Goal: Task Accomplishment & Management: Manage account settings

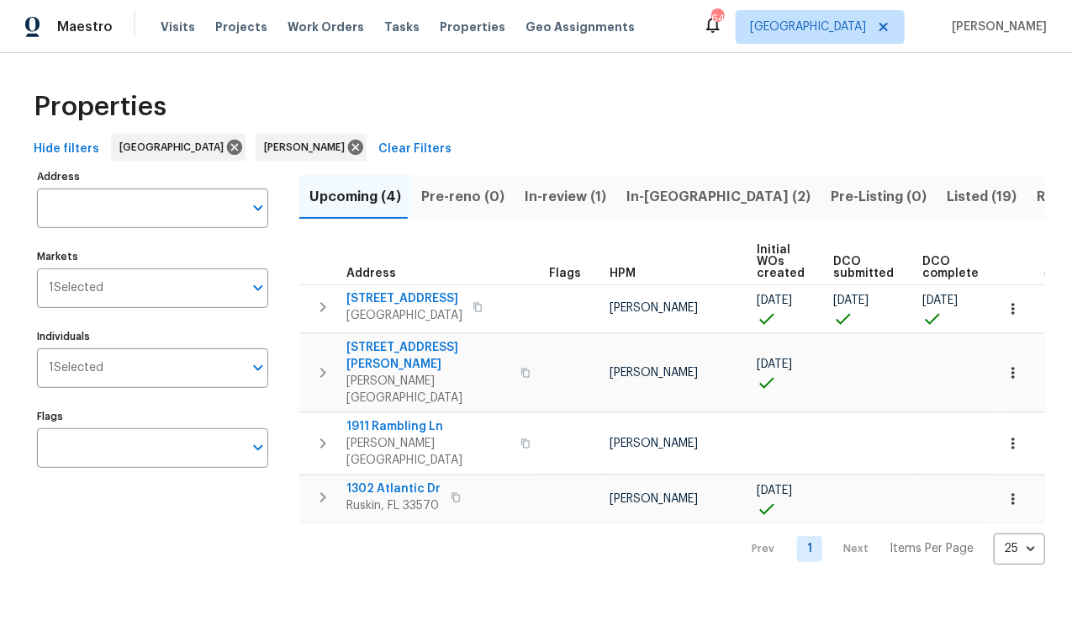
click at [37, 145] on span "Hide filters" at bounding box center [67, 149] width 66 height 21
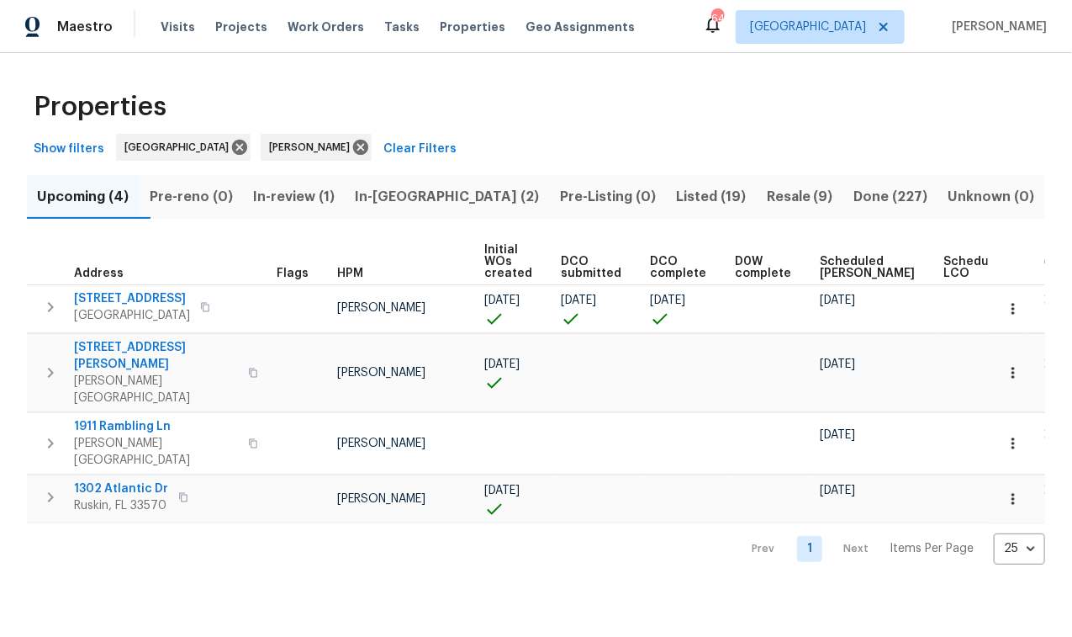
click at [441, 192] on span "In-reno (2)" at bounding box center [447, 197] width 184 height 24
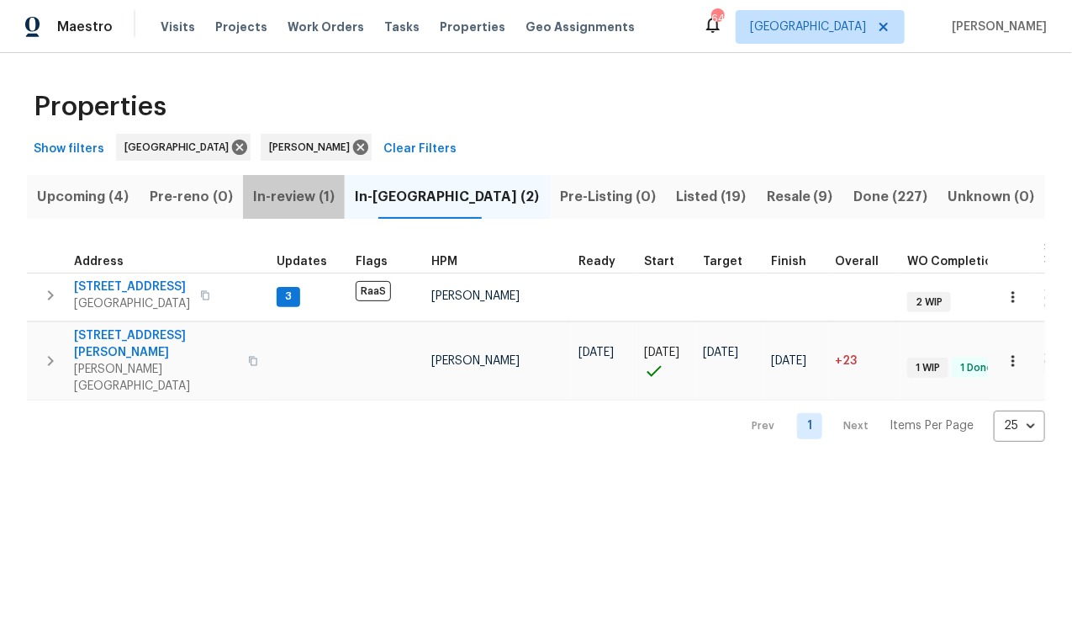
click at [325, 196] on span "In-review (1)" at bounding box center [294, 197] width 82 height 24
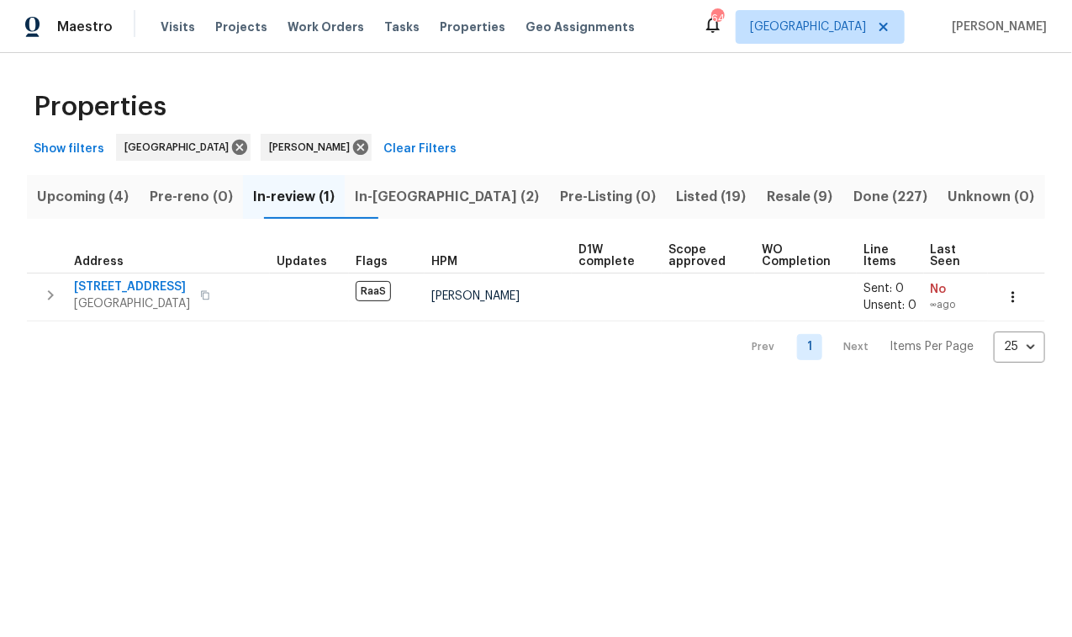
click at [420, 195] on span "In-reno (2)" at bounding box center [447, 197] width 184 height 24
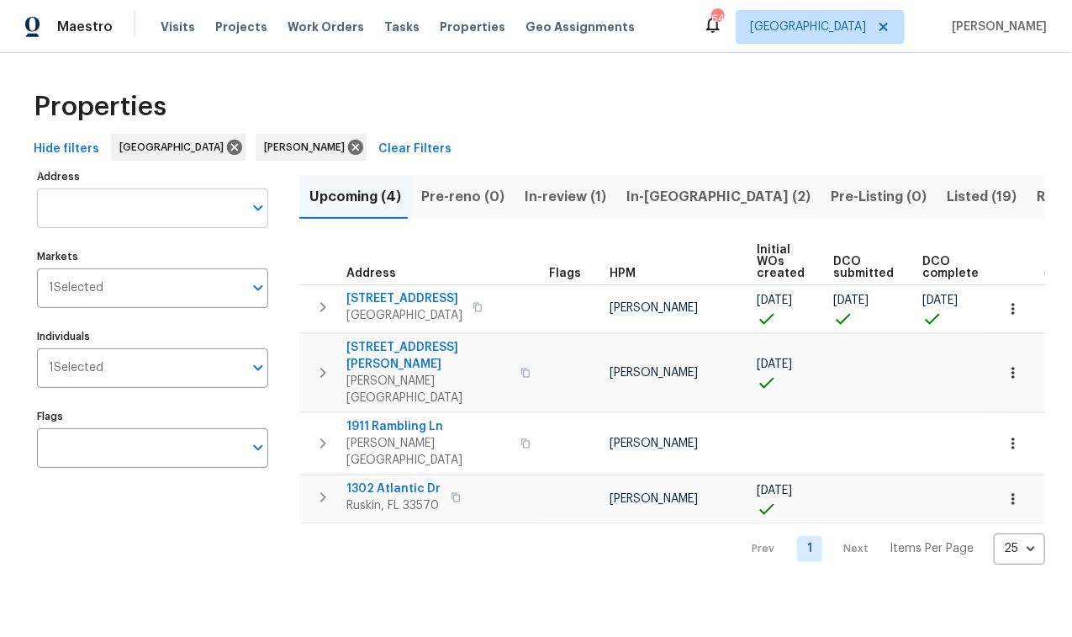
click at [105, 217] on input "Address" at bounding box center [140, 208] width 206 height 40
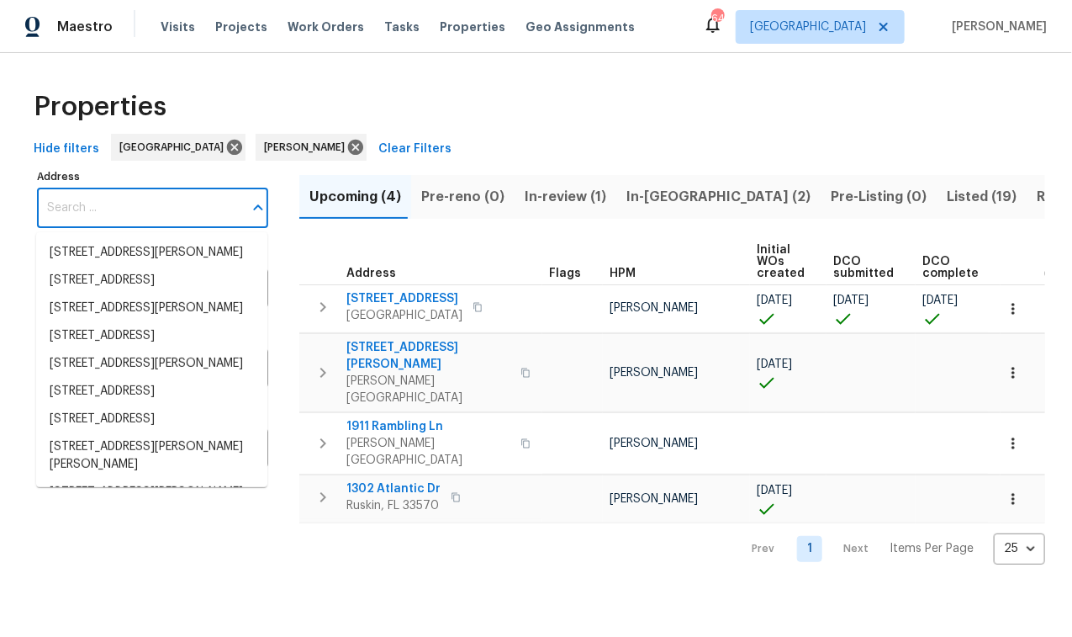
click at [105, 217] on input "Address" at bounding box center [140, 208] width 206 height 40
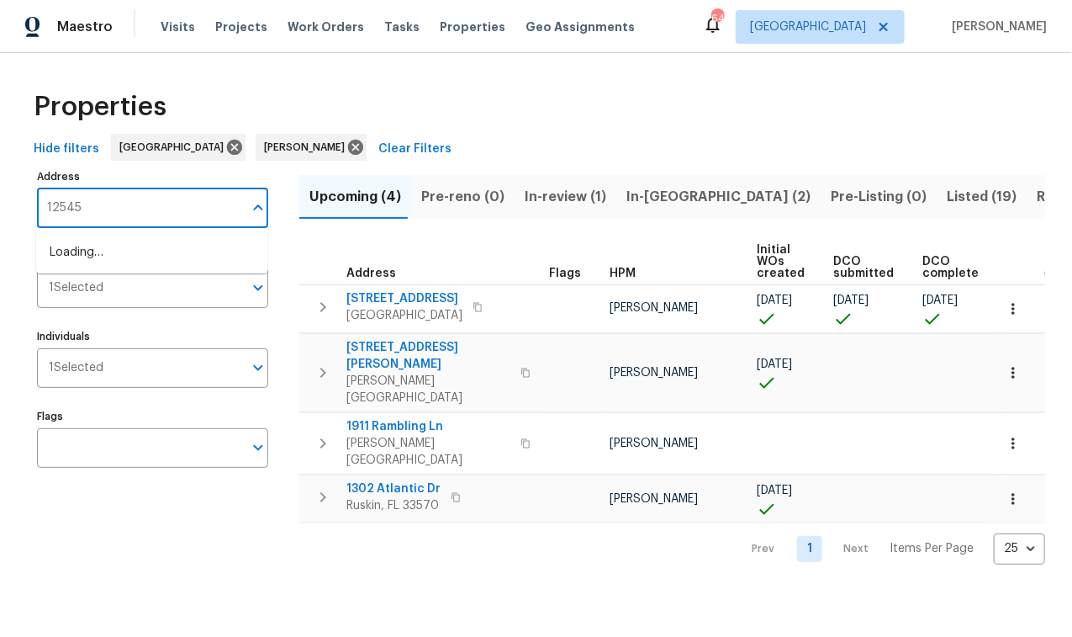
type input "12545"
click at [127, 294] on li "12545 Ryegrass Loop Parrish FL 34219" at bounding box center [151, 281] width 231 height 28
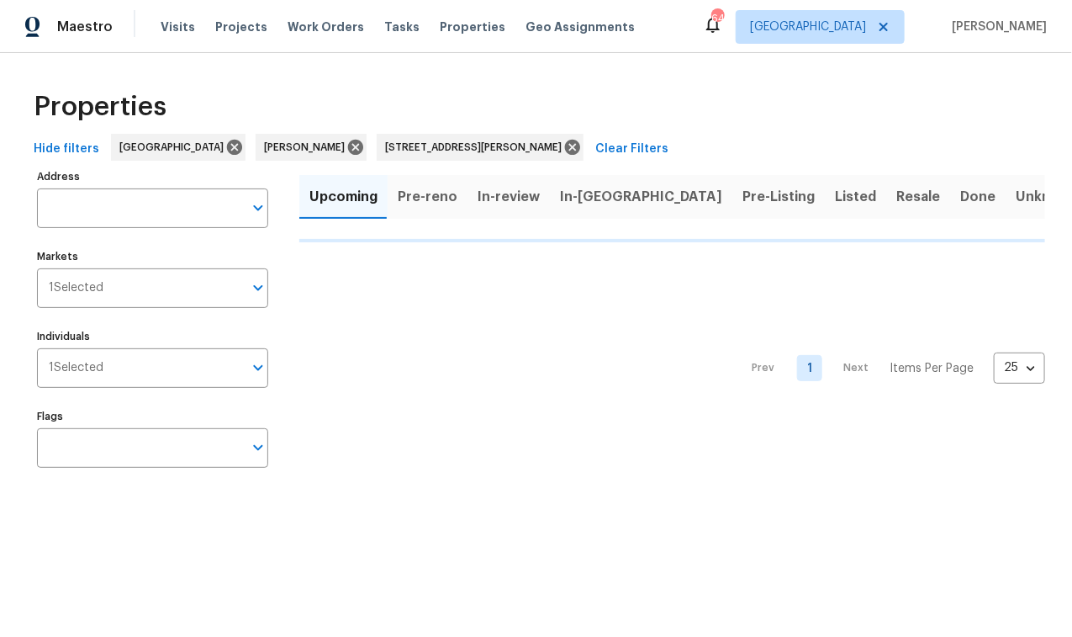
type input "12545 Ryegrass Loop Parrish FL 34219"
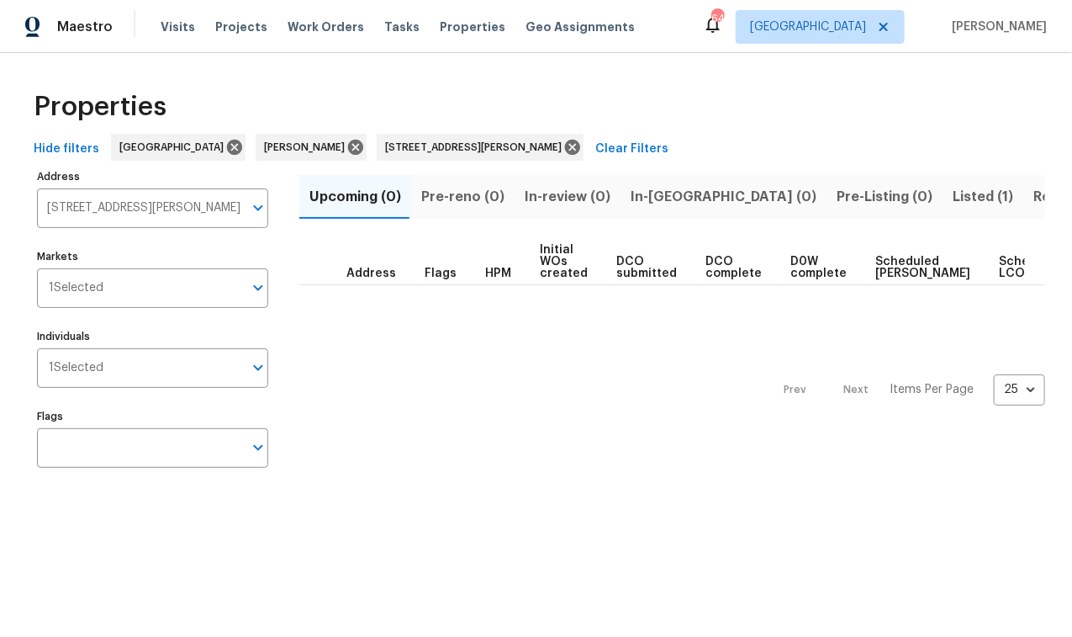
click at [953, 199] on span "Listed (1)" at bounding box center [983, 197] width 61 height 24
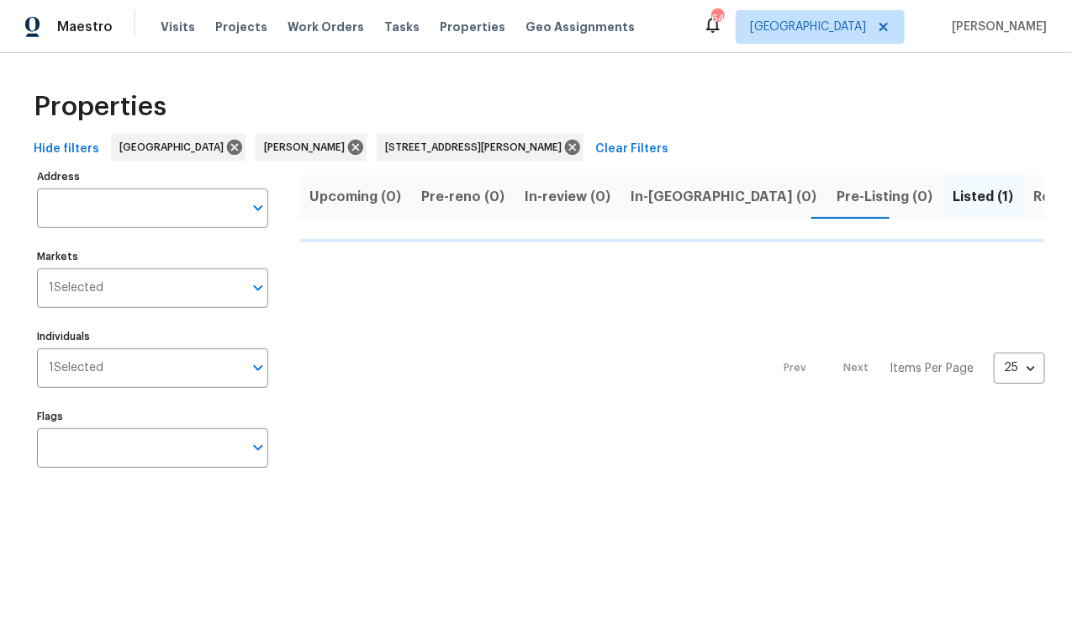
type input "12545 Ryegrass Loop Parrish FL 34219"
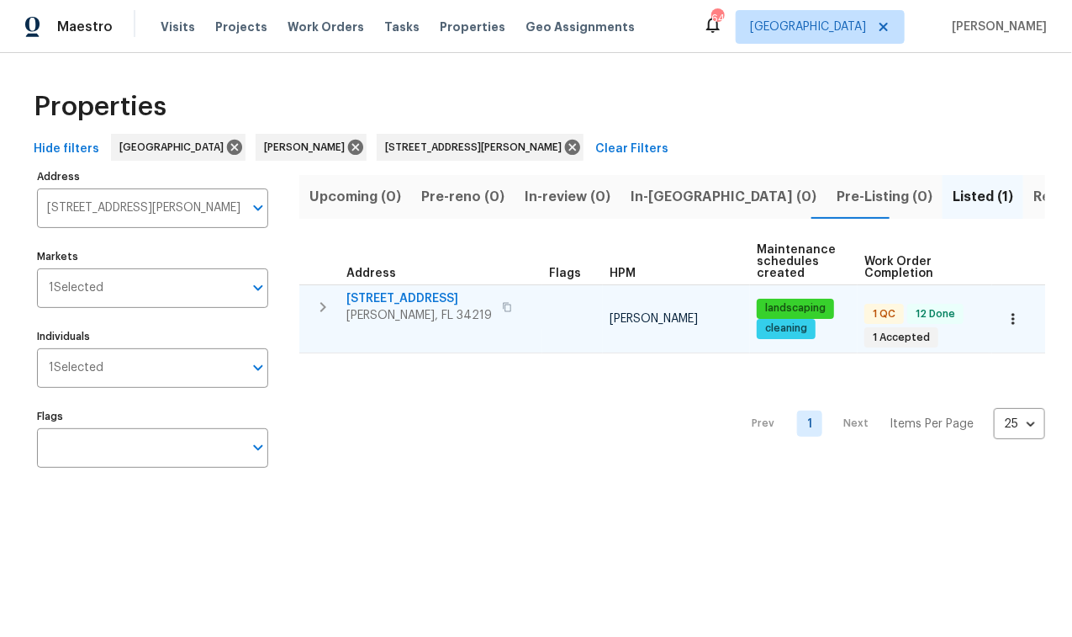
click at [427, 296] on span "[STREET_ADDRESS]" at bounding box center [418, 298] width 145 height 17
click at [436, 301] on span "[STREET_ADDRESS]" at bounding box center [418, 298] width 145 height 17
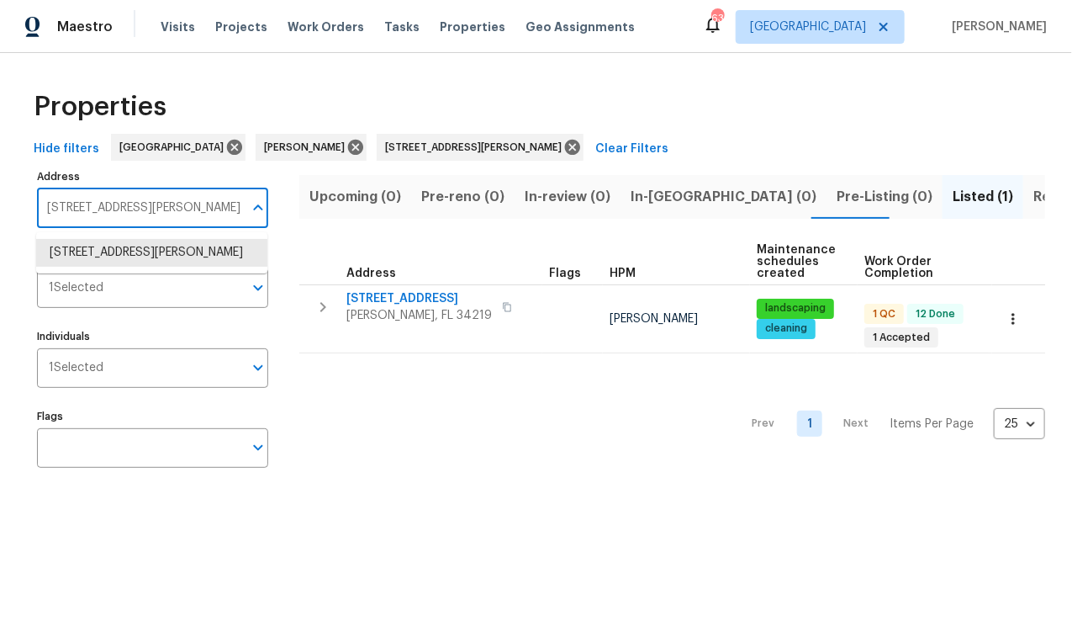
click at [108, 215] on input "12545 Ryegrass Loop Parrish FL 34219" at bounding box center [140, 208] width 206 height 40
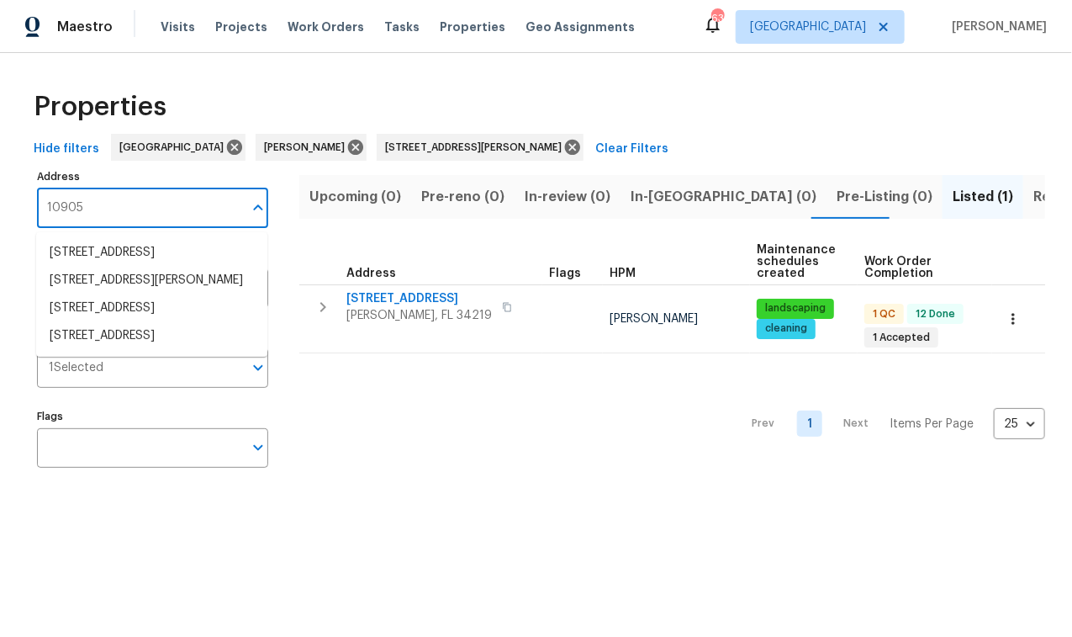
type input "10905"
click at [92, 294] on li "10905 Brucehaven Dr Riverview FL 33578" at bounding box center [151, 281] width 231 height 28
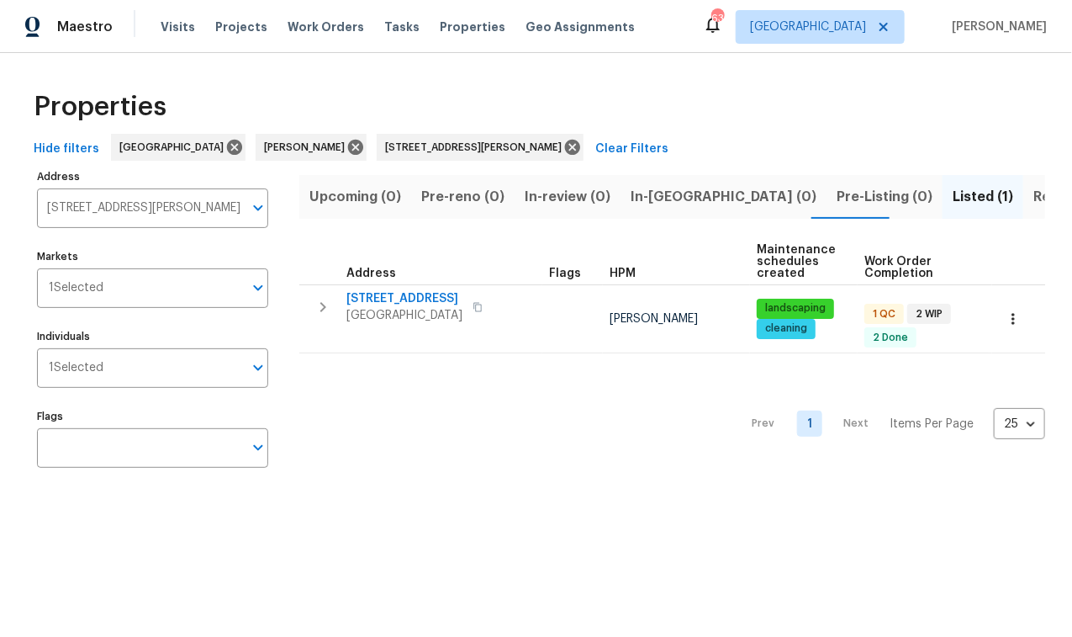
click at [953, 200] on span "Listed (1)" at bounding box center [983, 197] width 61 height 24
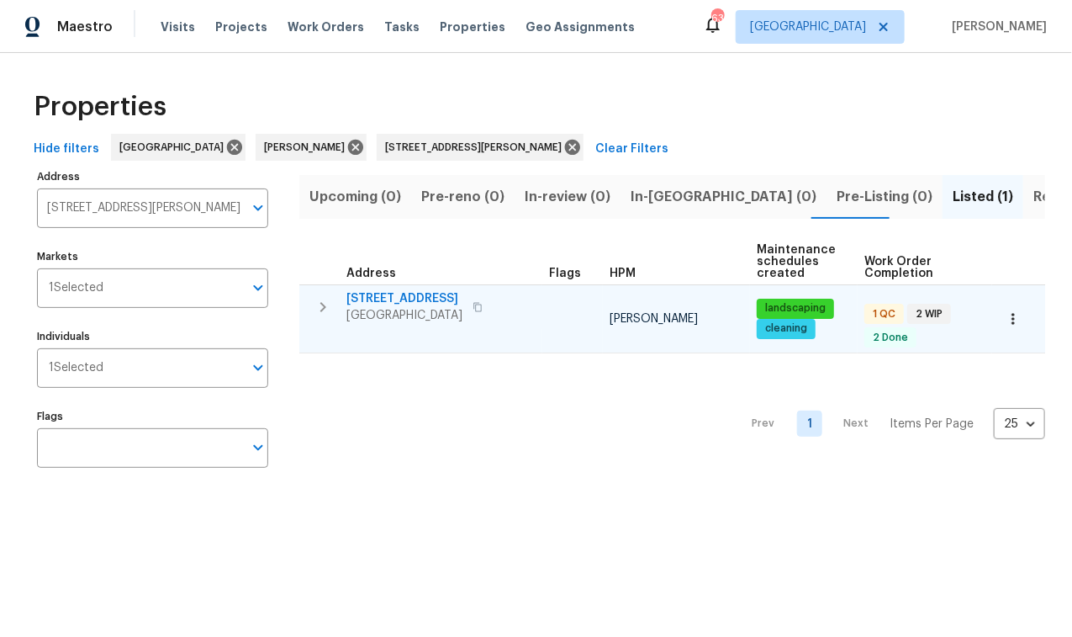
click at [445, 295] on span "10905 Brucehaven Dr" at bounding box center [404, 298] width 116 height 17
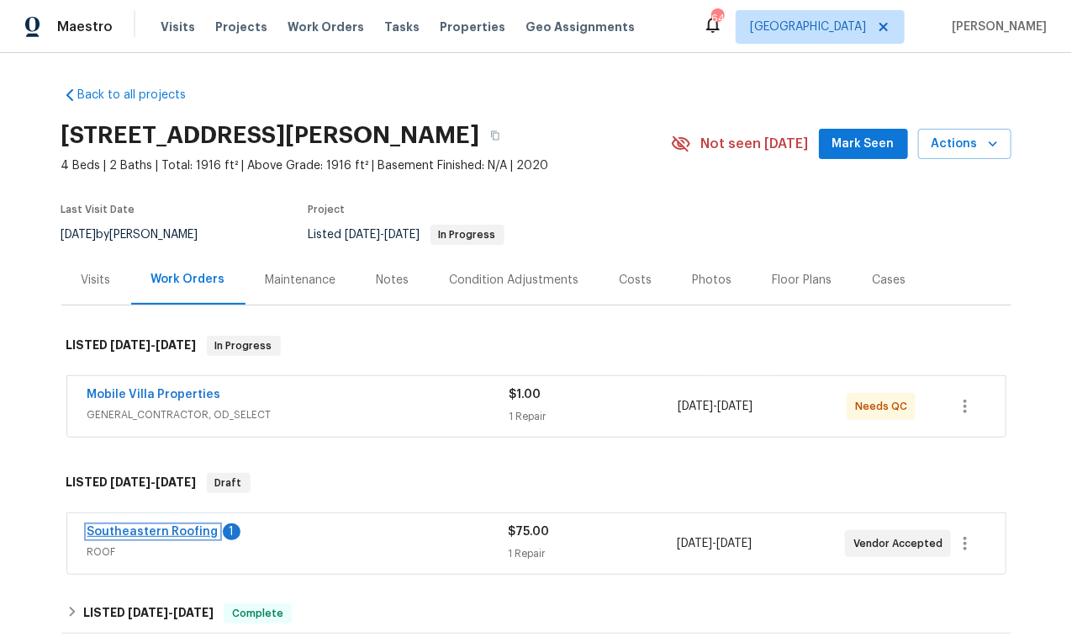
click at [161, 533] on link "Southeastern Roofing" at bounding box center [152, 532] width 131 height 12
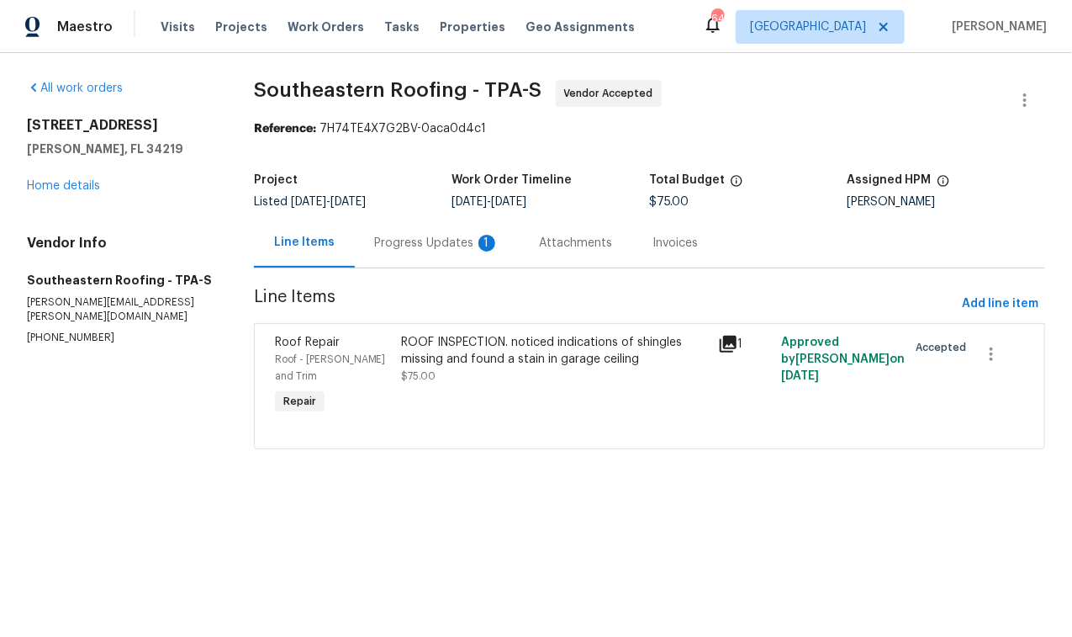
click at [439, 239] on div "Progress Updates 1" at bounding box center [437, 243] width 124 height 17
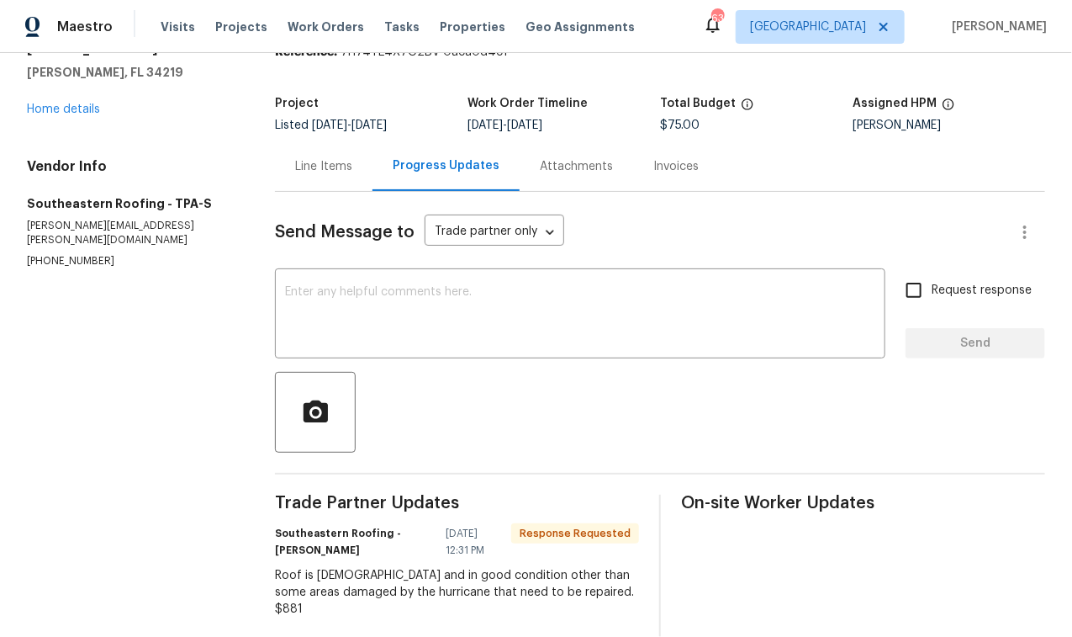
scroll to position [109, 0]
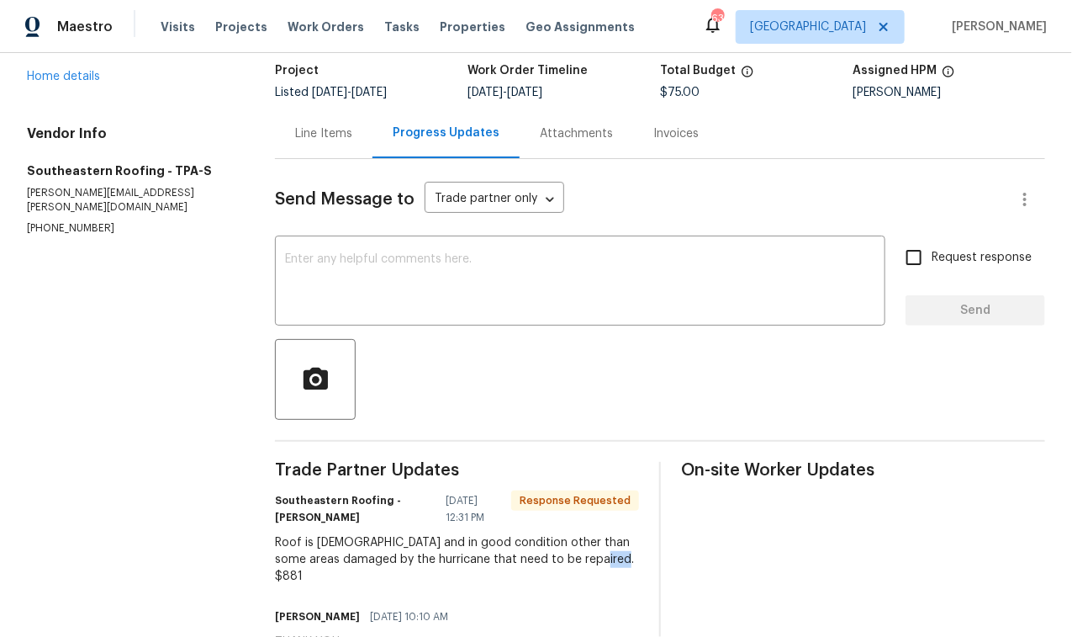
drag, startPoint x: 604, startPoint y: 557, endPoint x: 576, endPoint y: 560, distance: 28.0
click at [576, 560] on div "Roof is 4 years old and in good condition other than some areas damaged by the …" at bounding box center [457, 559] width 364 height 50
copy div "$881"
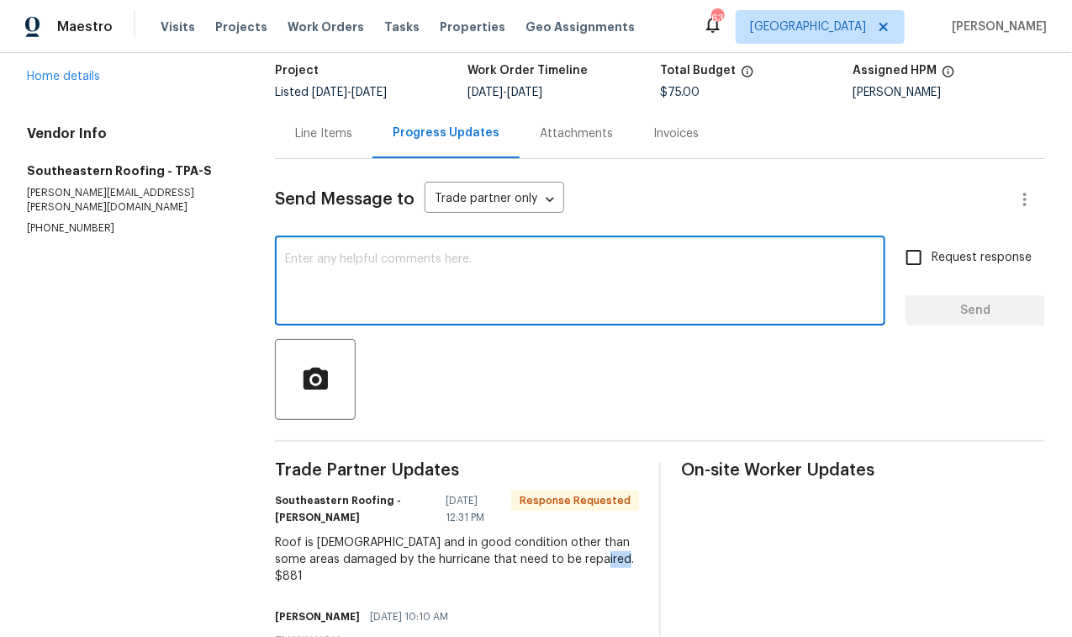
click at [430, 265] on textarea at bounding box center [580, 282] width 590 height 59
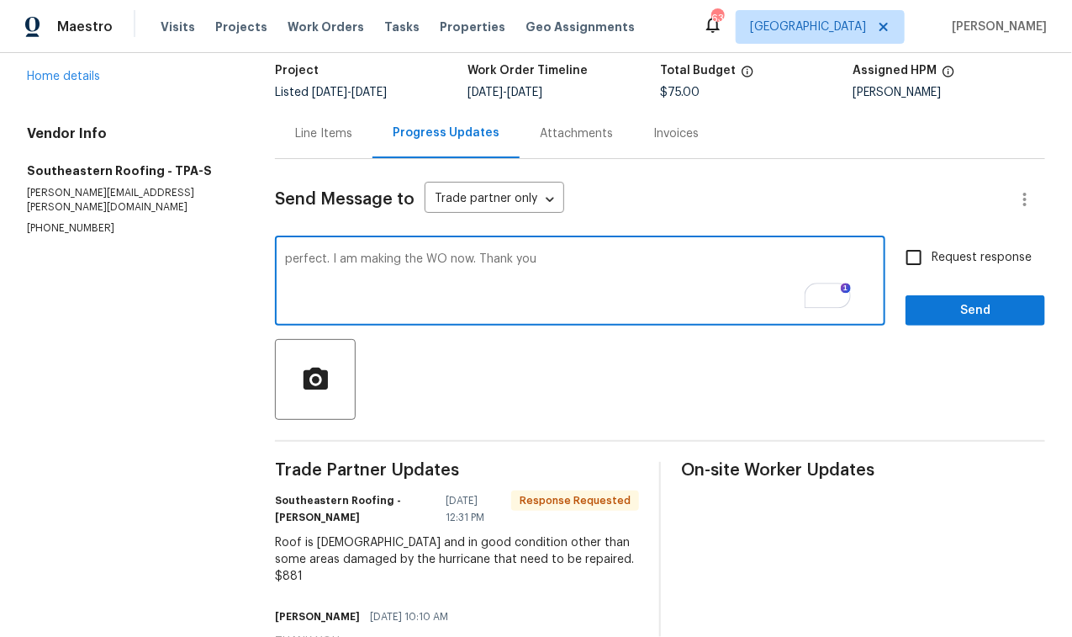
type textarea "perfect. I am making the WO now. Thank you"
click at [949, 306] on span "Send" at bounding box center [975, 310] width 113 height 21
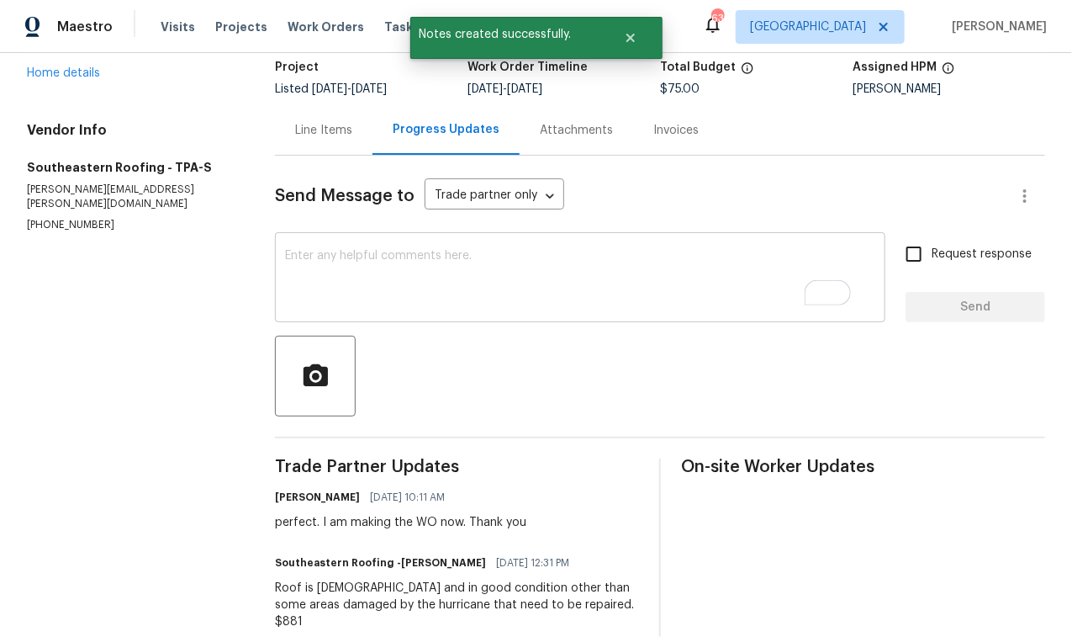
scroll to position [96, 0]
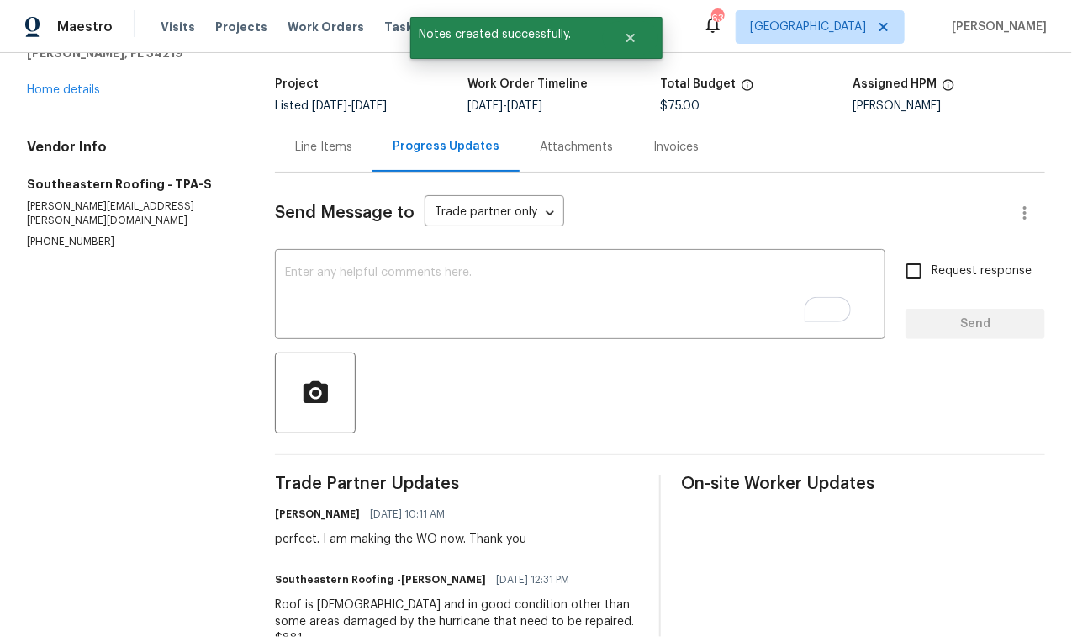
click at [323, 140] on div "Line Items" at bounding box center [323, 147] width 57 height 17
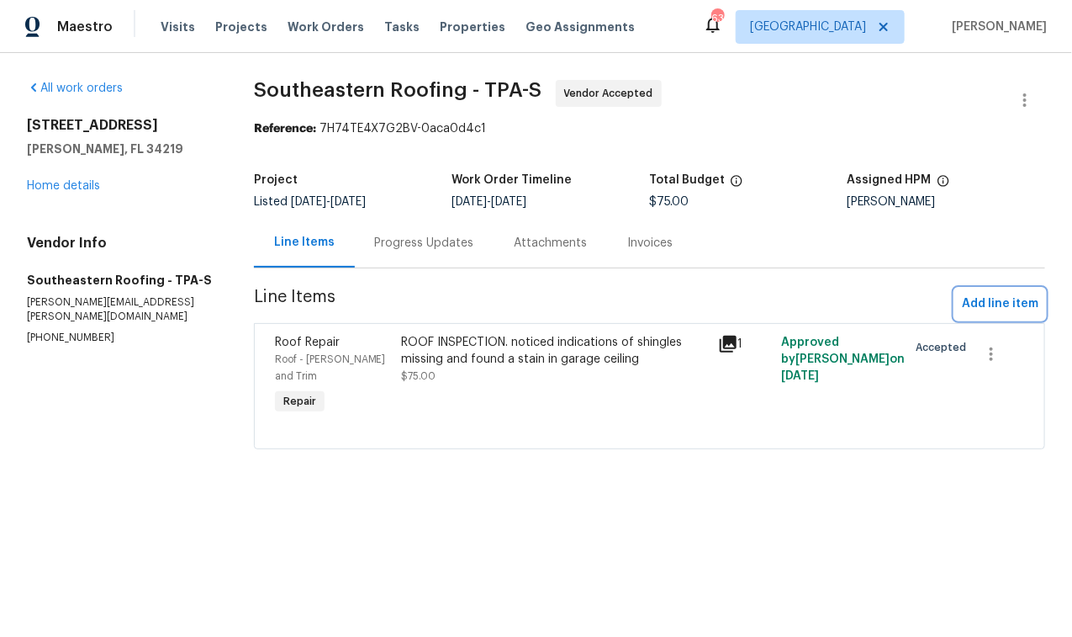
click at [993, 299] on span "Add line item" at bounding box center [1000, 303] width 77 height 21
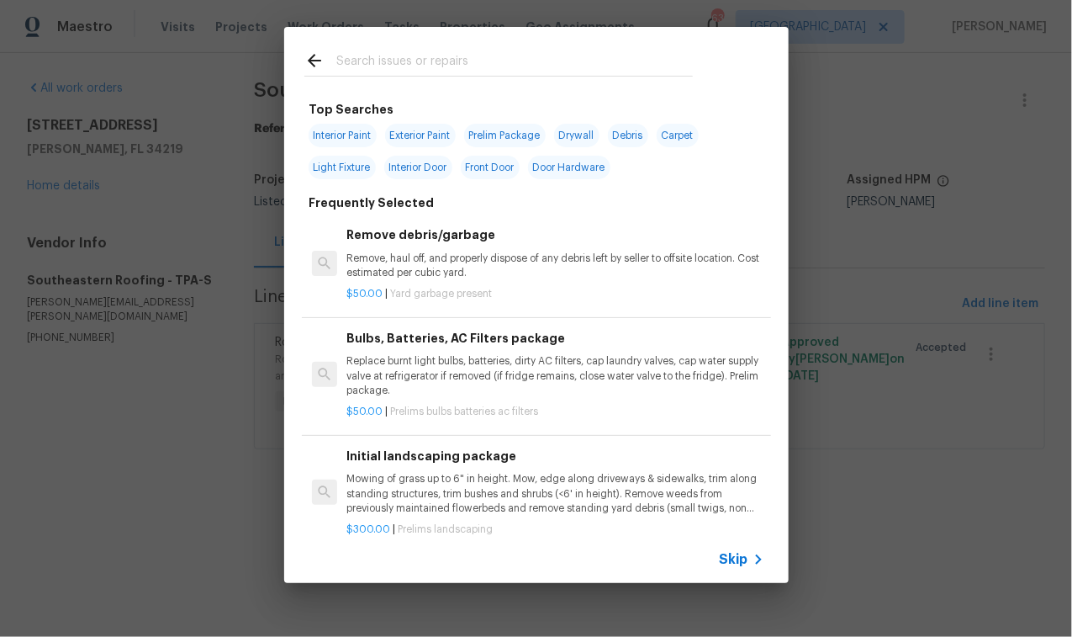
click at [376, 58] on input "text" at bounding box center [514, 62] width 357 height 25
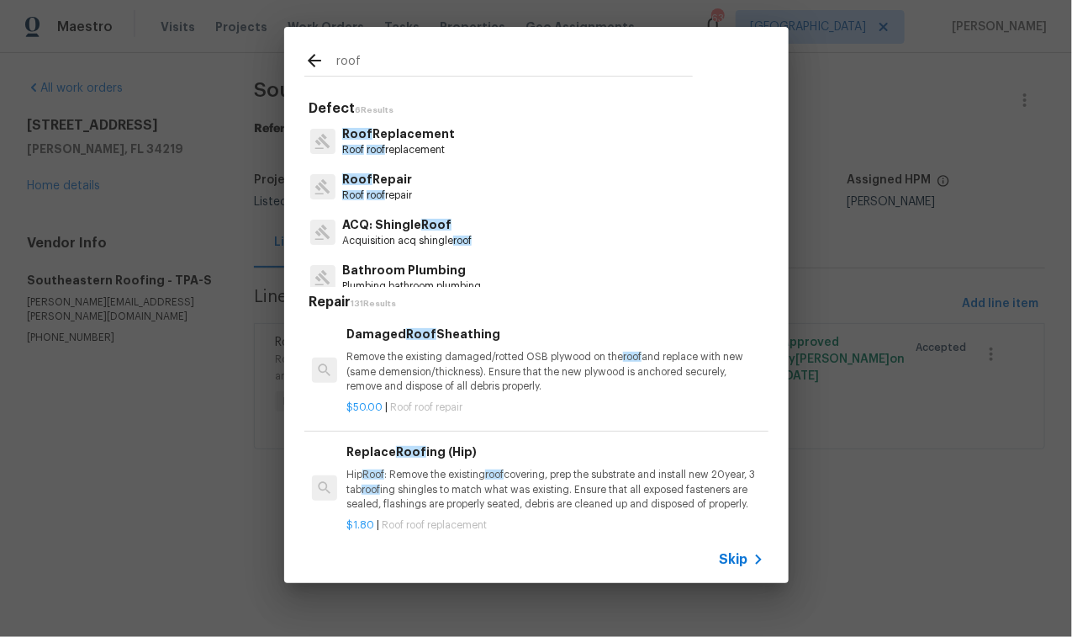
type input "roof"
click at [397, 189] on p "Roof roof repair" at bounding box center [377, 195] width 70 height 14
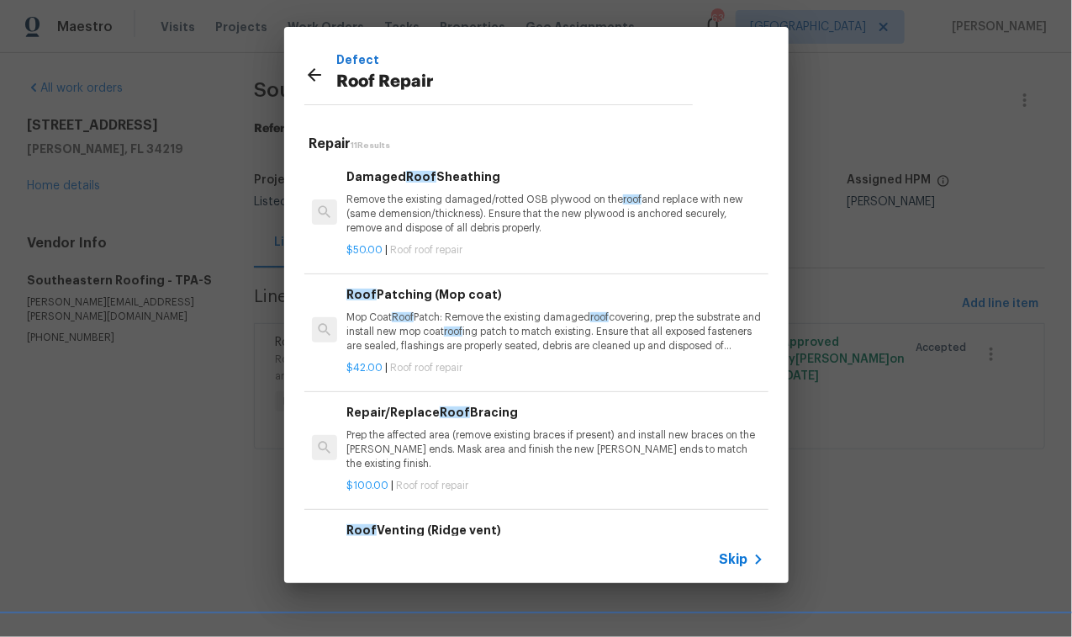
click at [420, 198] on p "Remove the existing damaged/rotted OSB plywood on the roof and replace with new…" at bounding box center [554, 214] width 417 height 43
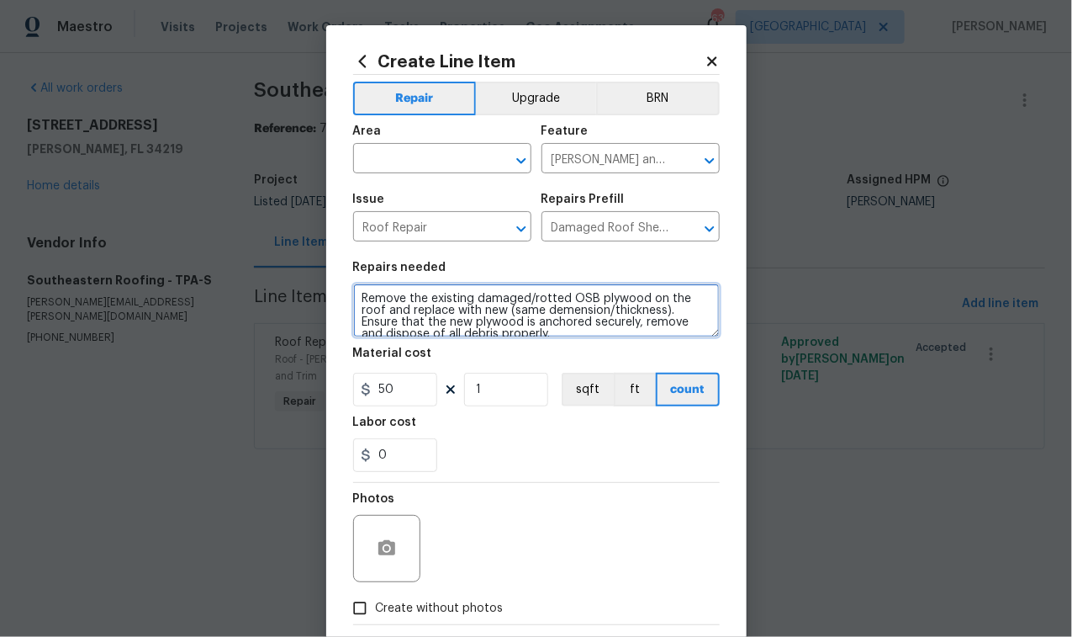
click at [441, 324] on textarea "Remove the existing damaged/rotted OSB plywood on the roof and replace with new…" at bounding box center [536, 310] width 367 height 54
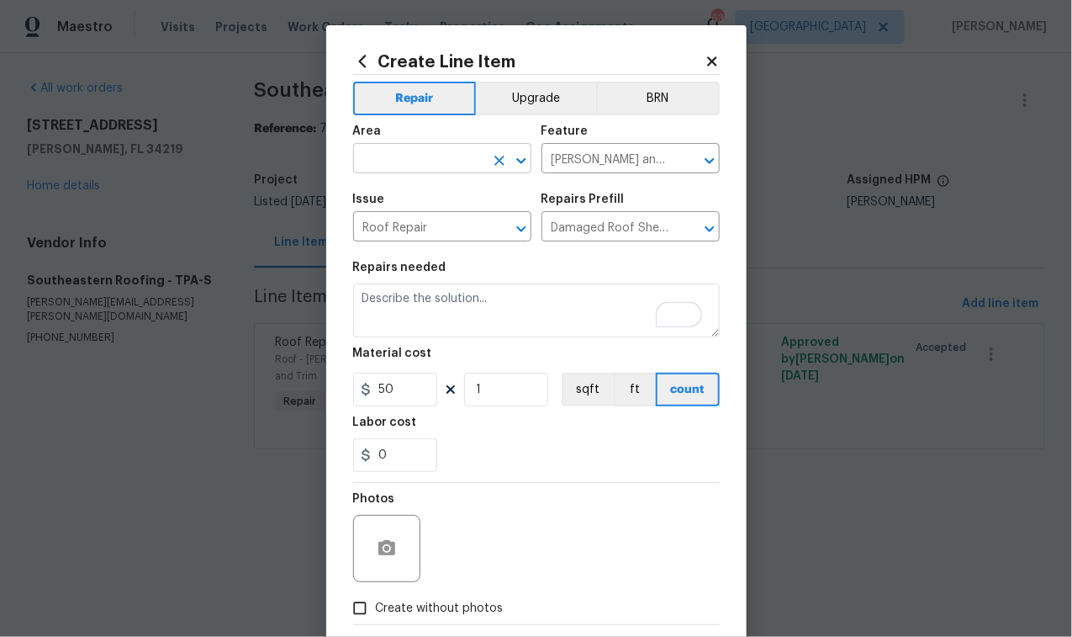
click at [434, 162] on input "text" at bounding box center [418, 160] width 131 height 26
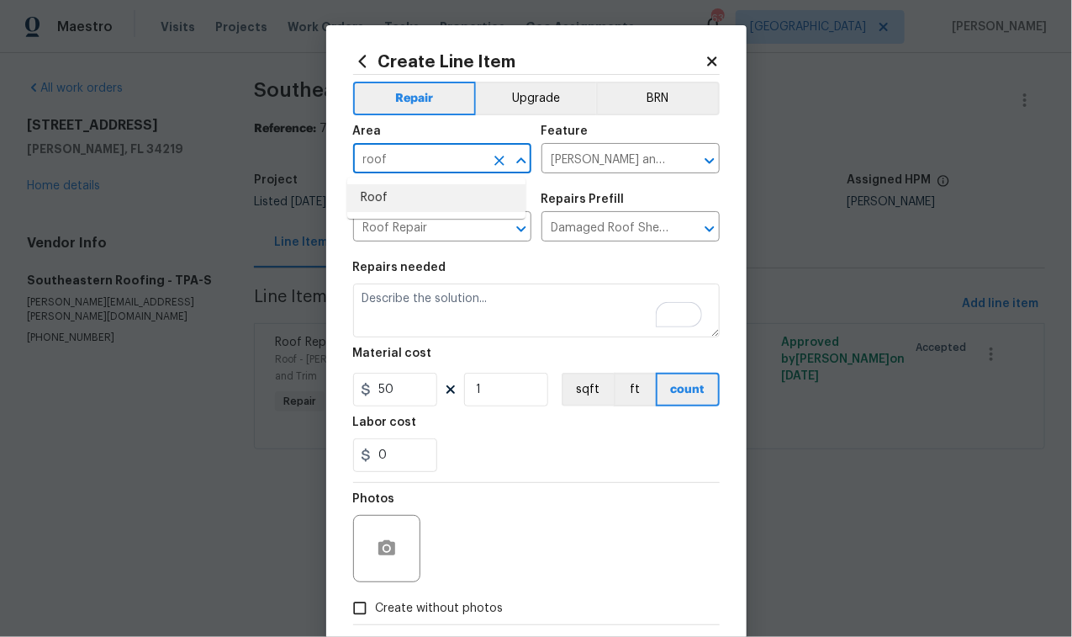
click at [445, 198] on li "Roof" at bounding box center [436, 198] width 178 height 28
type input "Roof"
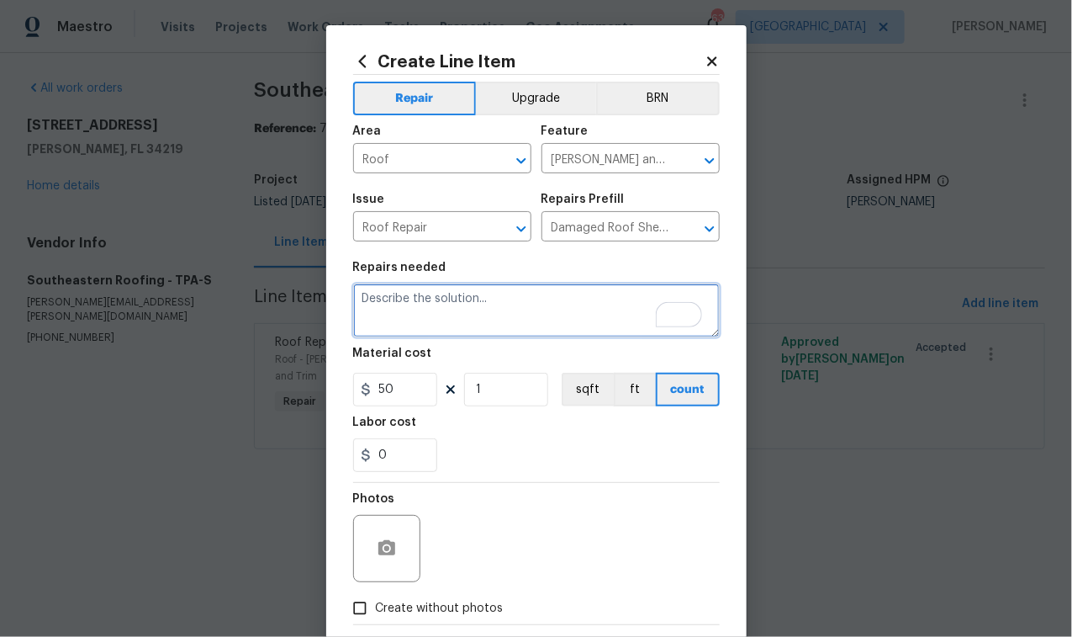
click at [461, 324] on textarea "To enrich screen reader interactions, please activate Accessibility in Grammarl…" at bounding box center [536, 310] width 367 height 54
click at [399, 616] on span "Create without photos" at bounding box center [440, 609] width 128 height 18
click at [376, 616] on input "Create without photos" at bounding box center [360, 608] width 32 height 32
checkbox input "true"
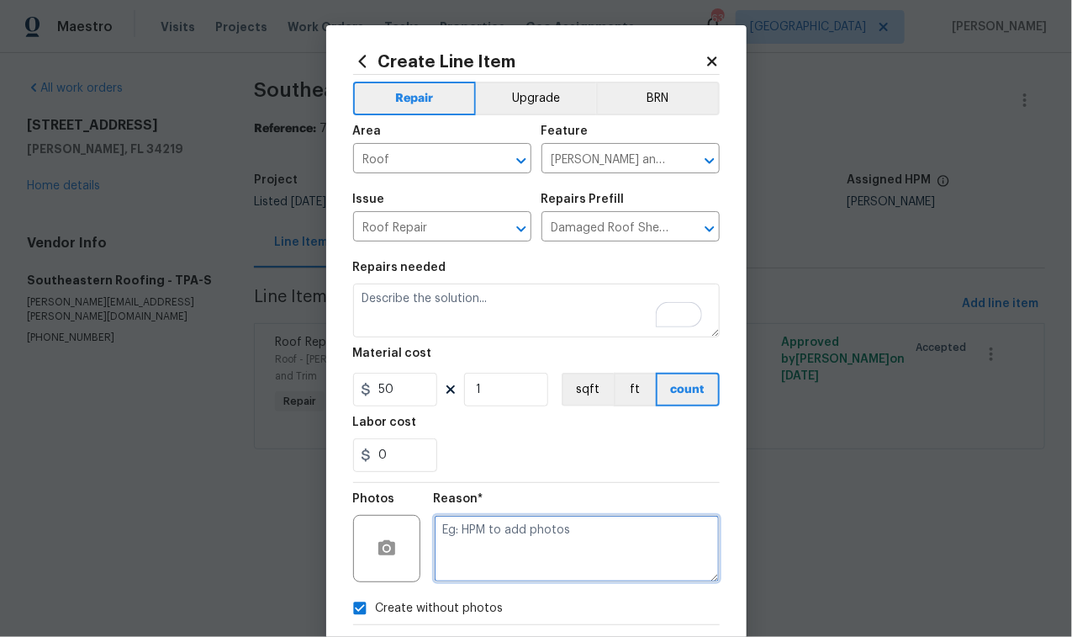
click at [487, 554] on textarea at bounding box center [577, 548] width 286 height 67
paste textarea "$881"
type textarea "$881"
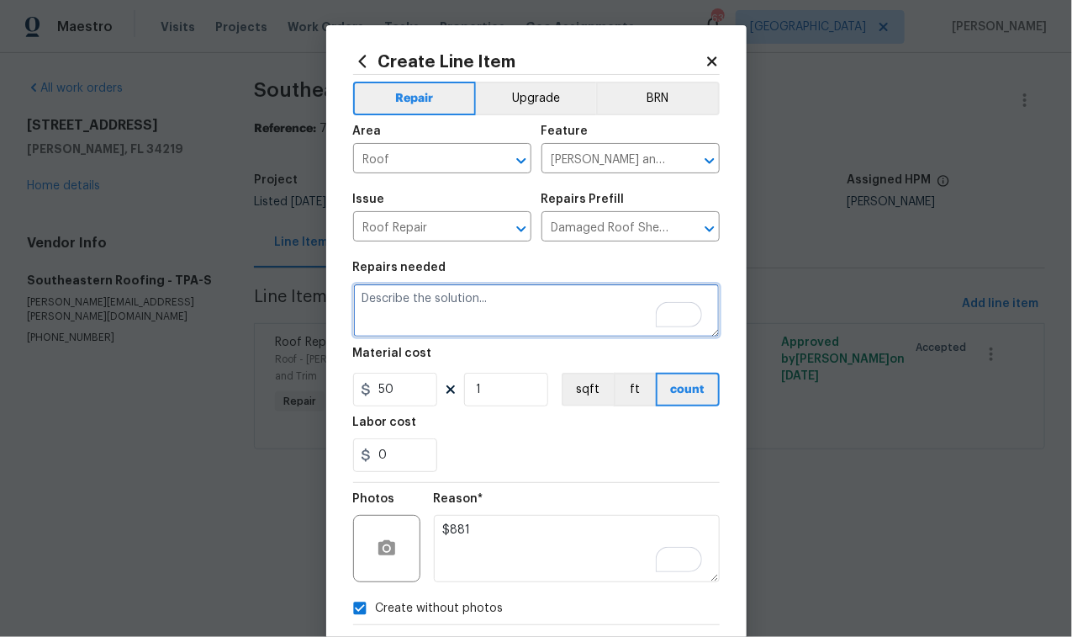
click at [520, 315] on textarea "To enrich screen reader interactions, please activate Accessibility in Grammarl…" at bounding box center [536, 310] width 367 height 54
click at [409, 301] on textarea "HPM Identified small area of shingles missing." at bounding box center [536, 310] width 367 height 54
click at [467, 300] on textarea "HPM identified small area of shingles missing." at bounding box center [536, 310] width 367 height 54
click at [631, 304] on textarea "HPM identified a small area of shingles missing." at bounding box center [536, 310] width 367 height 54
paste textarea "Roof is 4 years old and in good condition other than some areas damaged by the …"
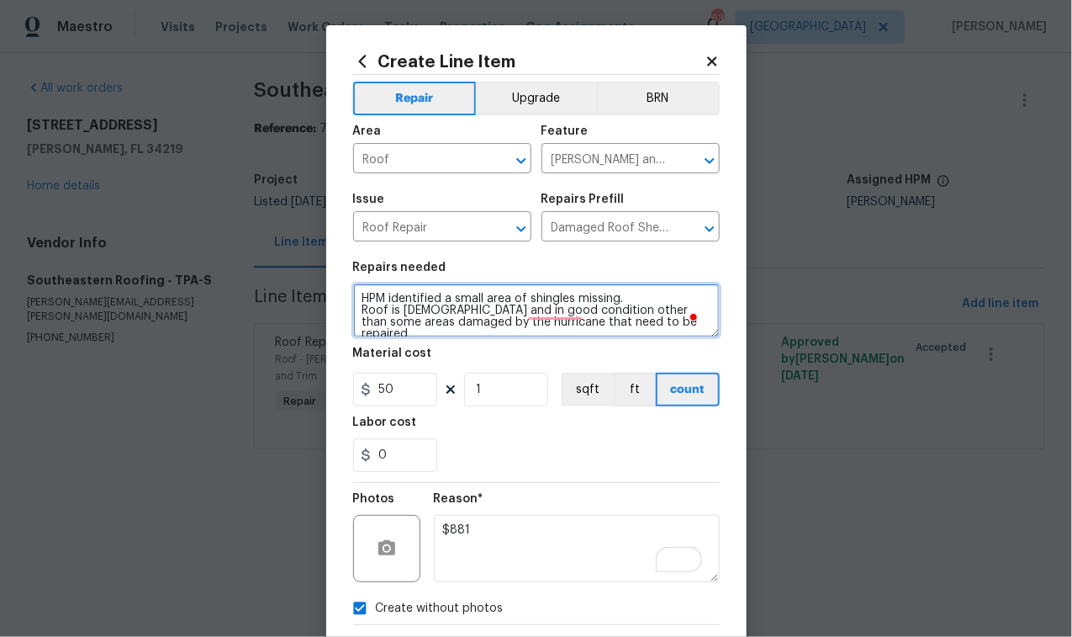
click at [632, 297] on textarea "HPM identified a small area of shingles missing. Roof is 4 years old and in goo…" at bounding box center [536, 310] width 367 height 54
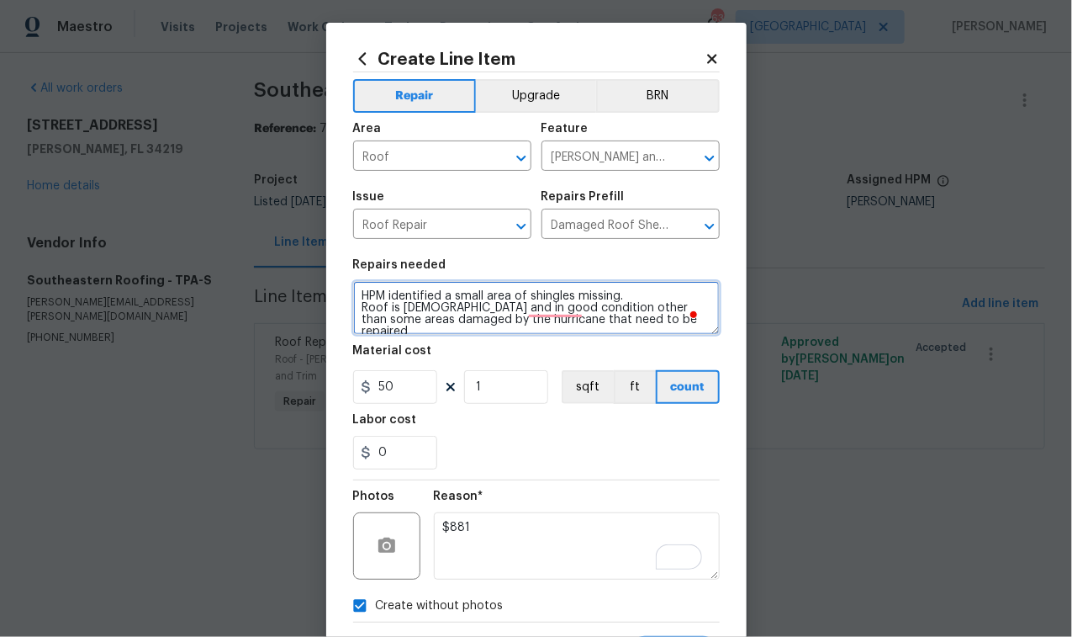
click at [357, 298] on textarea "HPM identified a small area of shingles missing. Roof is 4 years old and in goo…" at bounding box center [536, 308] width 367 height 54
click at [419, 294] on textarea "HPM identified a small area of shingles missing. Roof is 4 years old and in goo…" at bounding box center [536, 308] width 367 height 54
paste textarea "#Hurricane-Milton"
type textarea "#Hurricane-Milton HPM identified a small area of shingles missing. Roof is 4 ye…"
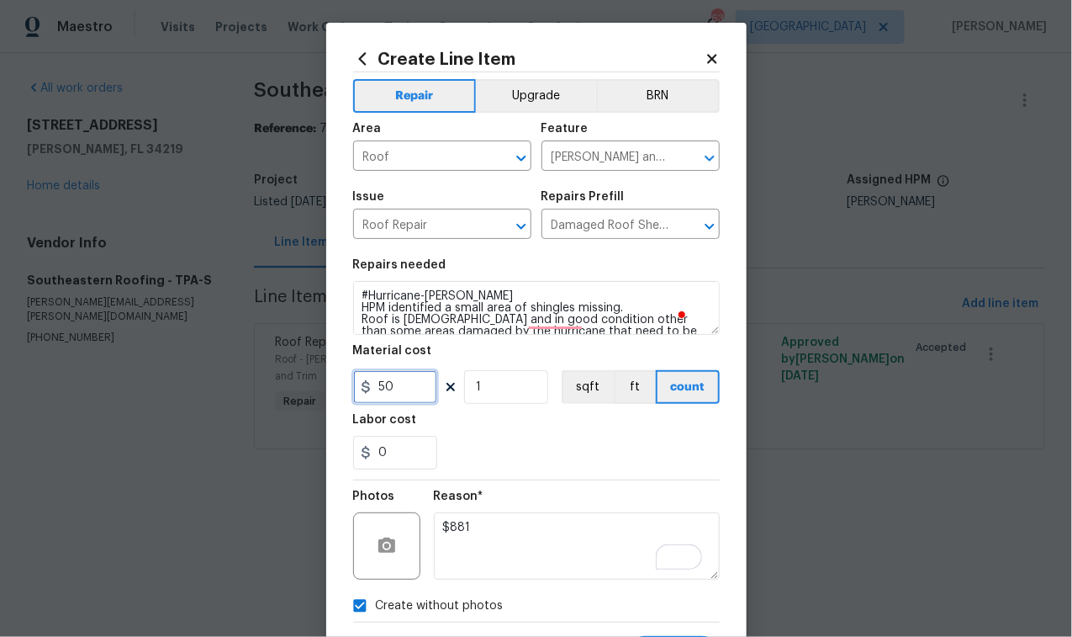
drag, startPoint x: 397, startPoint y: 390, endPoint x: 322, endPoint y: 394, distance: 74.9
click at [326, 394] on div "Create Line Item Repair Upgrade BRN Area Roof ​ Feature Eaves and Trim ​ Issue …" at bounding box center [536, 360] width 420 height 674
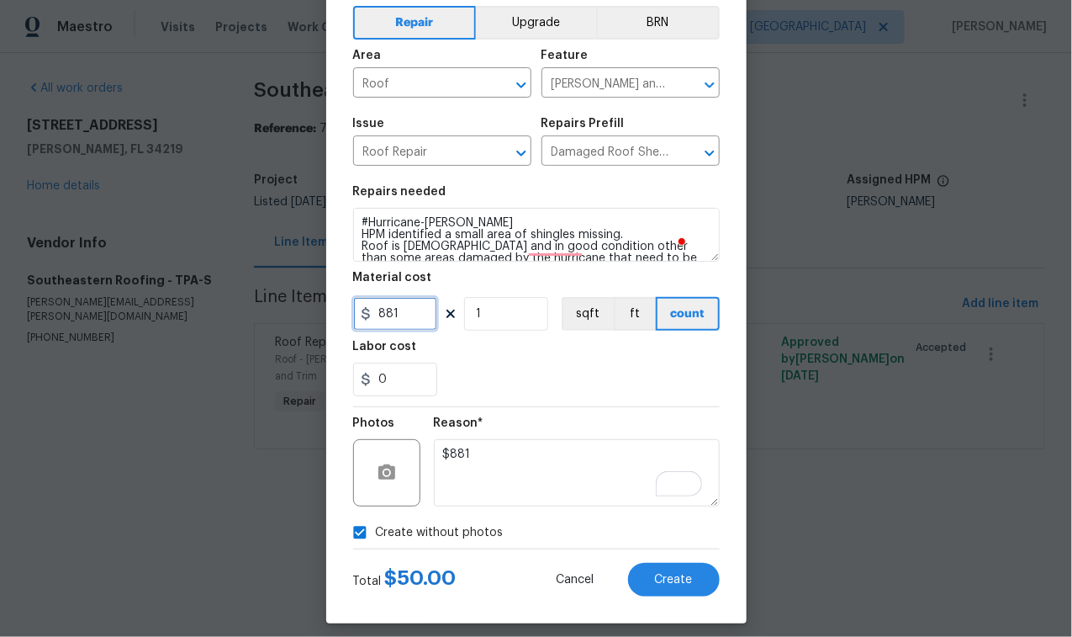
scroll to position [88, 0]
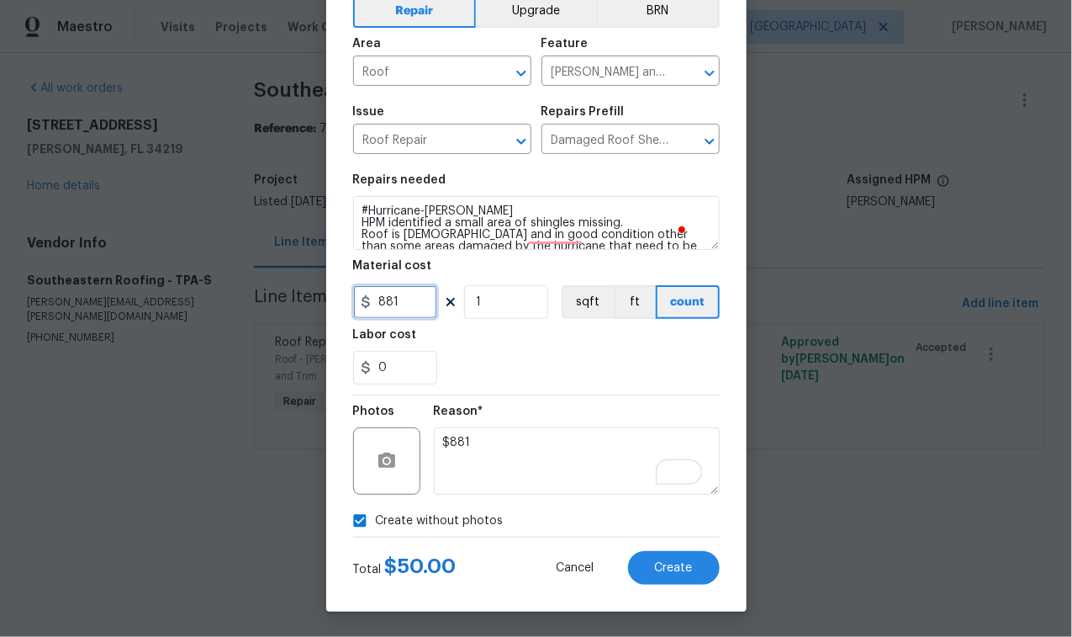
type input "881"
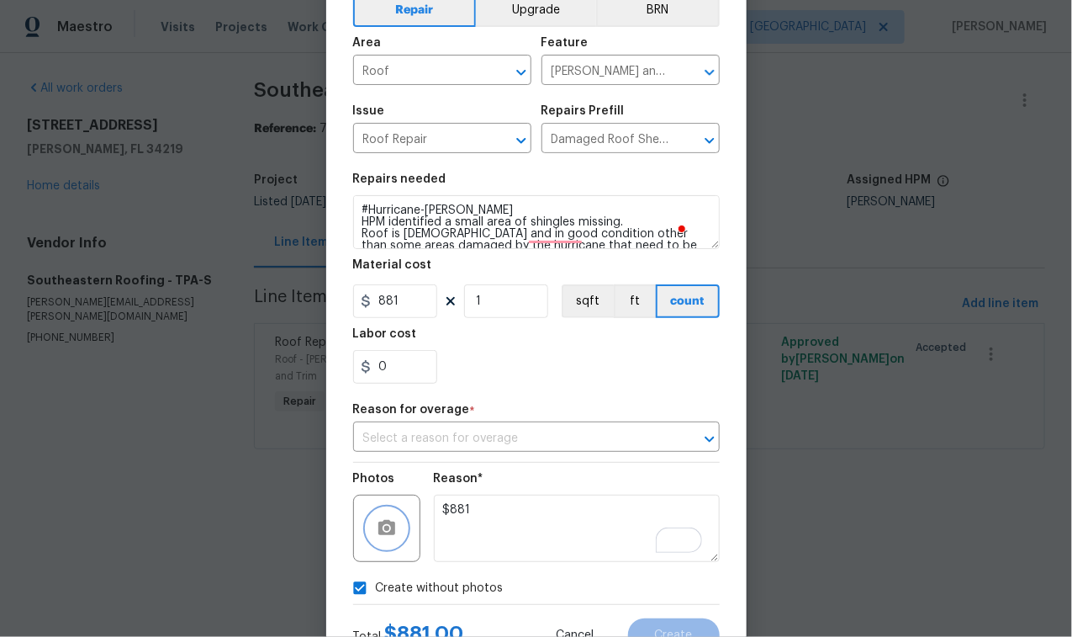
click at [387, 542] on button "button" at bounding box center [387, 528] width 40 height 40
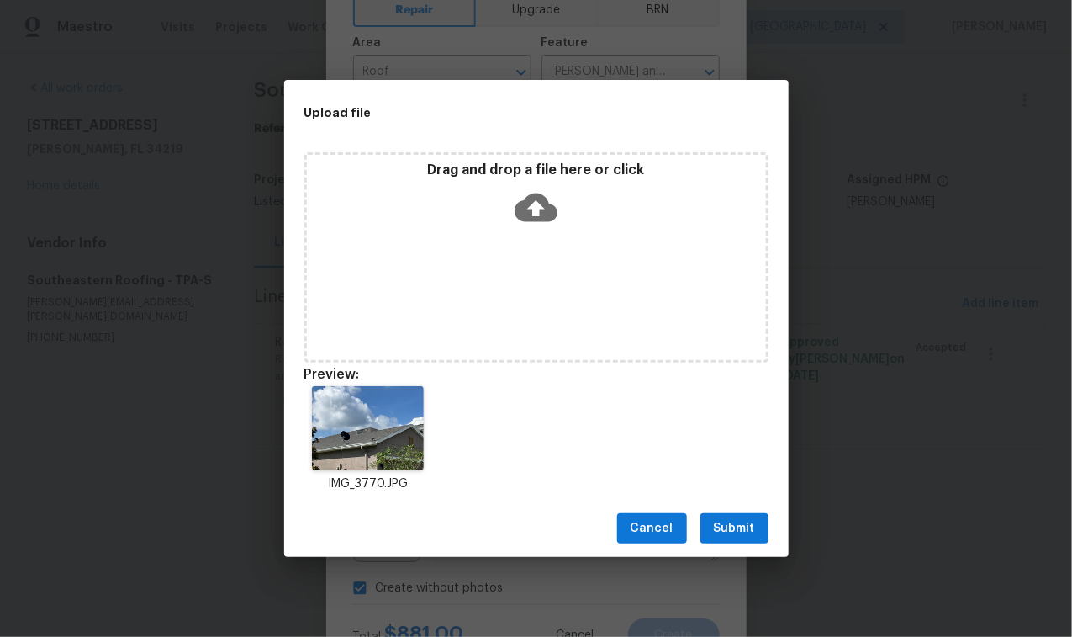
click at [749, 528] on span "Submit" at bounding box center [734, 528] width 41 height 21
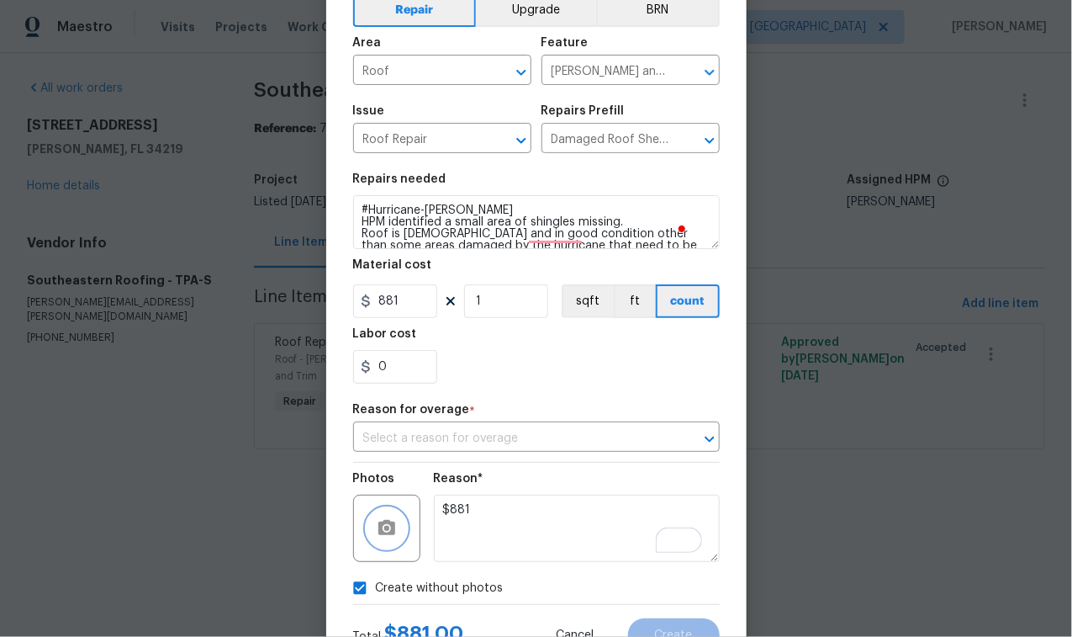
checkbox input "false"
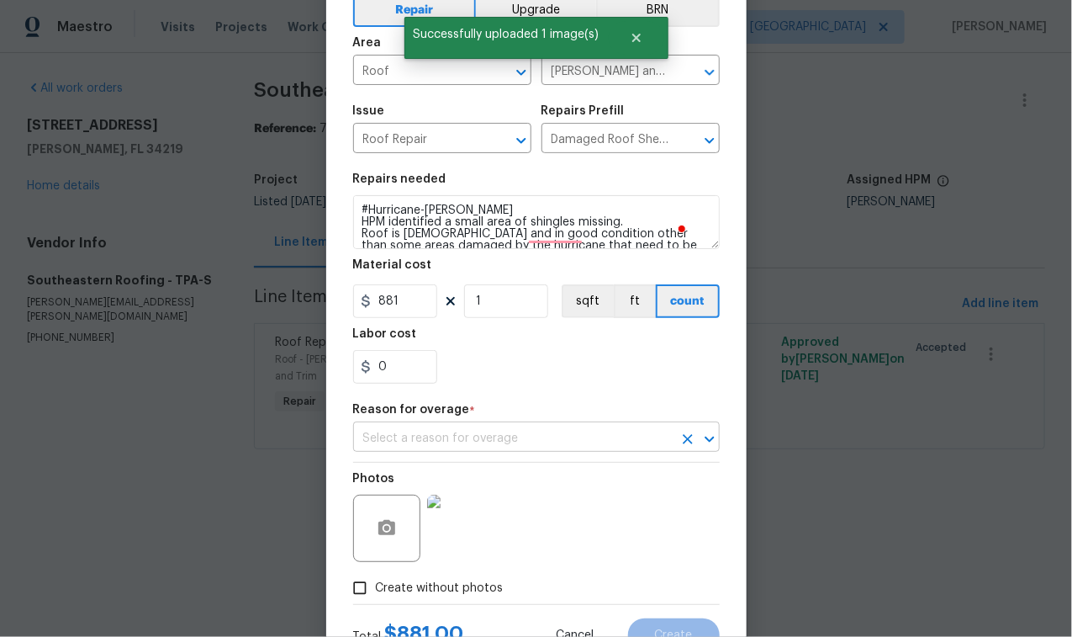
click at [623, 438] on input "text" at bounding box center [513, 439] width 320 height 26
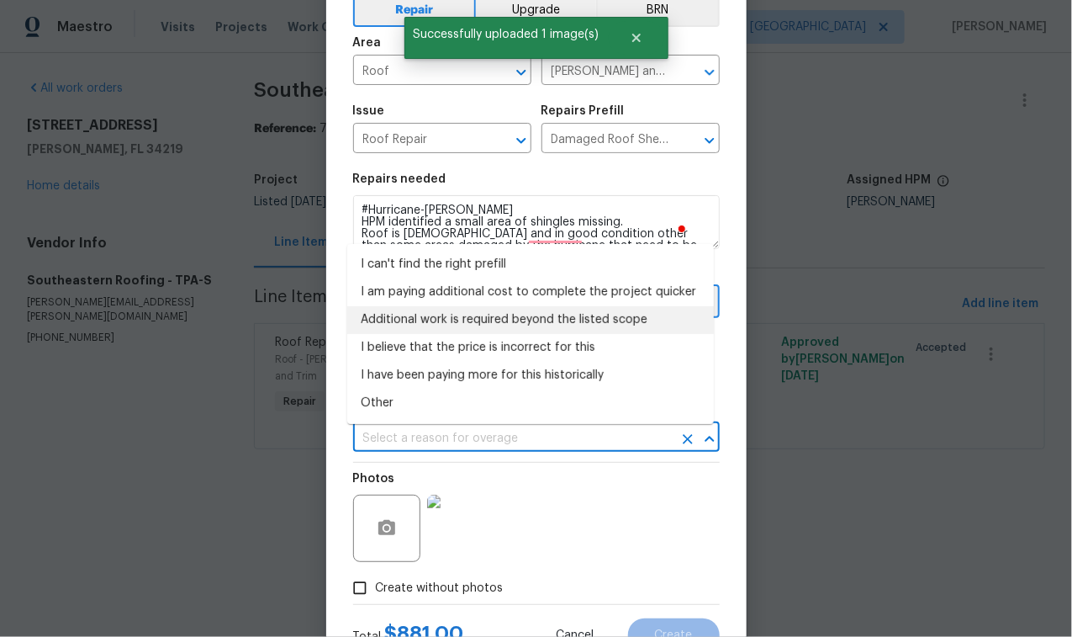
click at [494, 325] on li "Additional work is required beyond the listed scope" at bounding box center [530, 320] width 367 height 28
type input "Additional work is required beyond the listed scope"
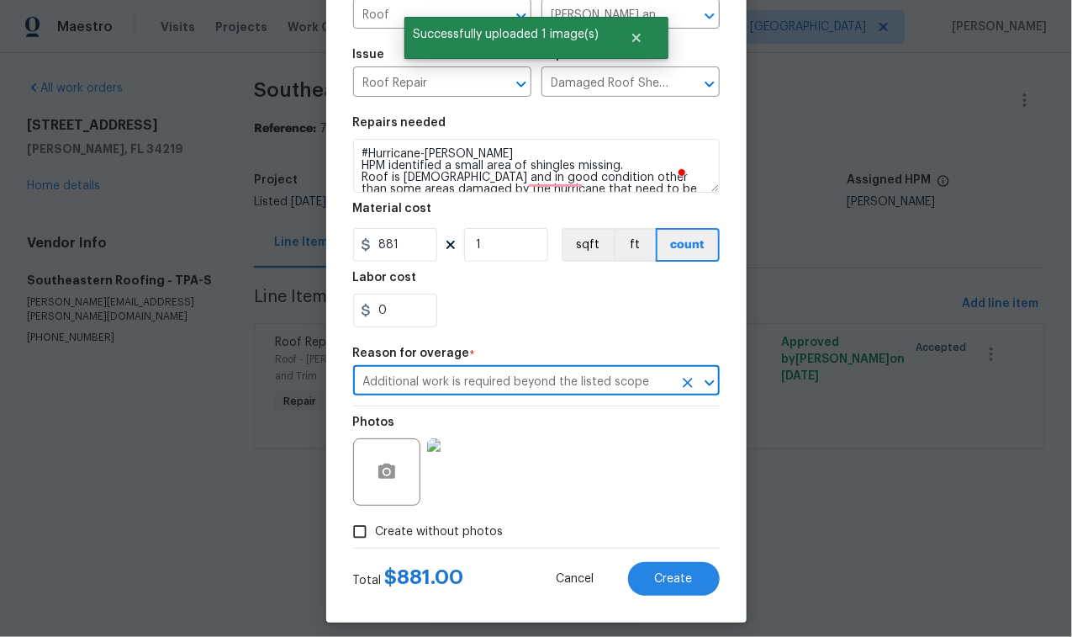
scroll to position [158, 0]
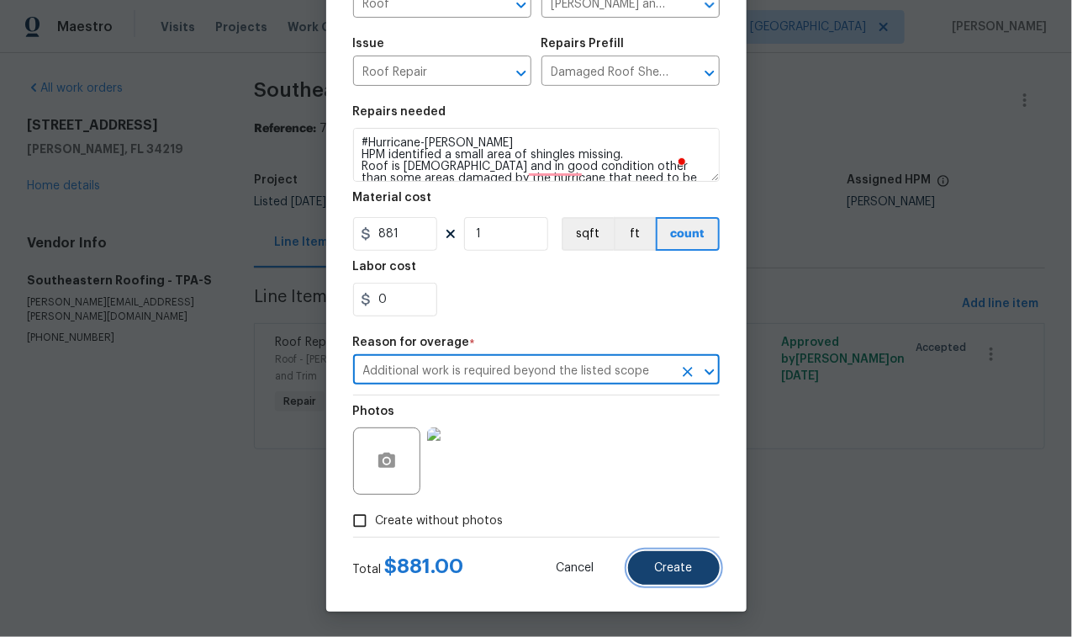
click at [694, 574] on button "Create" at bounding box center [674, 568] width 92 height 34
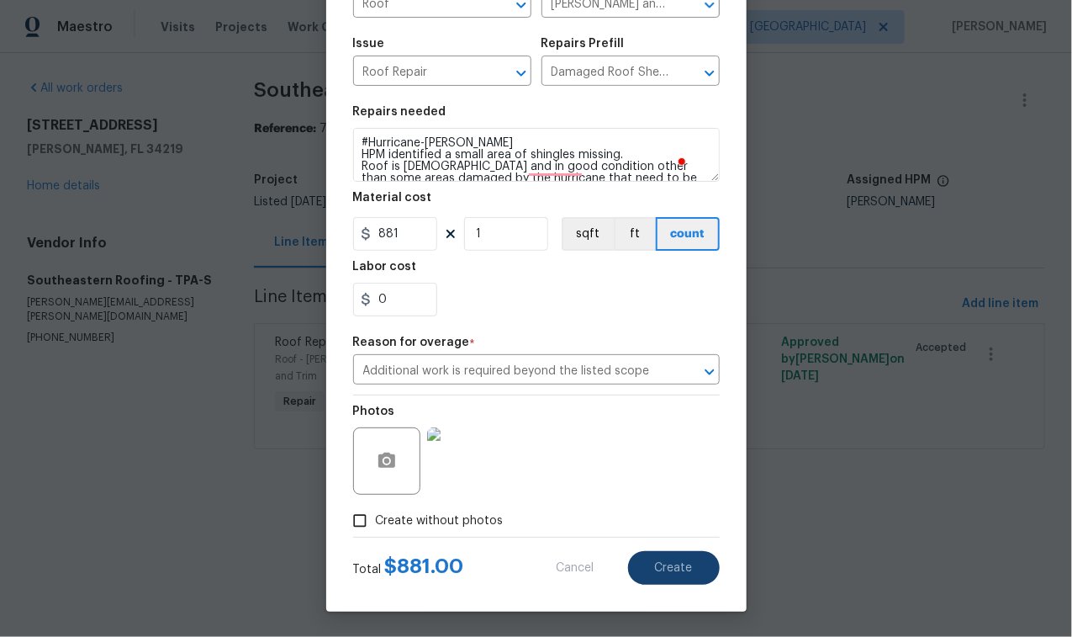
type input "0"
checkbox input "true"
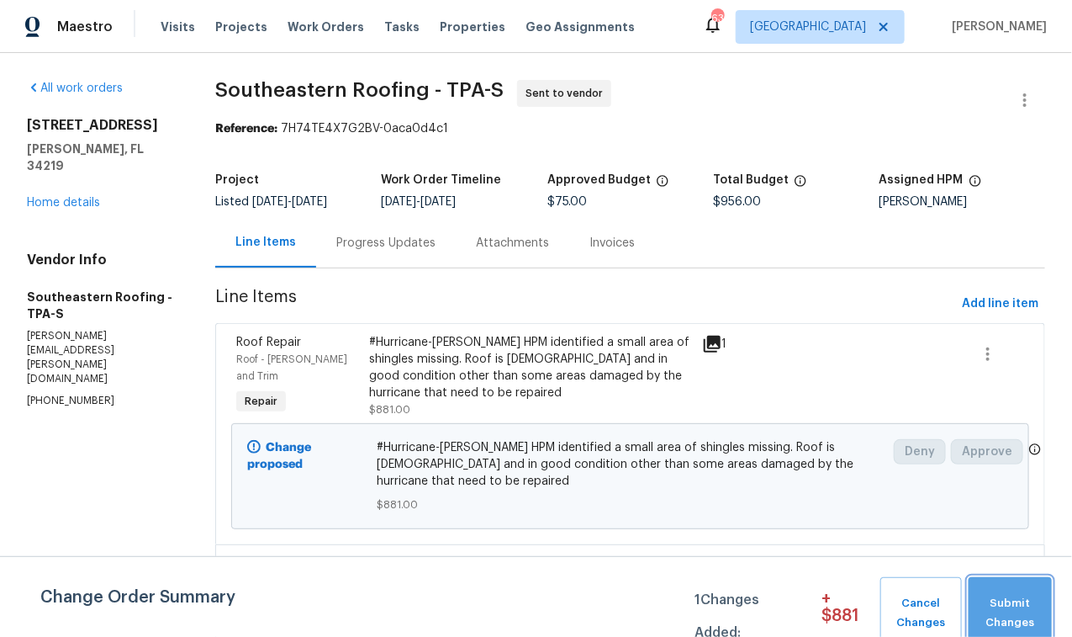
click at [1012, 601] on span "Submit Changes" at bounding box center [1010, 613] width 66 height 39
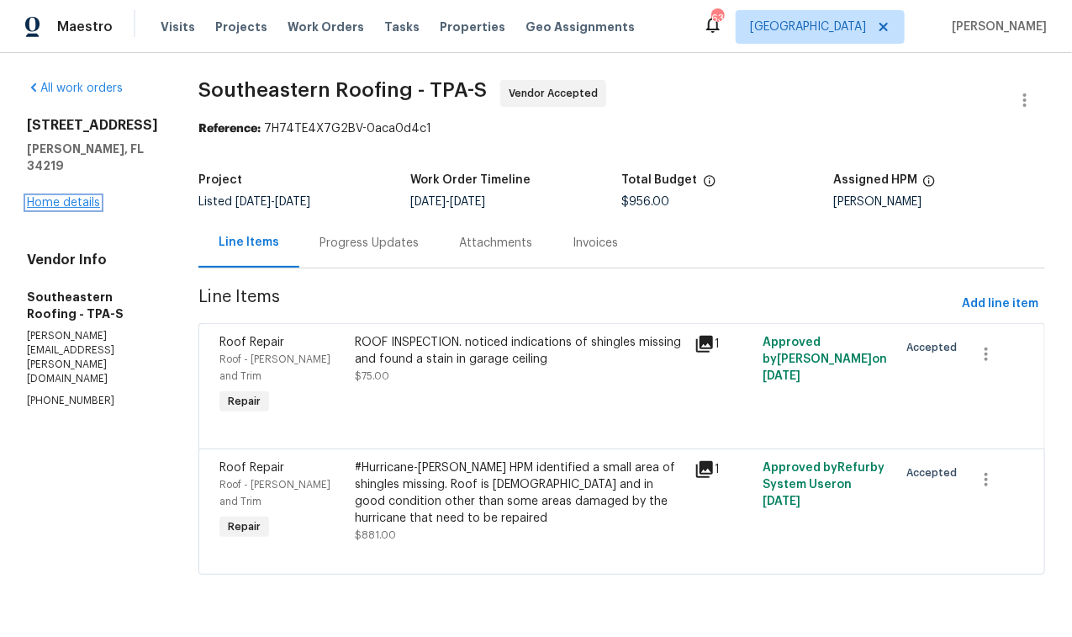
click at [74, 197] on link "Home details" at bounding box center [63, 203] width 73 height 12
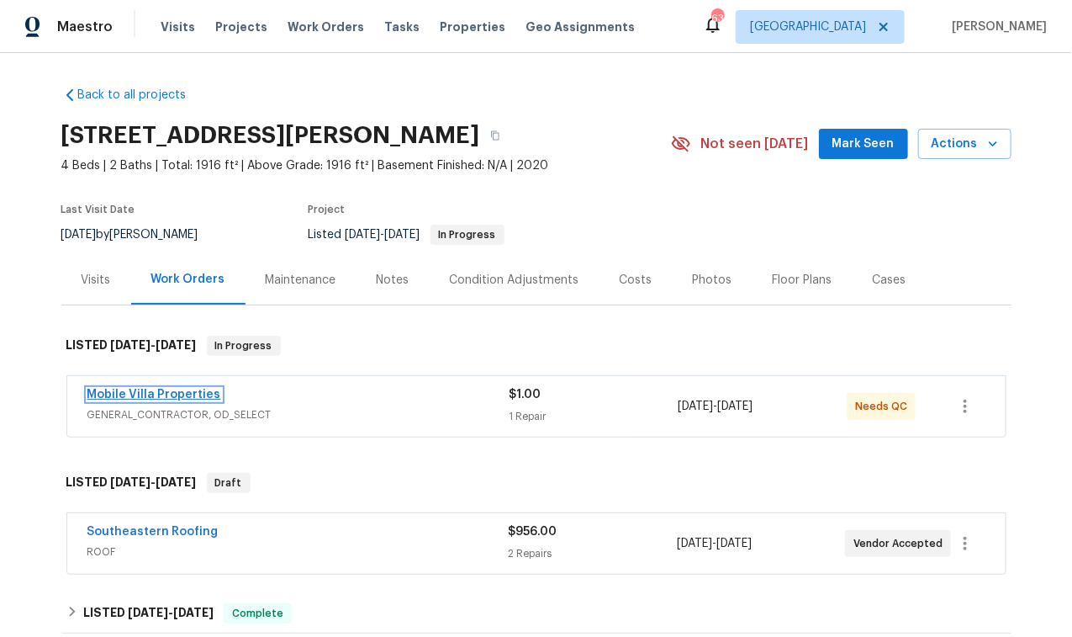
click at [162, 394] on link "Mobile Villa Properties" at bounding box center [154, 395] width 134 height 12
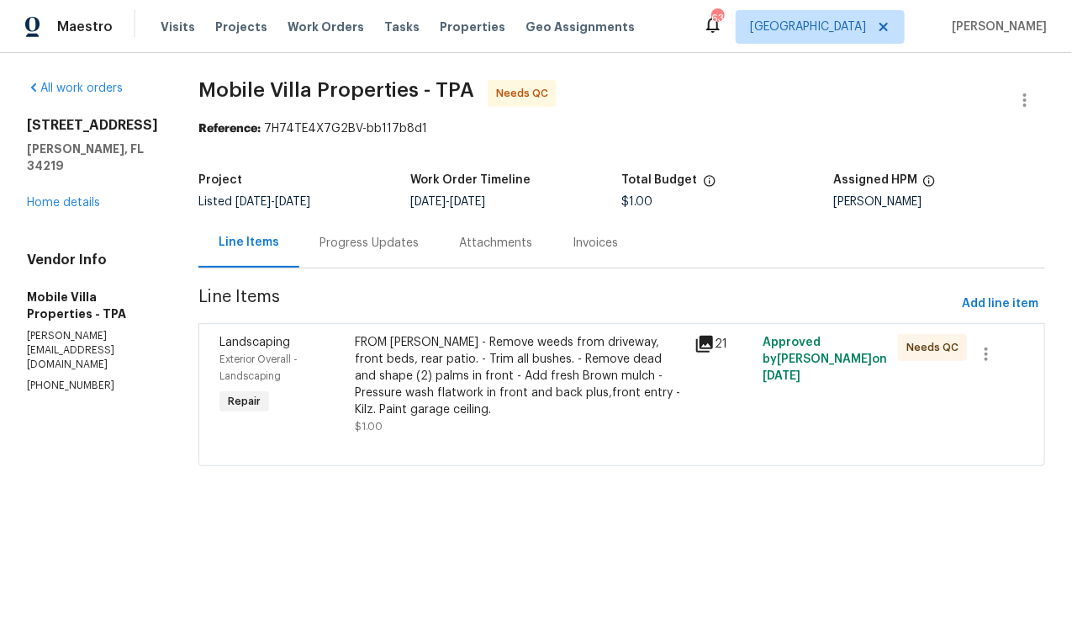
click at [363, 242] on div "Progress Updates" at bounding box center [369, 243] width 99 height 17
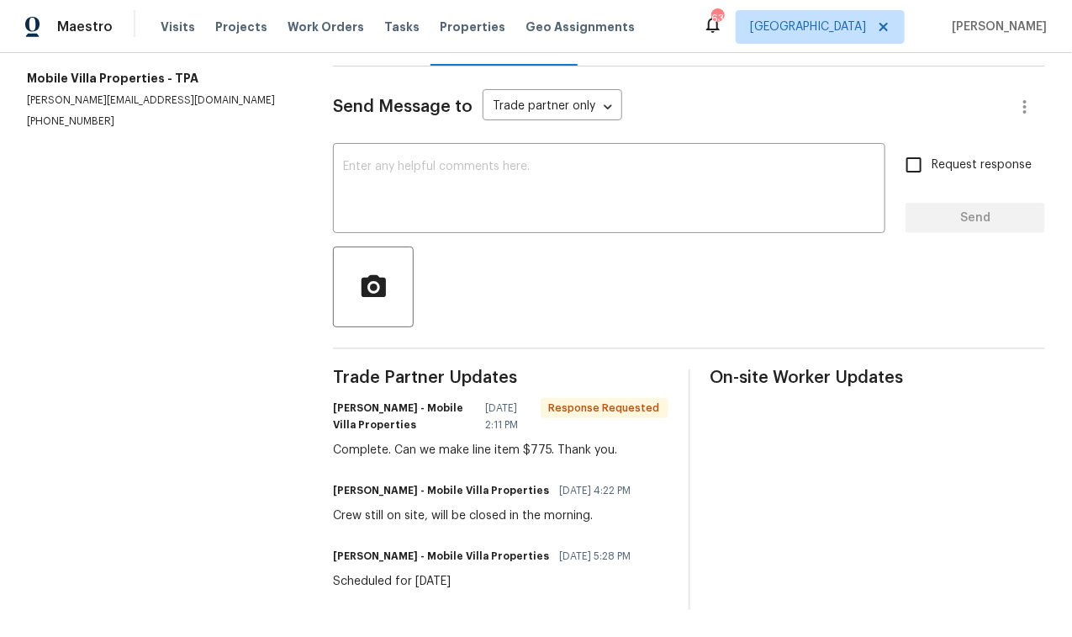
scroll to position [212, 0]
drag, startPoint x: 547, startPoint y: 441, endPoint x: 395, endPoint y: 439, distance: 152.2
click at [395, 441] on div "Complete. Can we make line item $775. Thank you." at bounding box center [501, 449] width 336 height 17
copy div "Can we make line item $775"
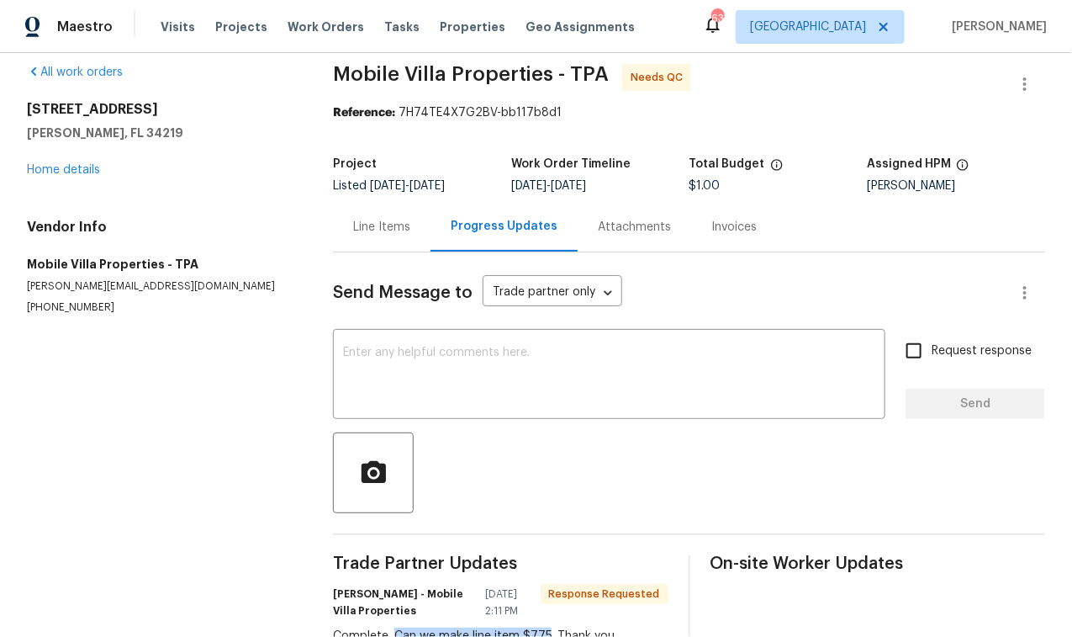
scroll to position [0, 0]
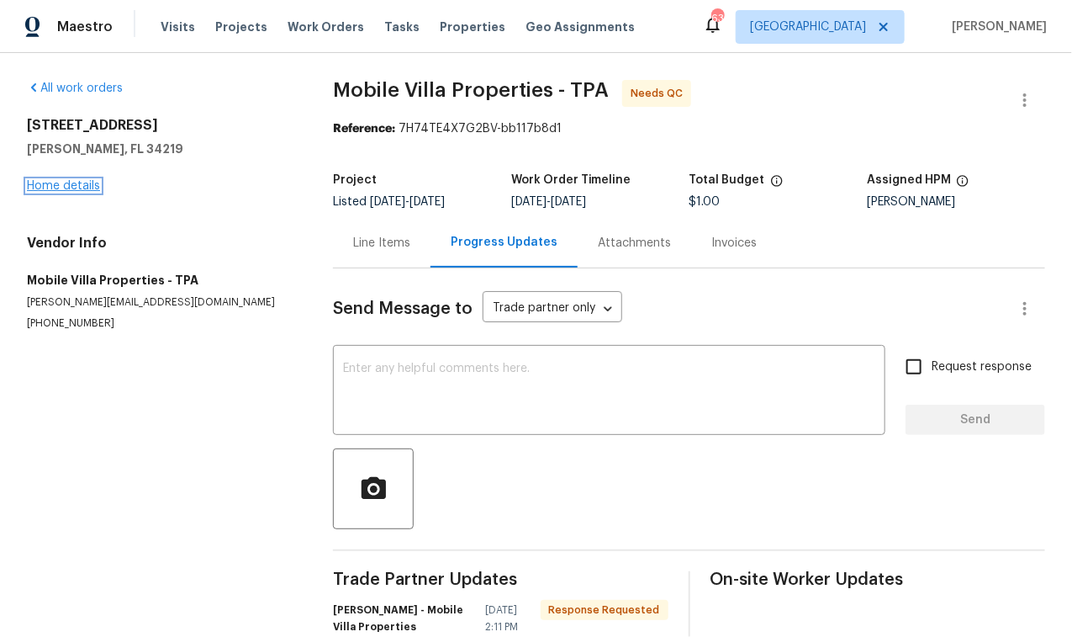
click at [72, 184] on link "Home details" at bounding box center [63, 186] width 73 height 12
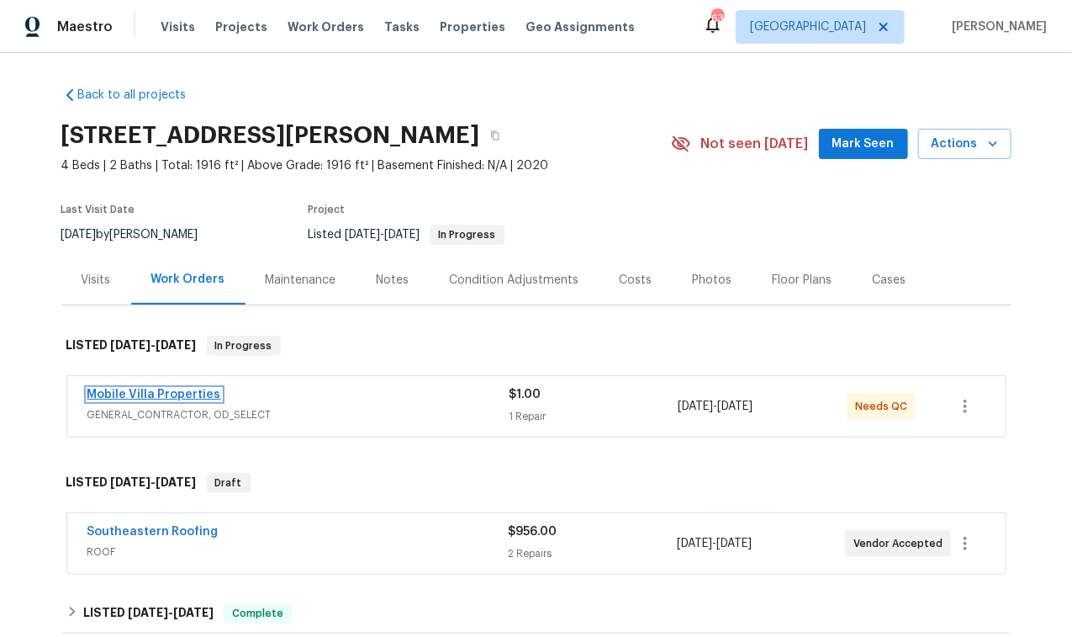
click at [203, 394] on link "Mobile Villa Properties" at bounding box center [154, 395] width 134 height 12
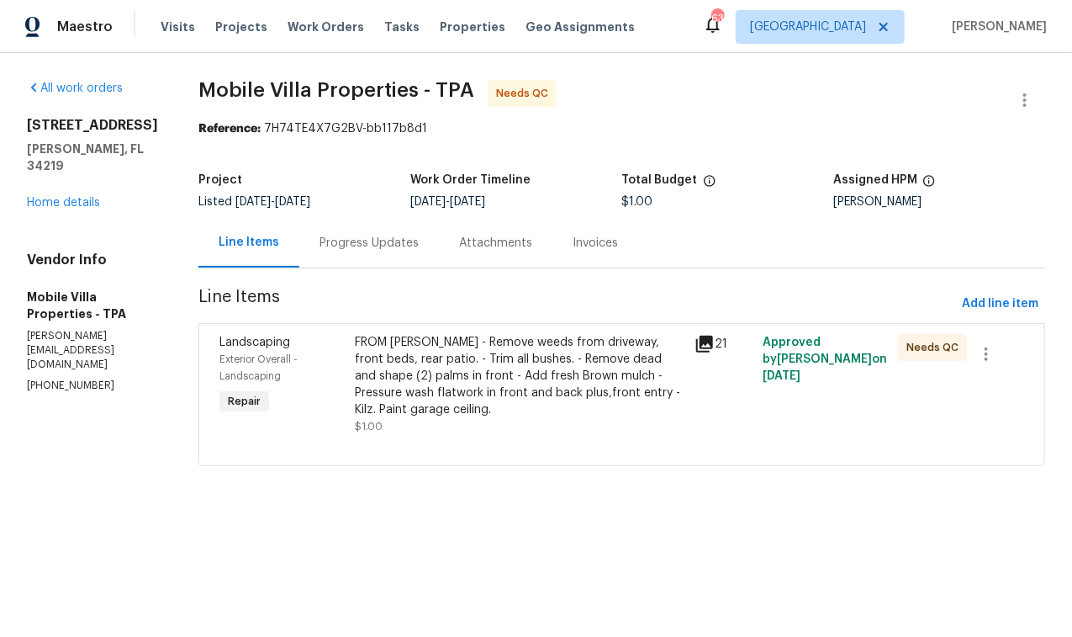
click at [437, 359] on div "FROM PAUL - Remove weeds from driveway, front beds, rear patio. - Trim all bush…" at bounding box center [521, 376] width 330 height 84
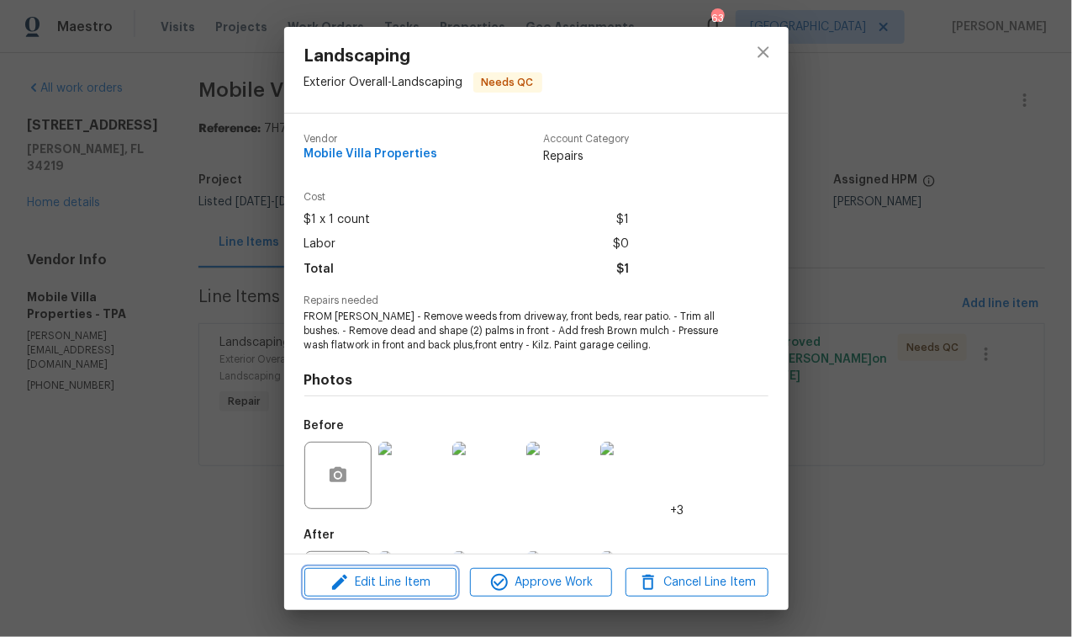
click at [405, 577] on span "Edit Line Item" at bounding box center [380, 582] width 142 height 21
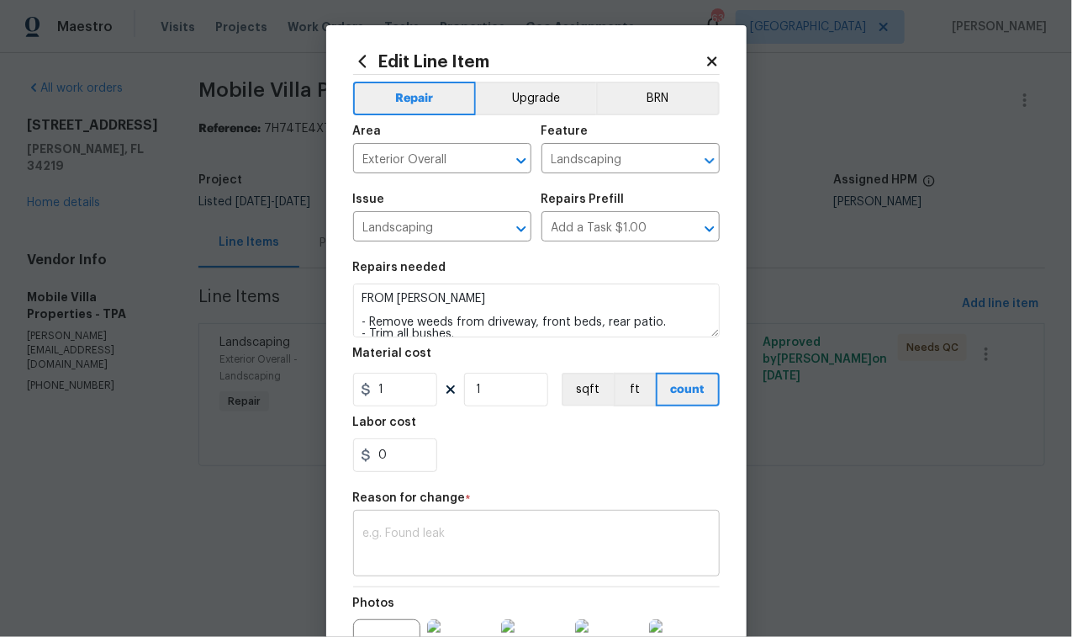
click at [399, 549] on textarea at bounding box center [536, 544] width 346 height 35
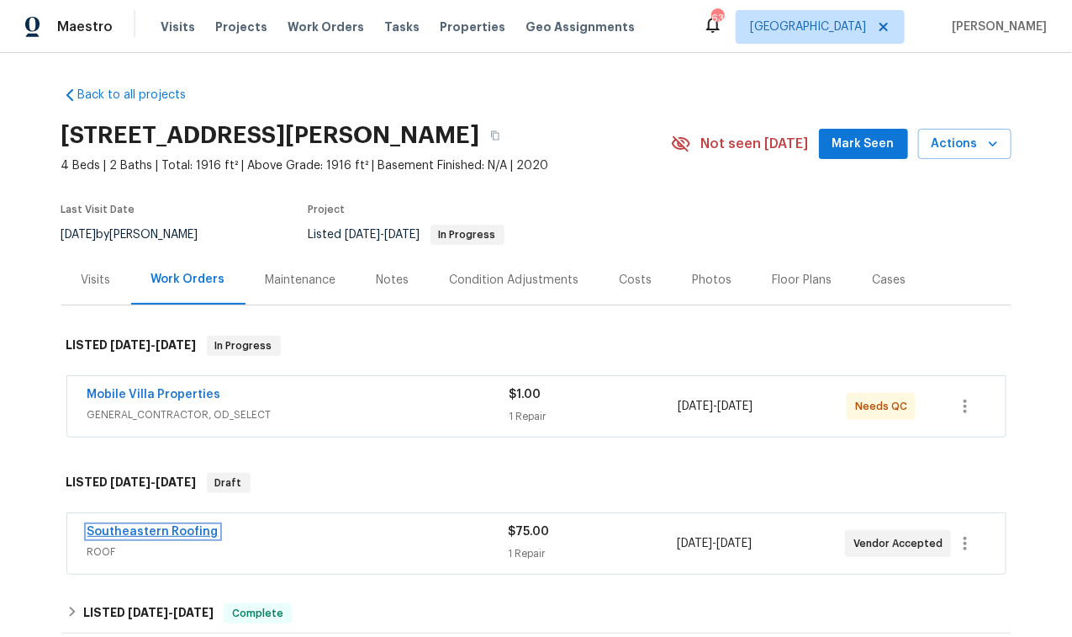
click at [191, 536] on link "Southeastern Roofing" at bounding box center [152, 532] width 131 height 12
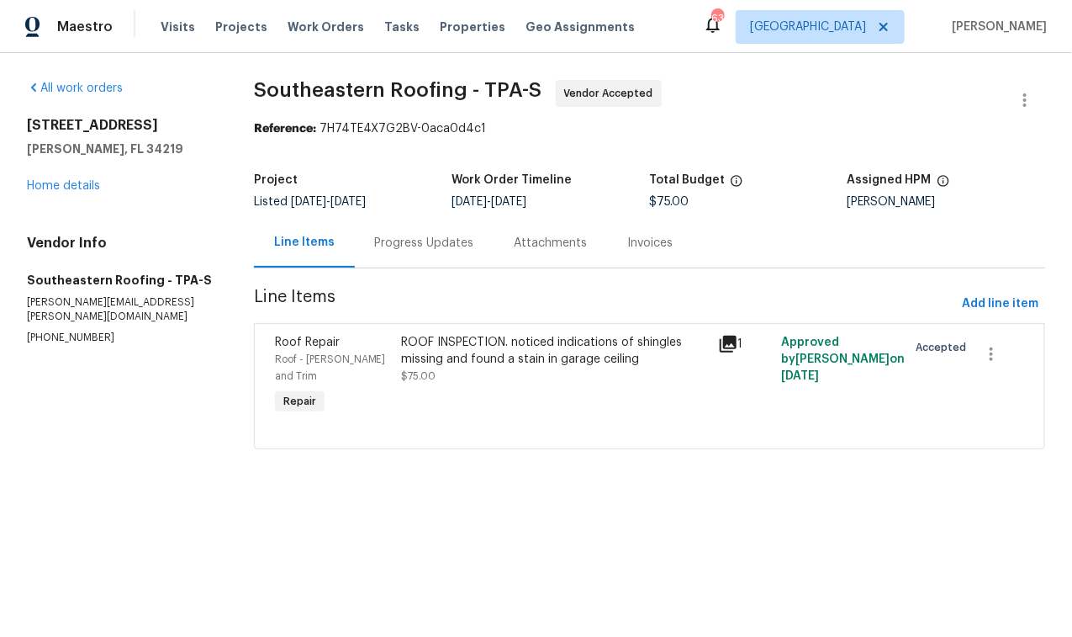
click at [415, 240] on div "Progress Updates" at bounding box center [424, 243] width 99 height 17
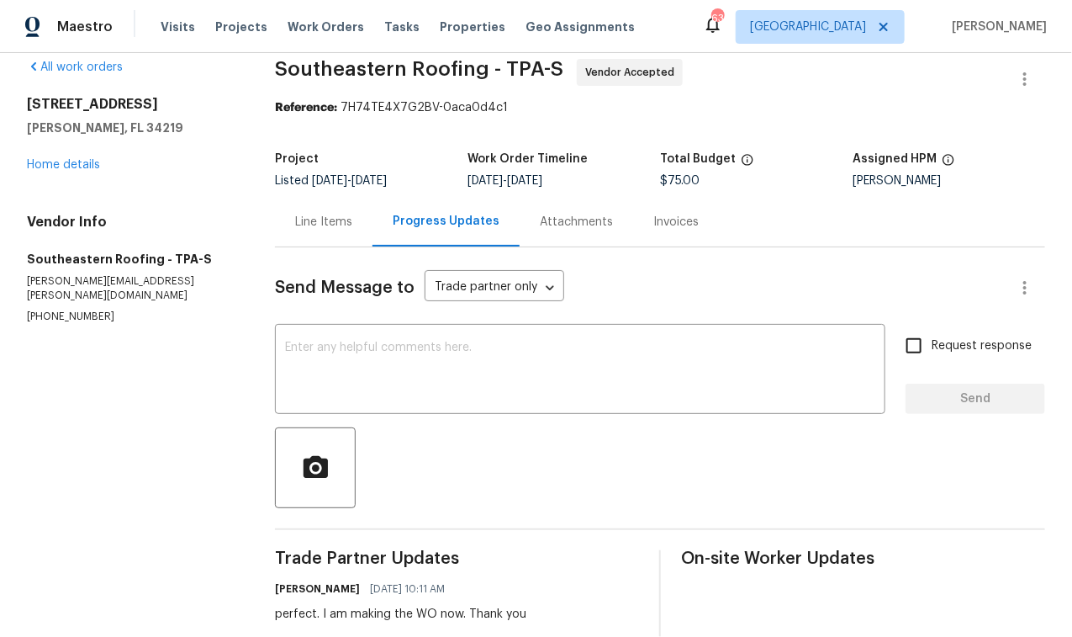
scroll to position [169, 0]
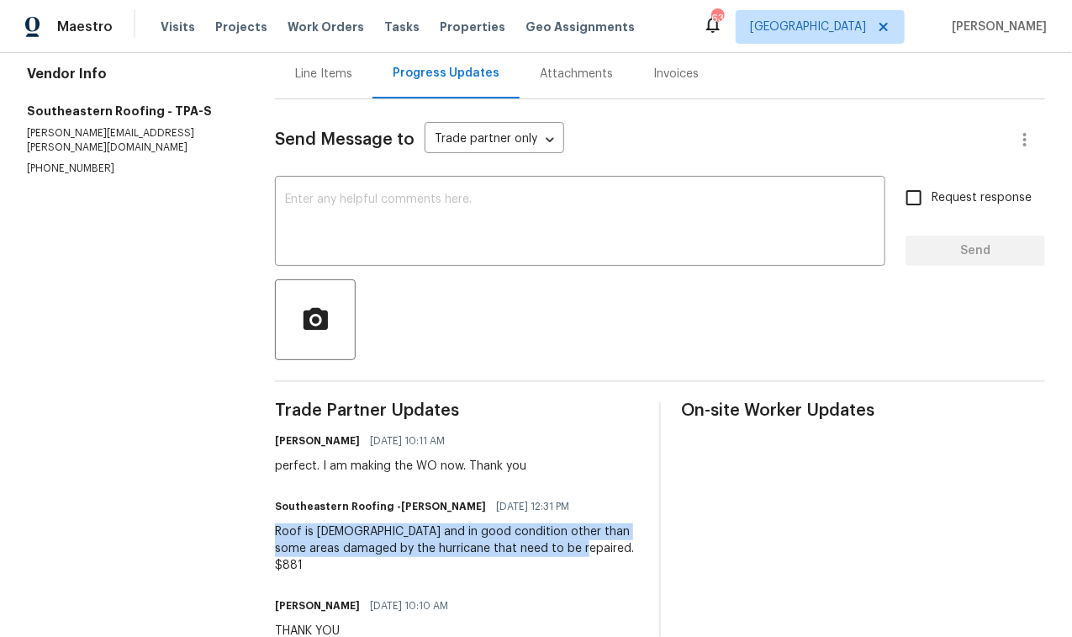
drag, startPoint x: 283, startPoint y: 525, endPoint x: 568, endPoint y: 546, distance: 285.8
click at [568, 546] on div "All work orders 12545 Ryegrass Loop Parrish, FL 34219 Home details Vendor Info …" at bounding box center [536, 318] width 1072 height 868
copy div "Roof is 4 years old and in good condition other than some areas damaged by the …"
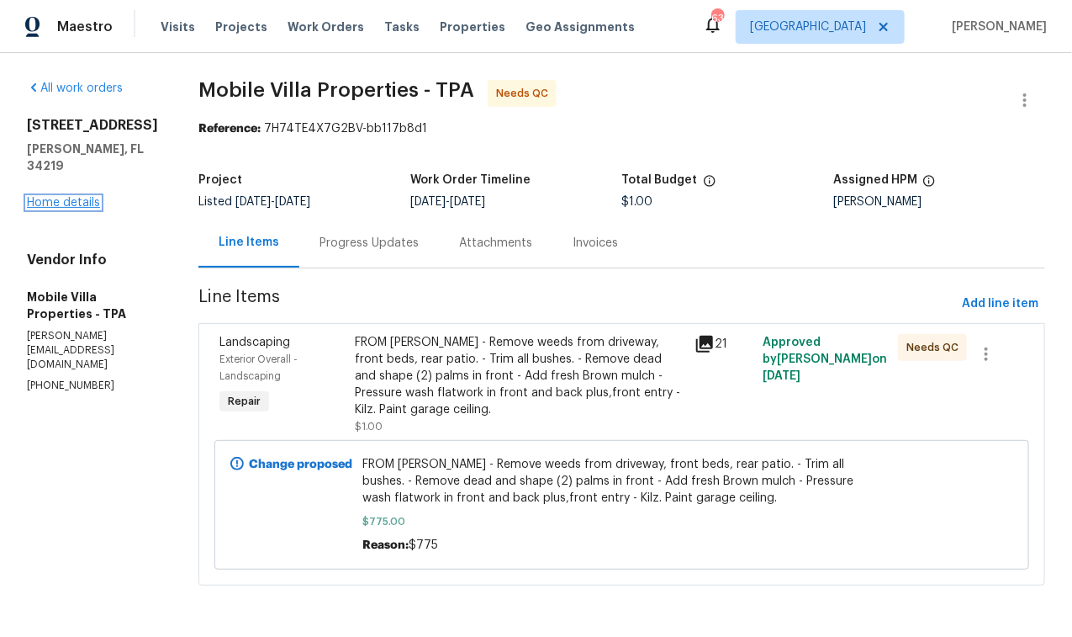
click at [55, 201] on link "Home details" at bounding box center [63, 203] width 73 height 12
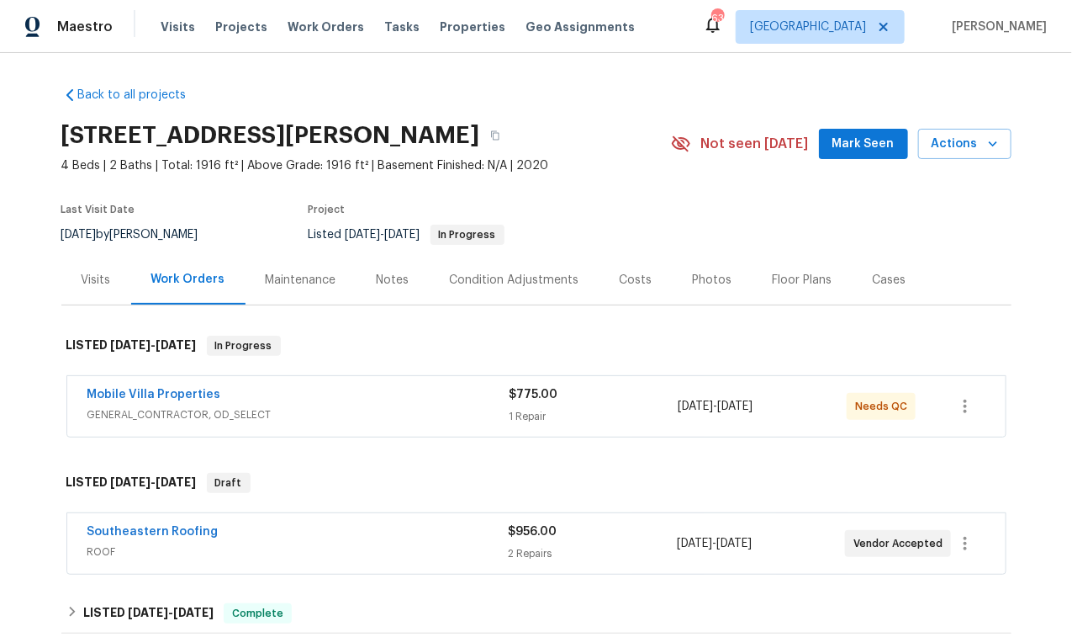
click at [170, 383] on div "Mobile Villa Properties GENERAL_CONTRACTOR, OD_SELECT $775.00 1 Repair [DATE] -…" at bounding box center [536, 406] width 938 height 61
click at [171, 391] on link "Mobile Villa Properties" at bounding box center [154, 395] width 134 height 12
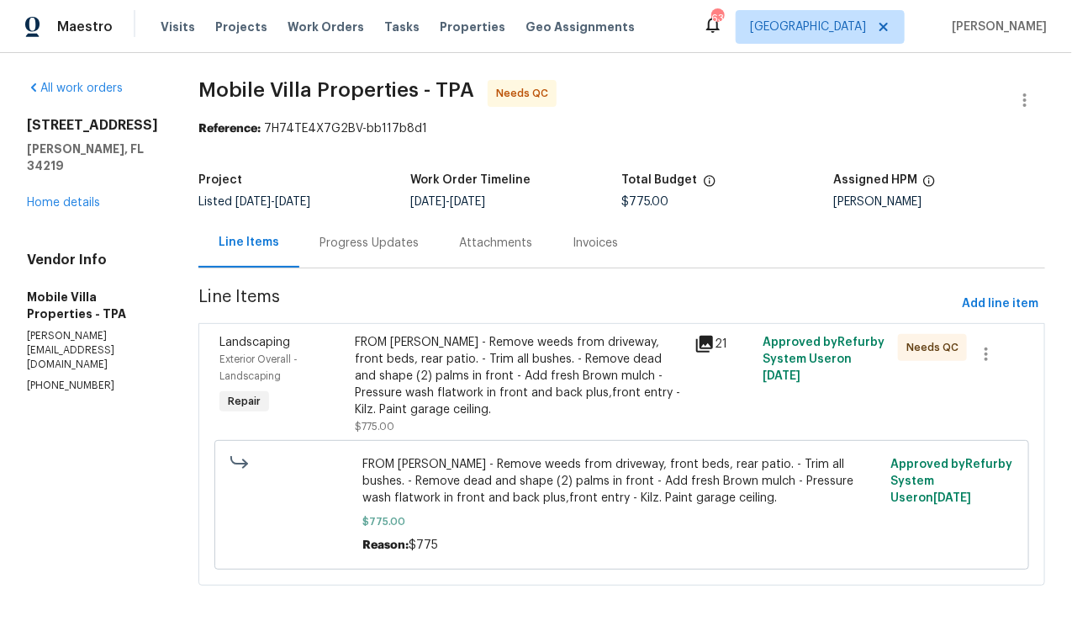
click at [537, 374] on div "FROM [PERSON_NAME] - Remove weeds from driveway, front beds, rear patio. - Trim…" at bounding box center [521, 376] width 330 height 84
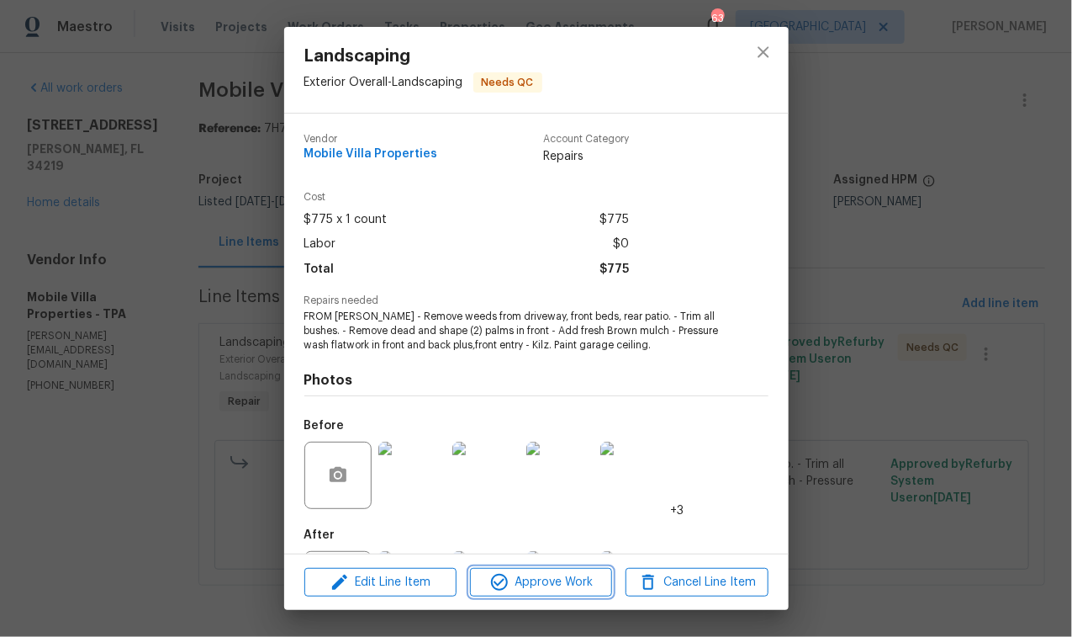
click at [547, 573] on span "Approve Work" at bounding box center [541, 582] width 132 height 21
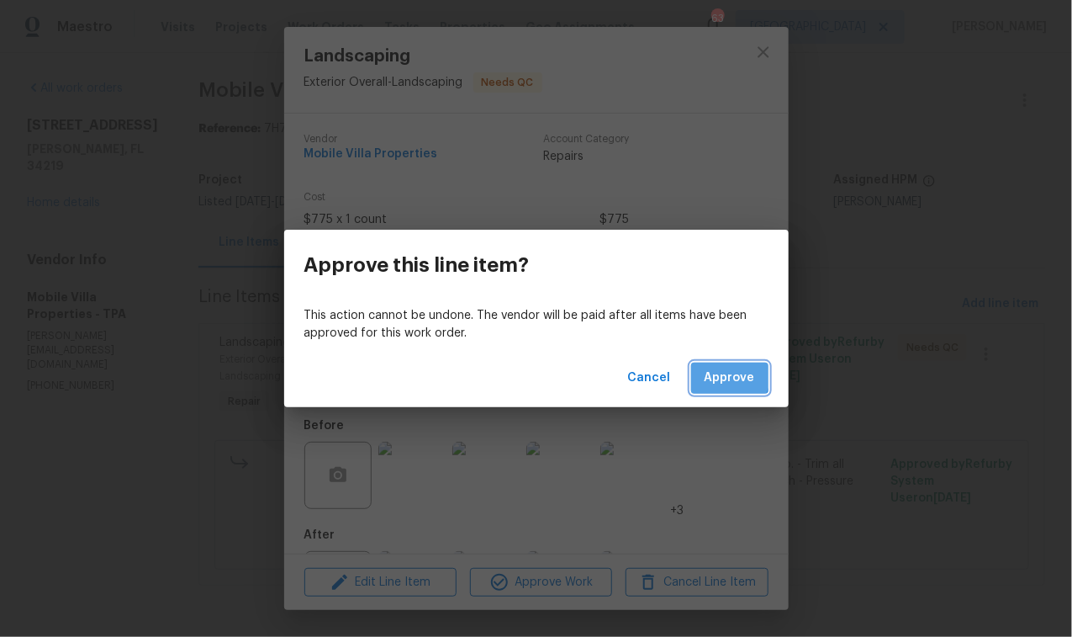
click at [725, 375] on span "Approve" at bounding box center [730, 377] width 50 height 21
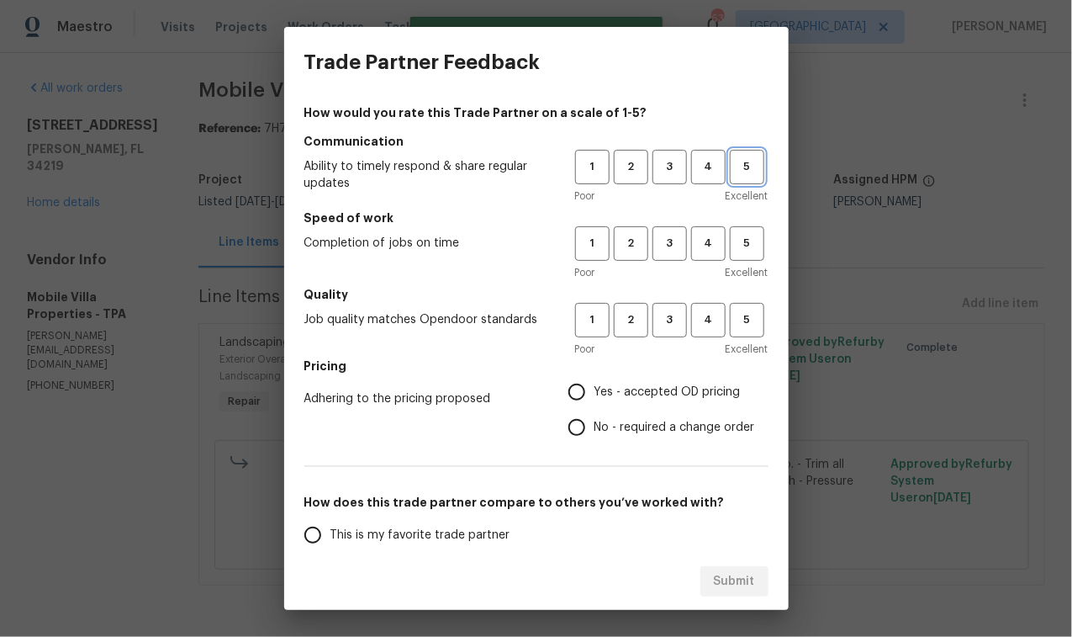
click at [740, 166] on span "5" at bounding box center [747, 166] width 31 height 19
click at [706, 245] on span "4" at bounding box center [708, 243] width 31 height 19
click at [741, 312] on span "5" at bounding box center [747, 319] width 31 height 19
click at [595, 390] on span "Yes - accepted OD pricing" at bounding box center [668, 392] width 146 height 18
click at [588, 390] on input "Yes - accepted OD pricing" at bounding box center [576, 391] width 35 height 35
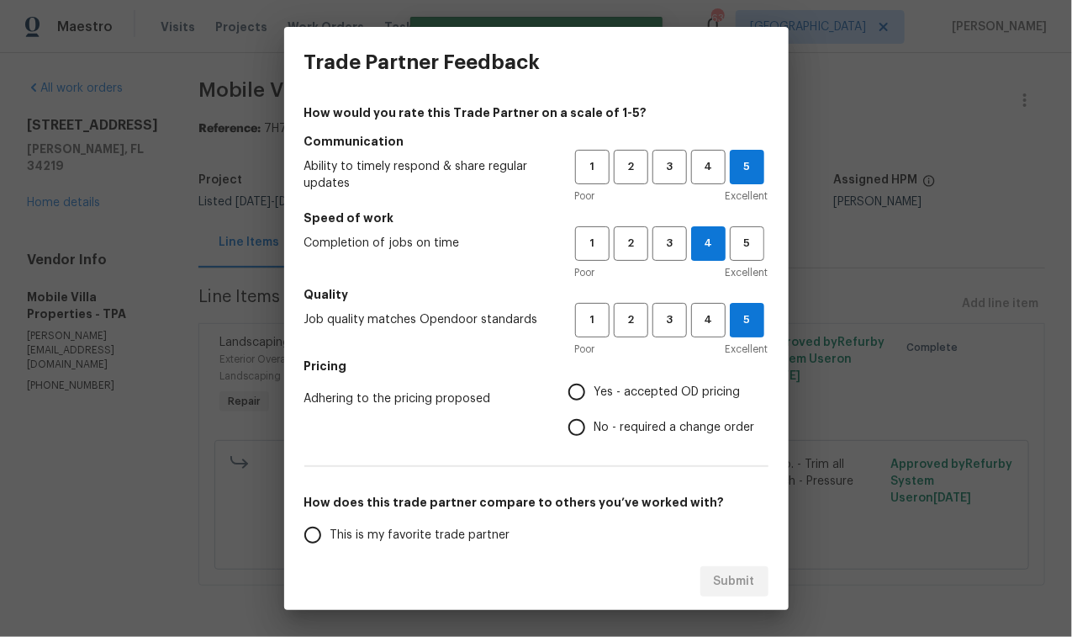
radio input "true"
click at [373, 519] on label "This is my favorite trade partner" at bounding box center [428, 534] width 266 height 35
click at [330, 519] on input "This is my favorite trade partner" at bounding box center [312, 534] width 35 height 35
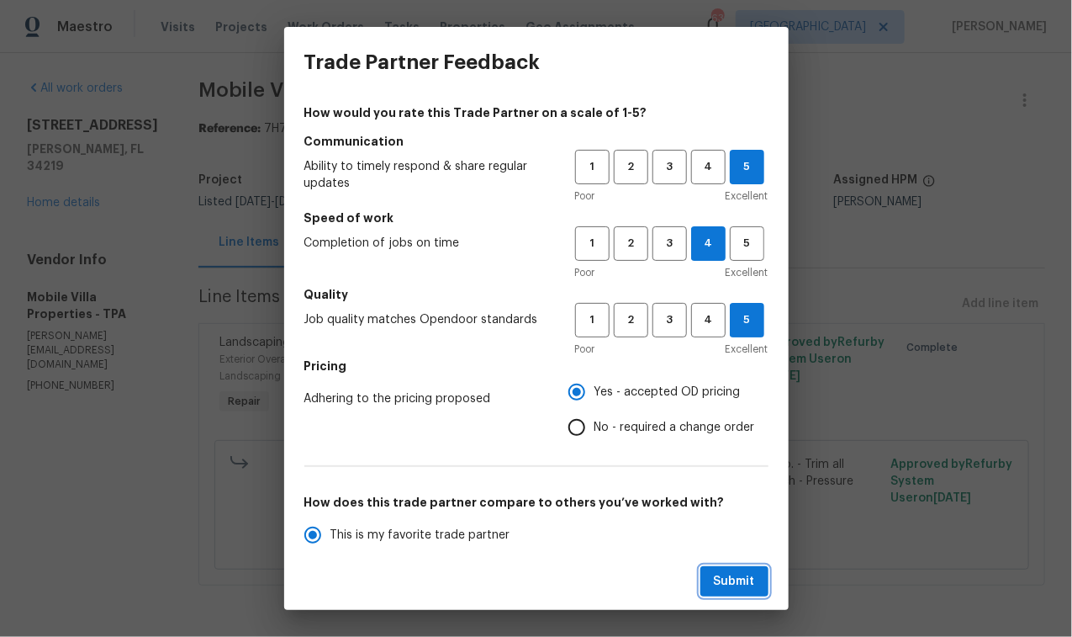
click at [734, 578] on span "Submit" at bounding box center [734, 581] width 41 height 21
radio input "true"
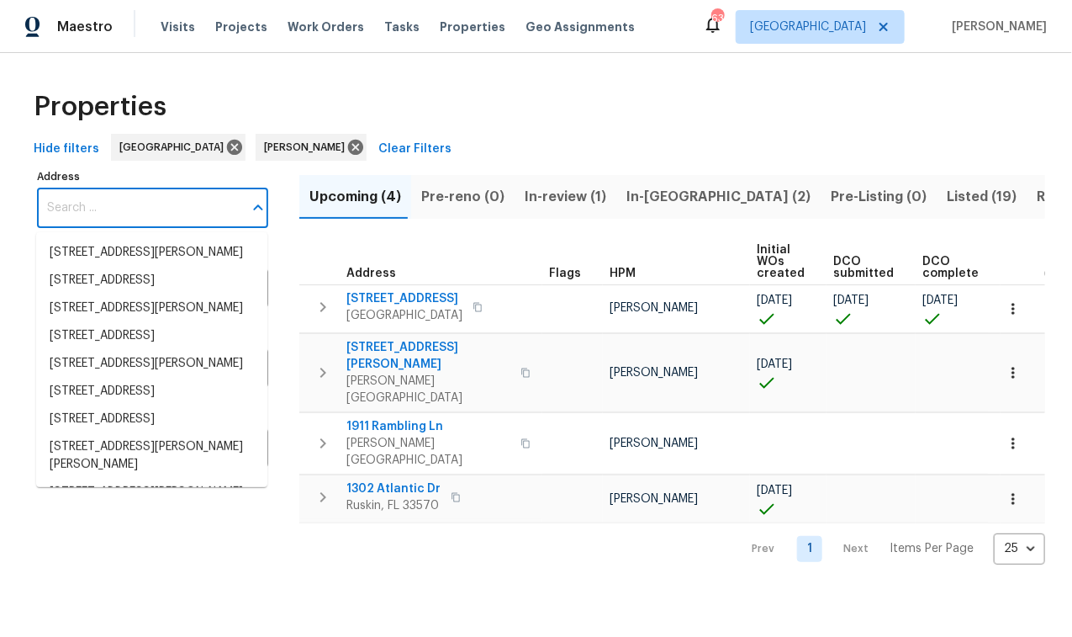
click at [144, 219] on input "Address" at bounding box center [140, 208] width 206 height 40
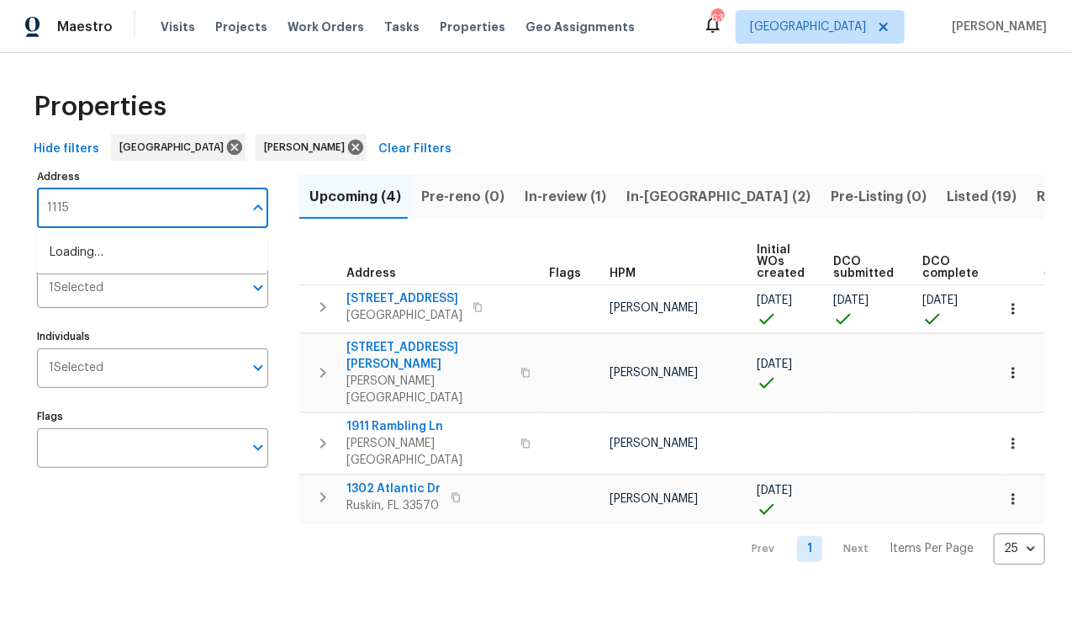
type input "11158"
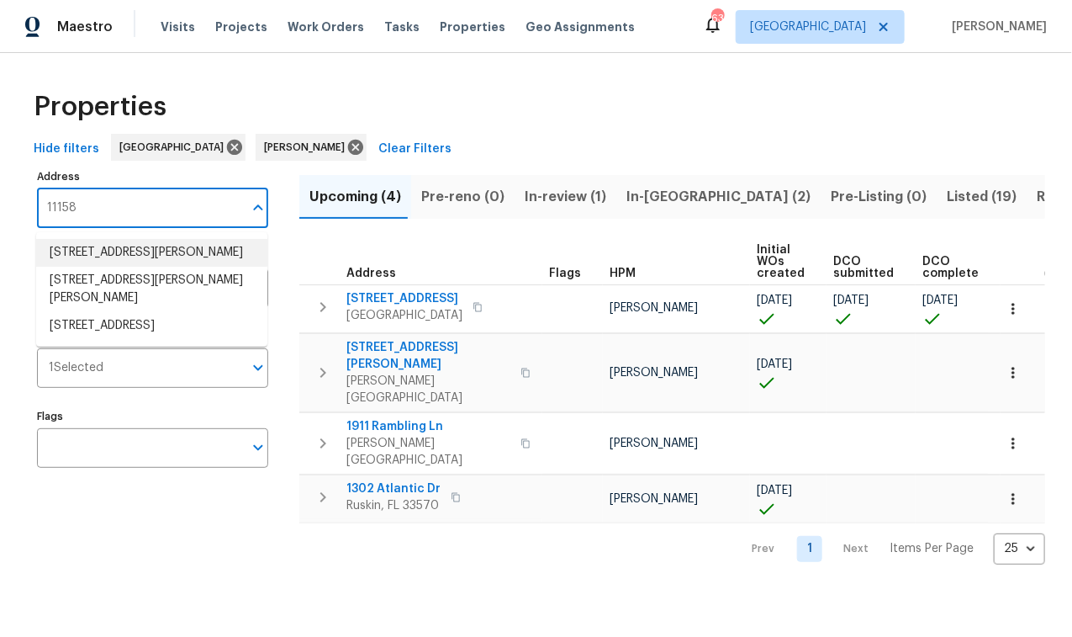
click at [138, 253] on li "11158 Golden Silence Dr Riverview FL 33579" at bounding box center [151, 253] width 231 height 28
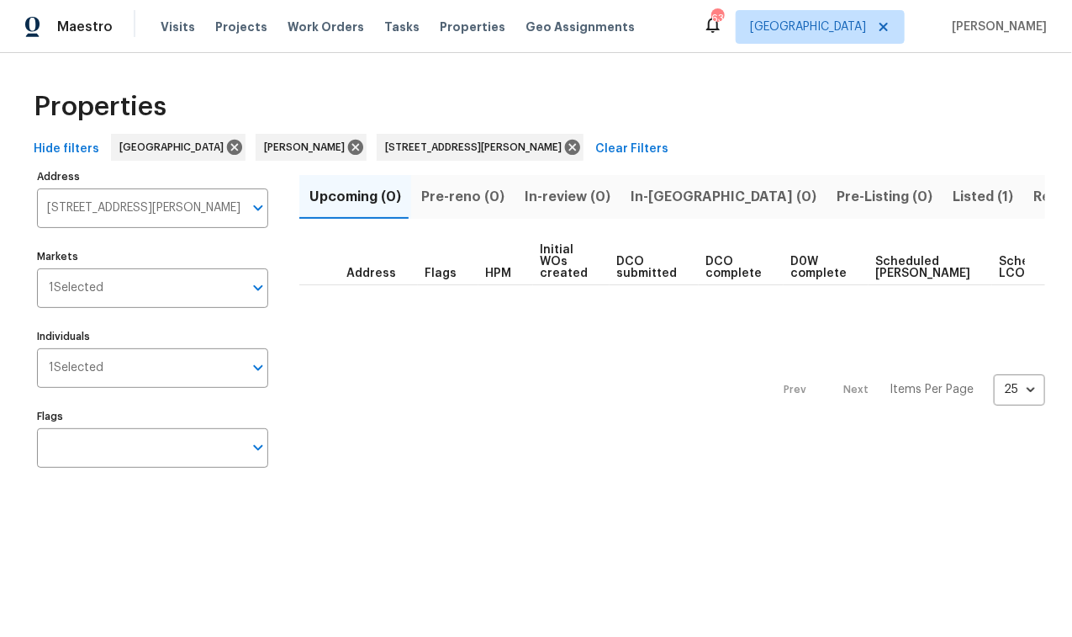
click at [953, 191] on span "Listed (1)" at bounding box center [983, 197] width 61 height 24
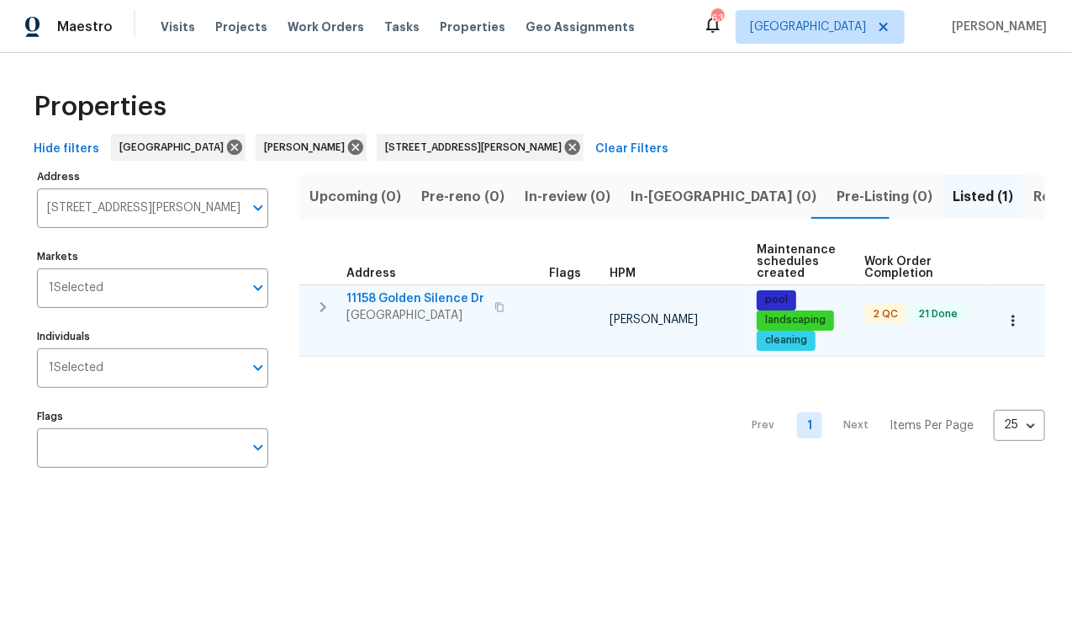
click at [413, 300] on span "11158 Golden Silence Dr" at bounding box center [415, 298] width 138 height 17
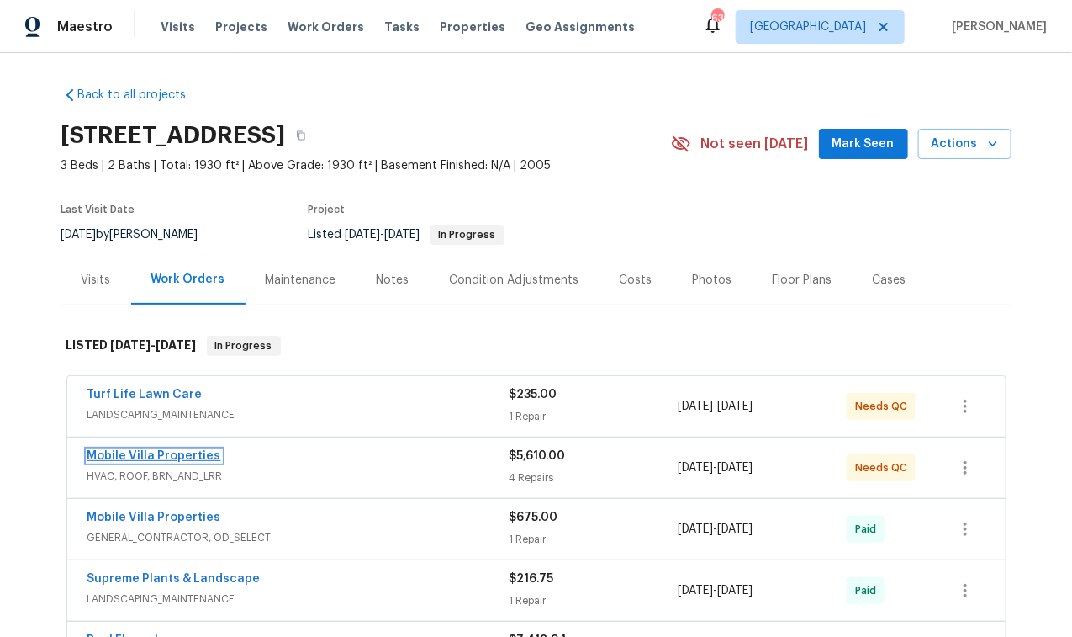
click at [196, 457] on link "Mobile Villa Properties" at bounding box center [154, 456] width 134 height 12
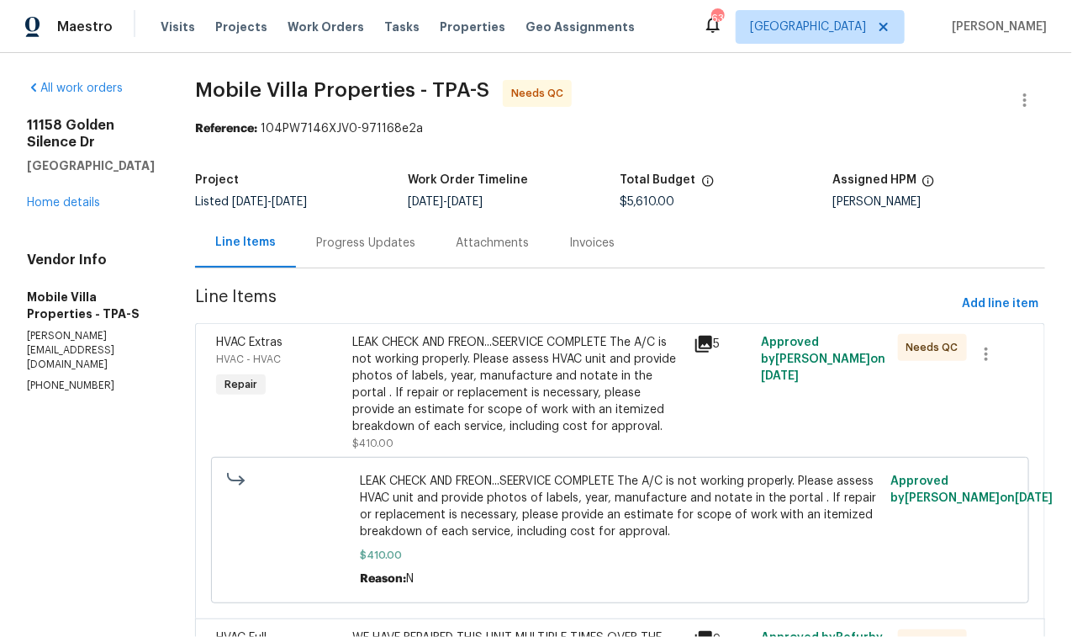
click at [316, 242] on div "Progress Updates" at bounding box center [365, 243] width 99 height 17
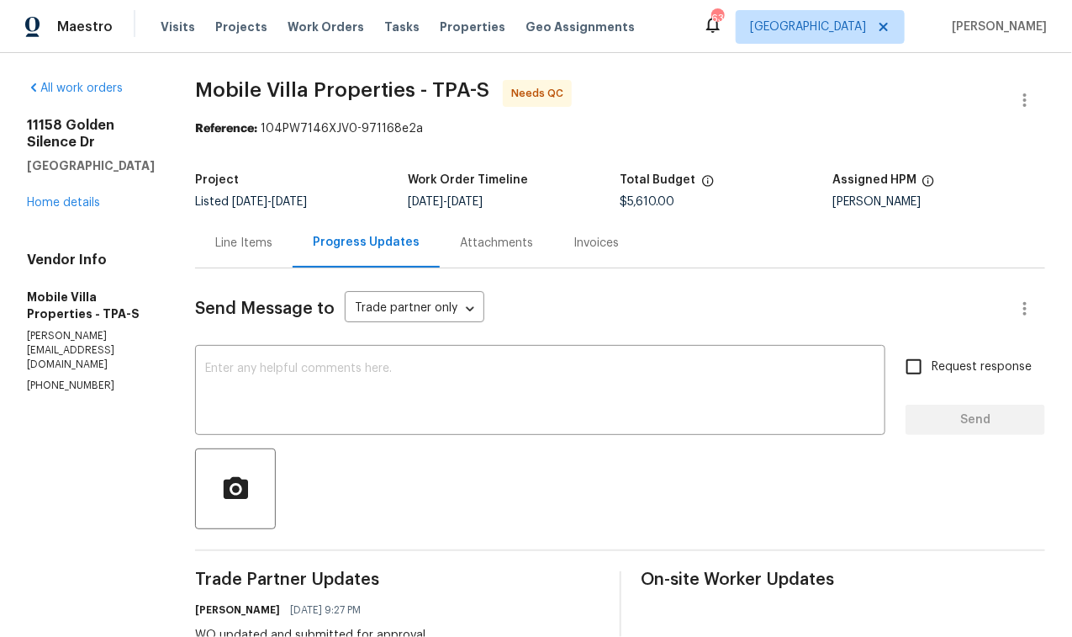
click at [215, 237] on div "Line Items" at bounding box center [243, 243] width 57 height 17
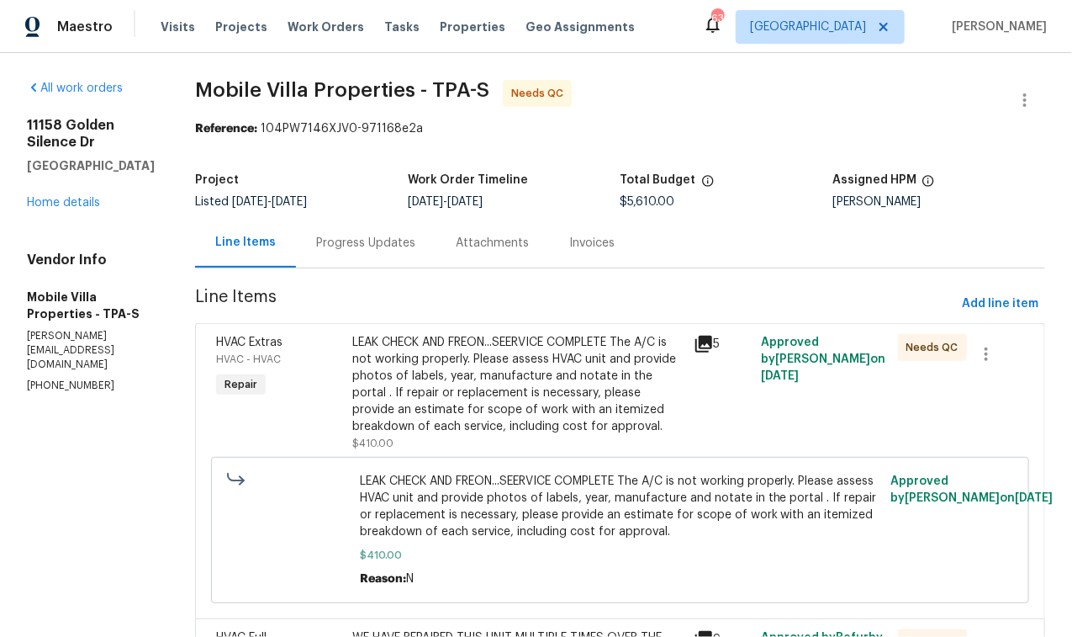
click at [484, 387] on div "LEAK CHECK AND FREON...SEERVICE COMPLETE The A/C is not working properly. Pleas…" at bounding box center [517, 384] width 330 height 101
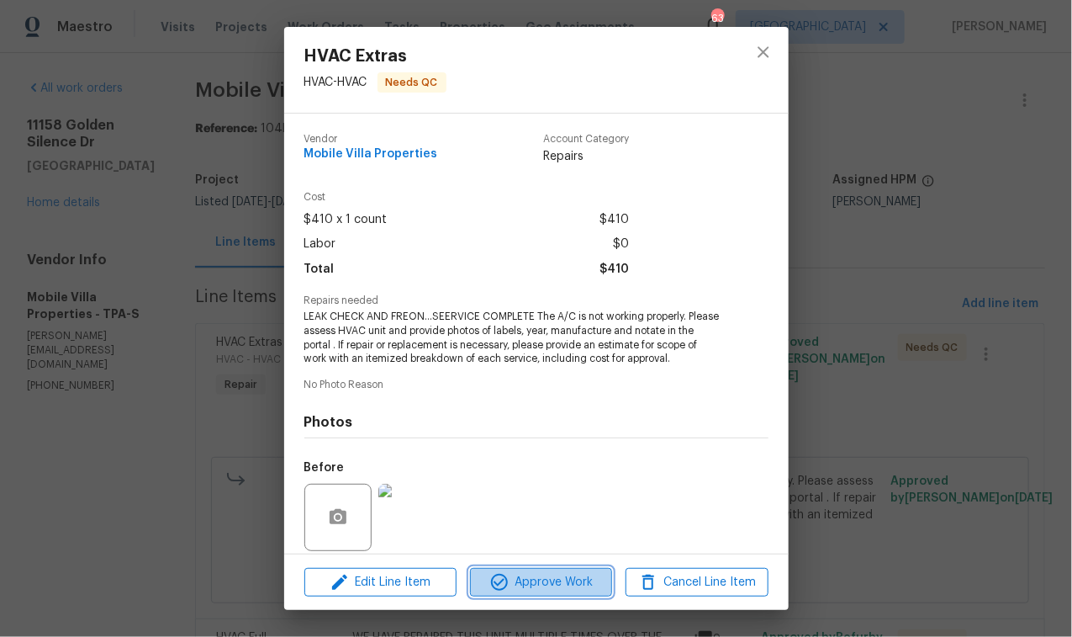
click at [556, 585] on span "Approve Work" at bounding box center [541, 582] width 132 height 21
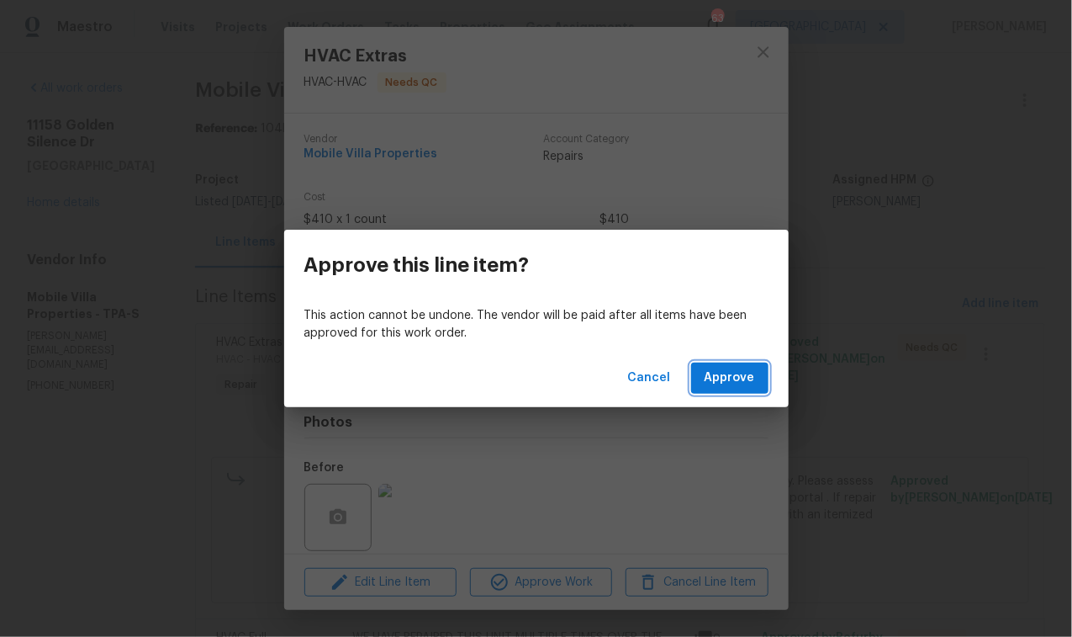
click at [754, 370] on span "Approve" at bounding box center [730, 377] width 50 height 21
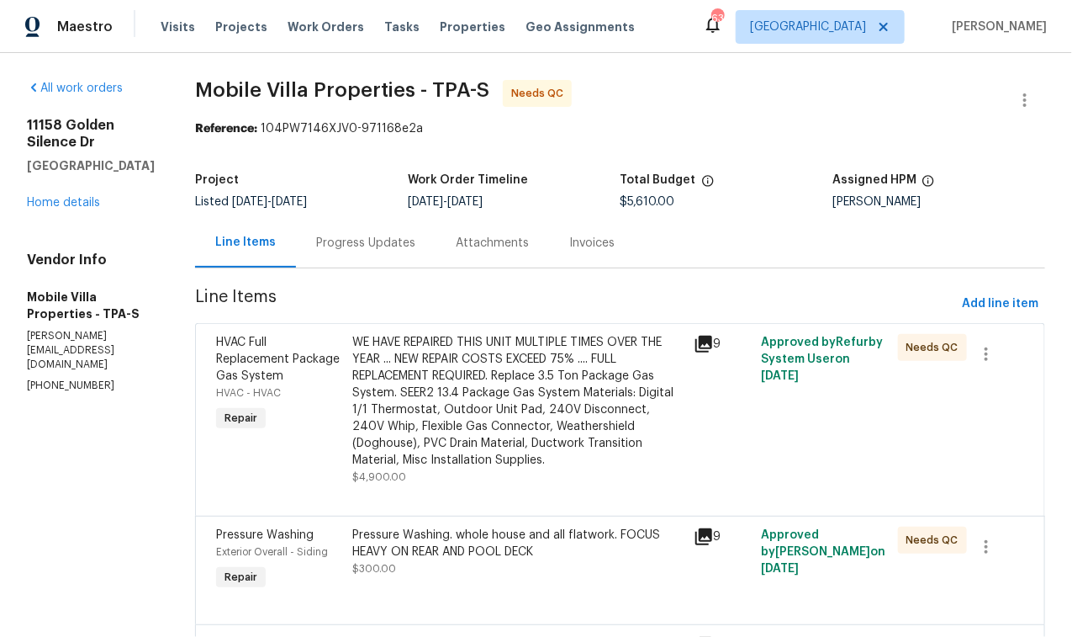
click at [449, 427] on div "WE HAVE REPAIRED THIS UNIT MULTIPLE TIMES OVER THE YEAR ... NEW REPAIR COSTS EX…" at bounding box center [517, 401] width 330 height 135
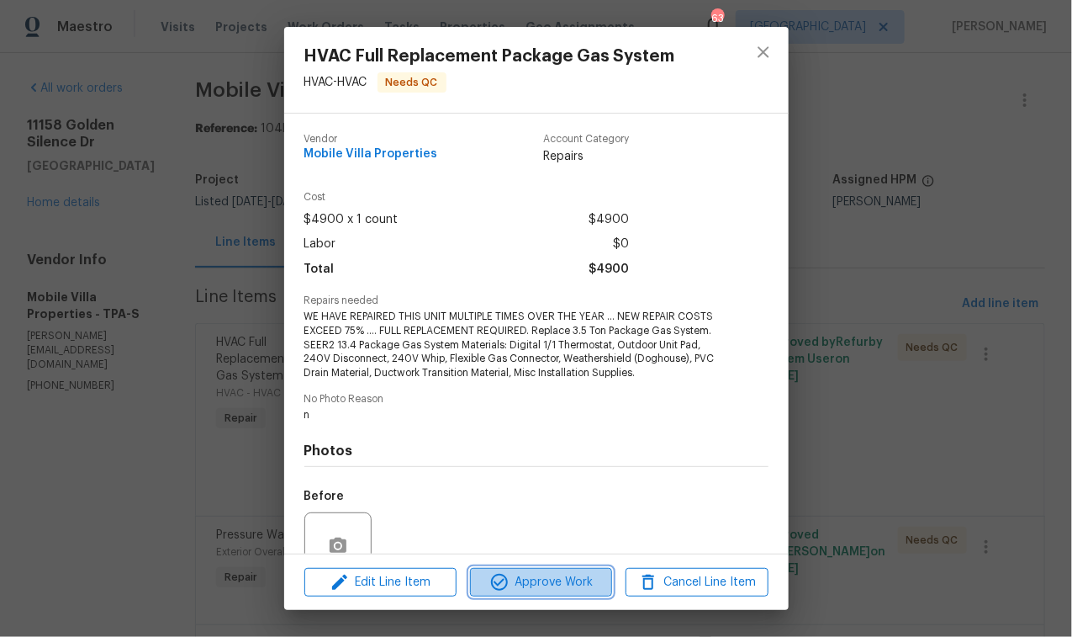
click at [526, 579] on span "Approve Work" at bounding box center [541, 582] width 132 height 21
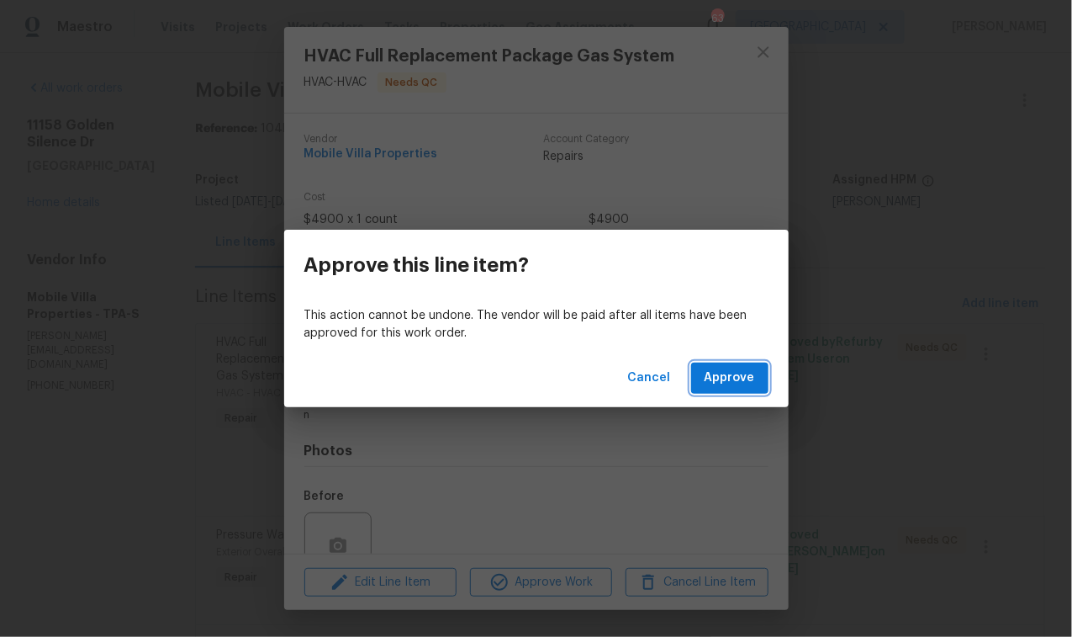
click at [740, 375] on span "Approve" at bounding box center [730, 377] width 50 height 21
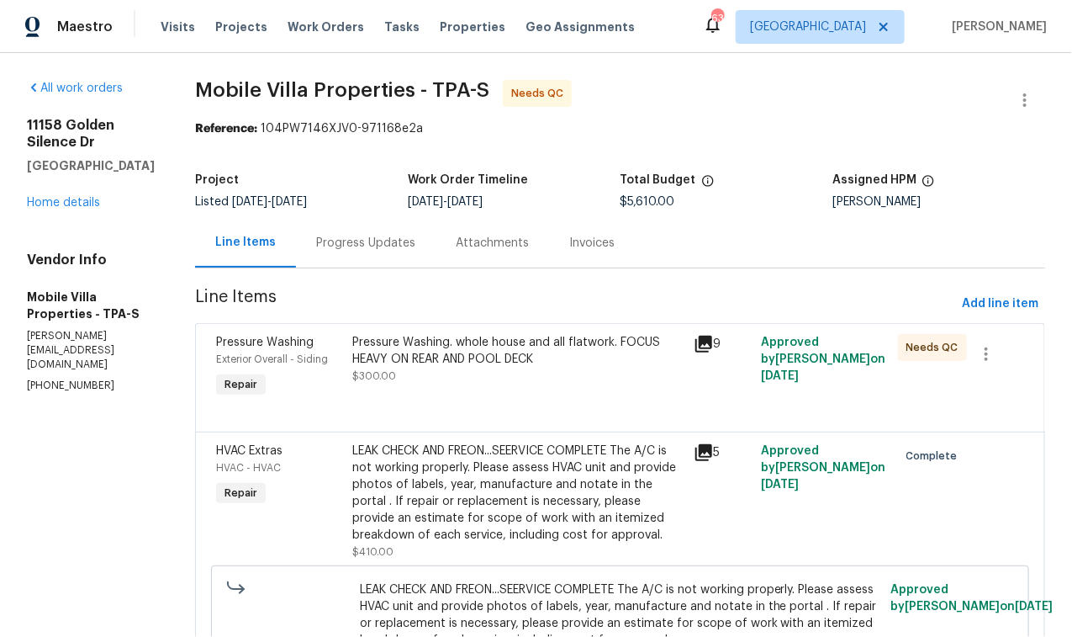
click at [471, 373] on div "Pressure Washing. whole house and all flatwork. FOCUS HEAVY ON REAR AND POOL DE…" at bounding box center [517, 359] width 330 height 50
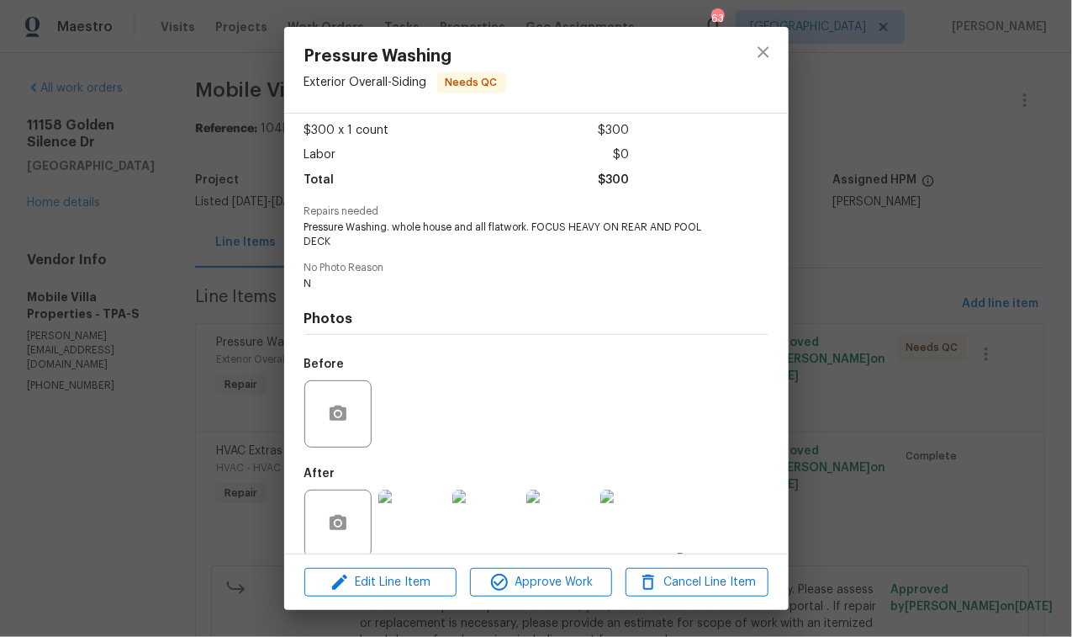
scroll to position [108, 0]
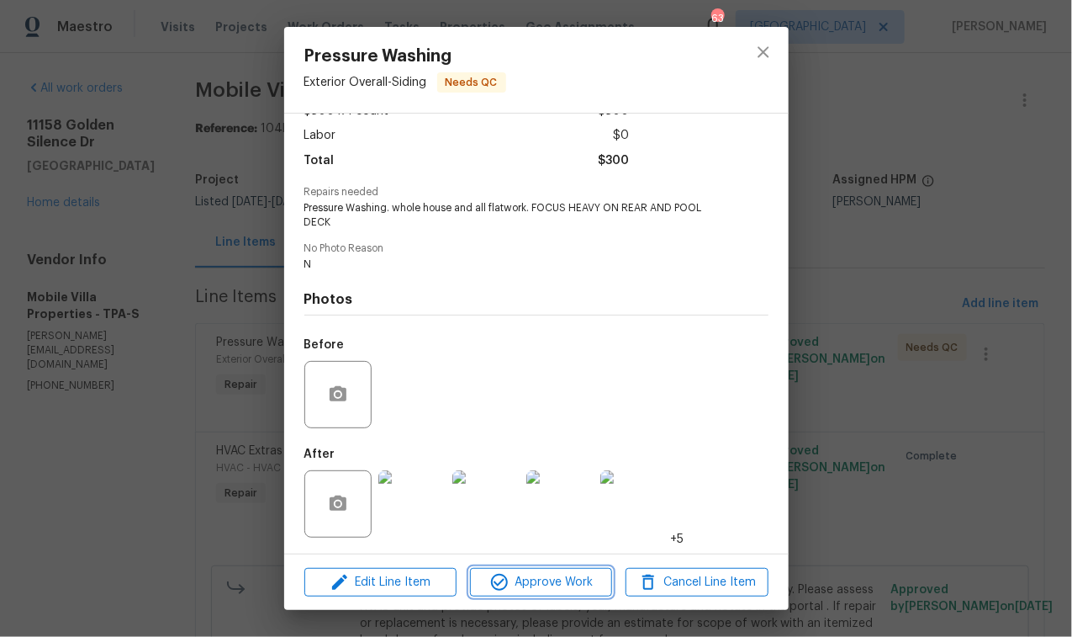
click at [576, 583] on span "Approve Work" at bounding box center [541, 582] width 132 height 21
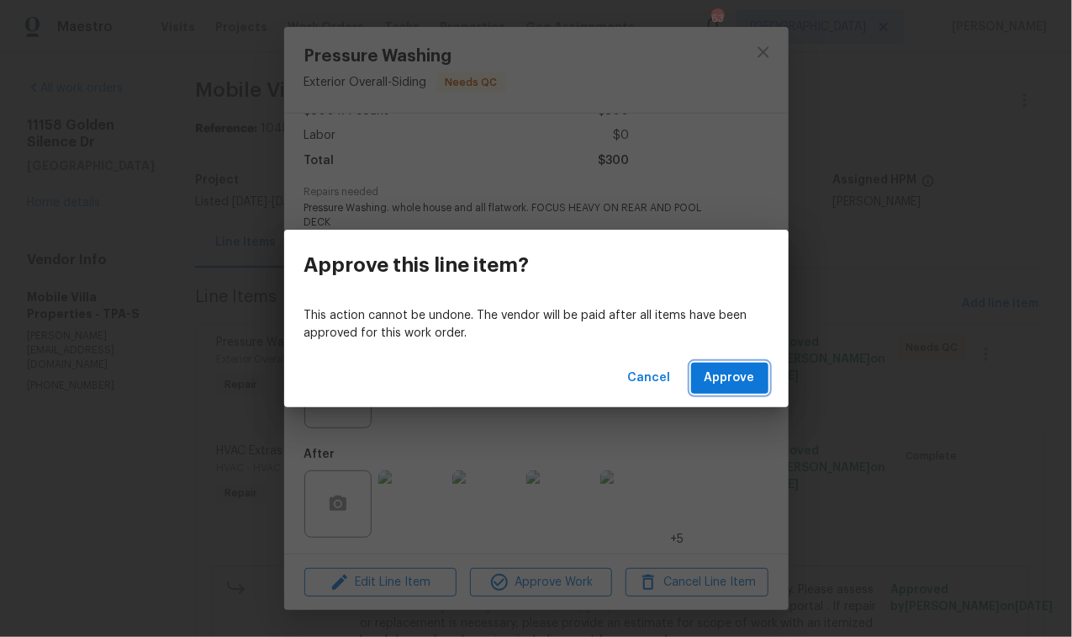
click at [722, 388] on span "Approve" at bounding box center [730, 377] width 50 height 21
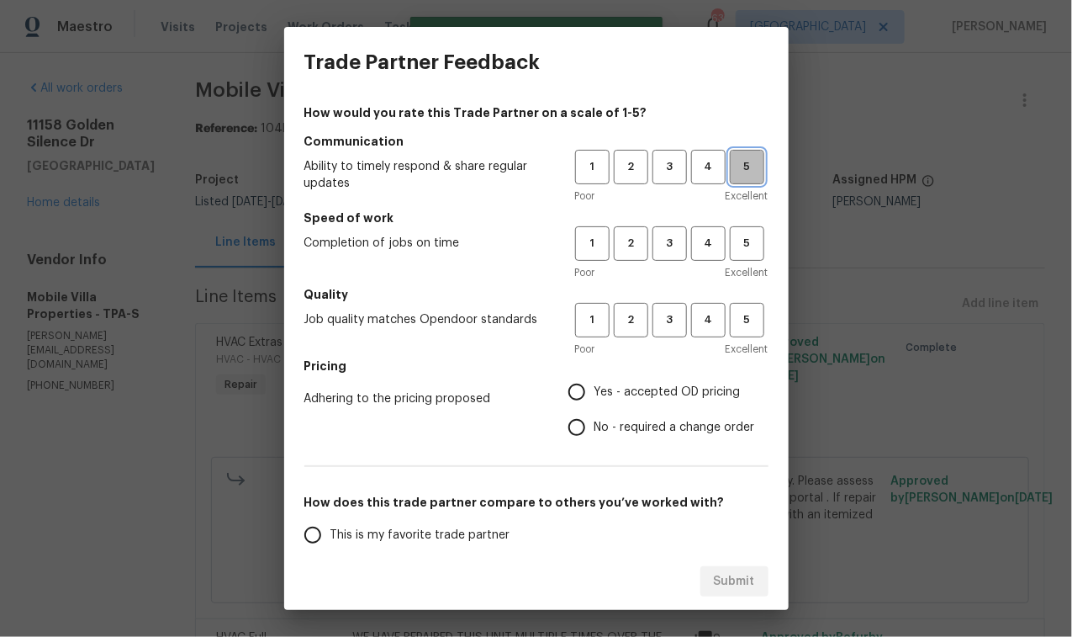
drag, startPoint x: 743, startPoint y: 156, endPoint x: 733, endPoint y: 175, distance: 21.1
click at [743, 157] on span "5" at bounding box center [747, 166] width 31 height 19
drag, startPoint x: 694, startPoint y: 251, endPoint x: 695, endPoint y: 266, distance: 15.2
click at [694, 250] on span "4" at bounding box center [708, 243] width 31 height 19
click at [741, 329] on span "5" at bounding box center [747, 319] width 31 height 19
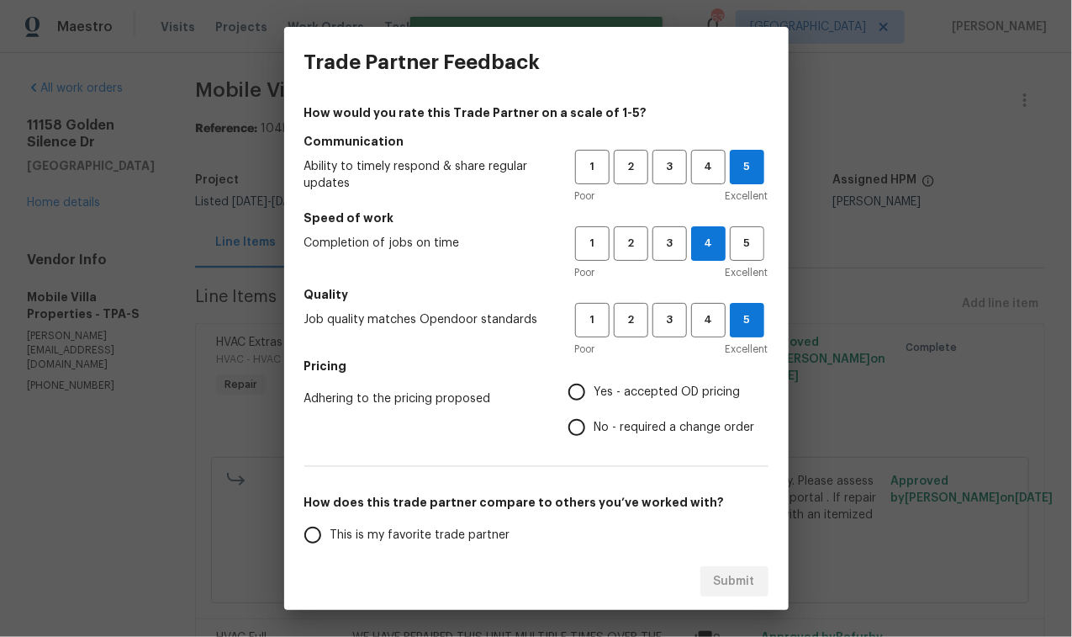
click at [625, 399] on span "Yes - accepted OD pricing" at bounding box center [668, 392] width 146 height 18
click at [595, 399] on input "Yes - accepted OD pricing" at bounding box center [576, 391] width 35 height 35
radio input "true"
click at [409, 527] on span "This is my favorite trade partner" at bounding box center [420, 535] width 180 height 18
click at [330, 527] on input "This is my favorite trade partner" at bounding box center [312, 534] width 35 height 35
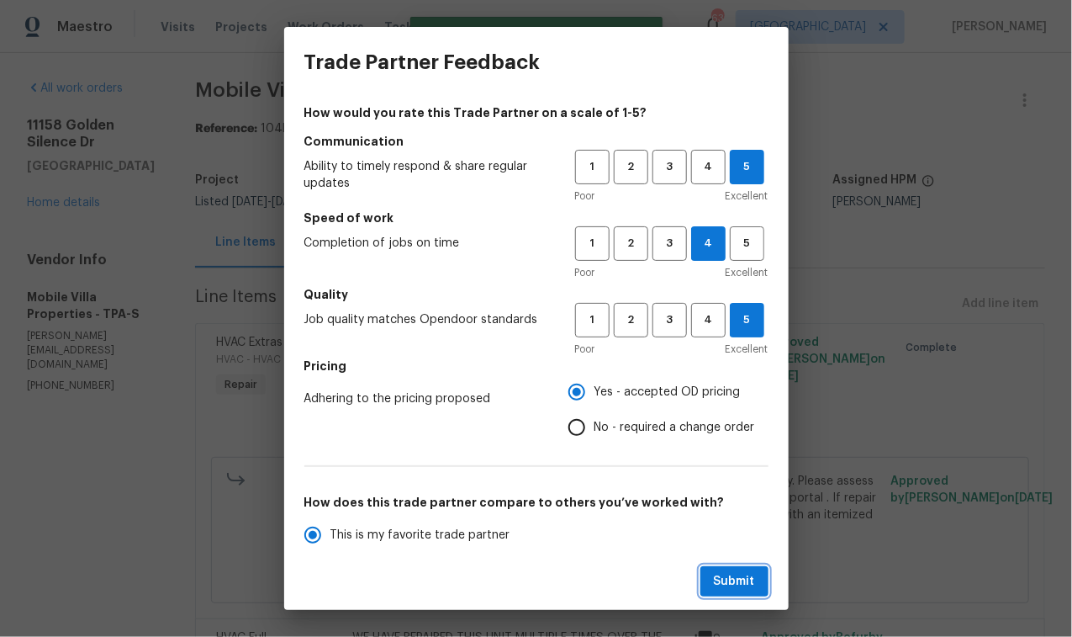
click at [760, 574] on button "Submit" at bounding box center [734, 581] width 68 height 31
radio input "true"
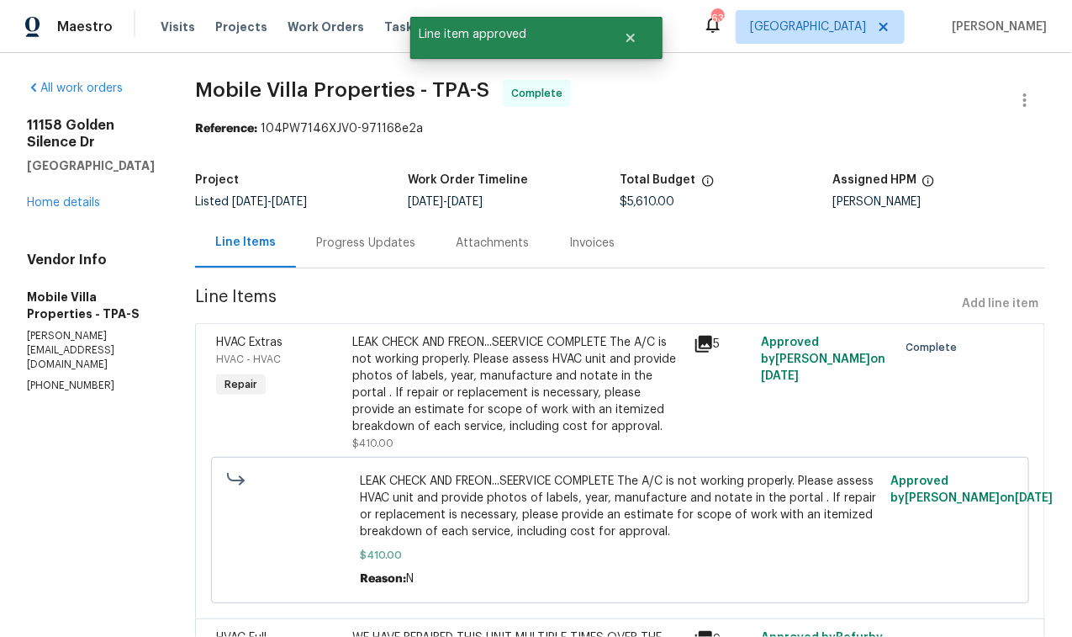
radio input "false"
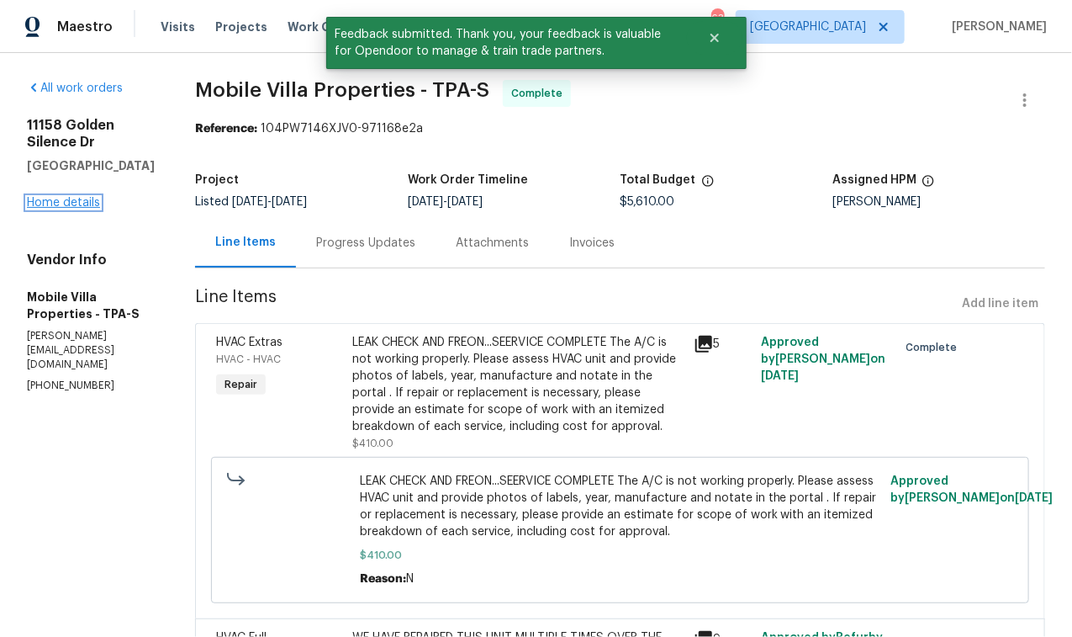
click at [61, 209] on link "Home details" at bounding box center [63, 203] width 73 height 12
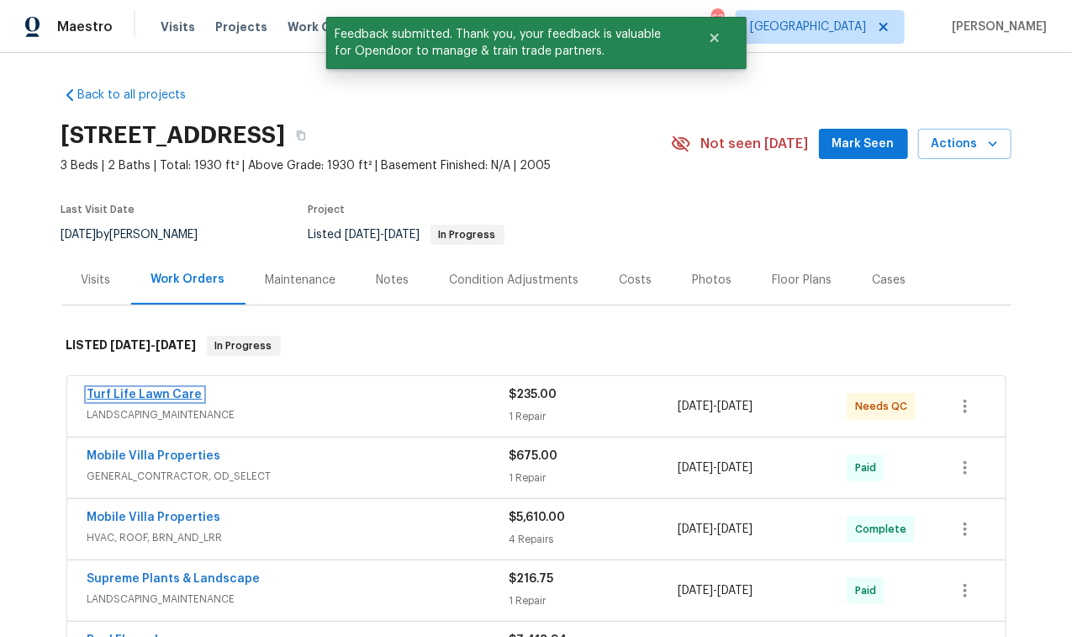
click at [177, 391] on link "Turf Life Lawn Care" at bounding box center [144, 395] width 115 height 12
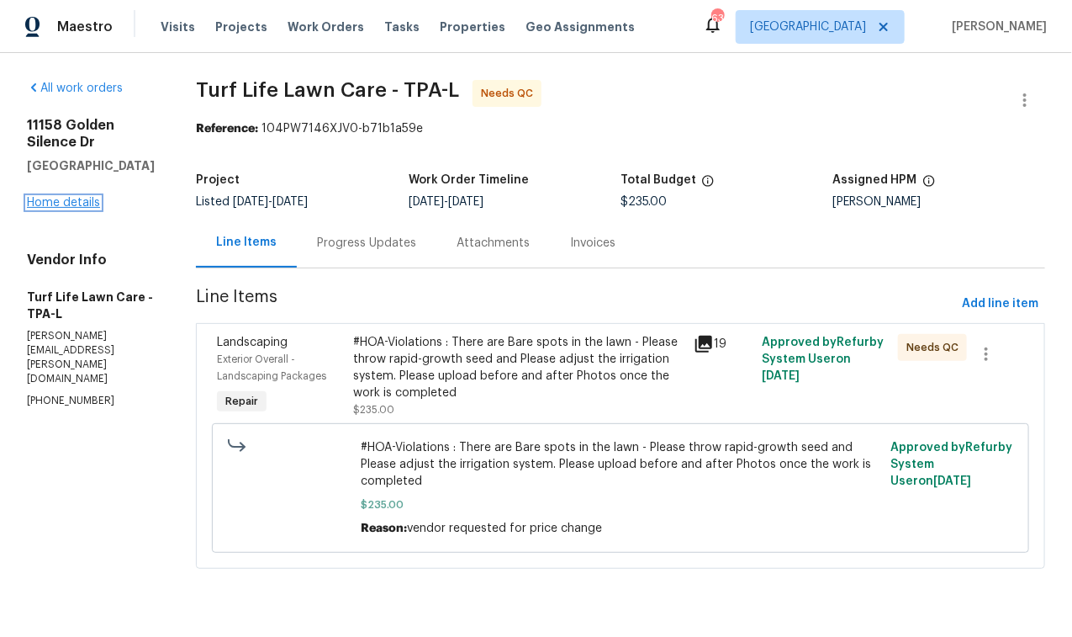
click at [62, 197] on link "Home details" at bounding box center [63, 203] width 73 height 12
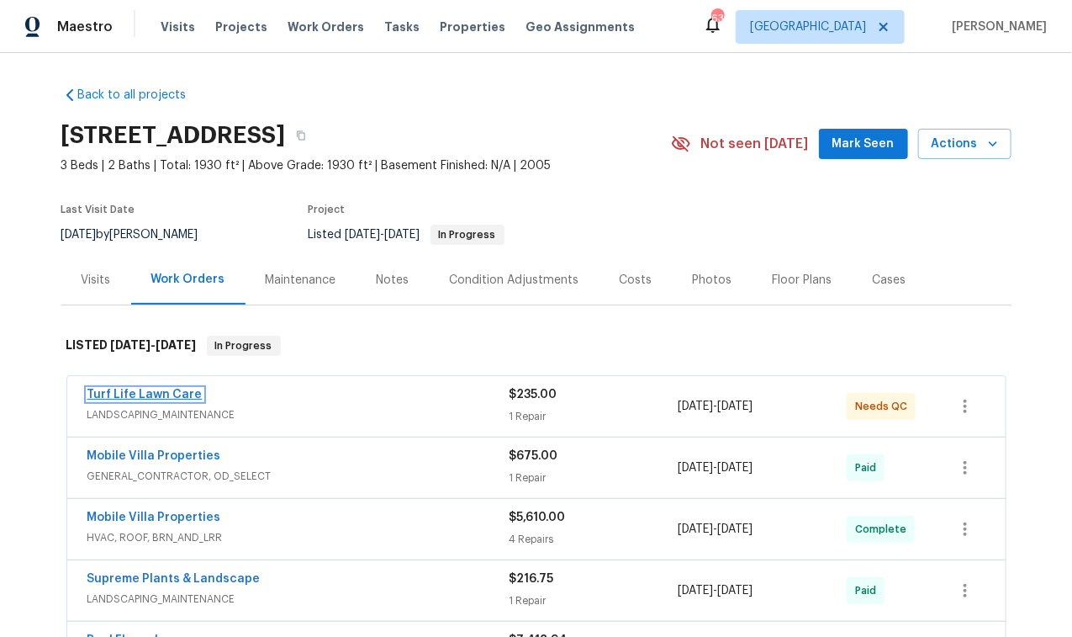
click at [166, 389] on link "Turf Life Lawn Care" at bounding box center [144, 395] width 115 height 12
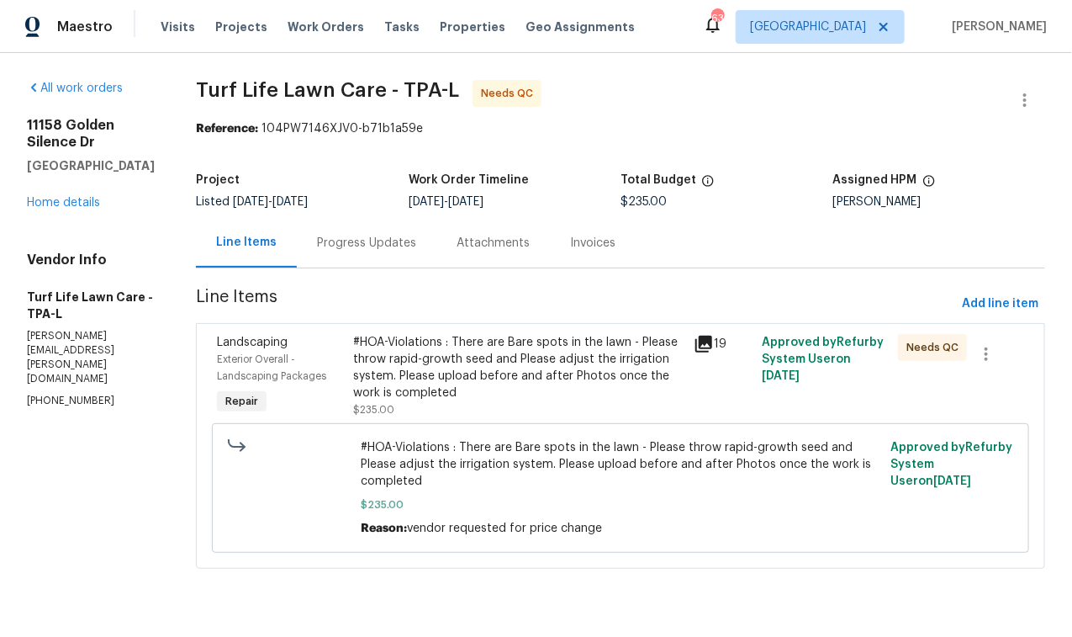
click at [458, 374] on div "#HOA-Violations : There are Bare spots in the lawn - Please throw rapid-growth …" at bounding box center [518, 367] width 330 height 67
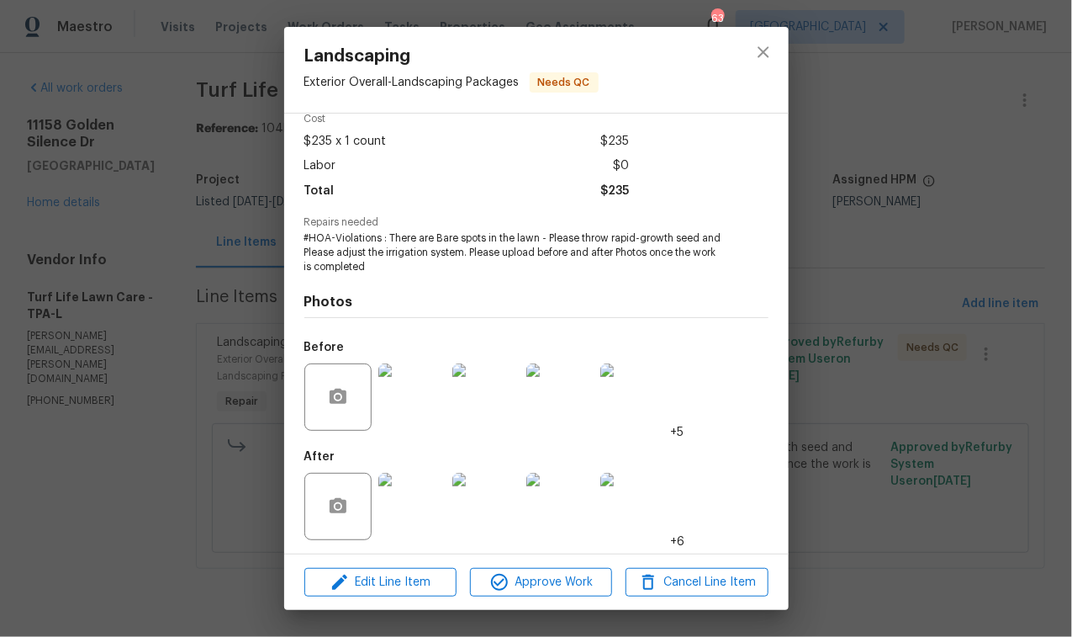
scroll to position [81, 0]
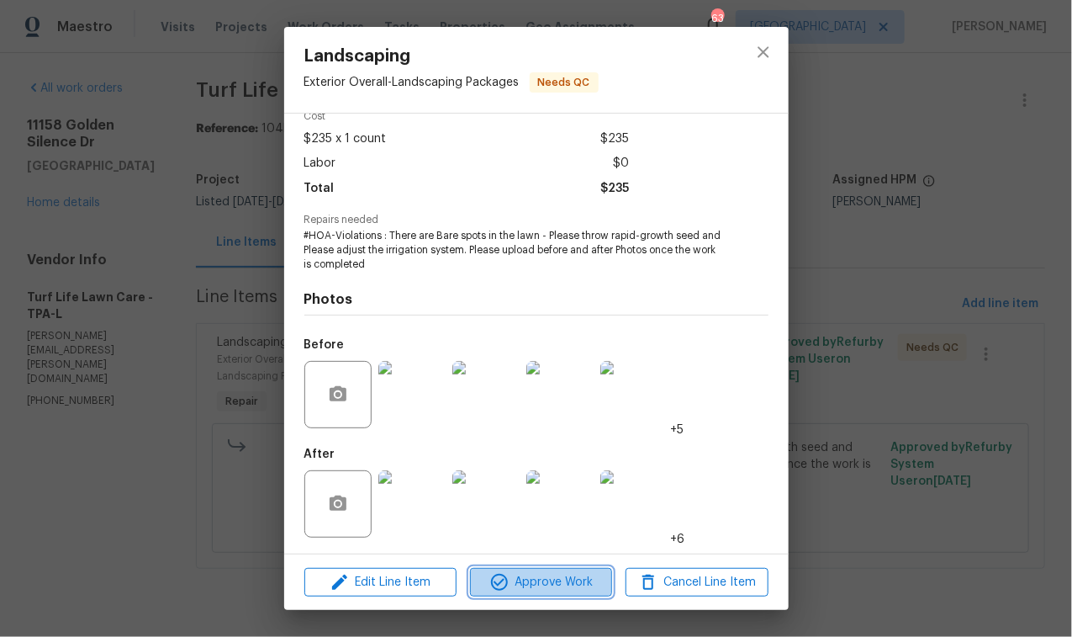
click at [552, 581] on span "Approve Work" at bounding box center [541, 582] width 132 height 21
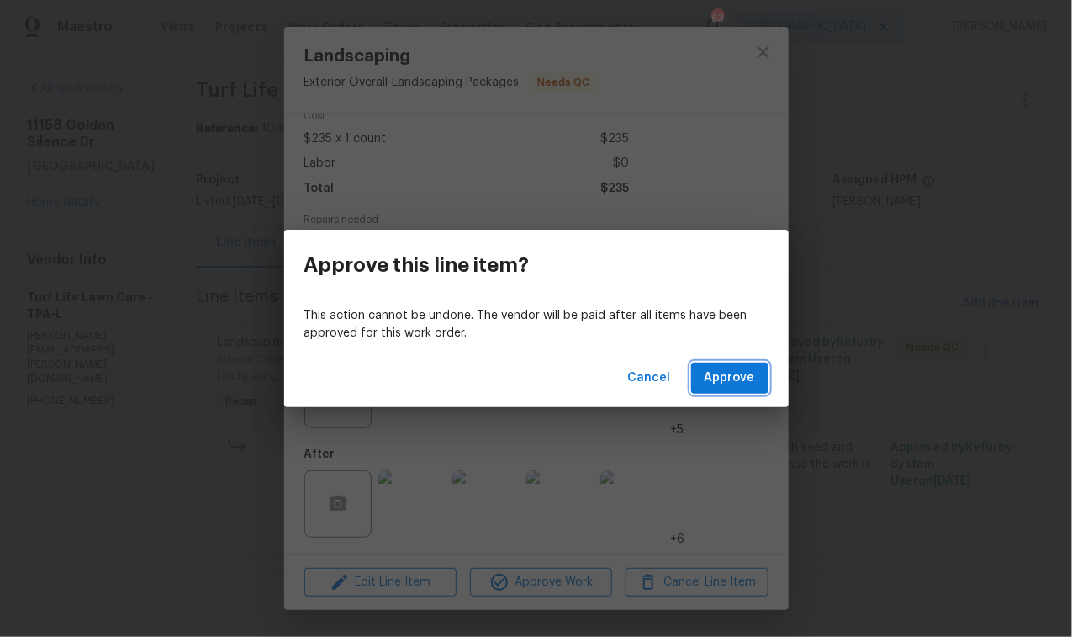
click at [737, 383] on span "Approve" at bounding box center [730, 377] width 50 height 21
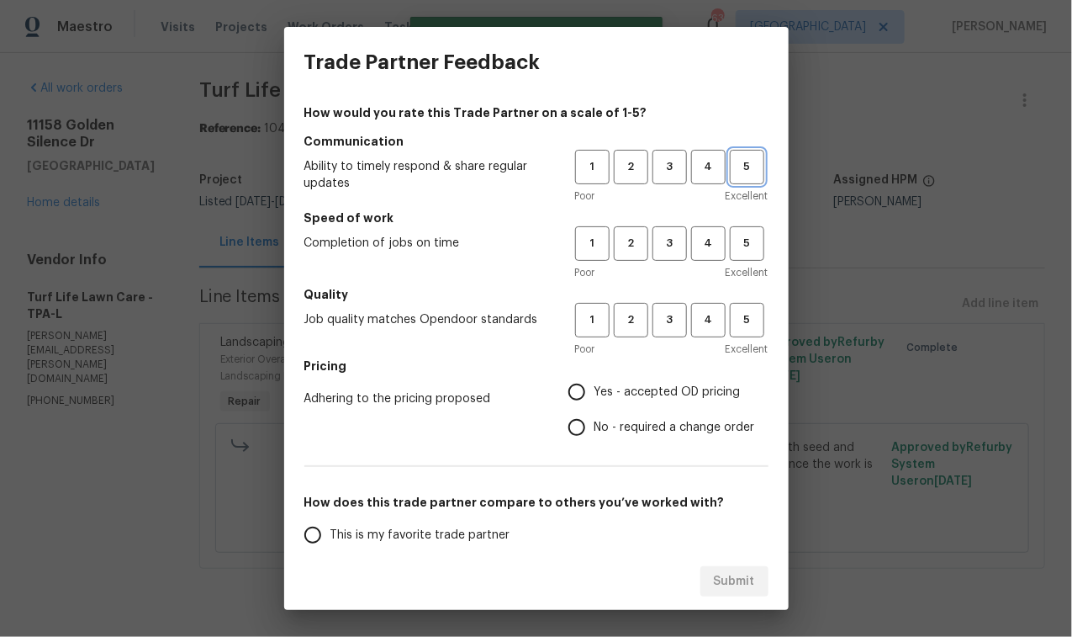
drag, startPoint x: 740, startPoint y: 161, endPoint x: 704, endPoint y: 241, distance: 87.7
click at [739, 167] on span "5" at bounding box center [747, 166] width 31 height 19
click at [700, 251] on span "4" at bounding box center [708, 243] width 31 height 19
drag, startPoint x: 744, startPoint y: 306, endPoint x: 706, endPoint y: 330, distance: 45.3
click at [744, 307] on button "5" at bounding box center [747, 320] width 34 height 34
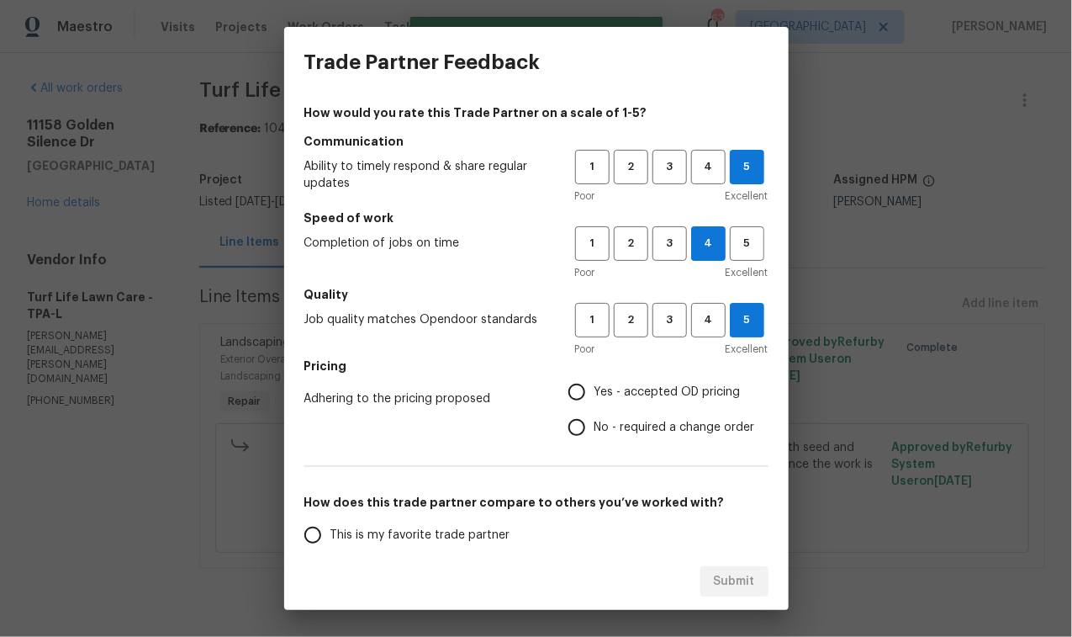
click at [626, 394] on span "Yes - accepted OD pricing" at bounding box center [668, 392] width 146 height 18
click at [595, 394] on input "Yes - accepted OD pricing" at bounding box center [576, 391] width 35 height 35
radio input "true"
click at [424, 535] on span "This is my favorite trade partner" at bounding box center [420, 535] width 180 height 18
click at [330, 535] on input "This is my favorite trade partner" at bounding box center [312, 534] width 35 height 35
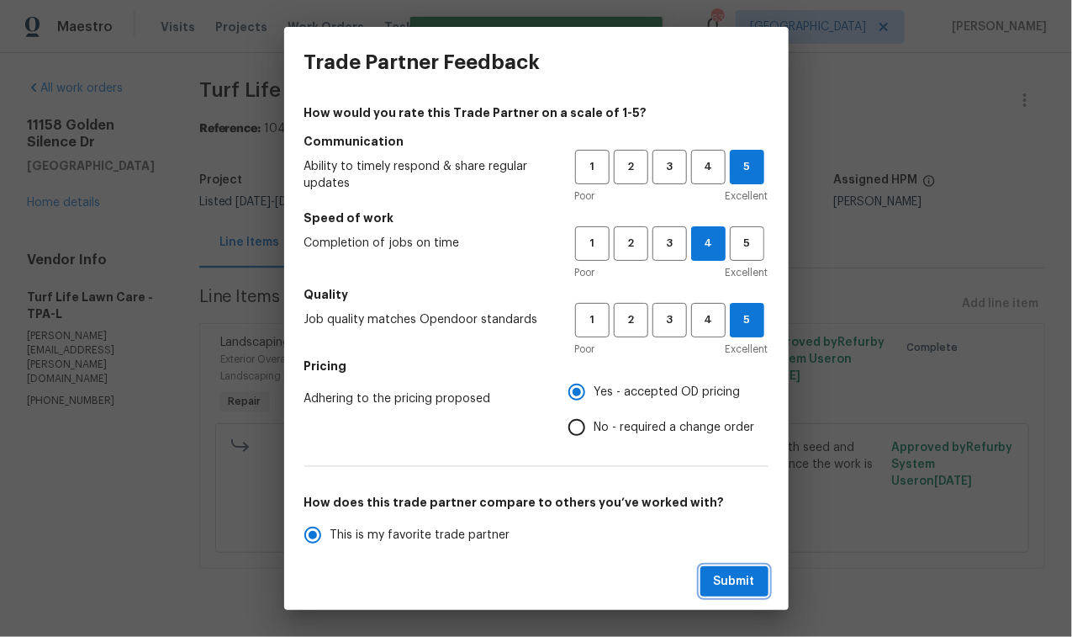
click at [752, 579] on span "Submit" at bounding box center [734, 581] width 41 height 21
radio input "true"
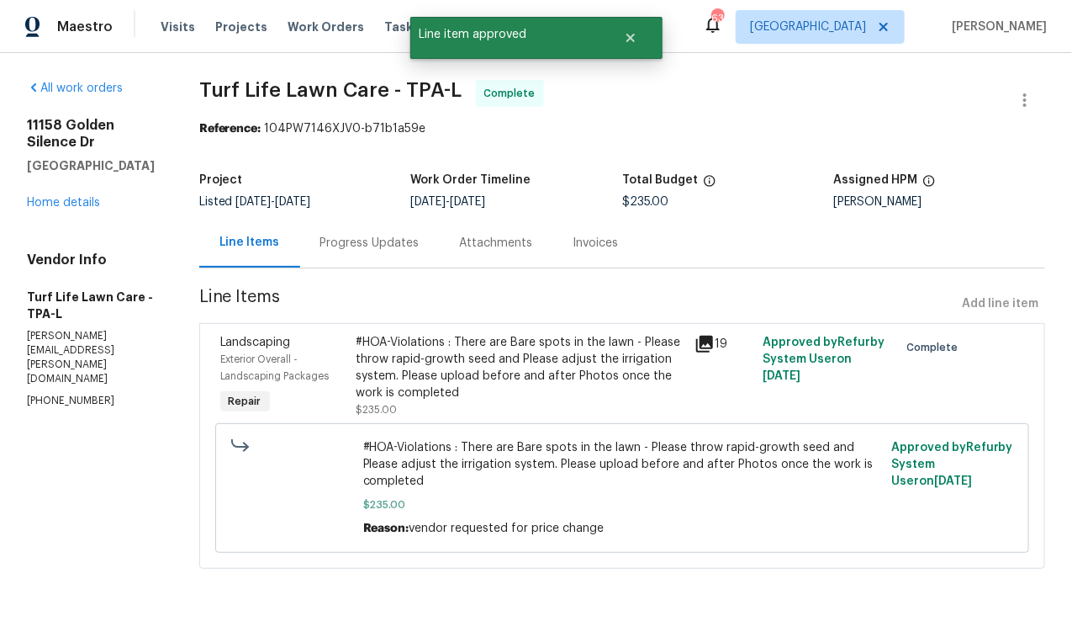
radio input "false"
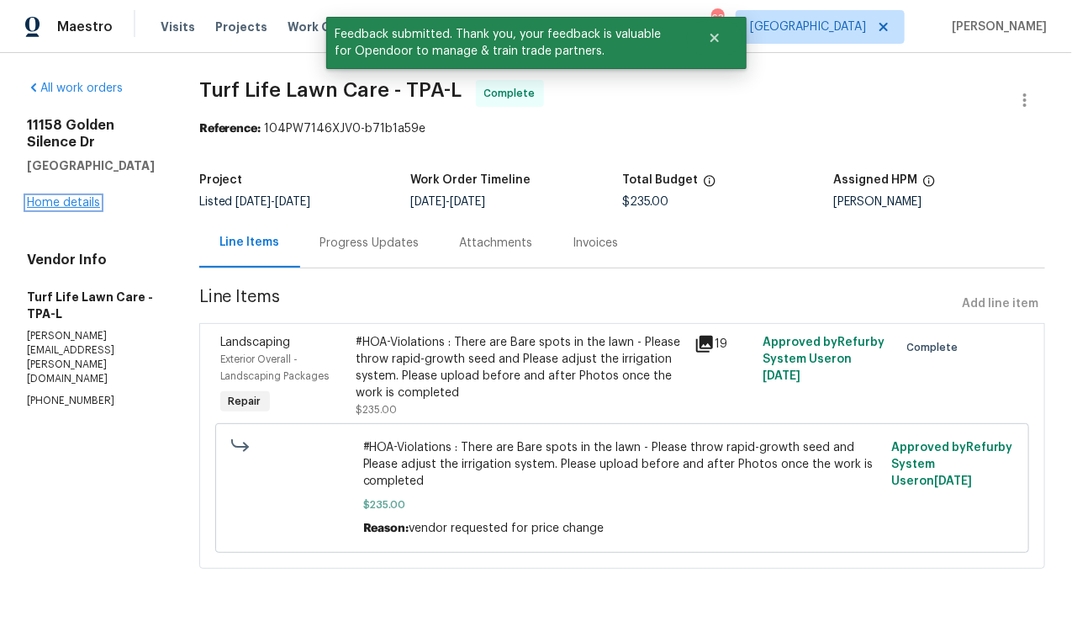
click at [82, 198] on link "Home details" at bounding box center [63, 203] width 73 height 12
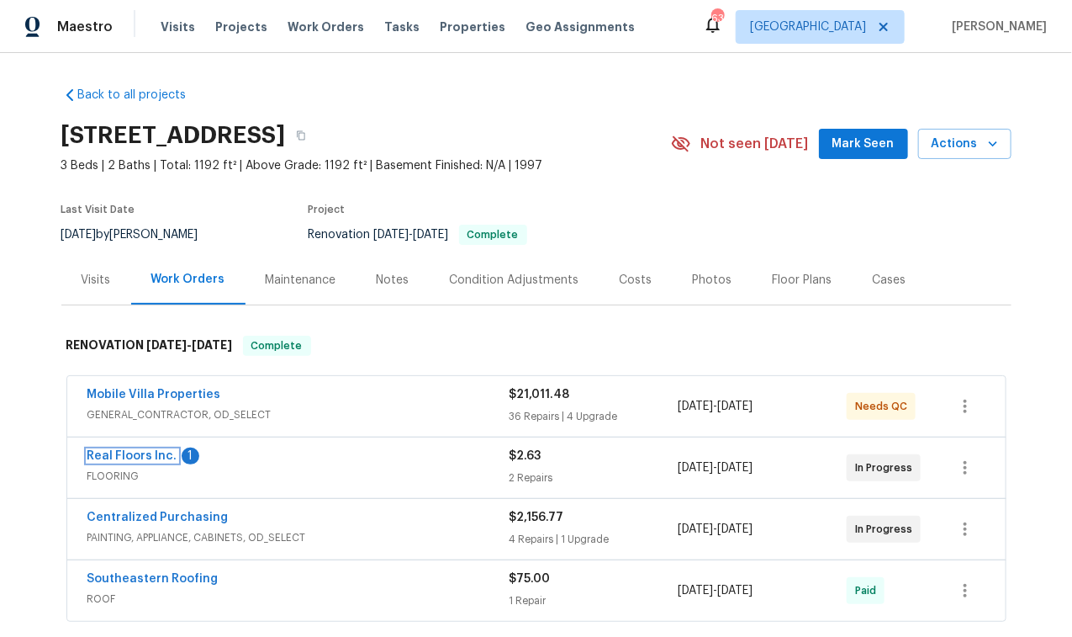
click at [137, 457] on link "Real Floors Inc." at bounding box center [132, 456] width 90 height 12
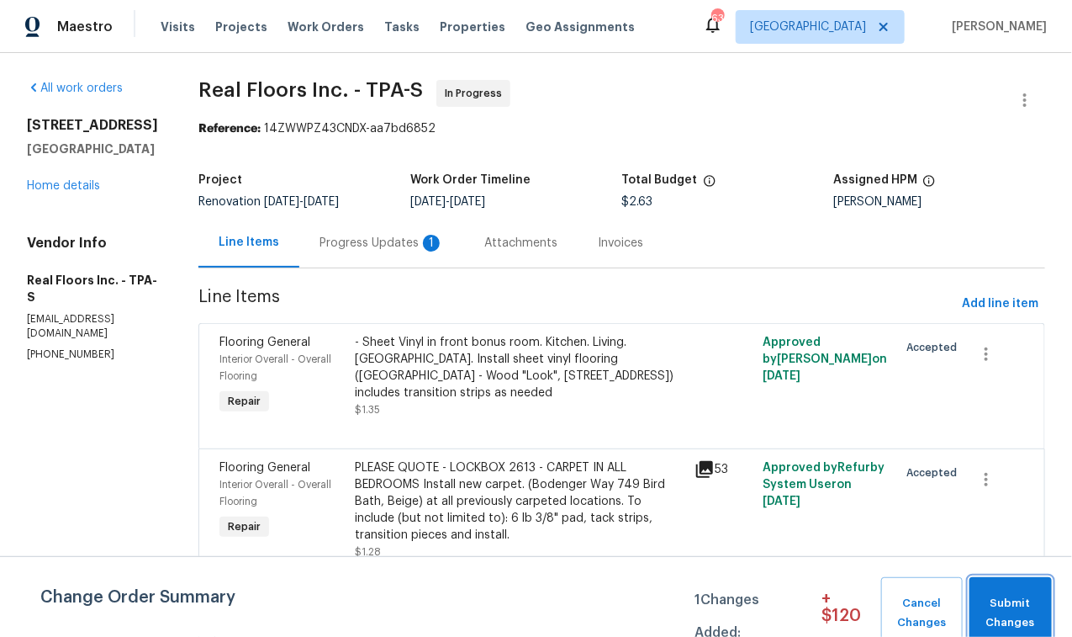
click at [1008, 592] on button "Submit Changes" at bounding box center [1011, 613] width 82 height 72
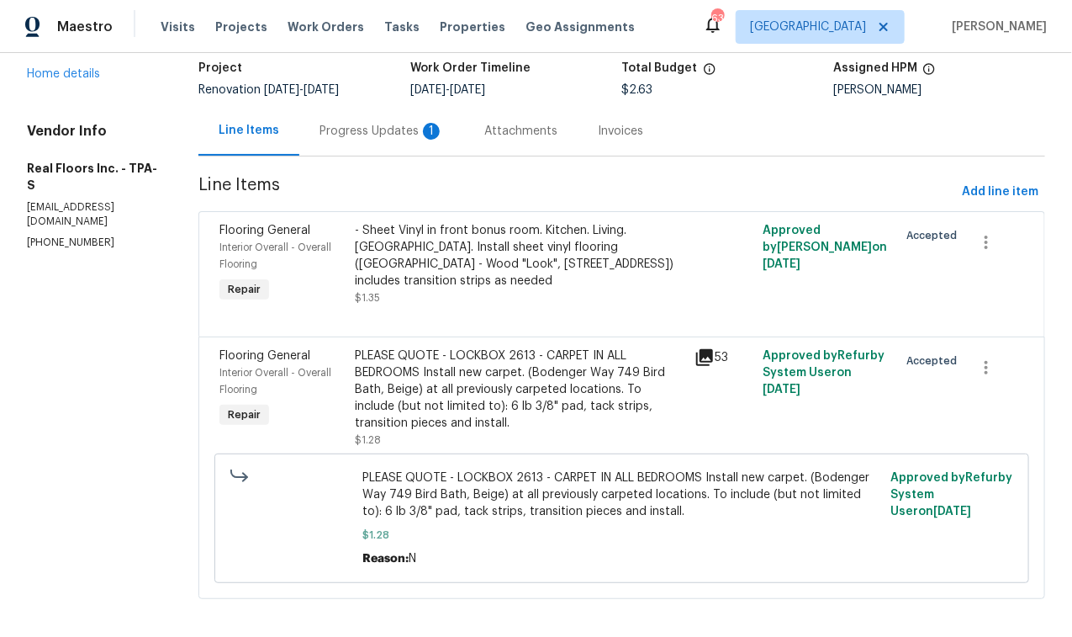
scroll to position [133, 0]
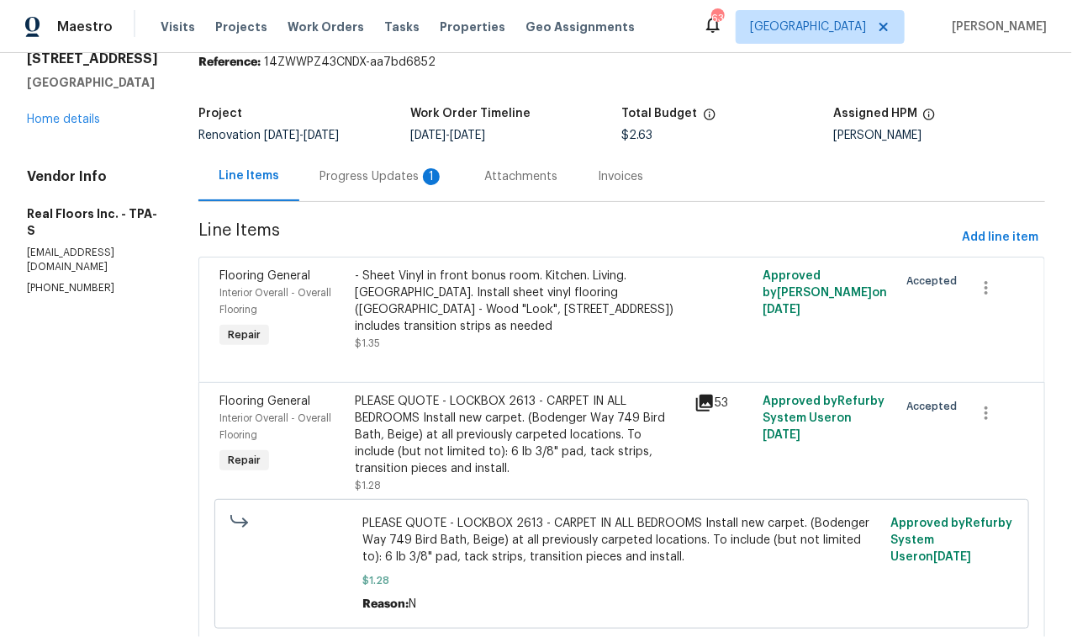
click at [382, 177] on div "Progress Updates 1" at bounding box center [382, 176] width 124 height 17
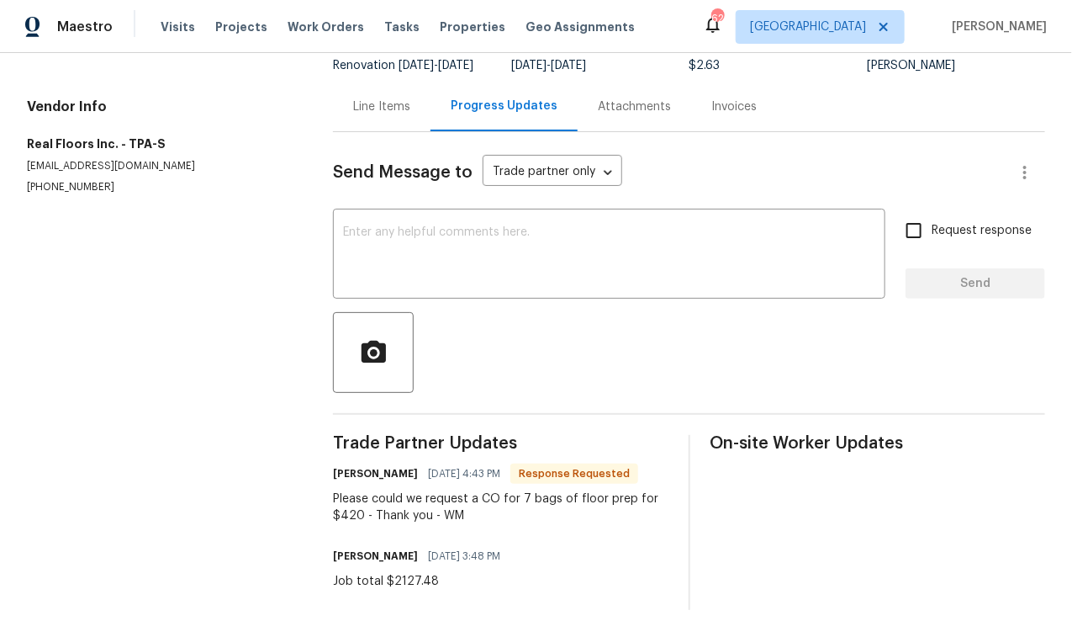
scroll to position [159, 0]
click at [432, 573] on div "Job total $2127.48" at bounding box center [421, 581] width 177 height 17
drag, startPoint x: 432, startPoint y: 566, endPoint x: 393, endPoint y: 574, distance: 40.2
click at [393, 573] on div "Job total $2127.48" at bounding box center [421, 581] width 177 height 17
copy div "2127.48"
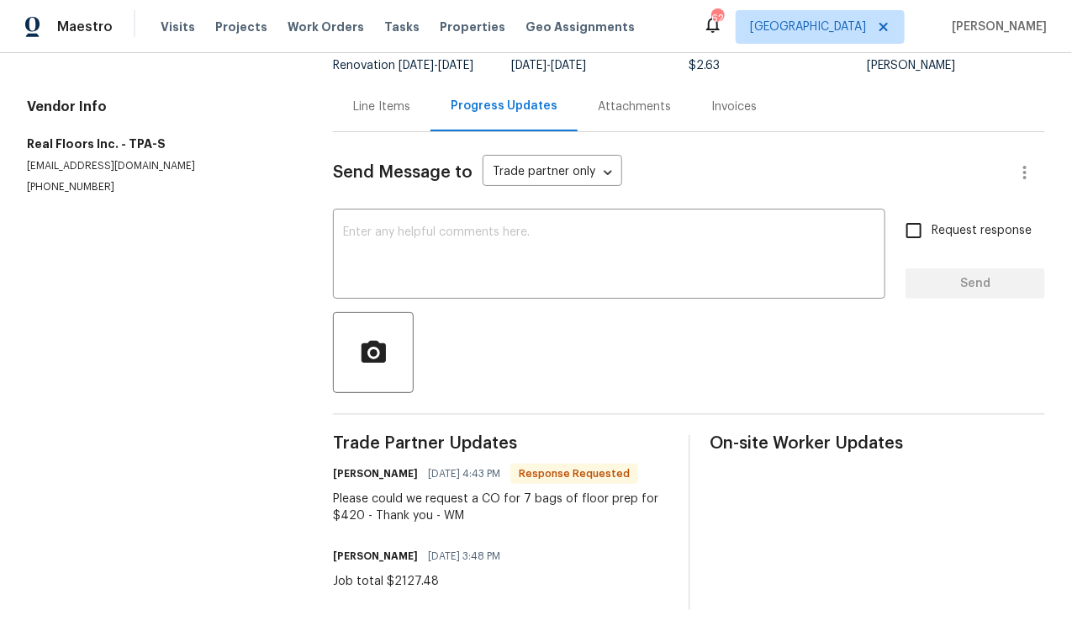
click at [370, 98] on div "Line Items" at bounding box center [381, 106] width 57 height 17
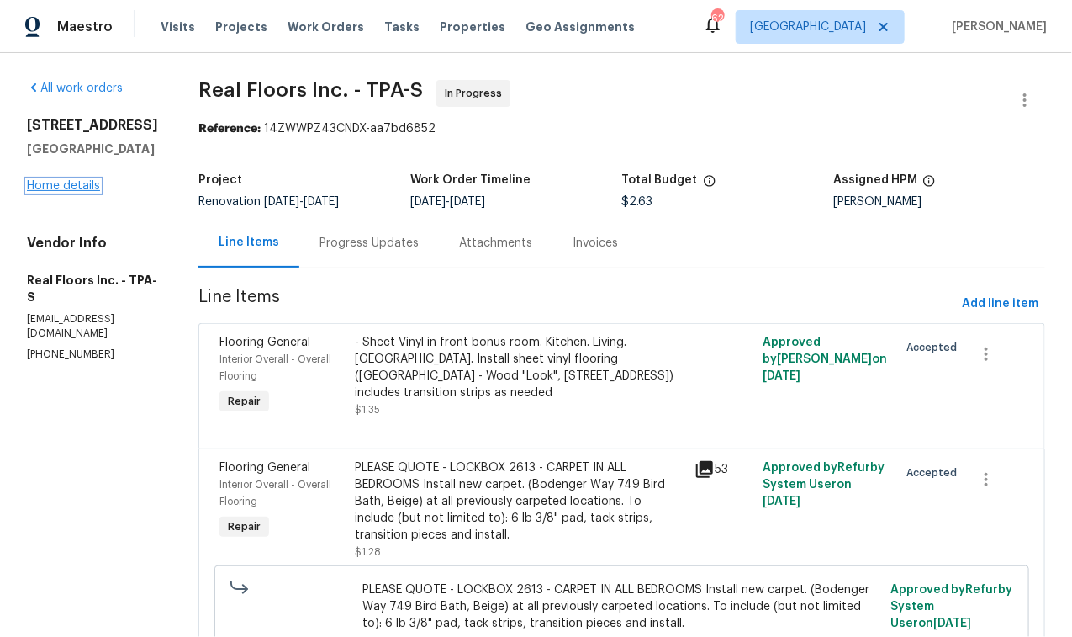
click at [80, 192] on link "Home details" at bounding box center [63, 186] width 73 height 12
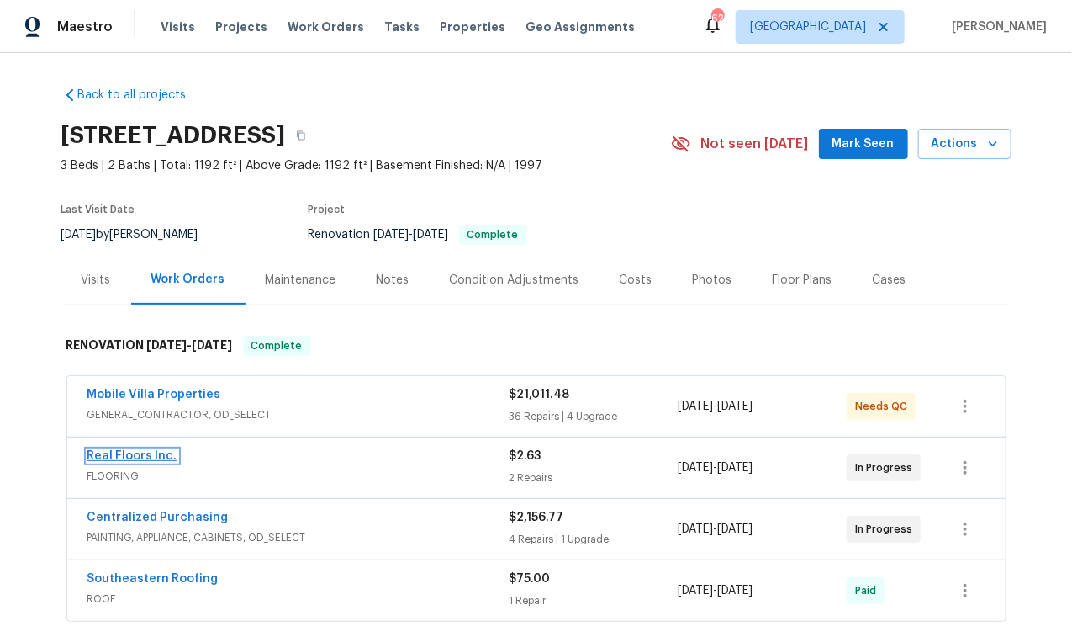
click at [138, 453] on link "Real Floors Inc." at bounding box center [132, 456] width 90 height 12
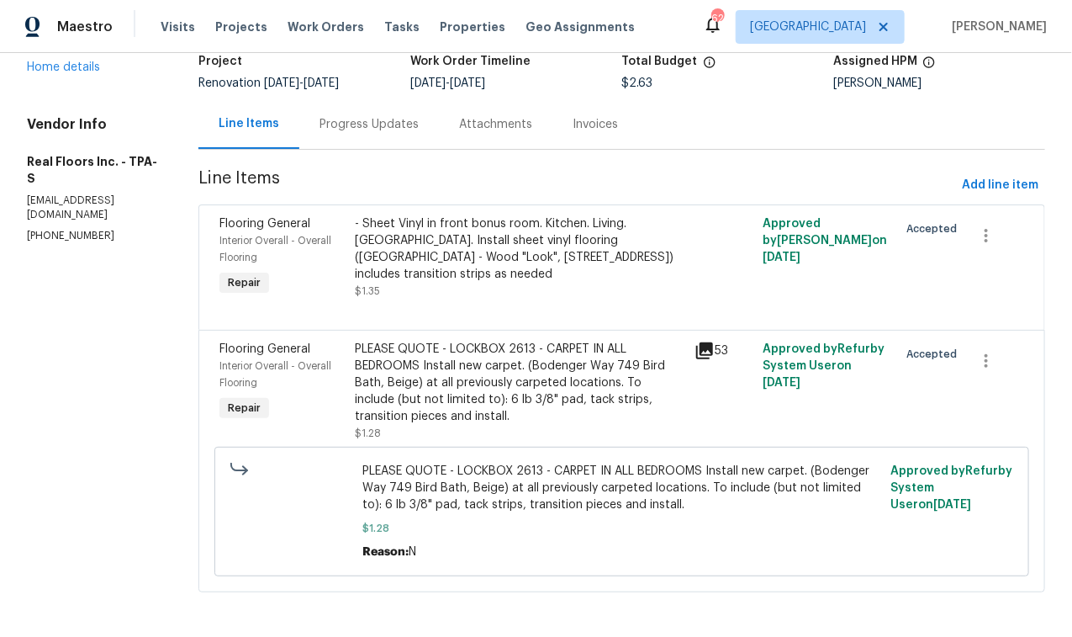
scroll to position [133, 0]
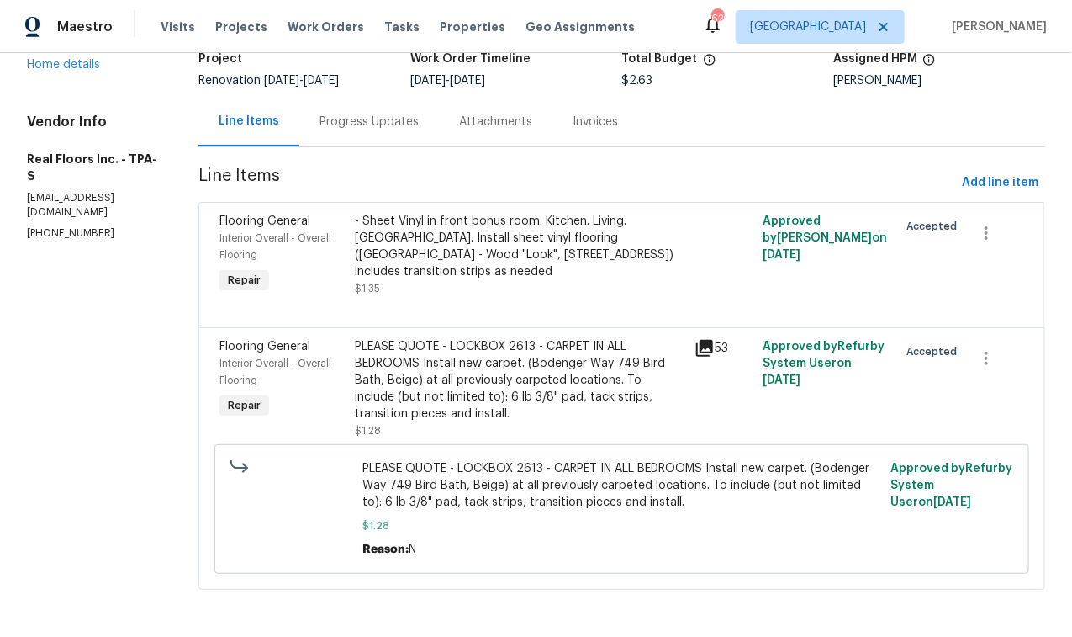
click at [481, 351] on div "PLEASE QUOTE - LOCKBOX 2613 - CARPET IN ALL BEDROOMS Install new carpet. (Boden…" at bounding box center [521, 380] width 330 height 84
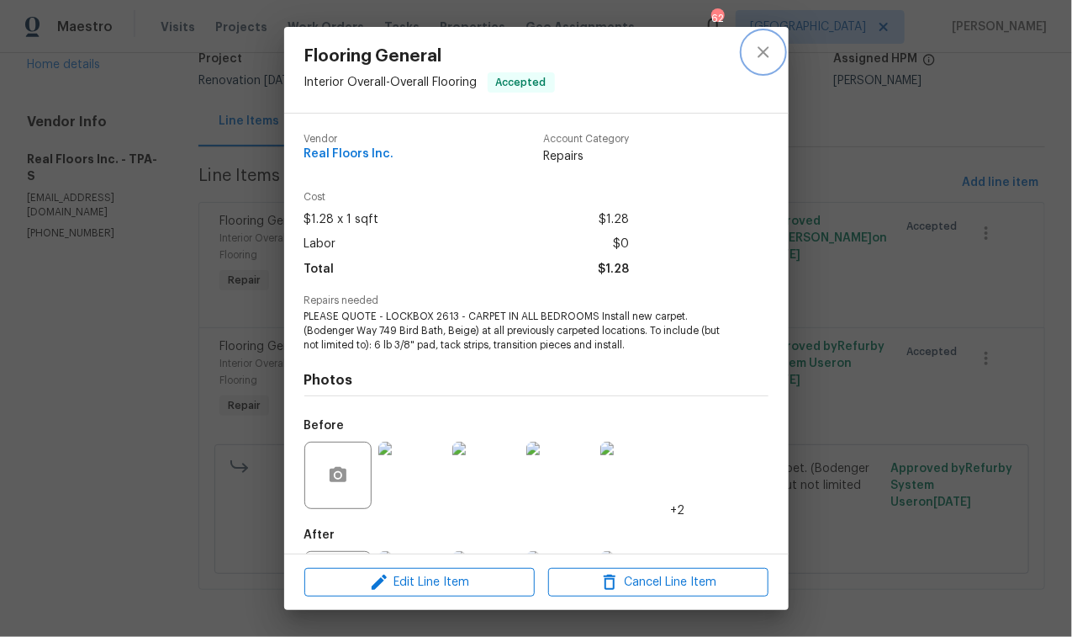
click at [774, 39] on button "close" at bounding box center [763, 52] width 40 height 40
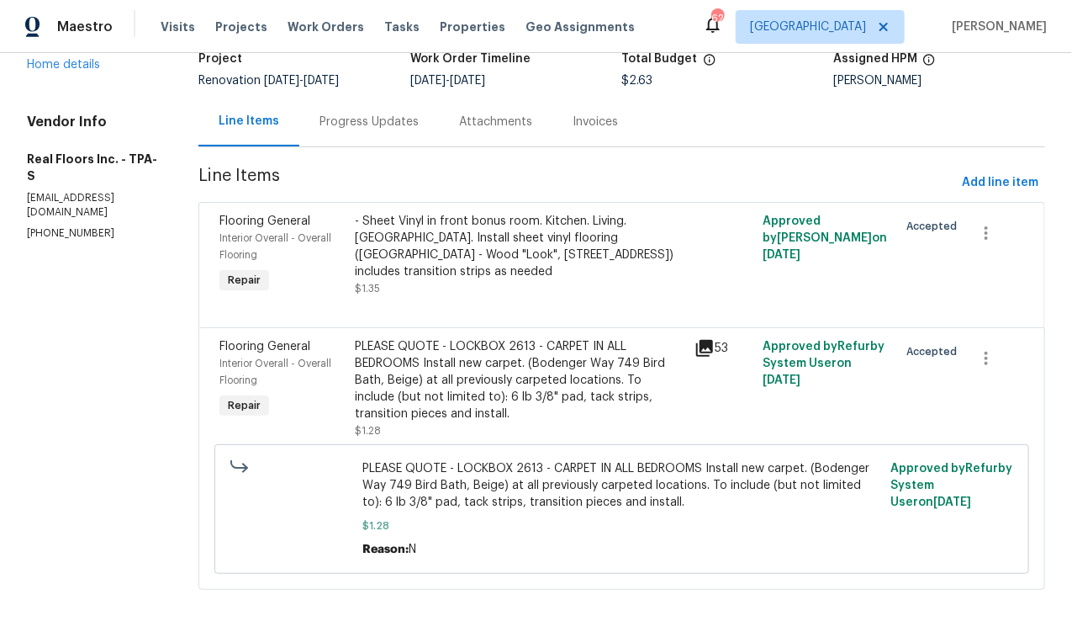
click at [378, 114] on div "Progress Updates" at bounding box center [369, 122] width 99 height 17
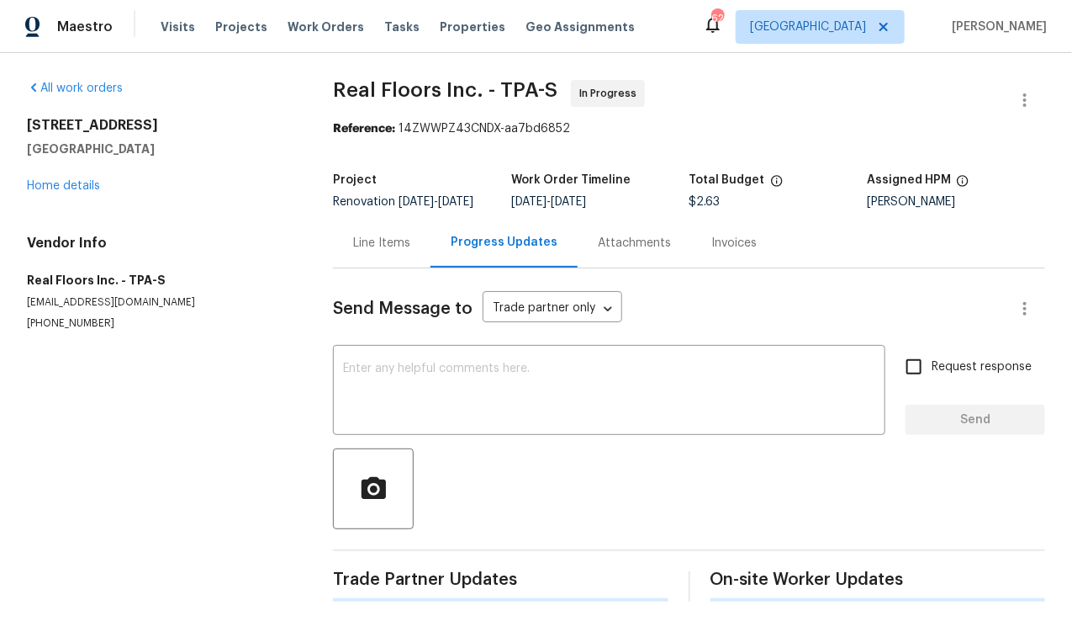
scroll to position [116, 0]
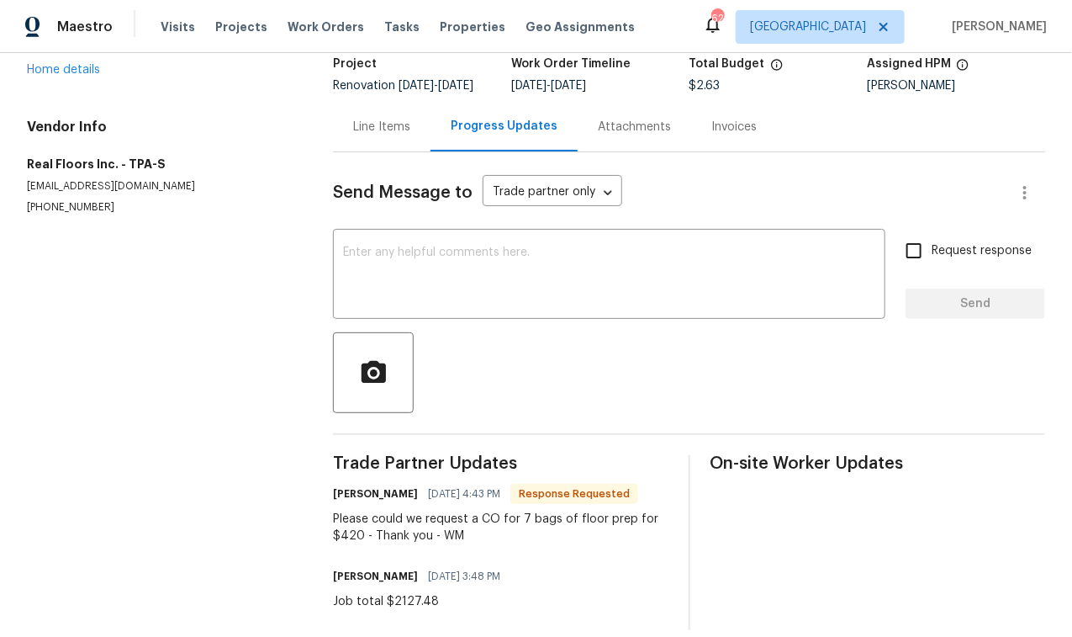
click at [394, 135] on div "Line Items" at bounding box center [381, 127] width 57 height 17
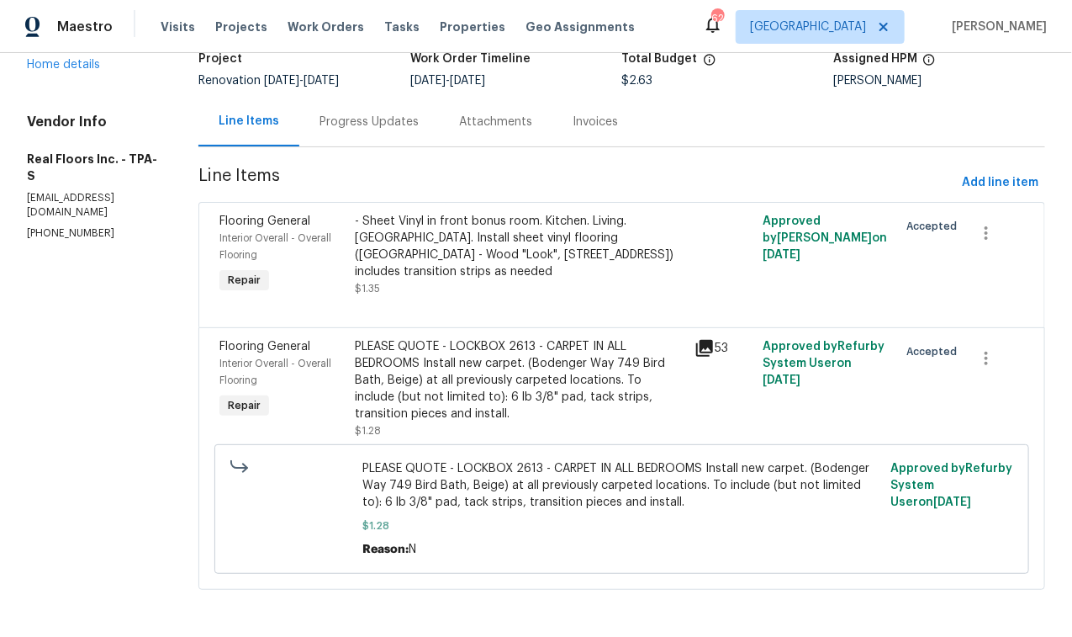
click at [482, 268] on div "- Sheet Vinyl in front bonus room. Kitchen. Living. Hallway. Install sheet viny…" at bounding box center [521, 255] width 340 height 94
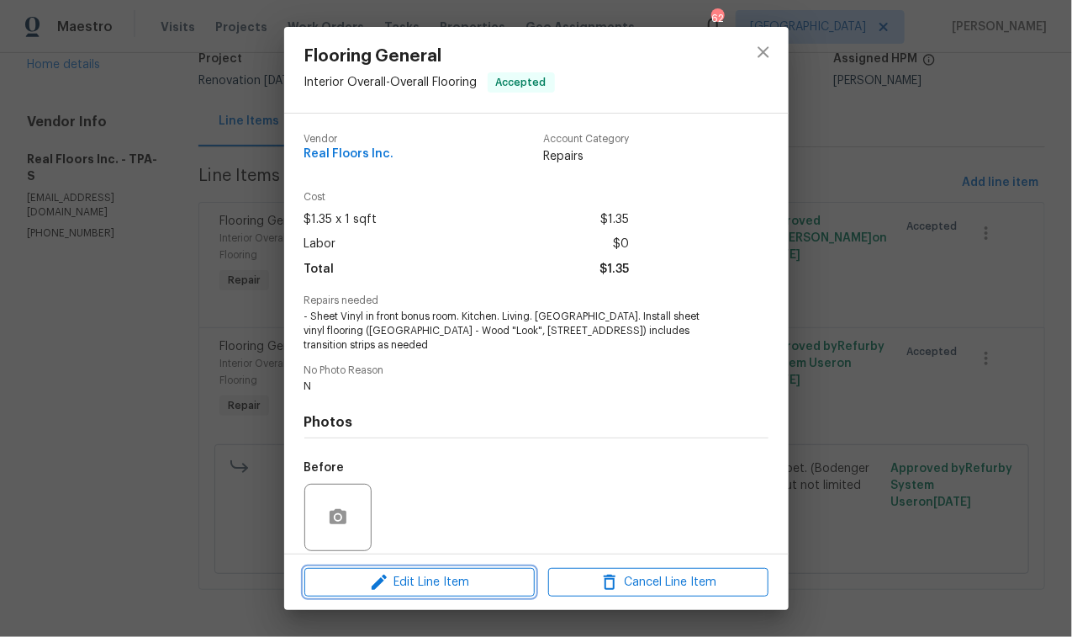
click at [443, 587] on span "Edit Line Item" at bounding box center [419, 582] width 220 height 21
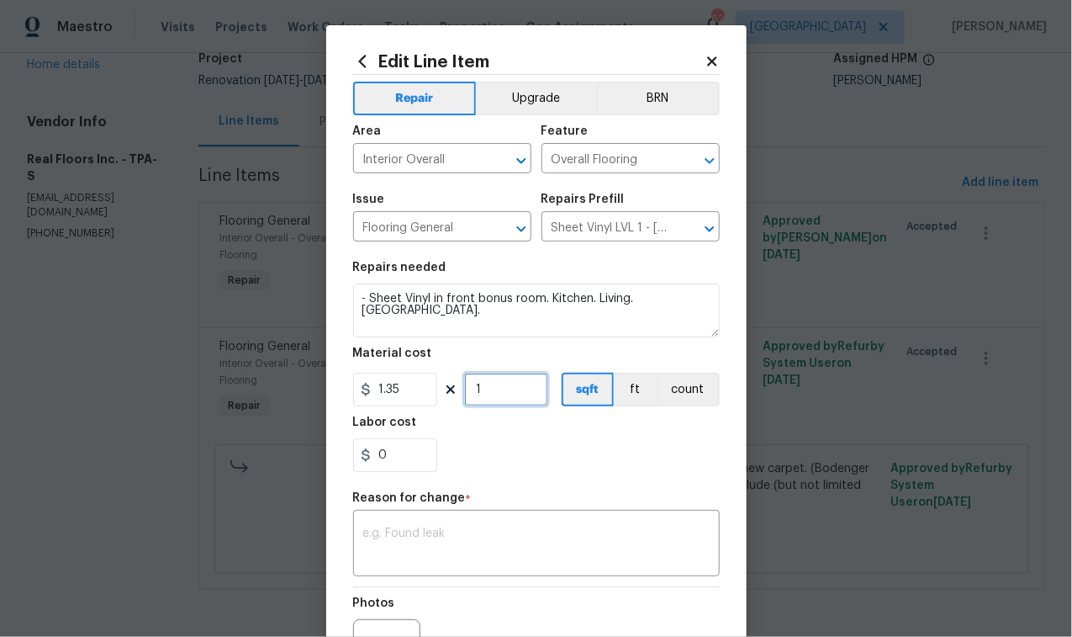
drag, startPoint x: 491, startPoint y: 394, endPoint x: 451, endPoint y: 389, distance: 40.7
click at [452, 389] on div "1.35 1 sqft ft count" at bounding box center [536, 390] width 367 height 34
type input "943"
click at [527, 458] on div "0" at bounding box center [536, 455] width 367 height 34
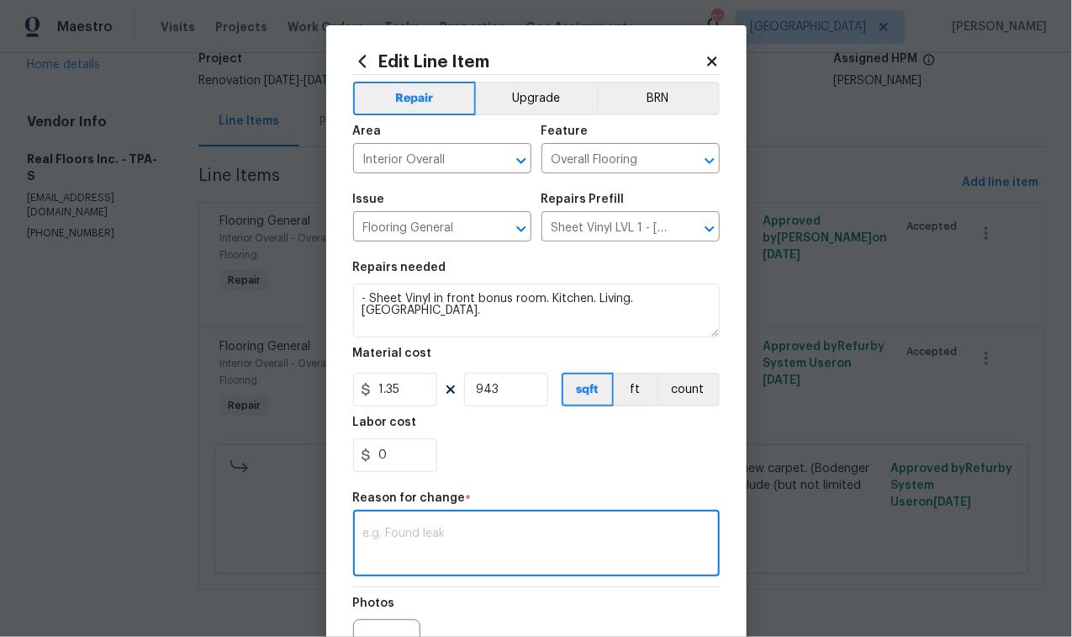
click at [452, 547] on textarea at bounding box center [536, 544] width 346 height 35
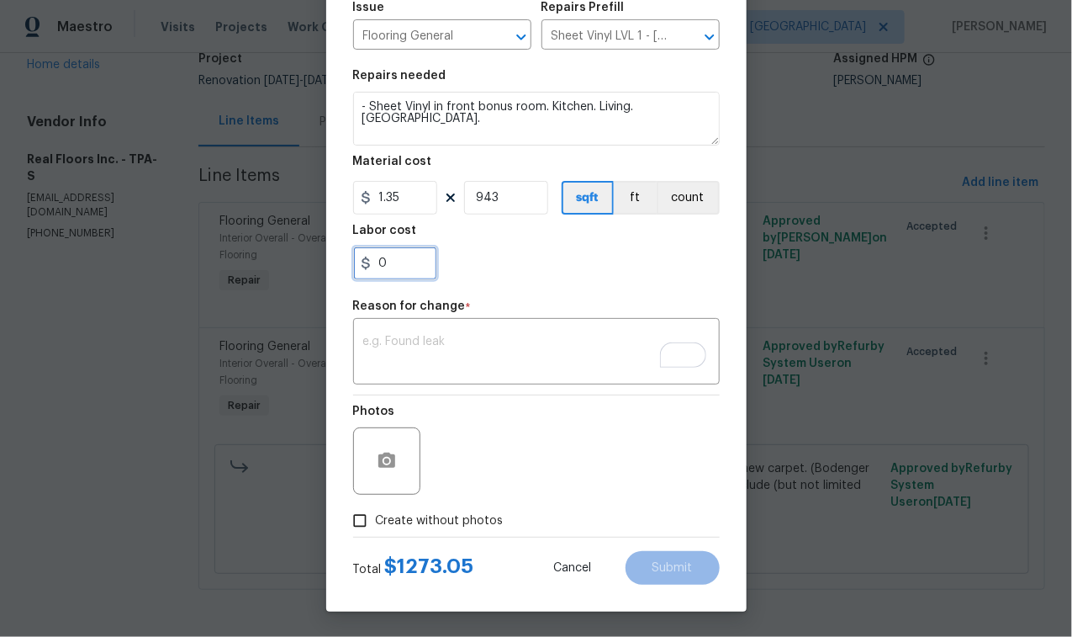
drag, startPoint x: 394, startPoint y: 255, endPoint x: 362, endPoint y: 257, distance: 31.2
click at [362, 257] on div "0" at bounding box center [395, 263] width 84 height 34
type input "0.69"
click at [447, 342] on textarea "To enrich screen reader interactions, please activate Accessibility in Grammarl…" at bounding box center [536, 353] width 346 height 35
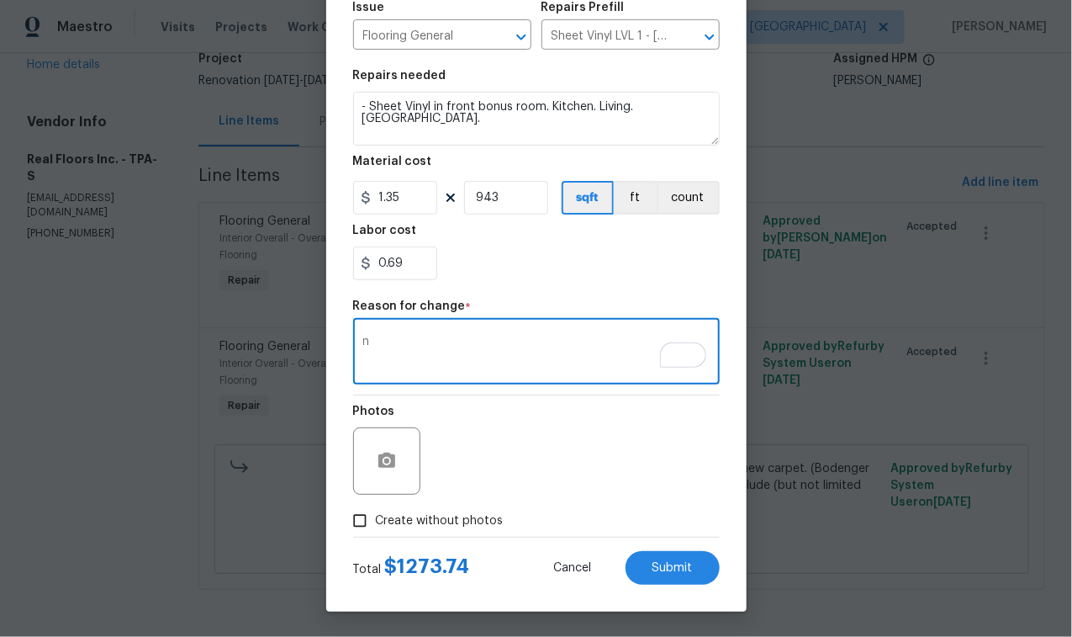
type textarea "n"
click at [657, 510] on div "Create without photos" at bounding box center [536, 521] width 367 height 32
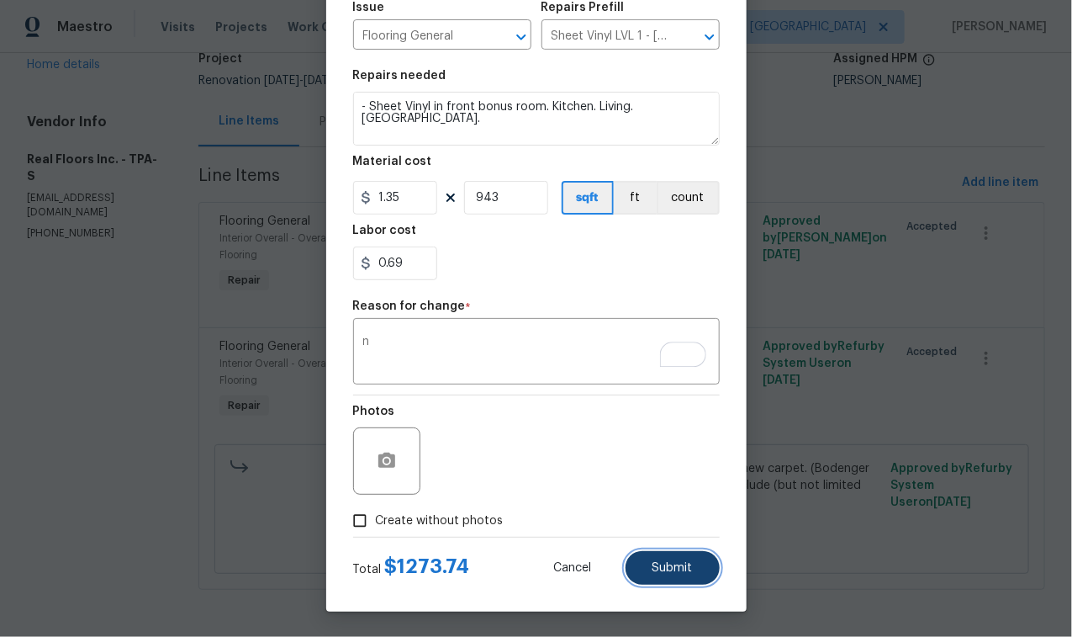
click at [669, 572] on span "Submit" at bounding box center [673, 568] width 40 height 13
type input "1"
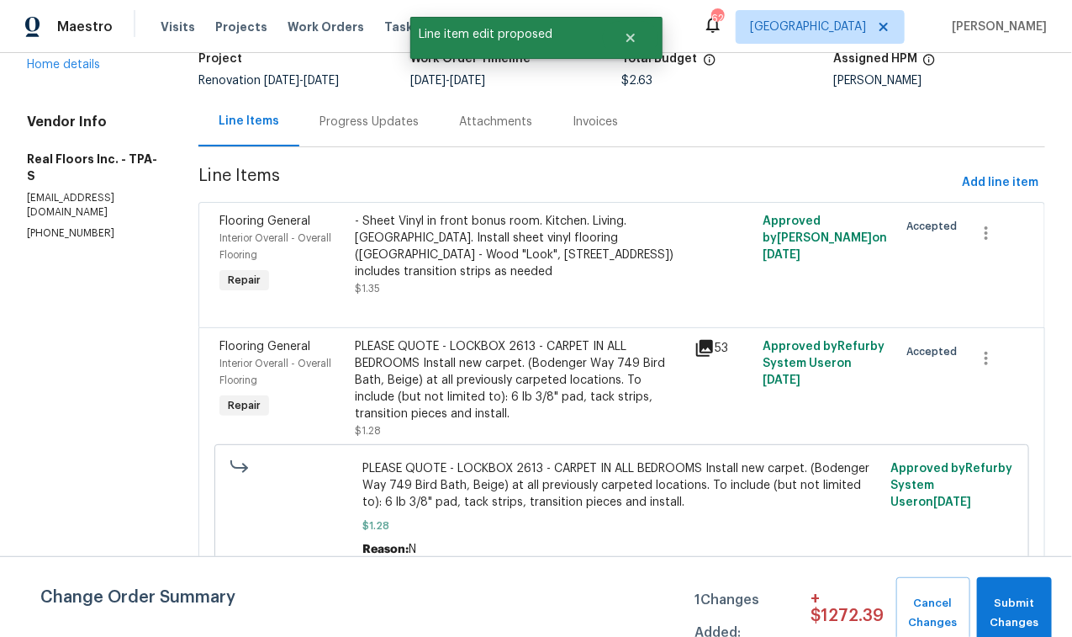
scroll to position [0, 0]
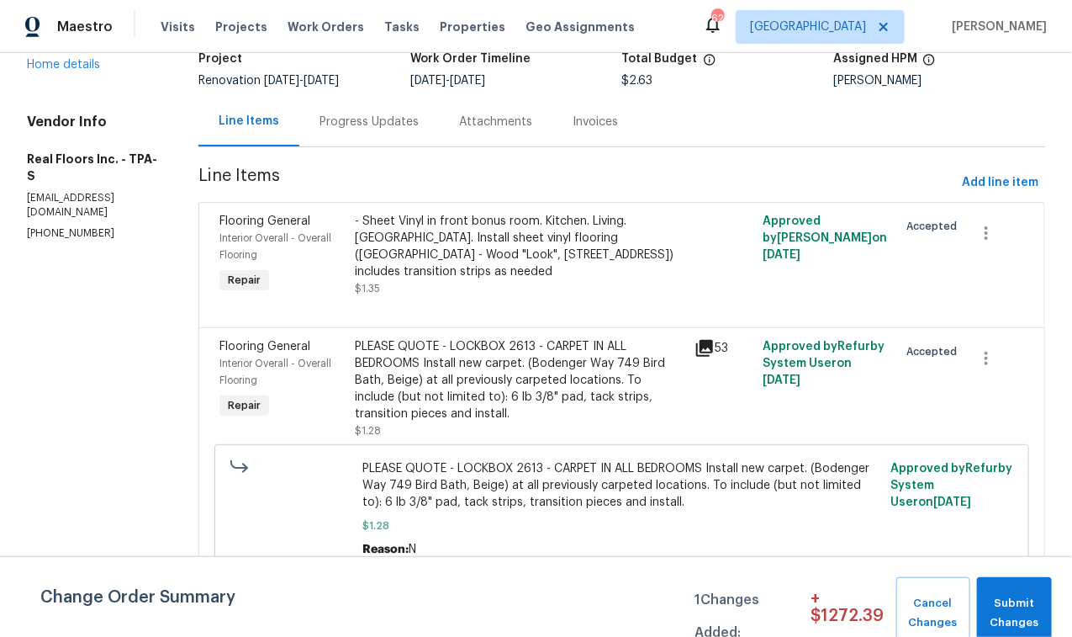
click at [473, 248] on div "- Sheet Vinyl in front bonus room. Kitchen. Living. [GEOGRAPHIC_DATA]. Install …" at bounding box center [521, 246] width 330 height 67
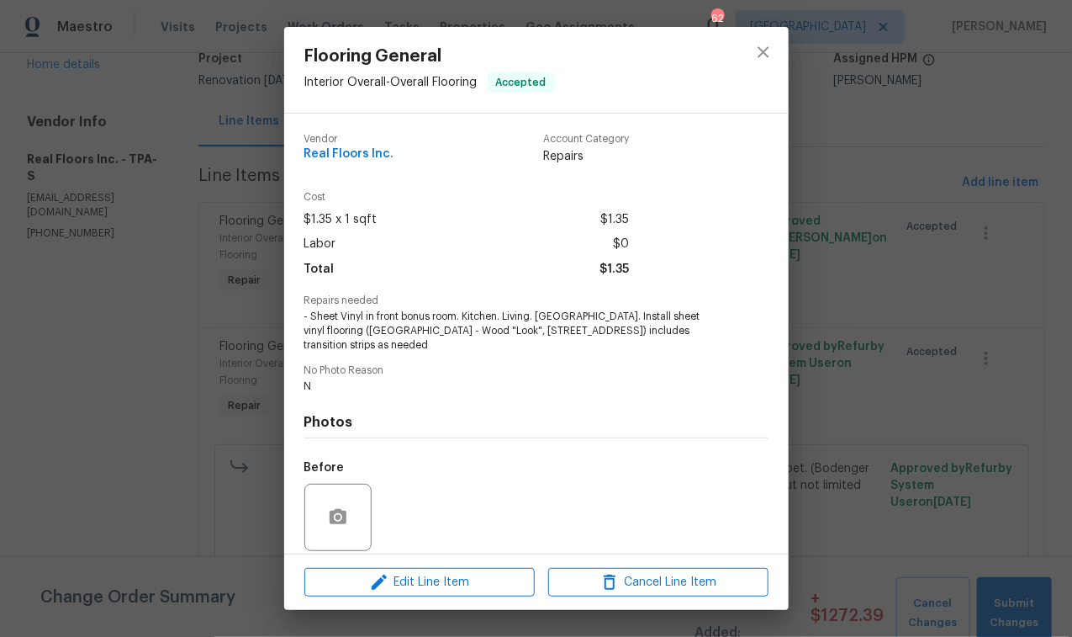
click at [865, 480] on div "Flooring General Interior Overall - Overall Flooring Accepted Vendor Real Floor…" at bounding box center [536, 318] width 1072 height 637
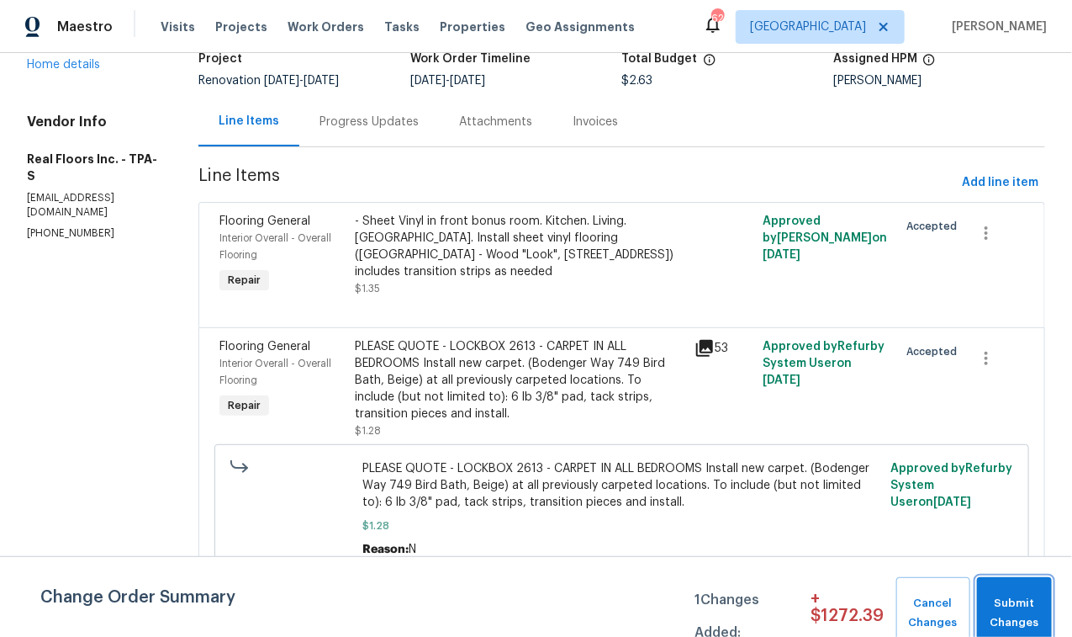
click at [1001, 608] on span "Submit Changes" at bounding box center [1015, 613] width 58 height 39
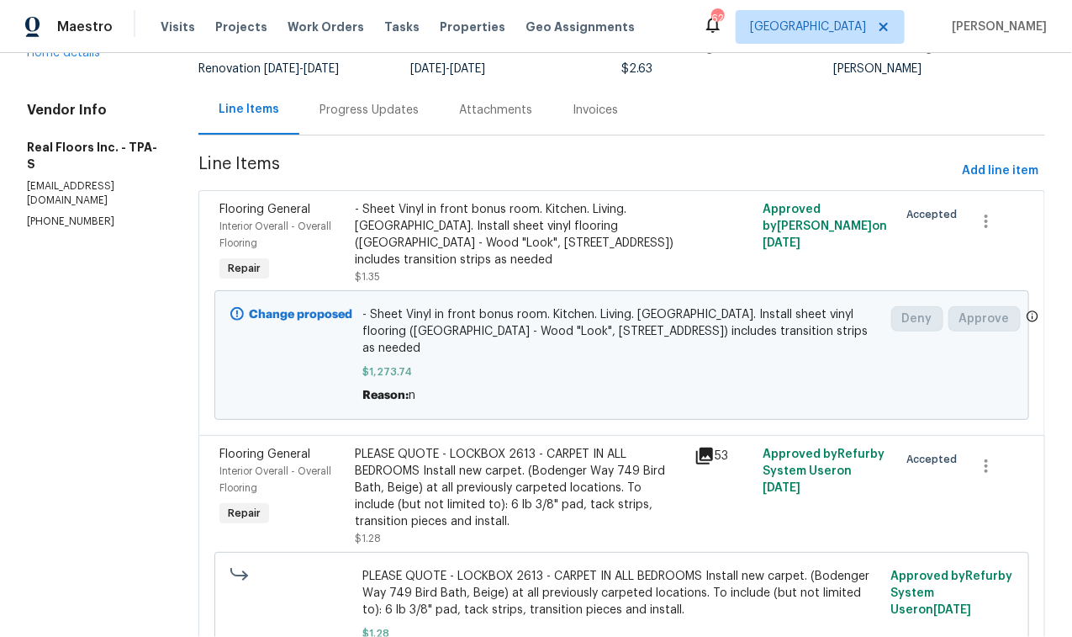
click at [437, 489] on div "PLEASE QUOTE - LOCKBOX 2613 - CARPET IN ALL BEDROOMS Install new carpet. (Boden…" at bounding box center [521, 488] width 330 height 84
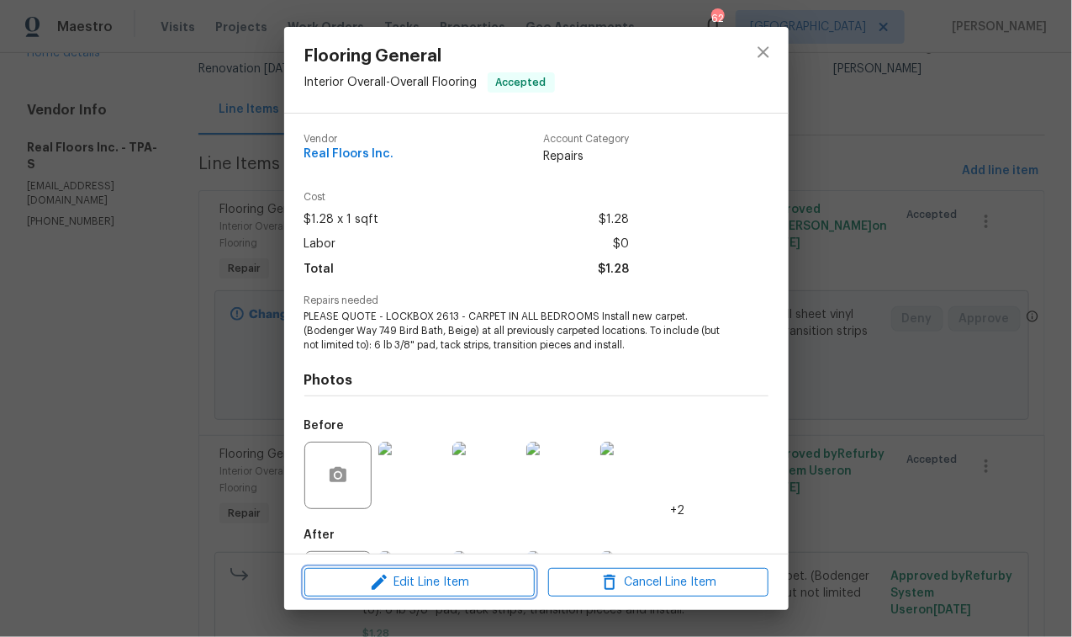
click at [444, 583] on span "Edit Line Item" at bounding box center [419, 582] width 220 height 21
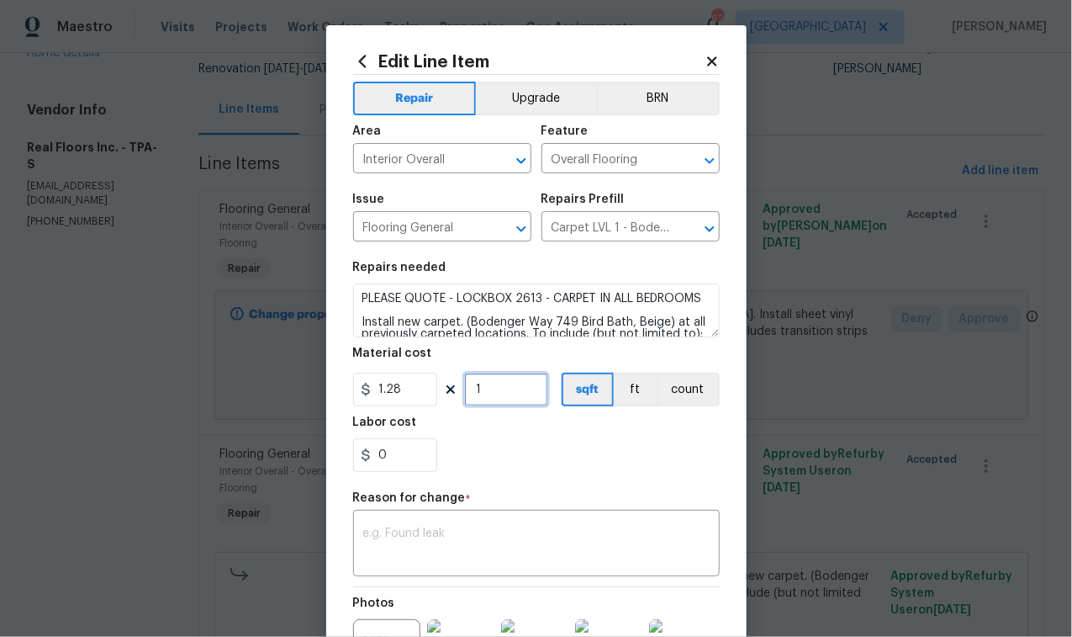
drag, startPoint x: 496, startPoint y: 399, endPoint x: 446, endPoint y: 391, distance: 51.0
click at [453, 391] on div "1.28 1 sqft ft count" at bounding box center [536, 390] width 367 height 34
type input "995"
click at [544, 473] on section "Repairs needed PLEASE QUOTE - LOCKBOX 2613 - CARPET IN ALL BEDROOMS Install new…" at bounding box center [536, 366] width 367 height 230
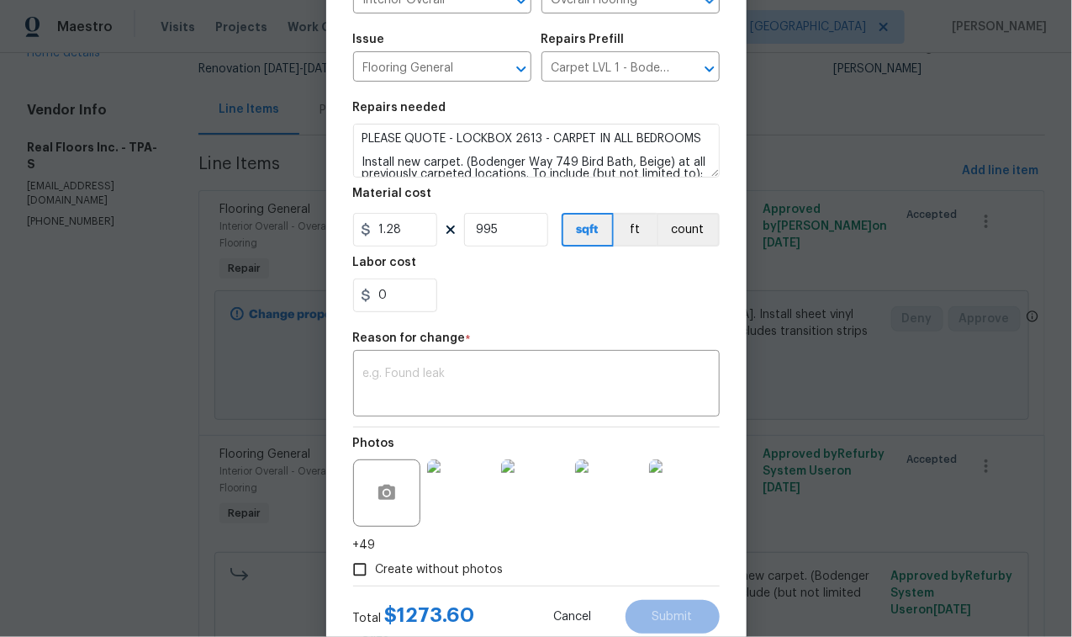
scroll to position [210, 0]
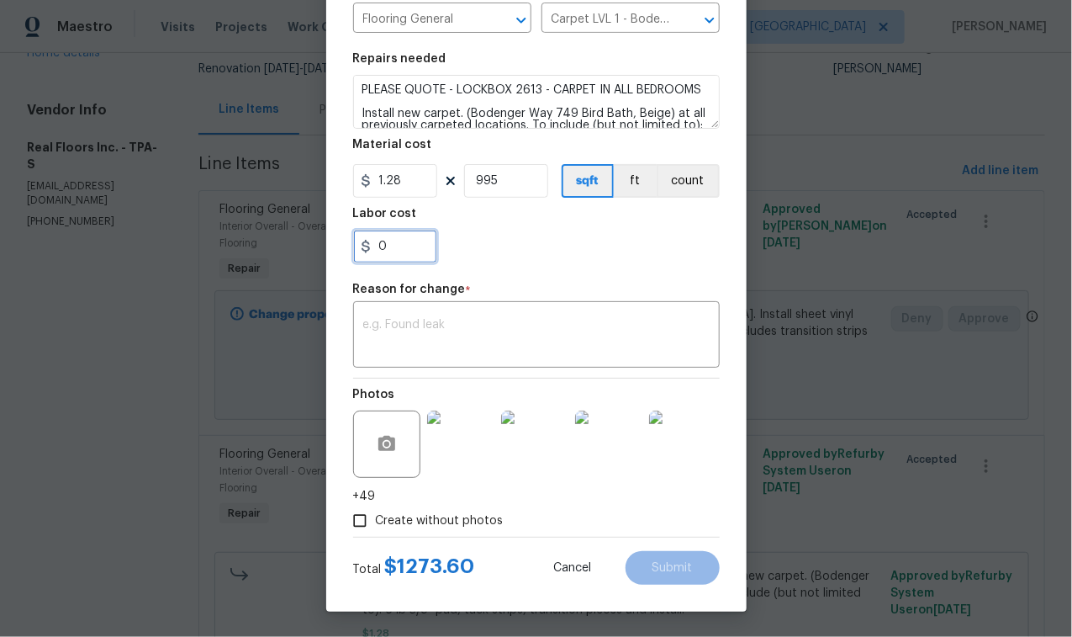
drag, startPoint x: 383, startPoint y: 242, endPoint x: 357, endPoint y: 246, distance: 27.2
click at [357, 246] on div "0" at bounding box center [395, 247] width 84 height 34
type input "0.14"
click at [501, 272] on section "Repairs needed PLEASE QUOTE - LOCKBOX 2613 - CARPET IN ALL BEDROOMS Install new…" at bounding box center [536, 158] width 367 height 230
click at [500, 333] on textarea at bounding box center [536, 336] width 346 height 35
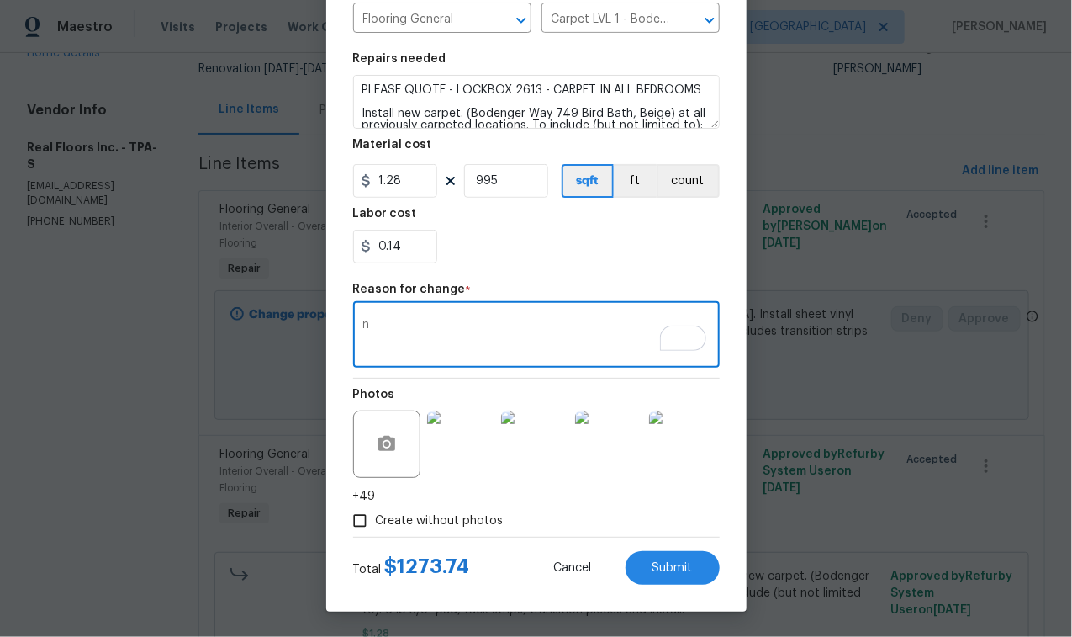
type textarea "n"
click at [702, 520] on div "Create without photos" at bounding box center [536, 521] width 367 height 32
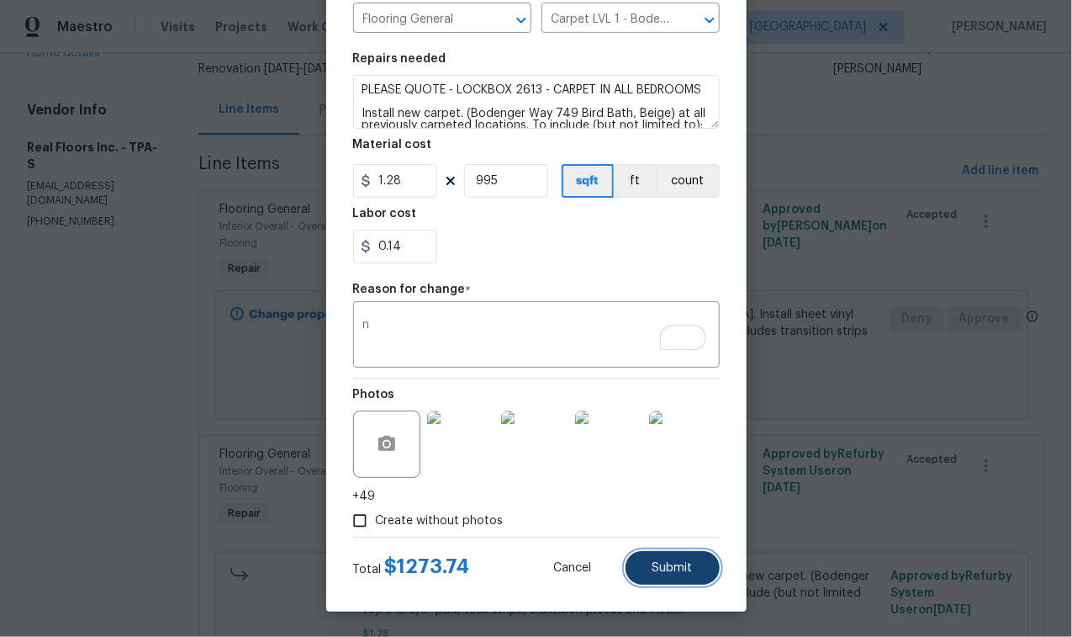
click at [683, 576] on button "Submit" at bounding box center [673, 568] width 94 height 34
type input "1"
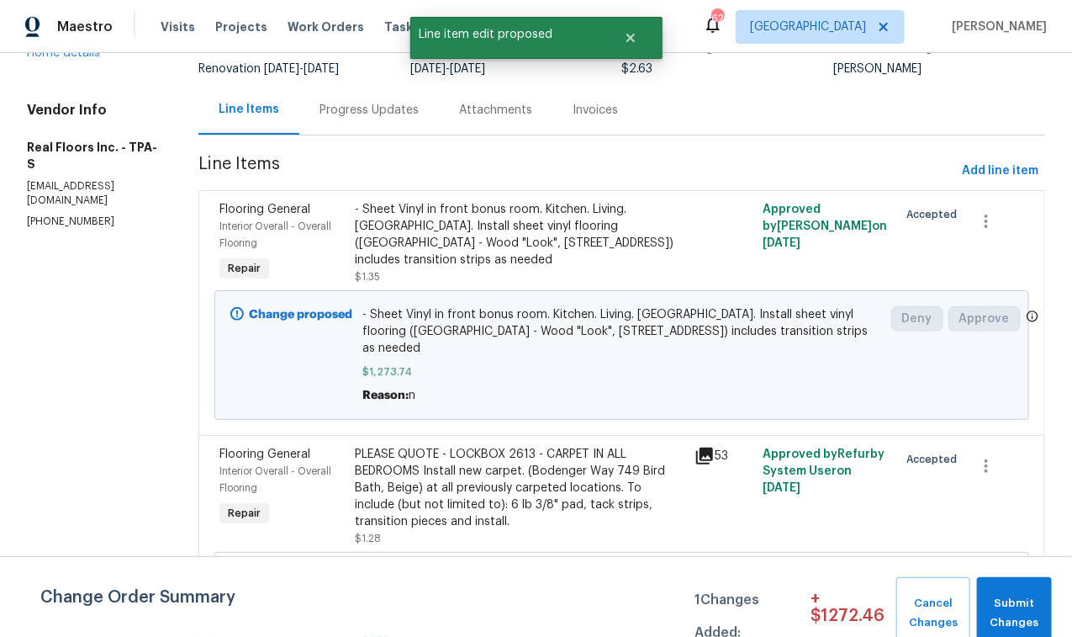
scroll to position [0, 0]
click at [1023, 615] on span "Submit Changes" at bounding box center [1015, 613] width 58 height 39
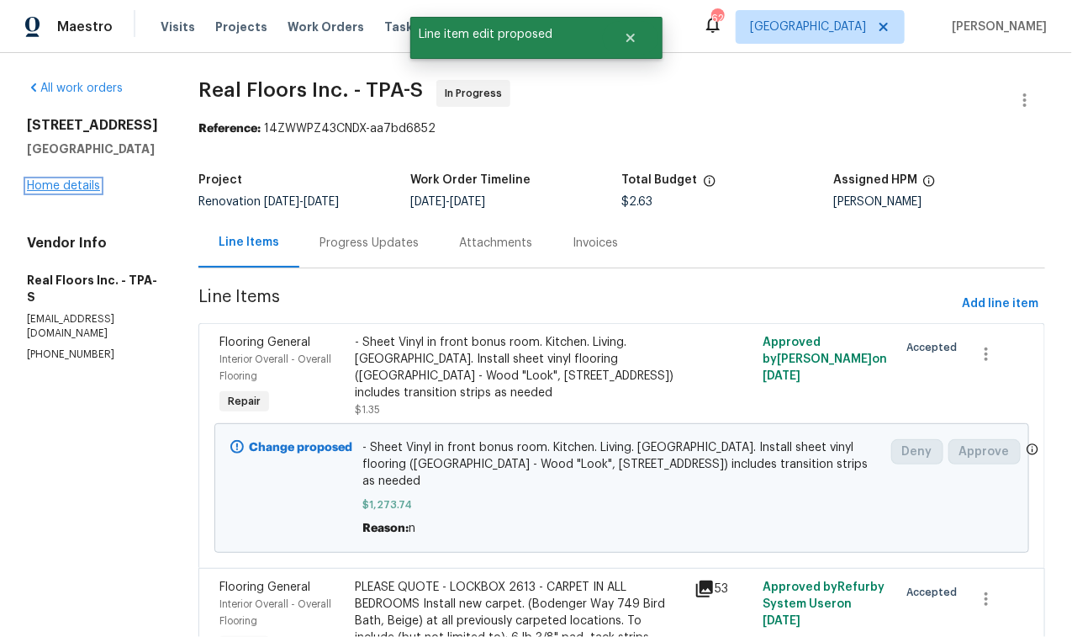
click at [88, 192] on link "Home details" at bounding box center [63, 186] width 73 height 12
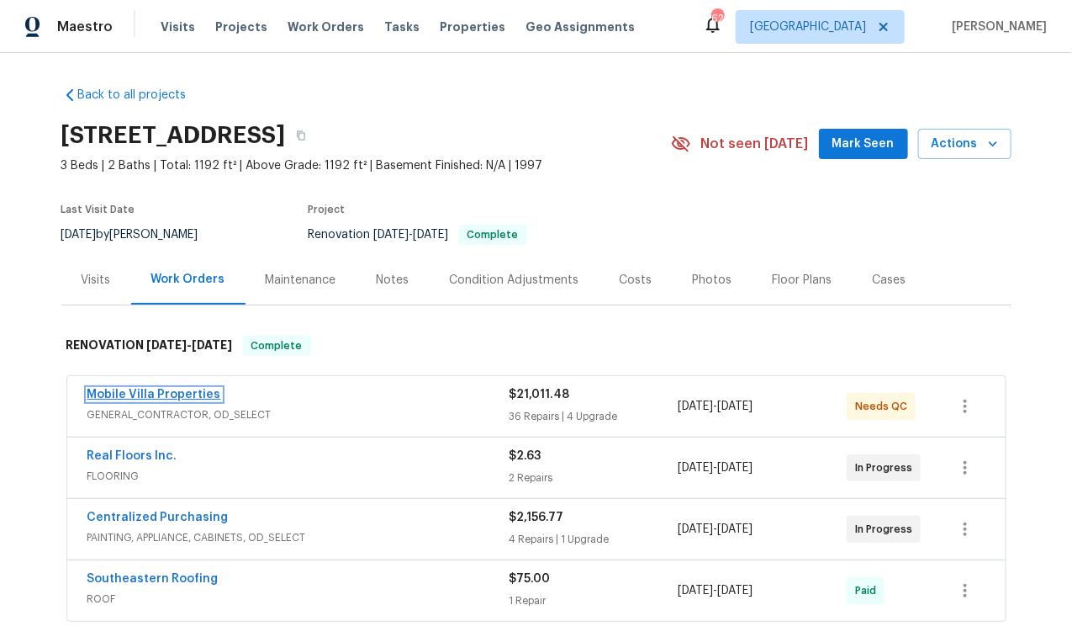
click at [182, 390] on link "Mobile Villa Properties" at bounding box center [154, 395] width 134 height 12
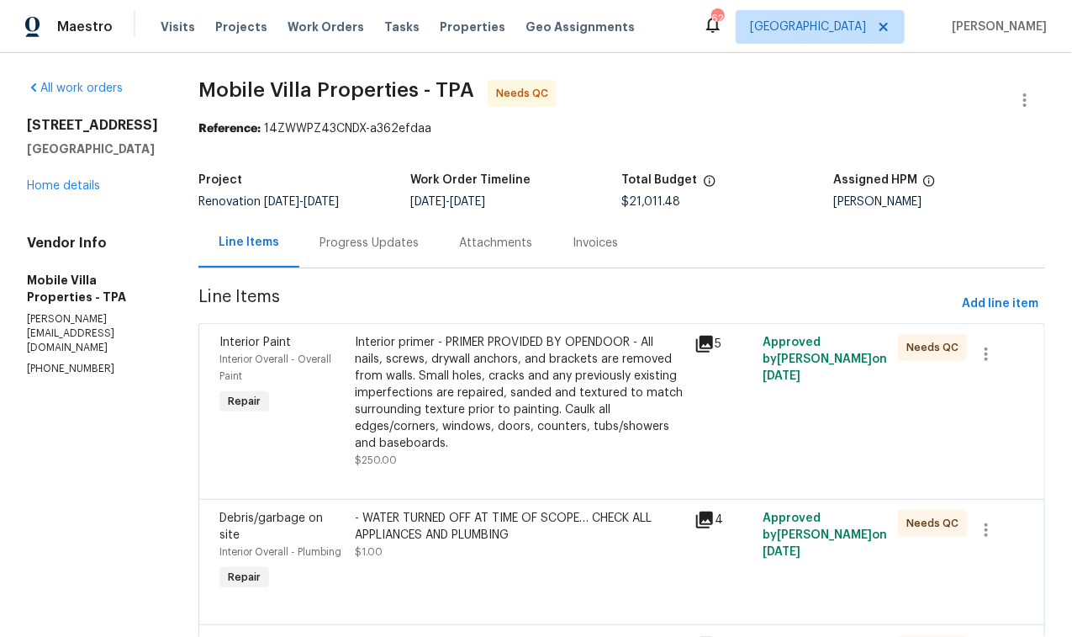
click at [336, 238] on div "Progress Updates" at bounding box center [369, 243] width 99 height 17
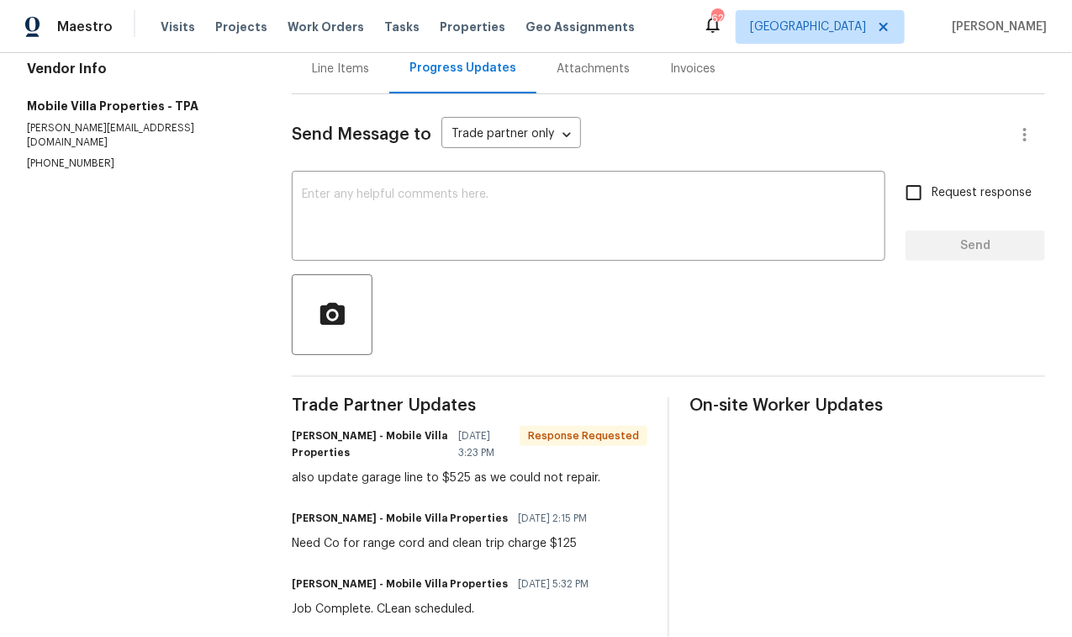
scroll to position [194, 0]
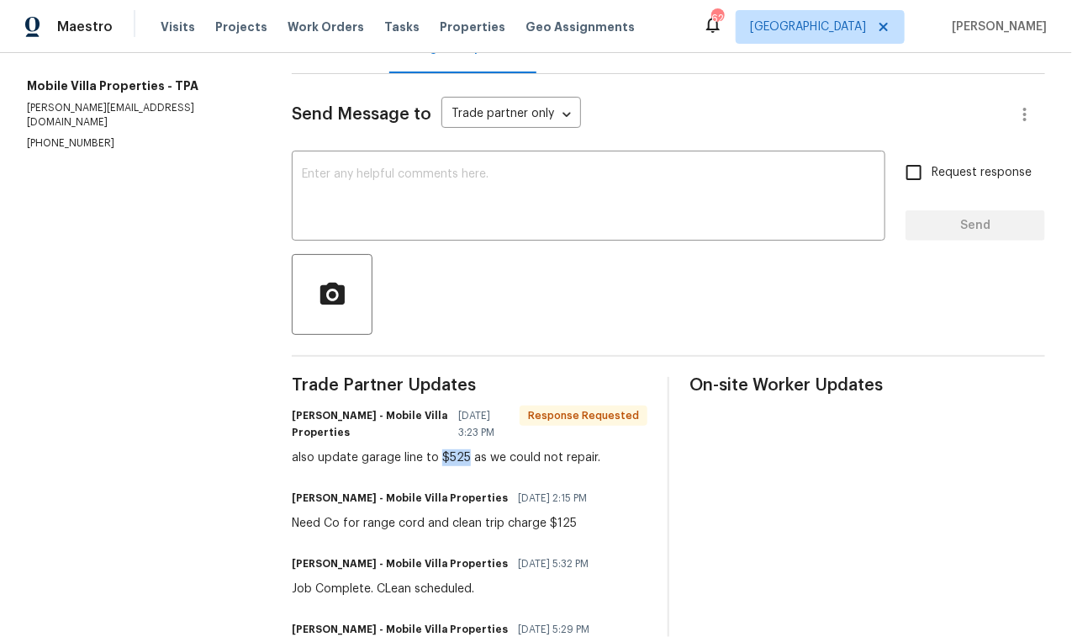
drag, startPoint x: 458, startPoint y: 459, endPoint x: 432, endPoint y: 452, distance: 27.1
click at [432, 452] on div "also update garage line to $525 as we could not repair." at bounding box center [470, 457] width 356 height 17
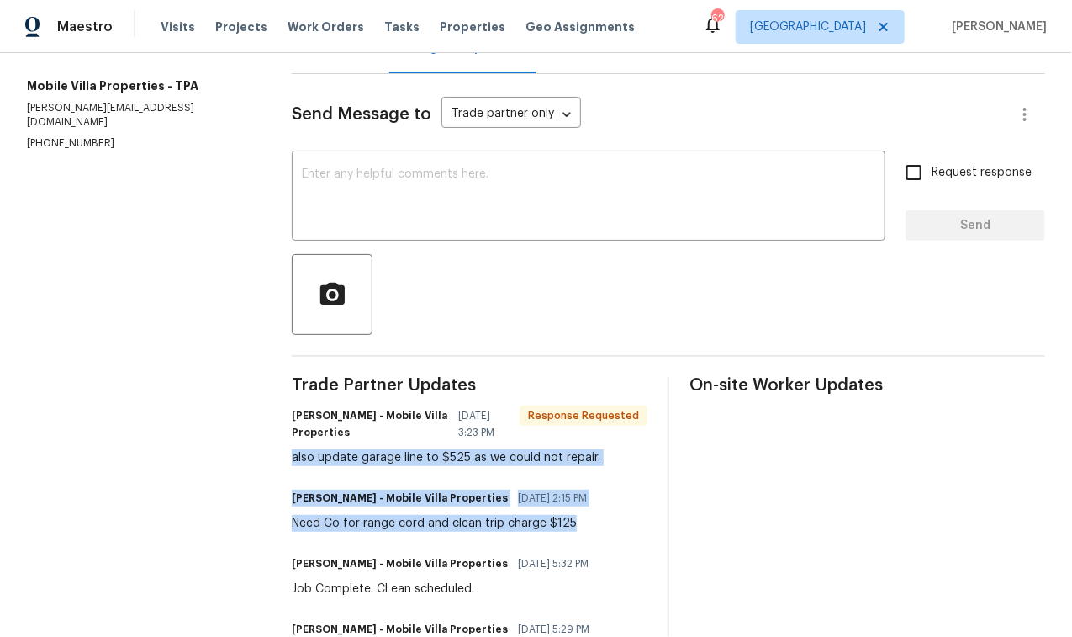
drag, startPoint x: 563, startPoint y: 523, endPoint x: 273, endPoint y: 452, distance: 298.0
click at [273, 452] on div "All work orders 10905 Brucehaven Dr Riverview, FL 33578 Home details Vendor Inf…" at bounding box center [536, 570] width 1072 height 1423
copy div "also update garage line to $525 as we could not repair. James Carey - Mobile Vi…"
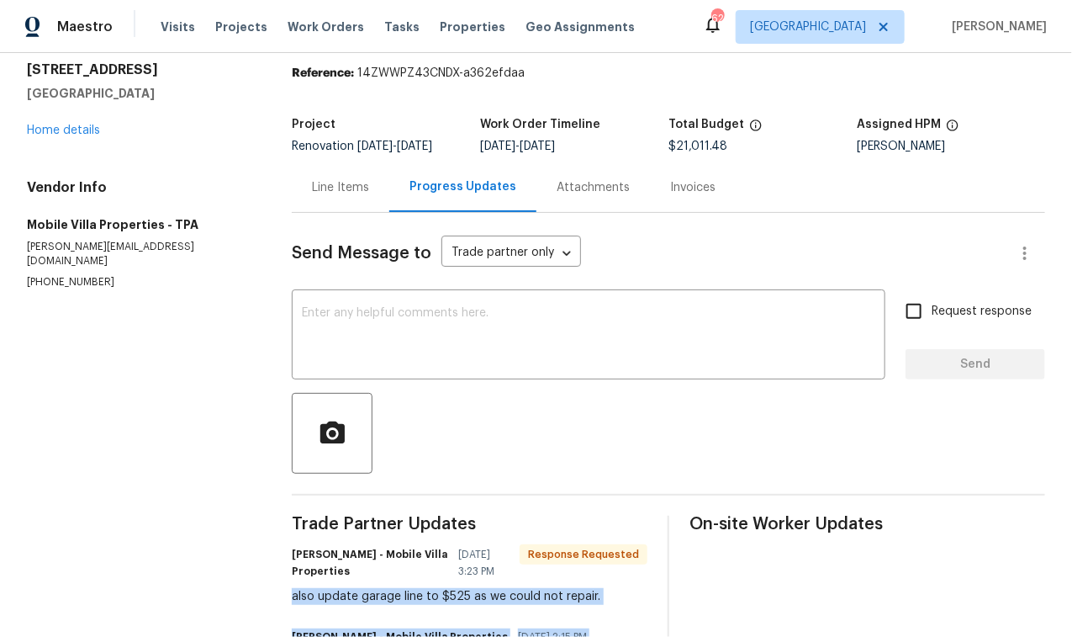
scroll to position [0, 0]
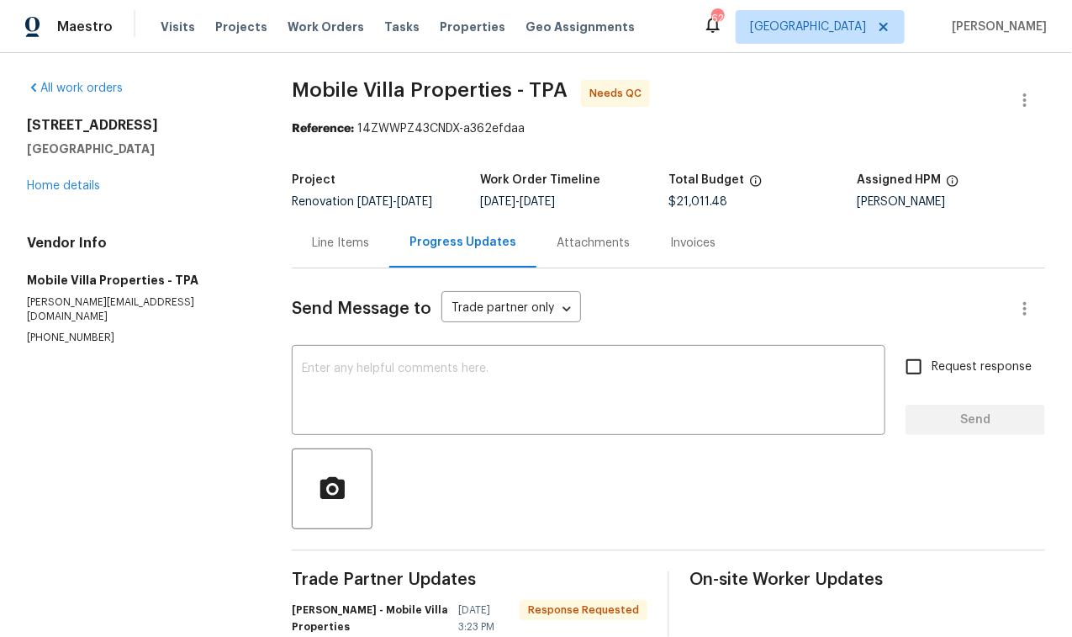
click at [333, 241] on div "Line Items" at bounding box center [340, 243] width 57 height 17
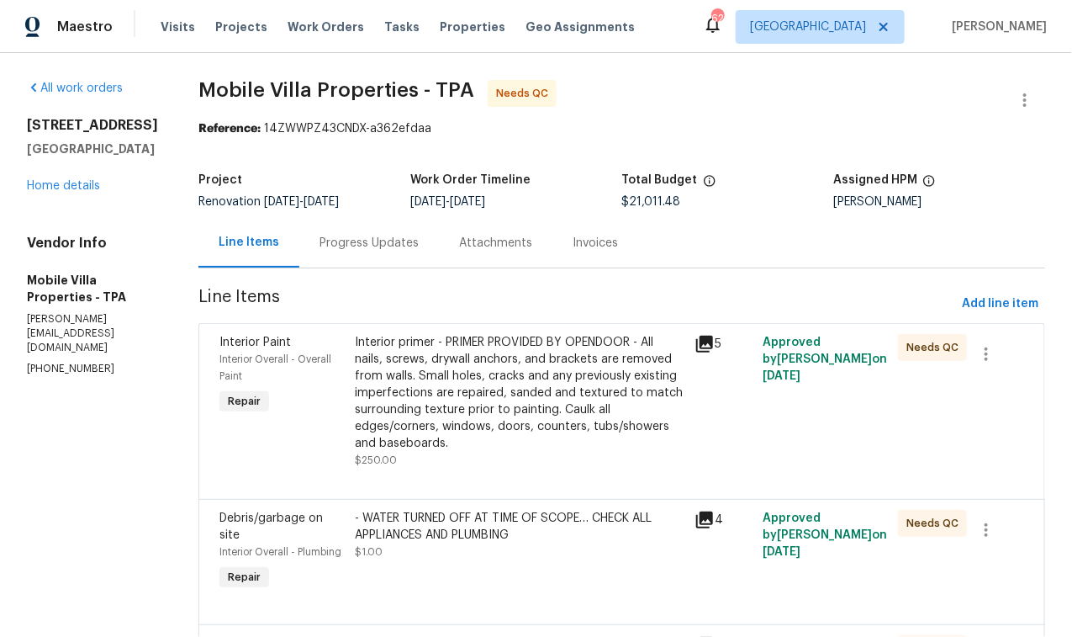
click at [475, 429] on div "Interior primer - PRIMER PROVIDED BY OPENDOOR - All nails, screws, drywall anch…" at bounding box center [521, 393] width 330 height 118
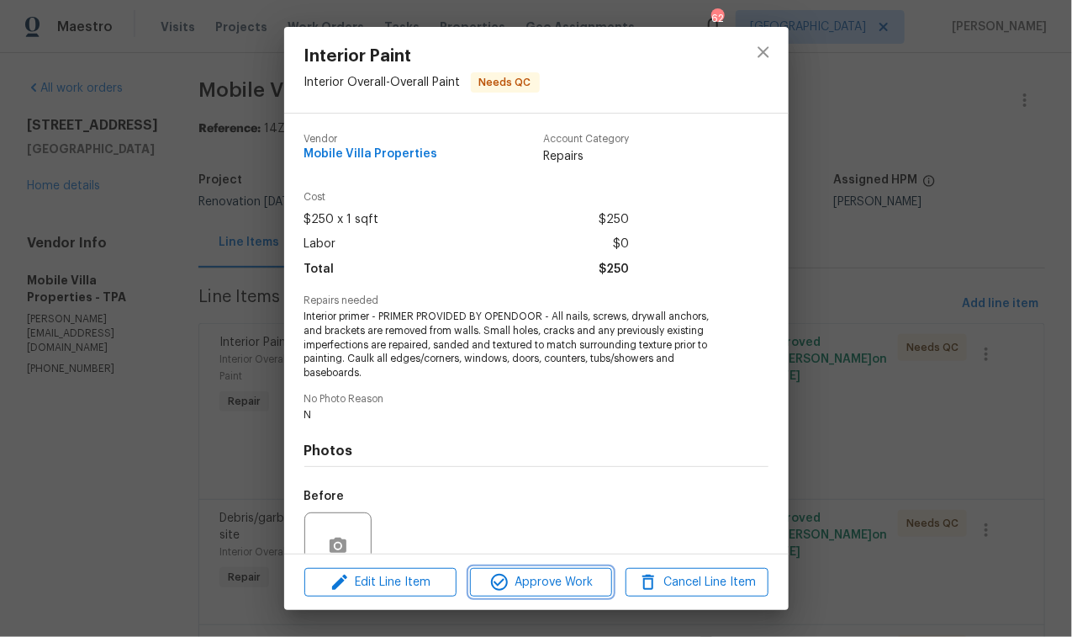
click at [540, 586] on span "Approve Work" at bounding box center [541, 582] width 132 height 21
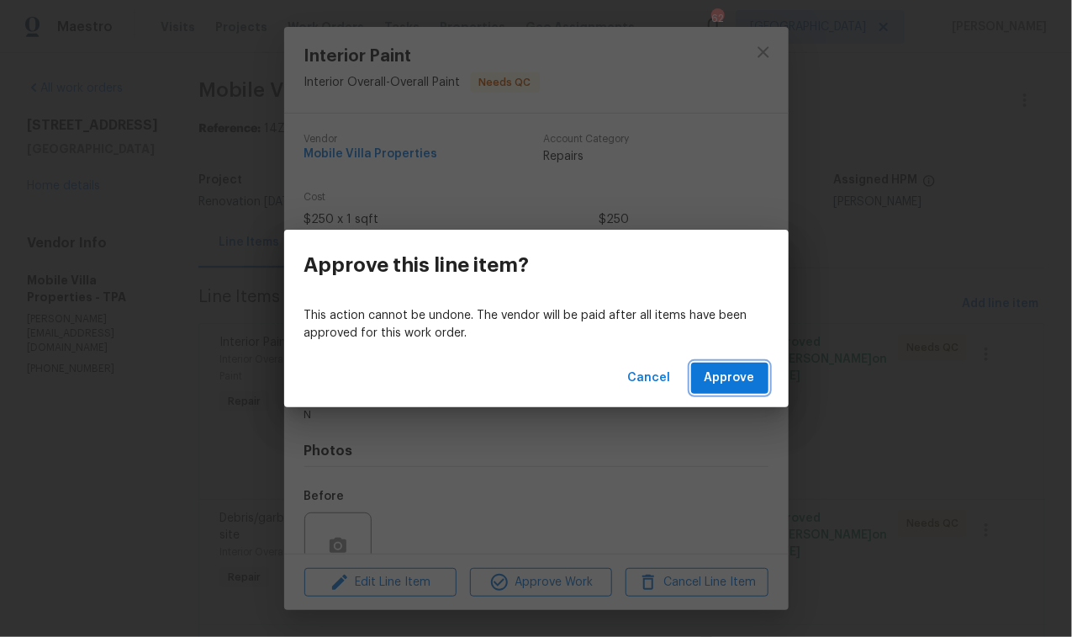
click at [756, 375] on button "Approve" at bounding box center [729, 377] width 77 height 31
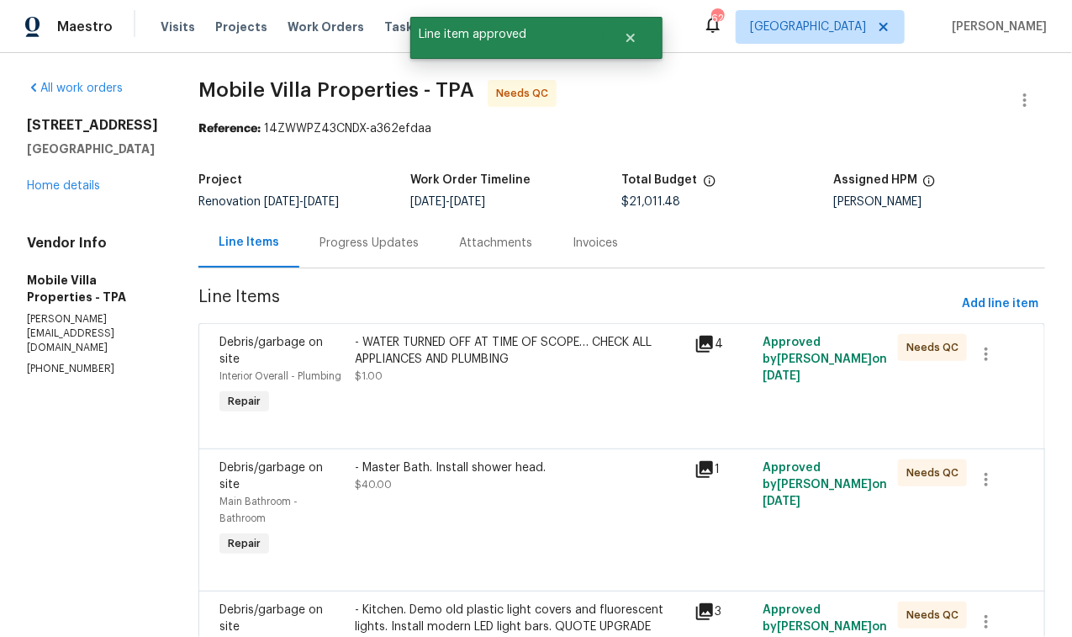
click at [456, 386] on div "- WATER TURNED OFF AT TIME OF SCOPE… CHECK ALL APPLIANCES AND PLUMBING $1.00" at bounding box center [521, 376] width 340 height 94
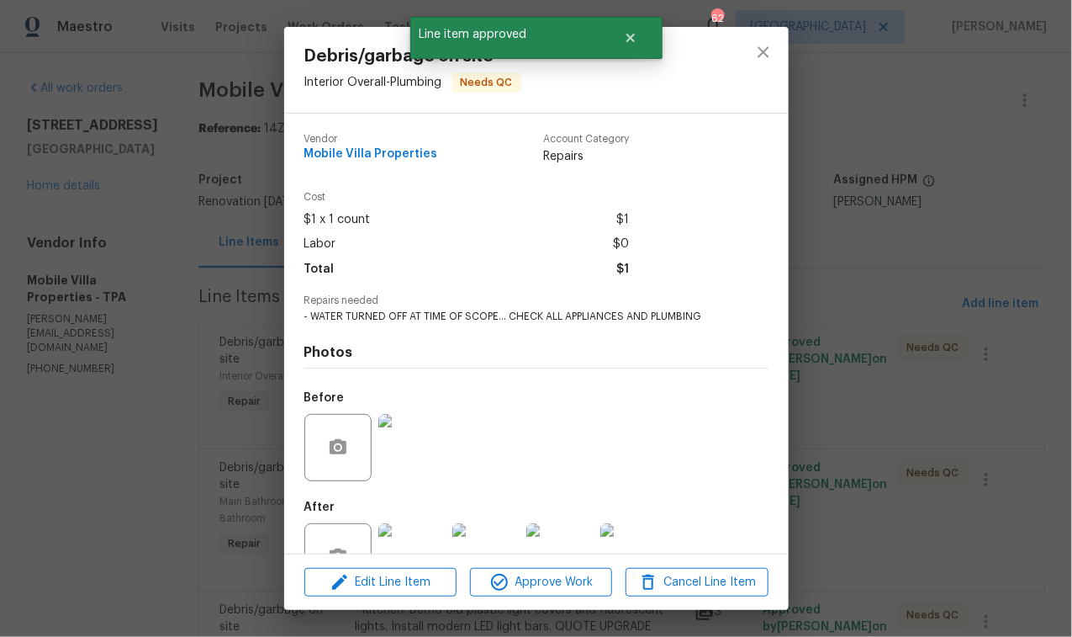
drag, startPoint x: 214, startPoint y: 395, endPoint x: 222, endPoint y: 397, distance: 8.6
click at [214, 395] on div "Debris/garbage on site Interior Overall - Plumbing Needs QC Vendor Mobile Villa…" at bounding box center [536, 318] width 1072 height 637
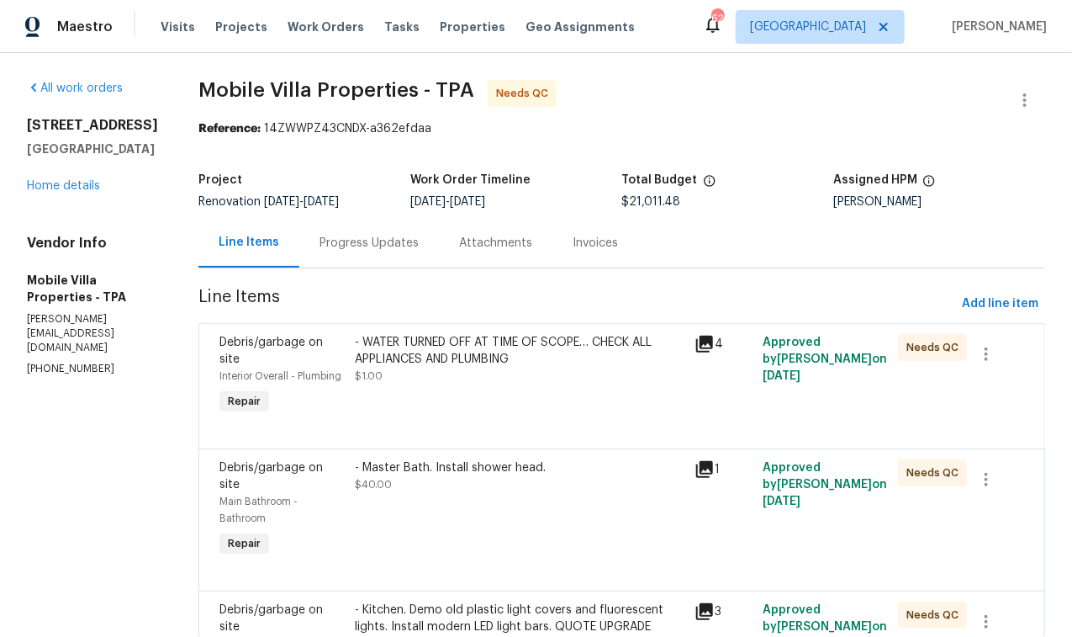
click at [434, 382] on div "- WATER TURNED OFF AT TIME OF SCOPE… CHECK ALL APPLIANCES AND PLUMBING $1.00" at bounding box center [521, 359] width 330 height 50
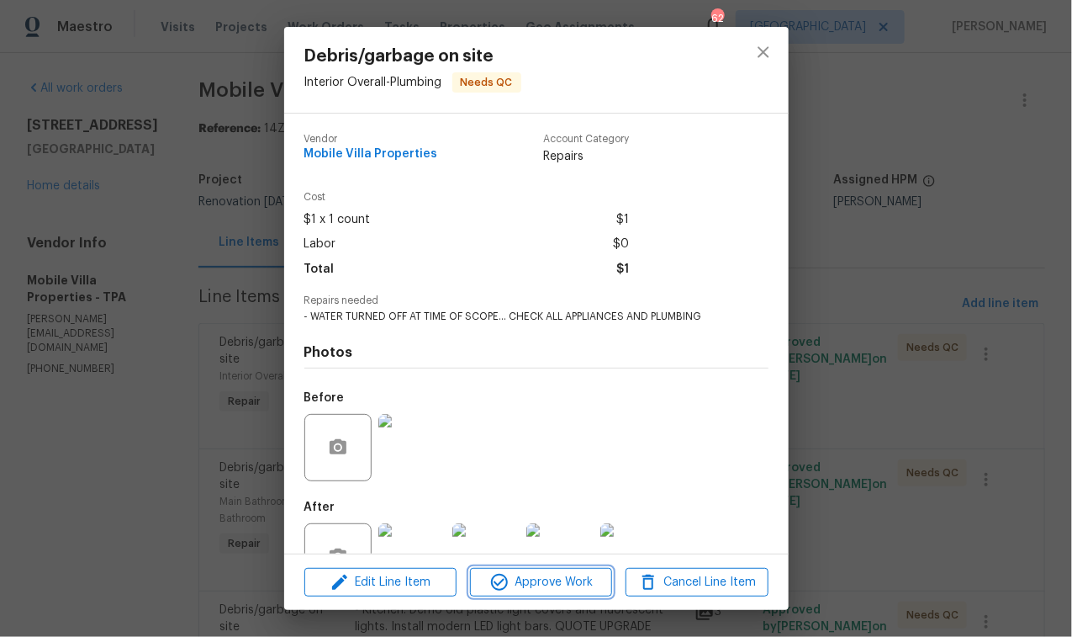
click at [535, 584] on span "Approve Work" at bounding box center [541, 582] width 132 height 21
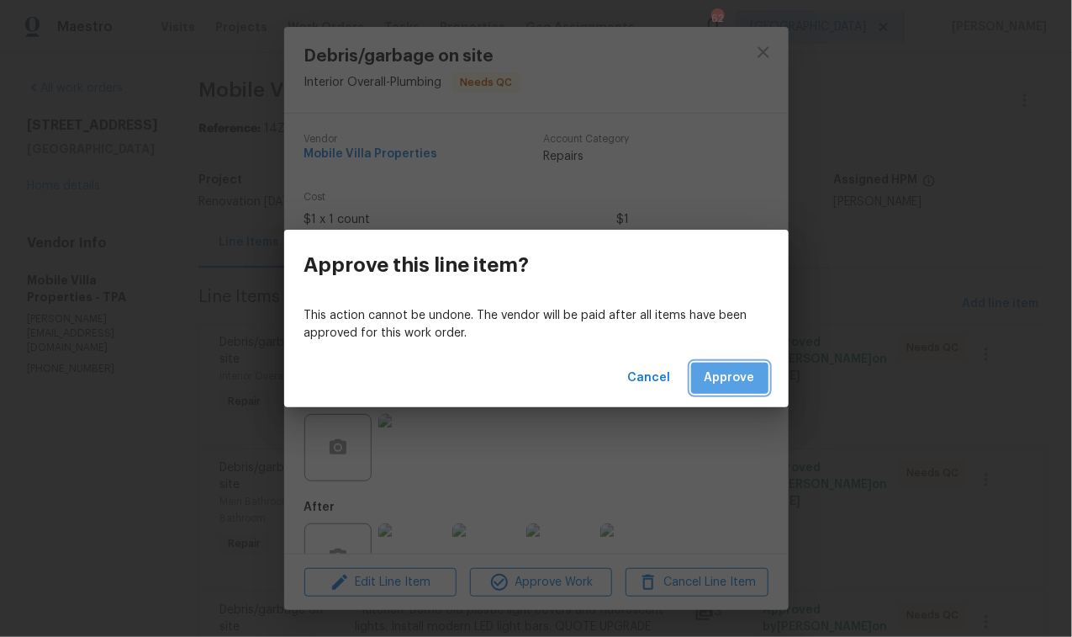
click at [732, 375] on span "Approve" at bounding box center [730, 377] width 50 height 21
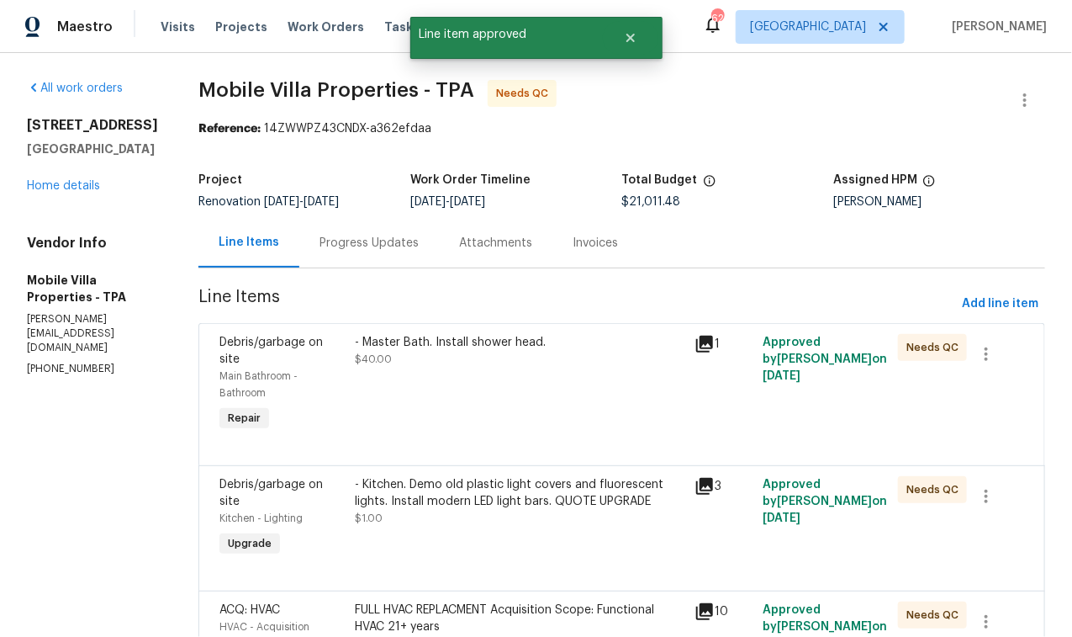
click at [413, 382] on div "- Master Bath. Install shower head. $40.00" at bounding box center [521, 384] width 340 height 111
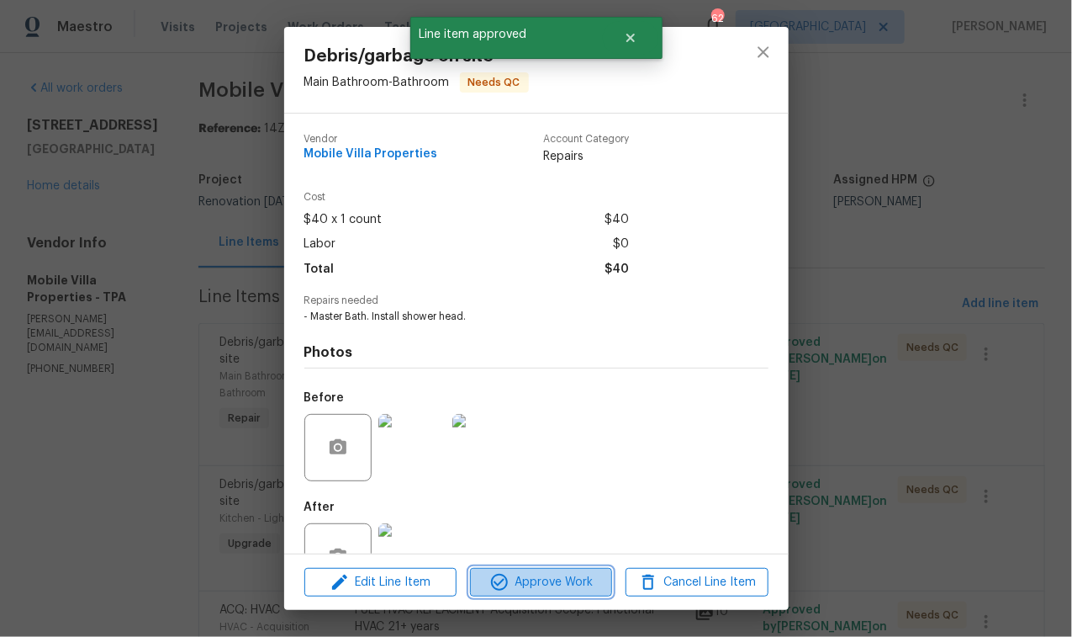
click at [535, 577] on span "Approve Work" at bounding box center [541, 582] width 132 height 21
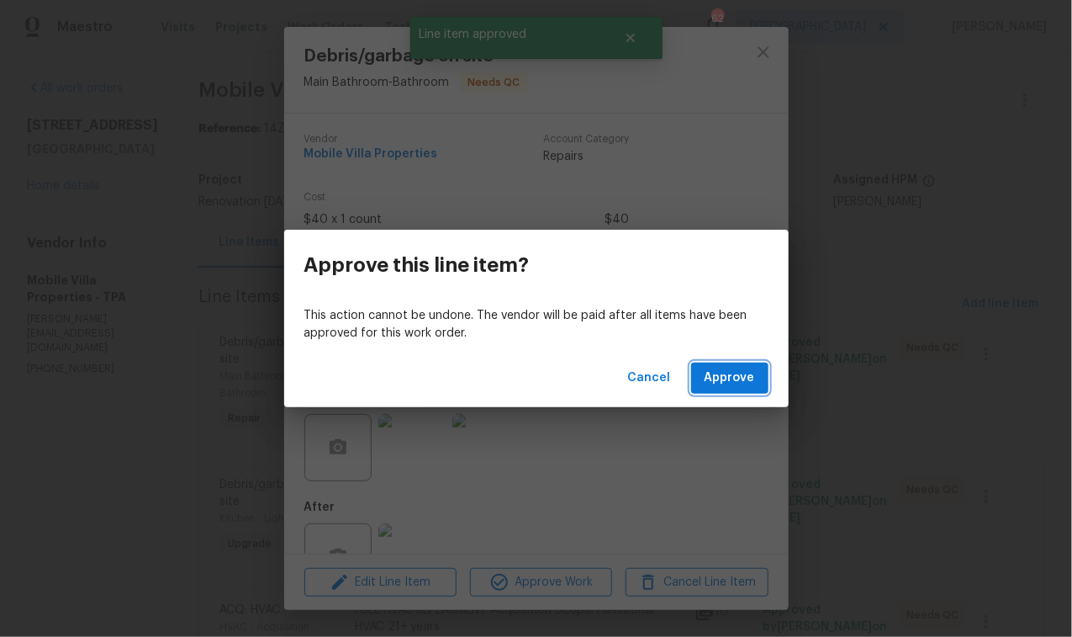
click at [726, 375] on span "Approve" at bounding box center [730, 377] width 50 height 21
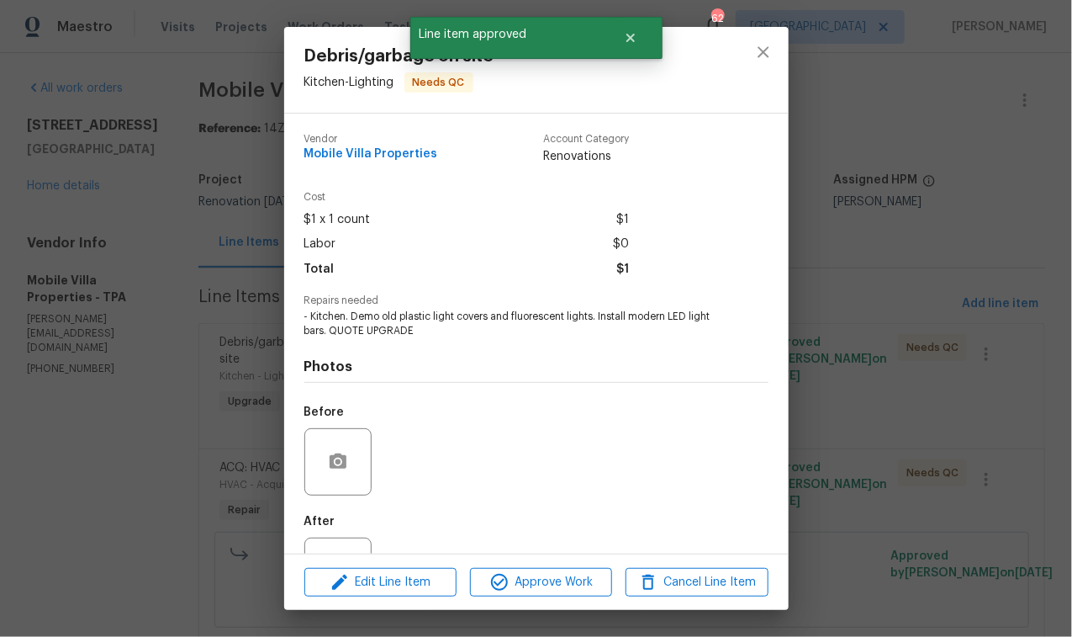
click at [539, 563] on div "Edit Line Item Approve Work Cancel Line Item" at bounding box center [536, 582] width 505 height 56
click at [541, 585] on span "Approve Work" at bounding box center [541, 582] width 132 height 21
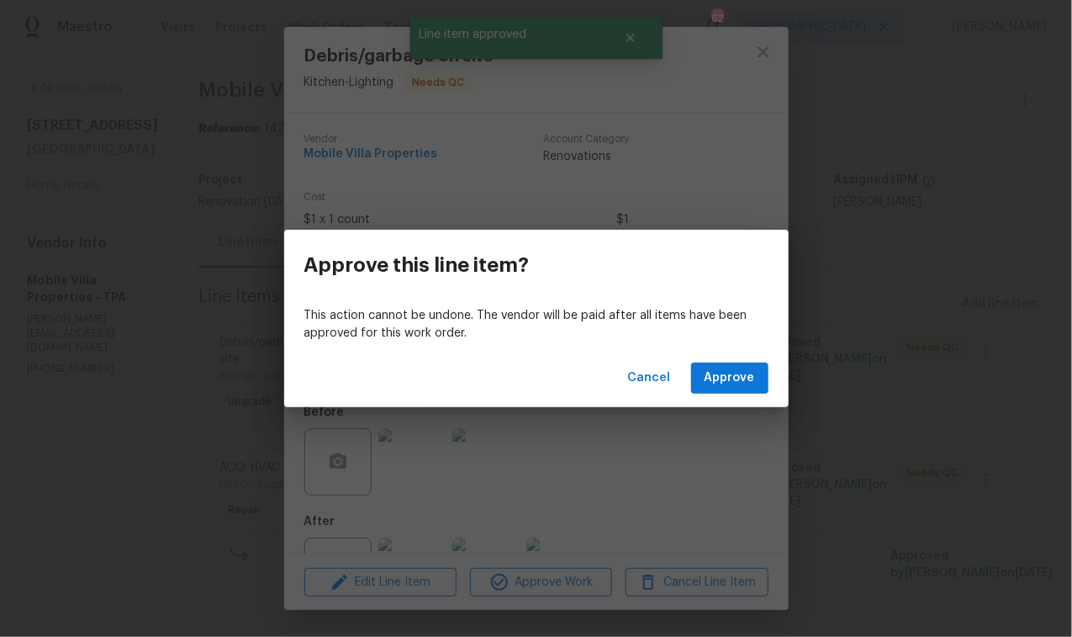
click at [727, 399] on div "Cancel Approve" at bounding box center [536, 378] width 505 height 58
click at [727, 387] on span "Approve" at bounding box center [730, 377] width 50 height 21
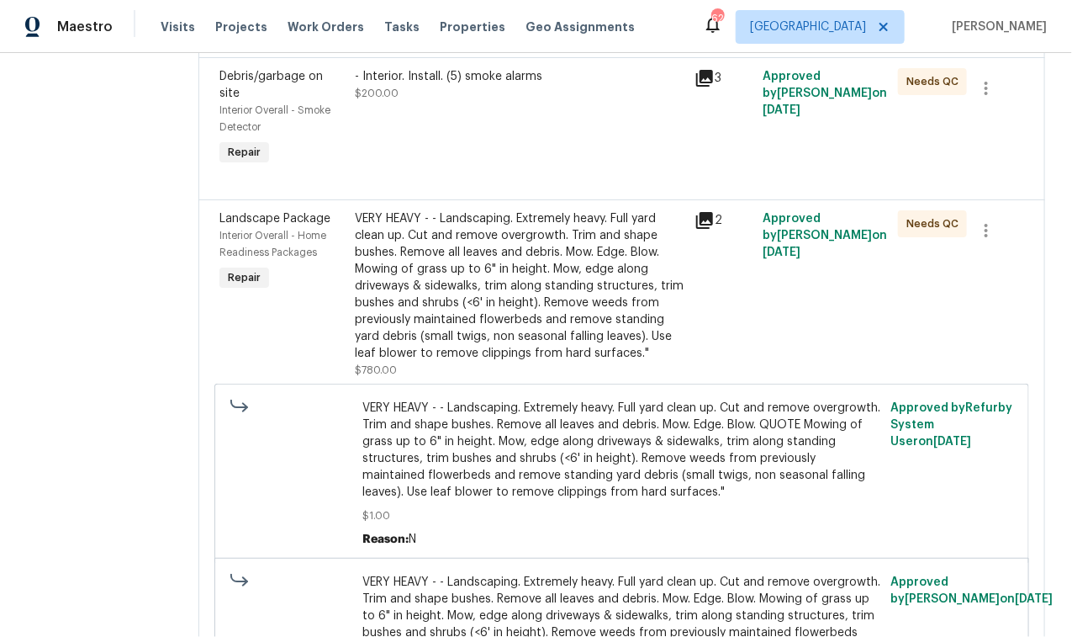
scroll to position [6076, 0]
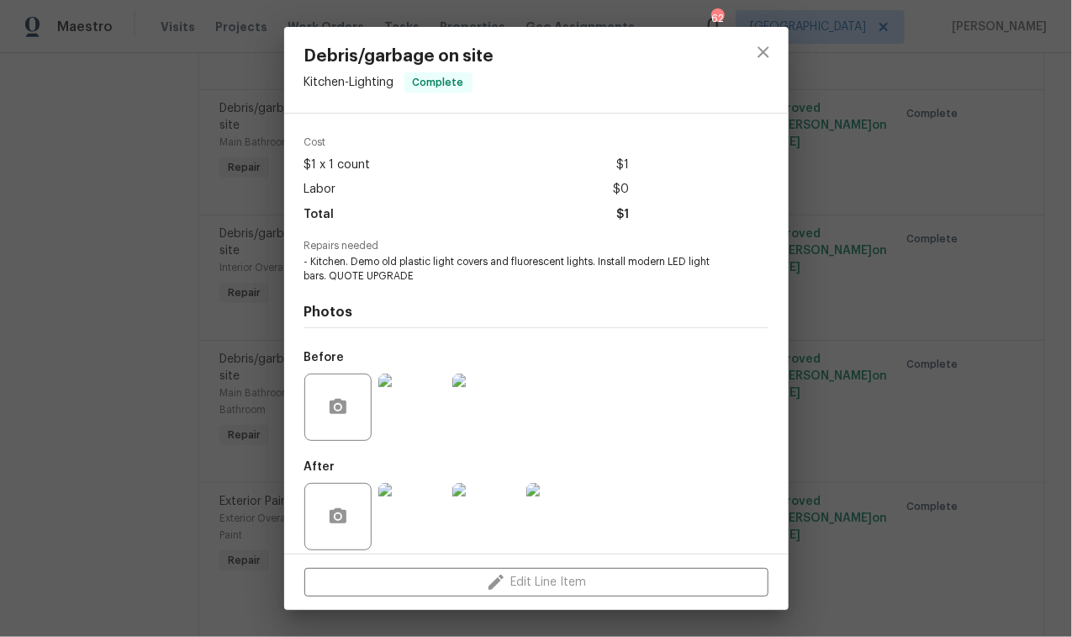
scroll to position [66, 0]
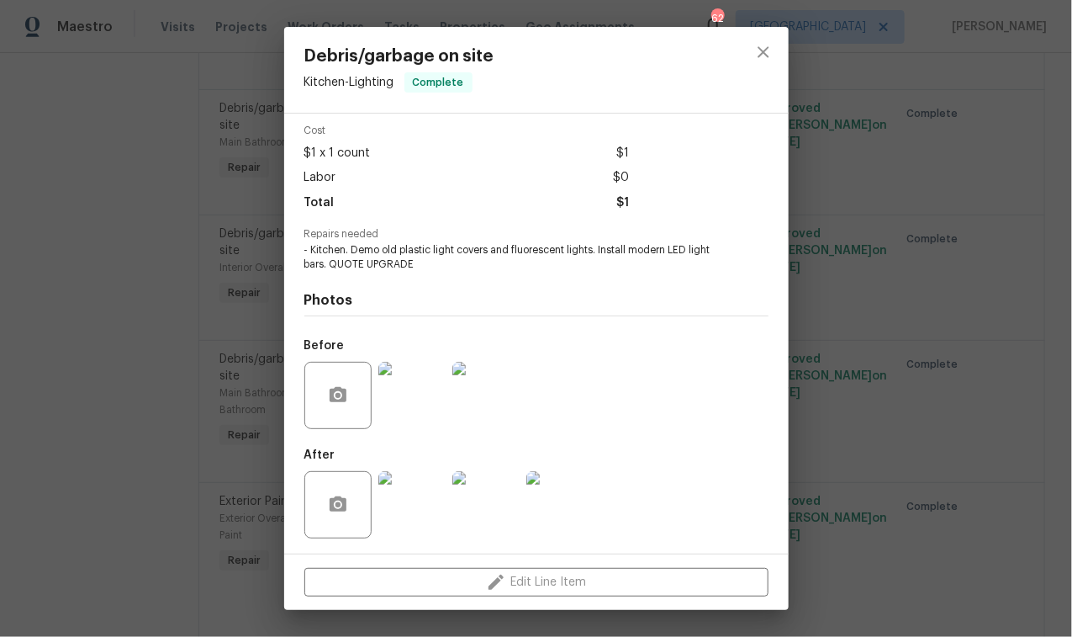
click at [648, 356] on div "Before" at bounding box center [536, 384] width 464 height 109
click at [549, 246] on span "- Kitchen. Demo old plastic light covers and fluorescent lights. Install modern…" at bounding box center [513, 257] width 418 height 29
click at [760, 51] on icon "close" at bounding box center [763, 52] width 20 height 20
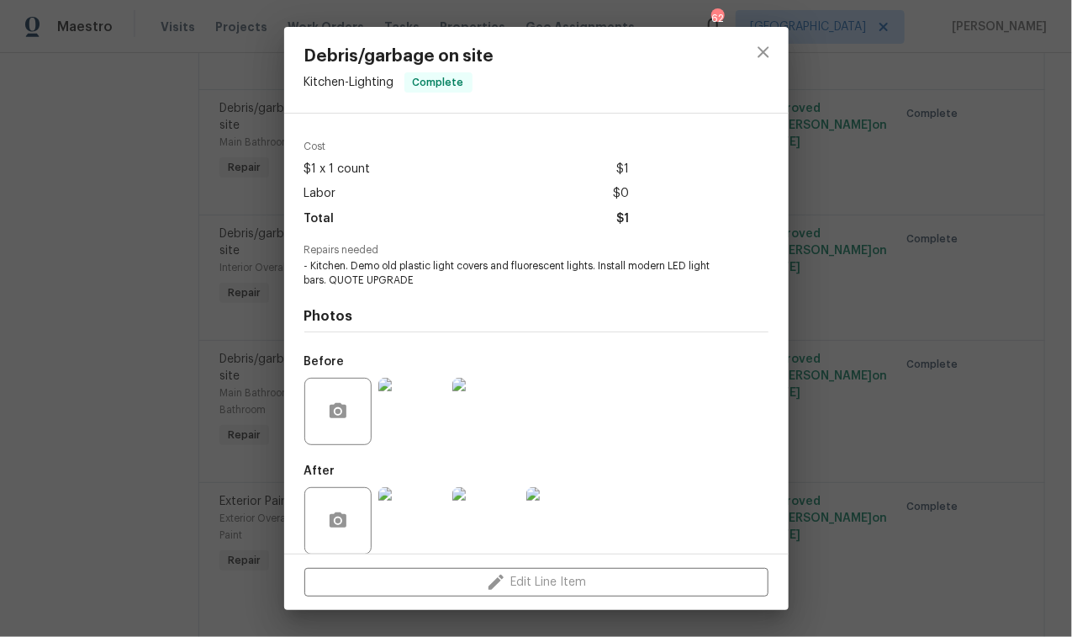
scroll to position [0, 0]
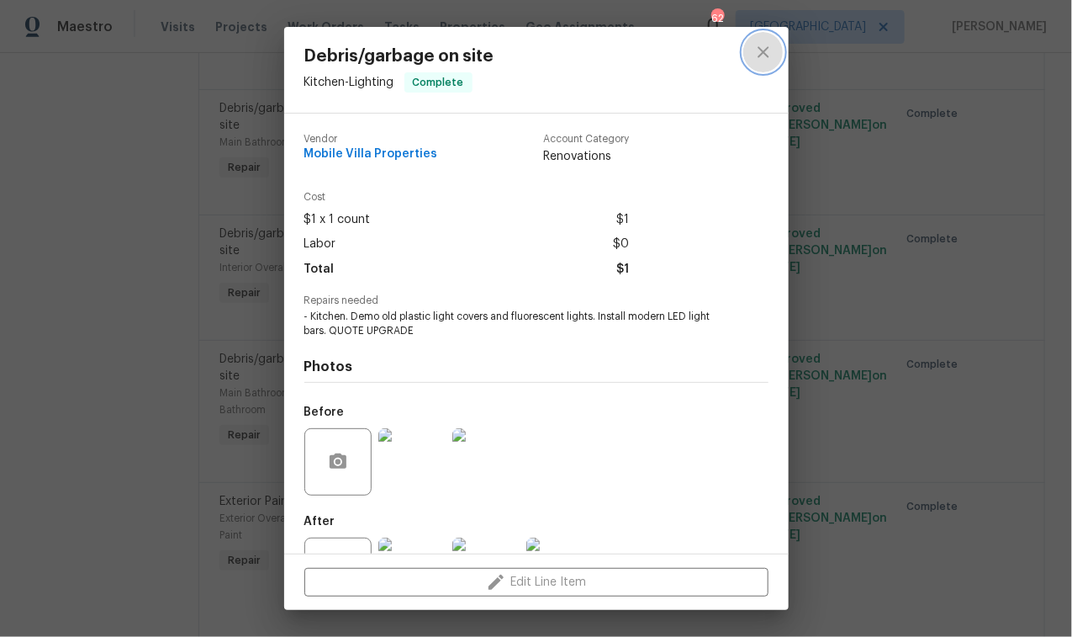
click at [768, 50] on icon "close" at bounding box center [763, 52] width 20 height 20
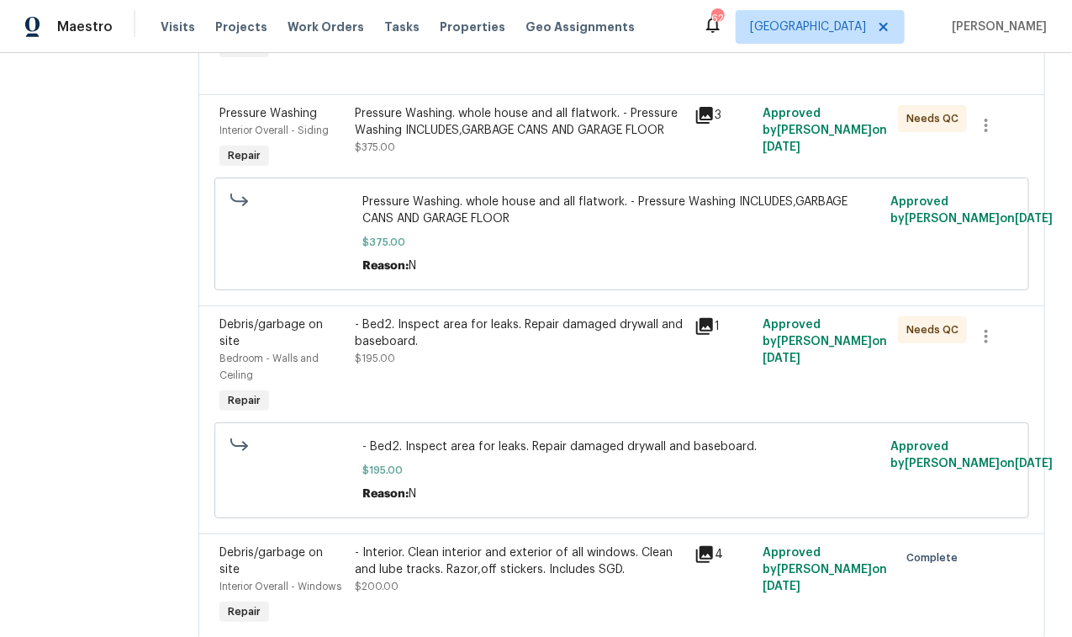
scroll to position [5071, 0]
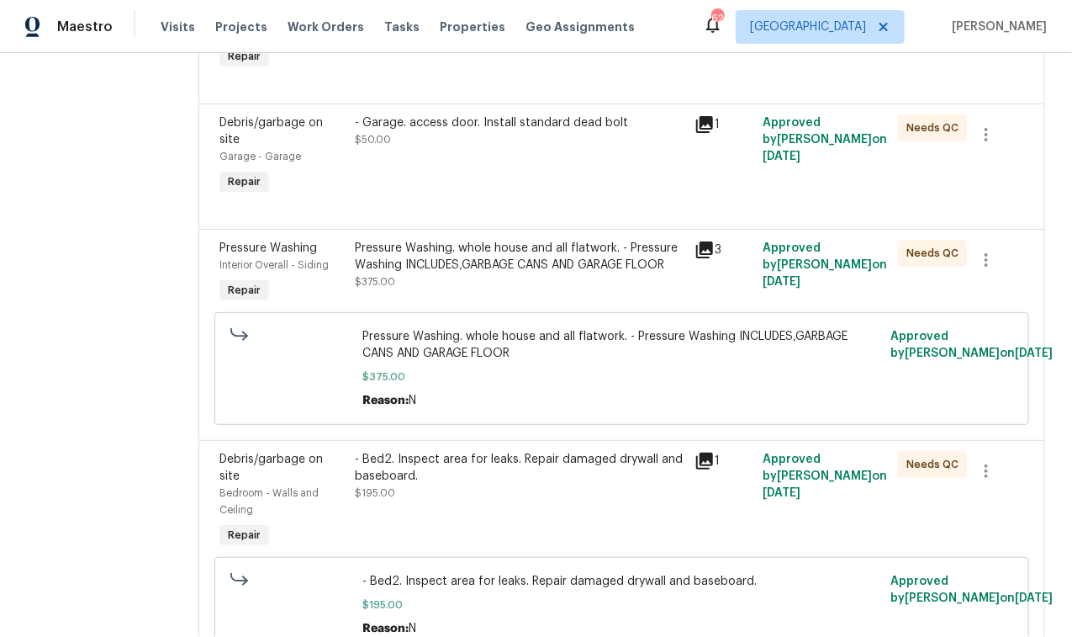
click at [532, 451] on div "- Bed2. Inspect area for leaks. Repair damaged drywall and baseboard. $195.00" at bounding box center [521, 476] width 330 height 50
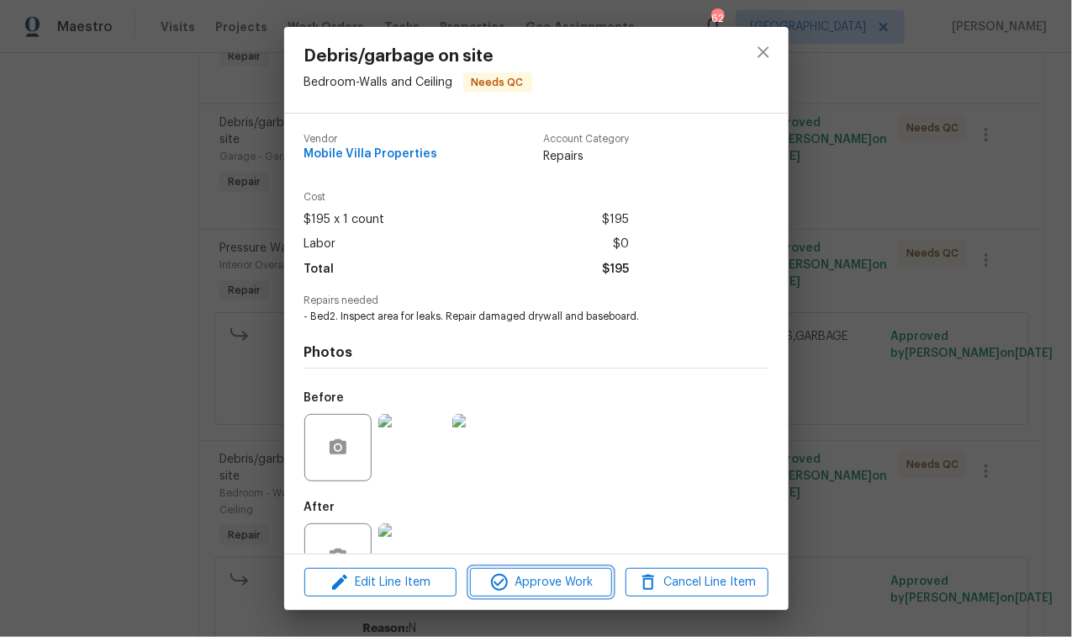
click at [510, 580] on icon "button" at bounding box center [499, 582] width 20 height 20
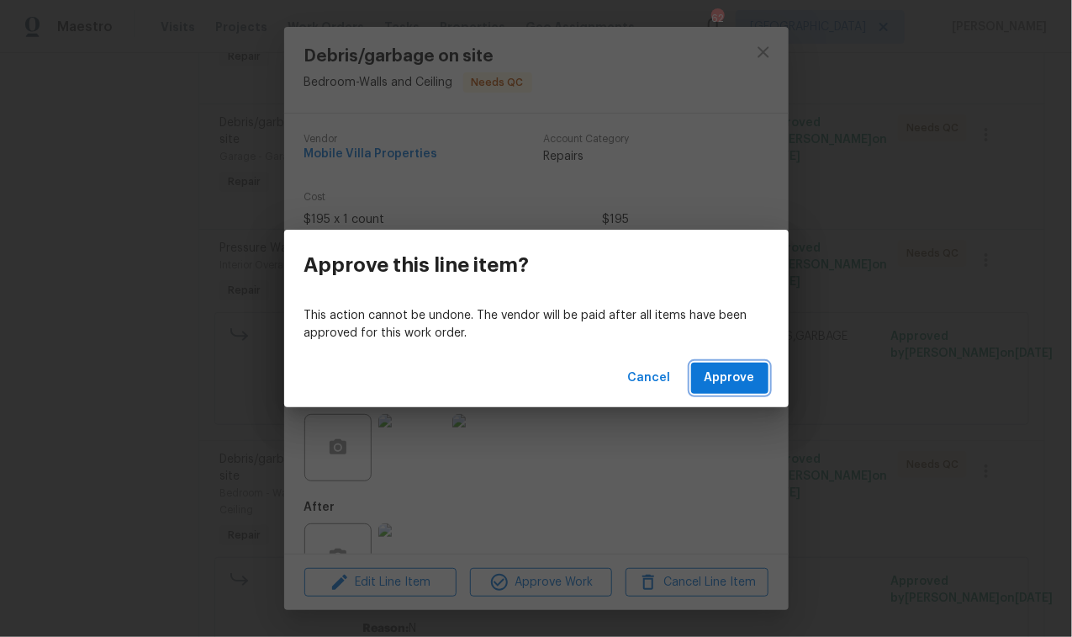
click at [734, 372] on span "Approve" at bounding box center [730, 377] width 50 height 21
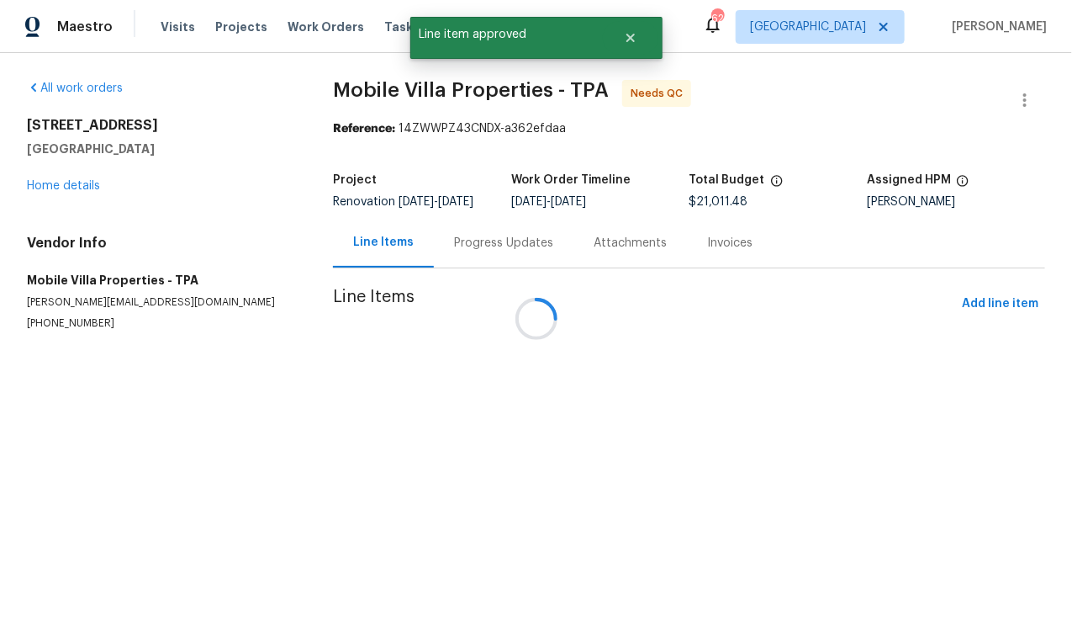
scroll to position [0, 0]
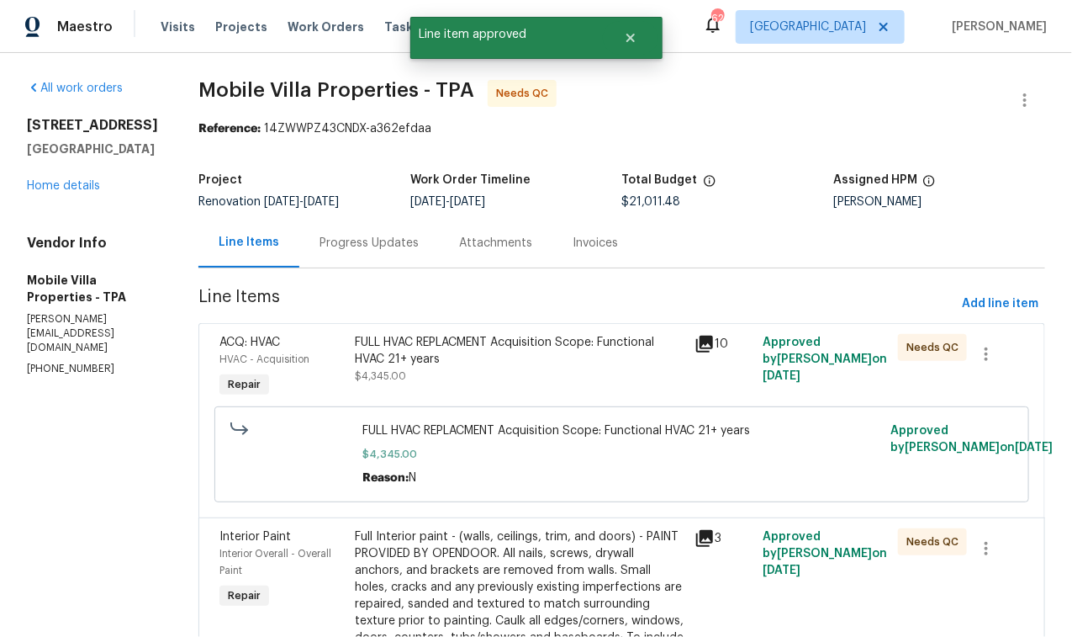
click at [448, 379] on div "FULL HVAC REPLACMENT Acquisition Scope: Functional HVAC 21+ years $4,345.00" at bounding box center [521, 359] width 330 height 50
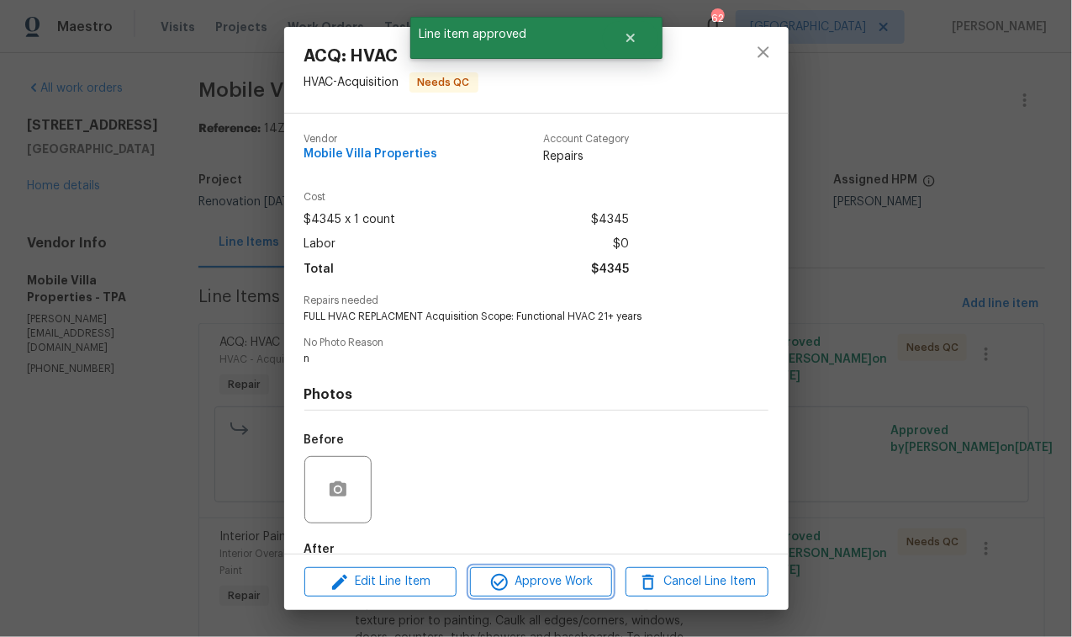
click at [510, 578] on span "Approve Work" at bounding box center [541, 581] width 132 height 21
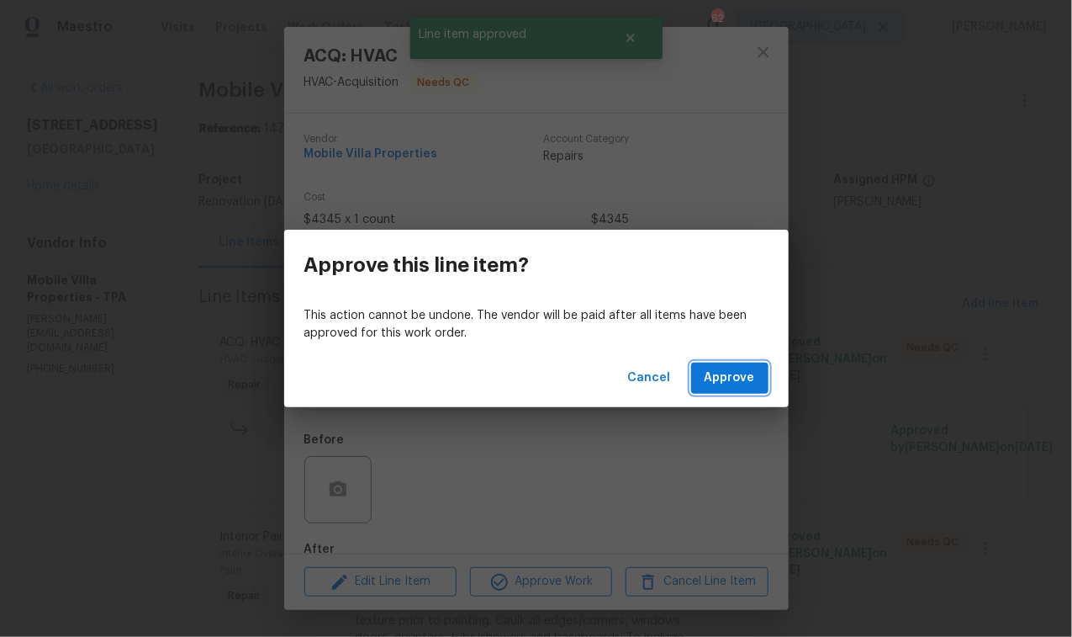
click at [722, 382] on span "Approve" at bounding box center [730, 377] width 50 height 21
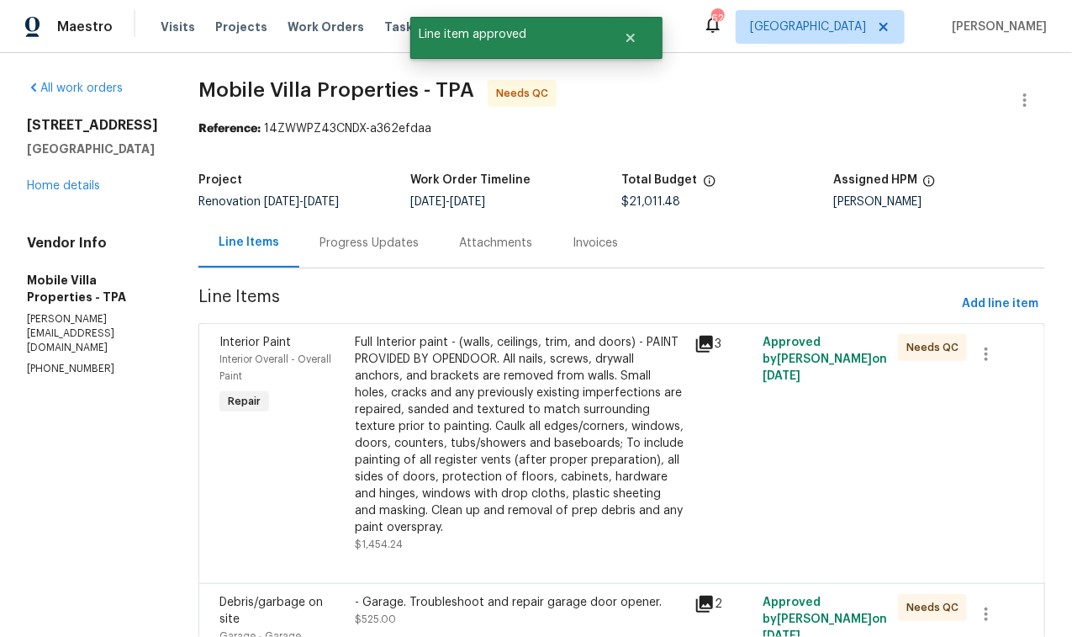
click at [414, 455] on div "Full Interior paint - (walls, ceilings, trim, and doors) - PAINT PROVIDED BY OP…" at bounding box center [521, 435] width 330 height 202
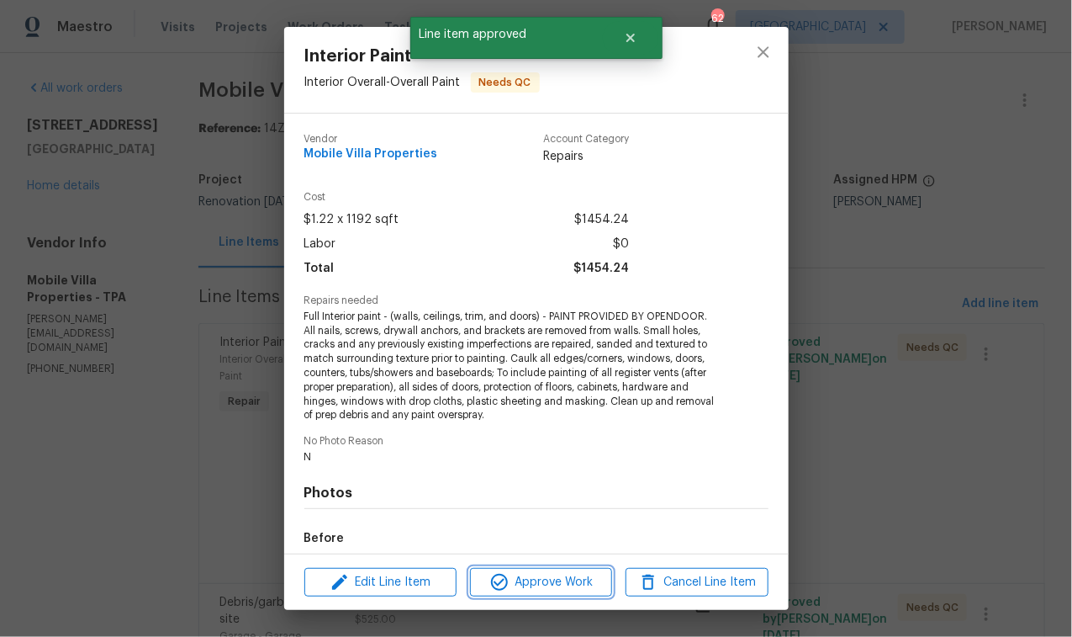
click at [534, 587] on span "Approve Work" at bounding box center [541, 582] width 132 height 21
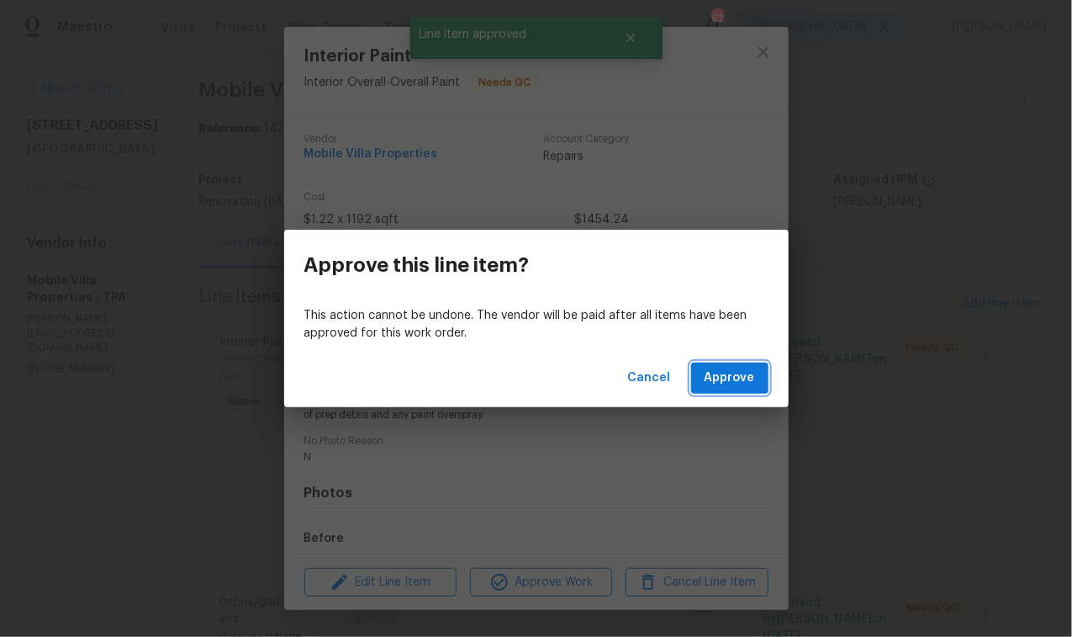
click at [743, 374] on span "Approve" at bounding box center [730, 377] width 50 height 21
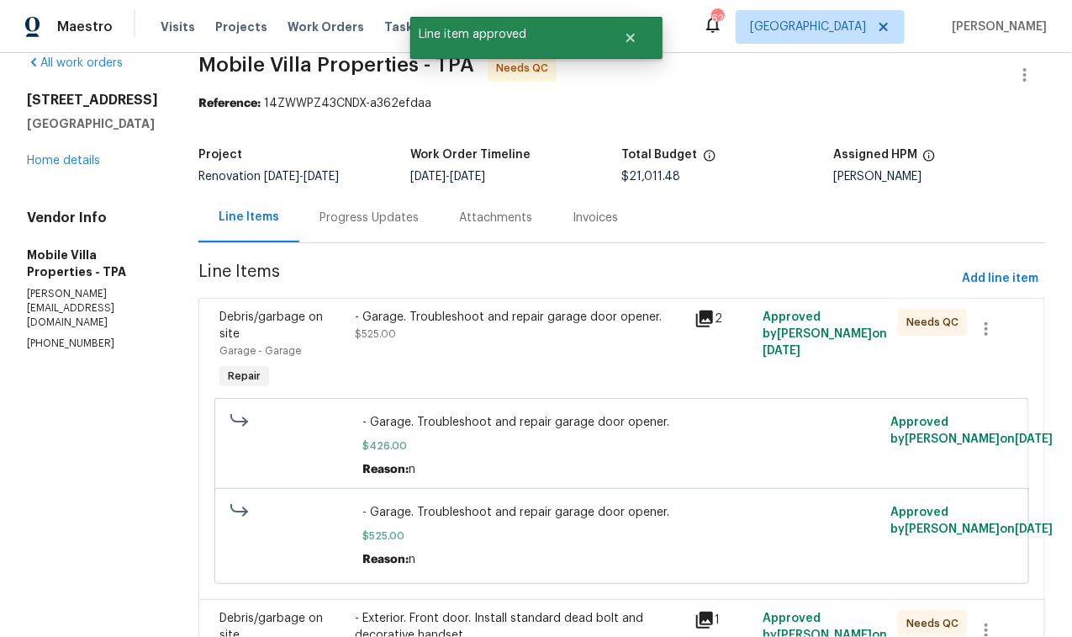
scroll to position [25, 0]
click at [439, 323] on div "- Garage. Troubleshoot and repair garage door opener." at bounding box center [521, 317] width 330 height 17
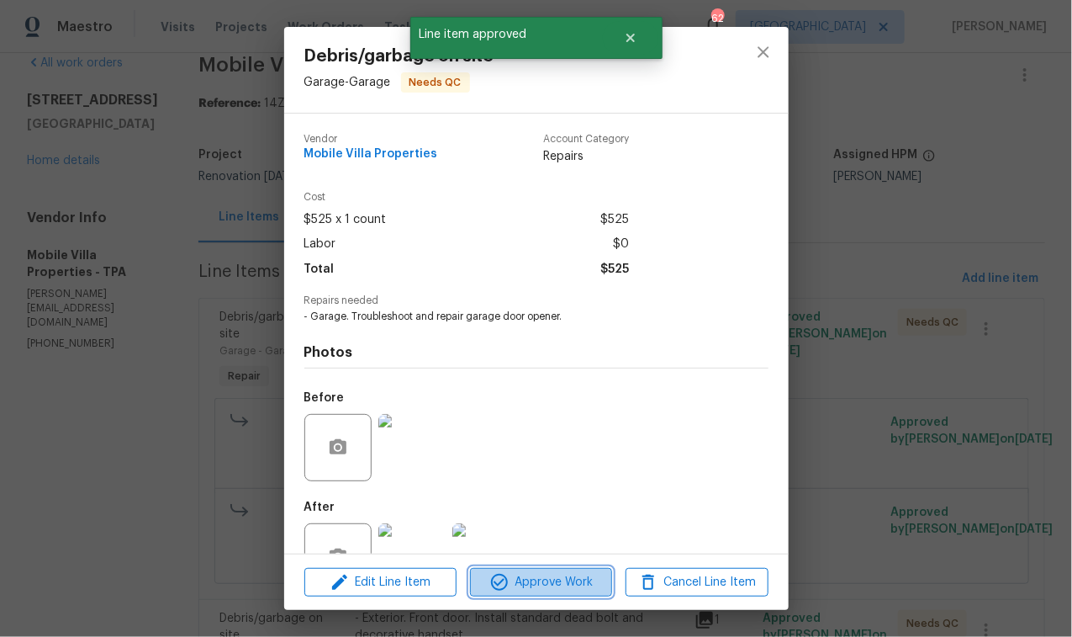
click at [546, 585] on span "Approve Work" at bounding box center [541, 582] width 132 height 21
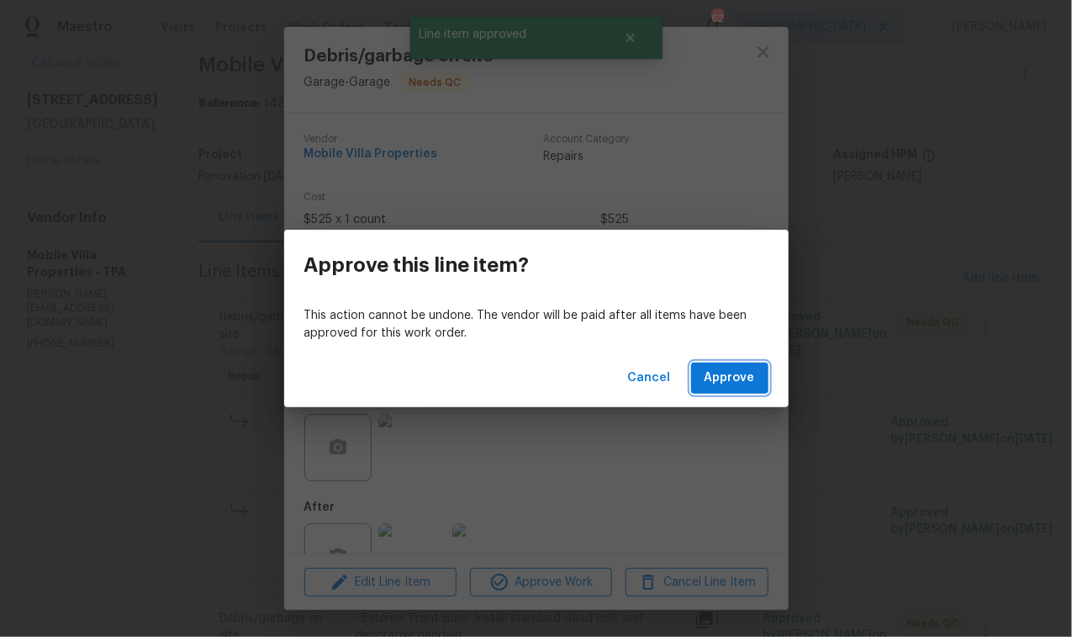
click at [743, 371] on span "Approve" at bounding box center [730, 377] width 50 height 21
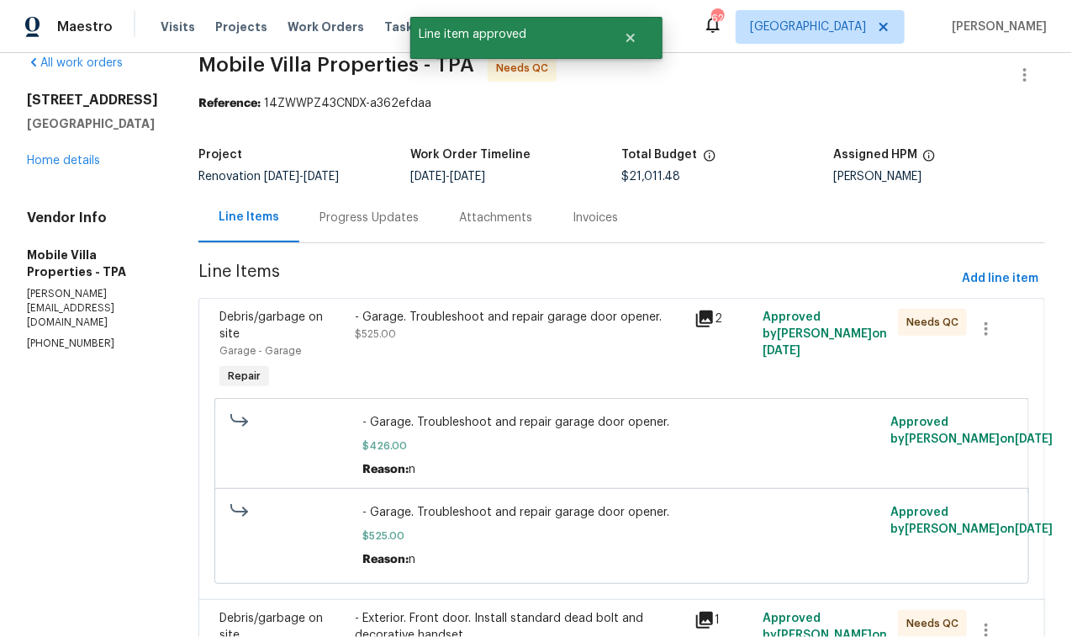
scroll to position [0, 0]
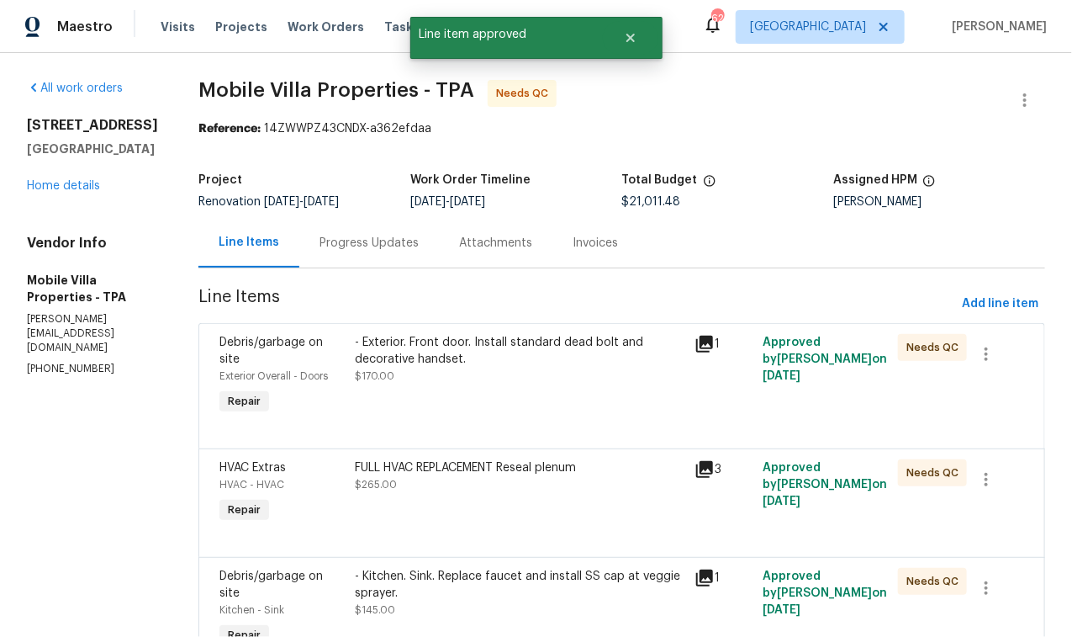
click at [399, 385] on div "- Exterior. Front door. Install standard dead bolt and decorative handset. $170…" at bounding box center [521, 376] width 340 height 94
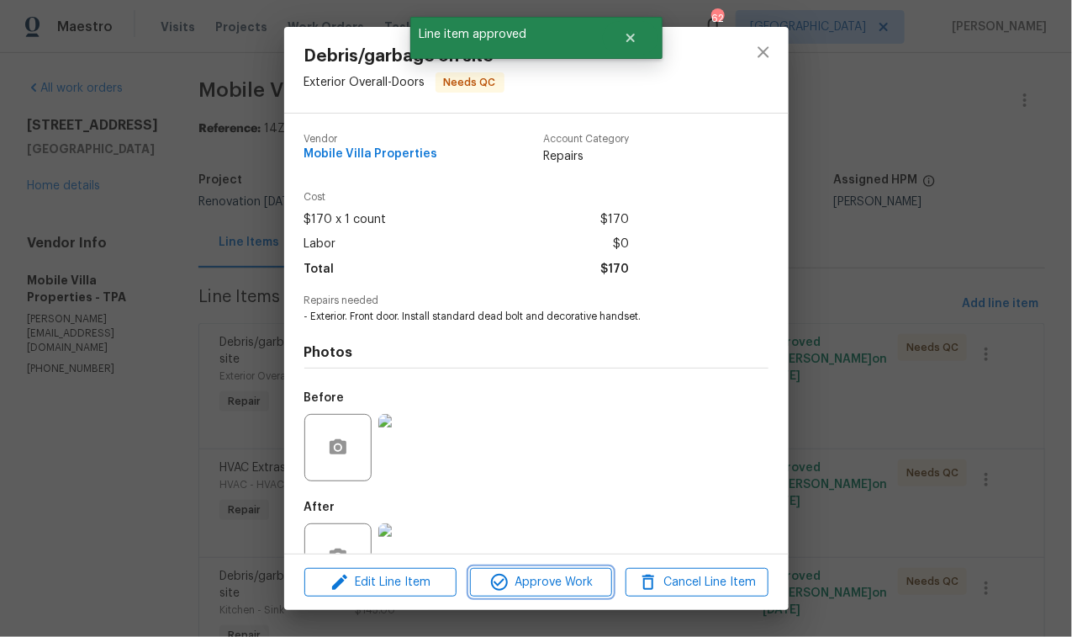
click at [530, 580] on span "Approve Work" at bounding box center [541, 582] width 132 height 21
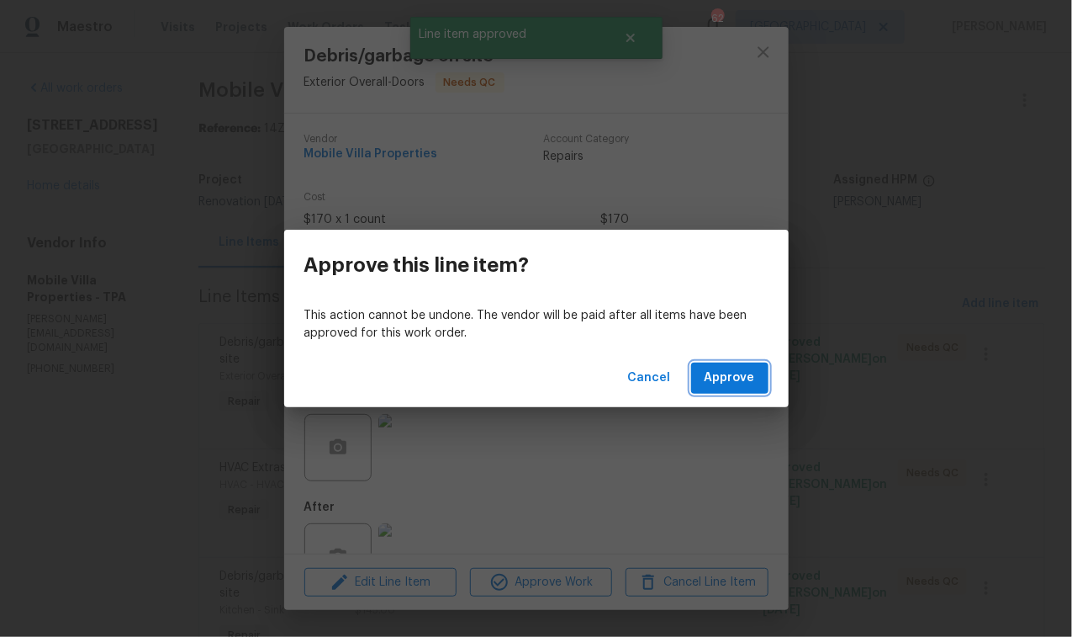
click at [741, 362] on button "Approve" at bounding box center [729, 377] width 77 height 31
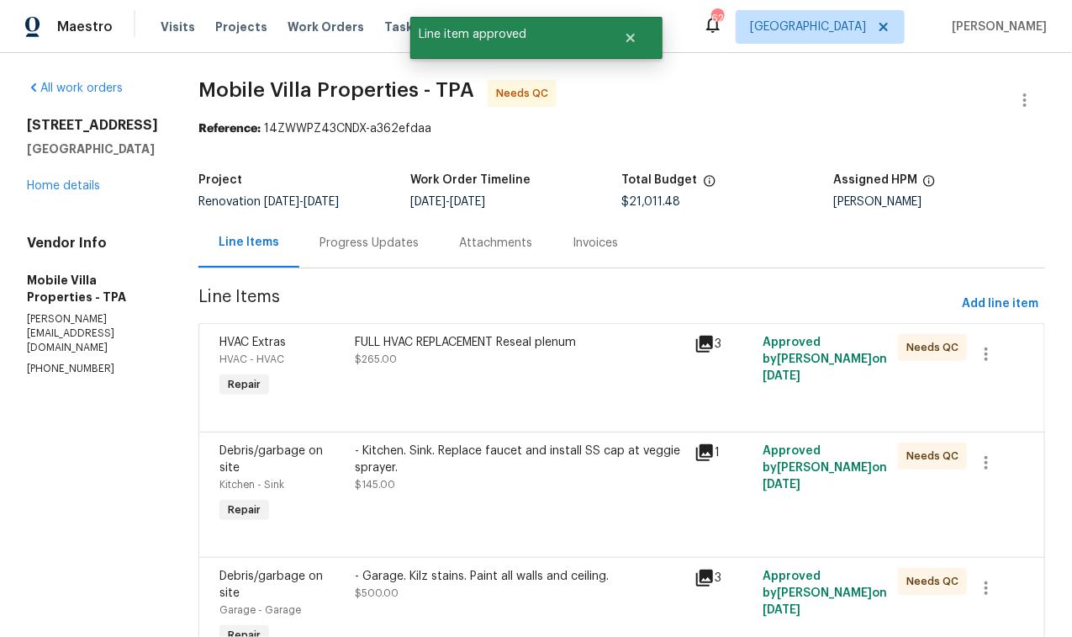
click at [412, 373] on div "FULL HVAC REPLACEMENT Reseal plenum $265.00" at bounding box center [521, 367] width 340 height 77
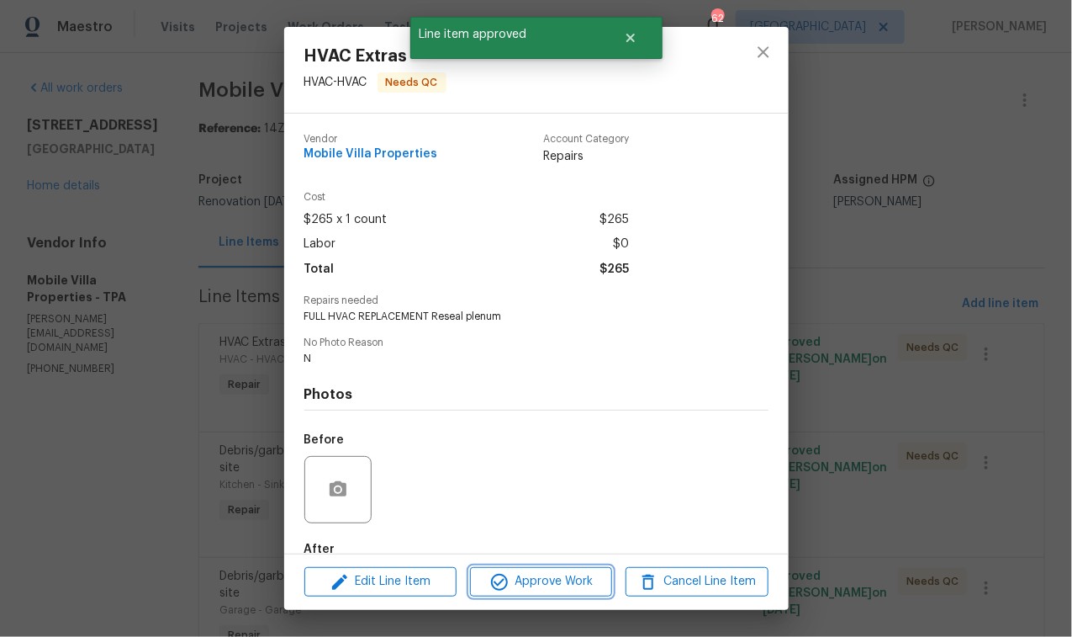
click at [579, 585] on span "Approve Work" at bounding box center [541, 581] width 132 height 21
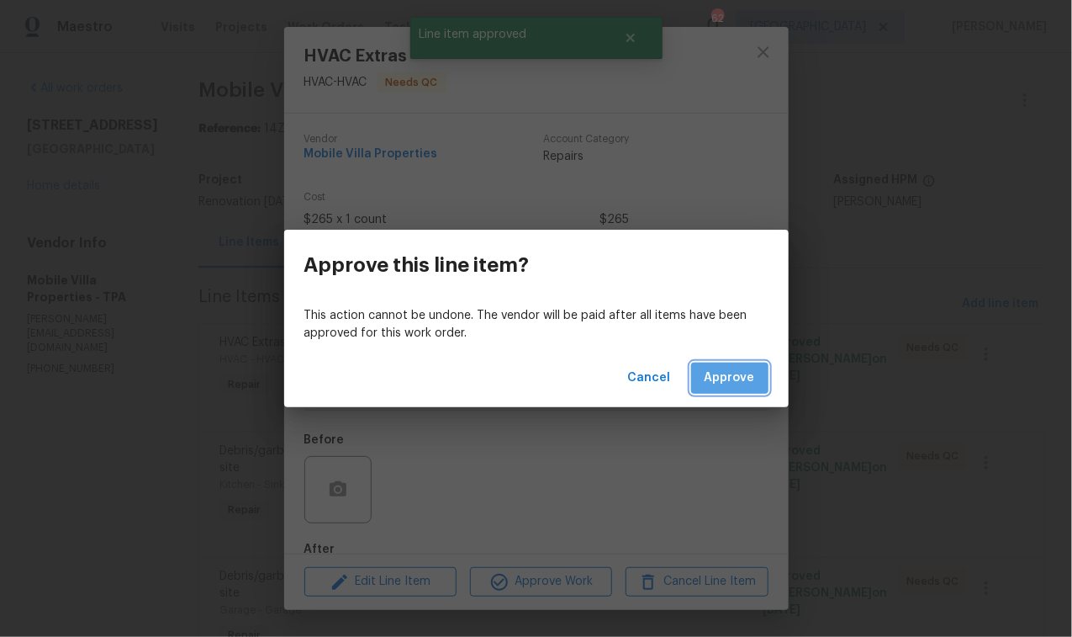
click at [740, 367] on span "Approve" at bounding box center [730, 377] width 50 height 21
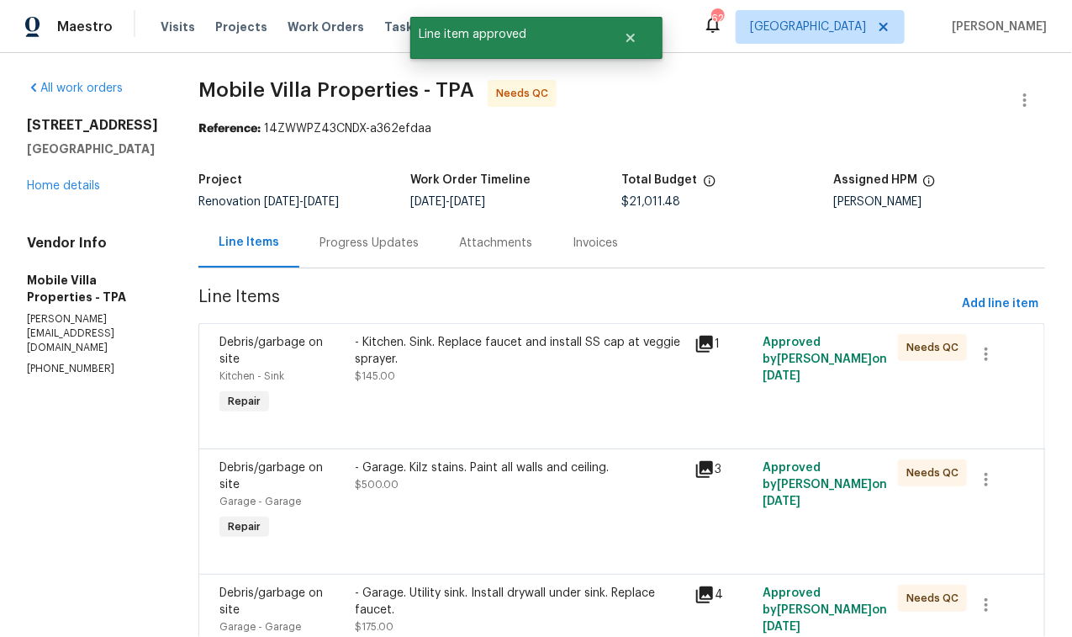
click at [486, 371] on div "- Kitchen. Sink. Replace faucet and install SS cap at veggie sprayer. $145.00" at bounding box center [521, 359] width 330 height 50
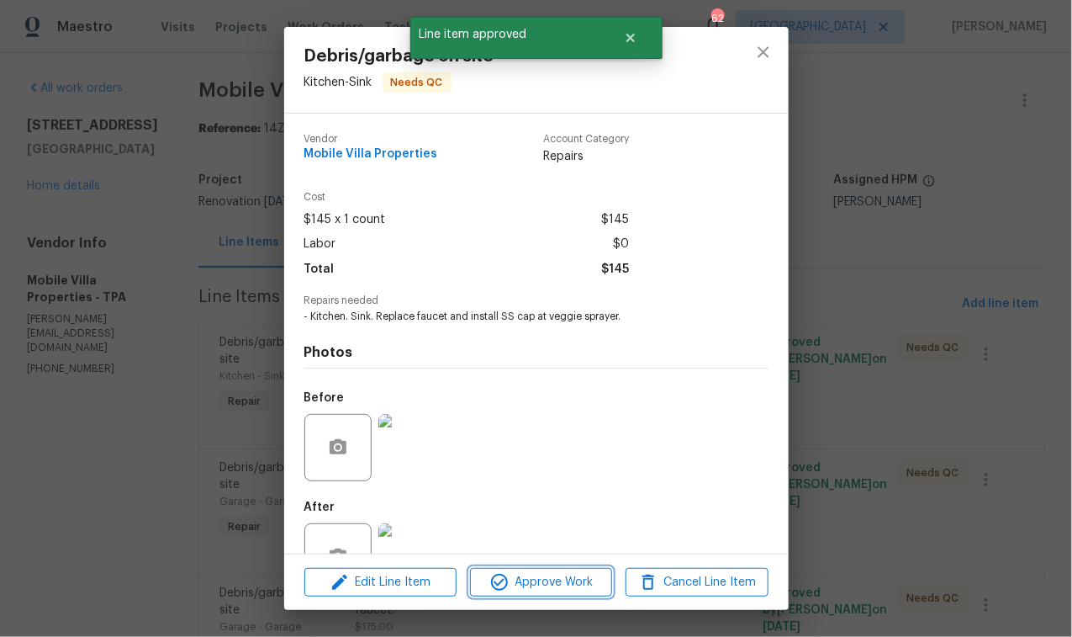
click at [573, 585] on span "Approve Work" at bounding box center [541, 582] width 132 height 21
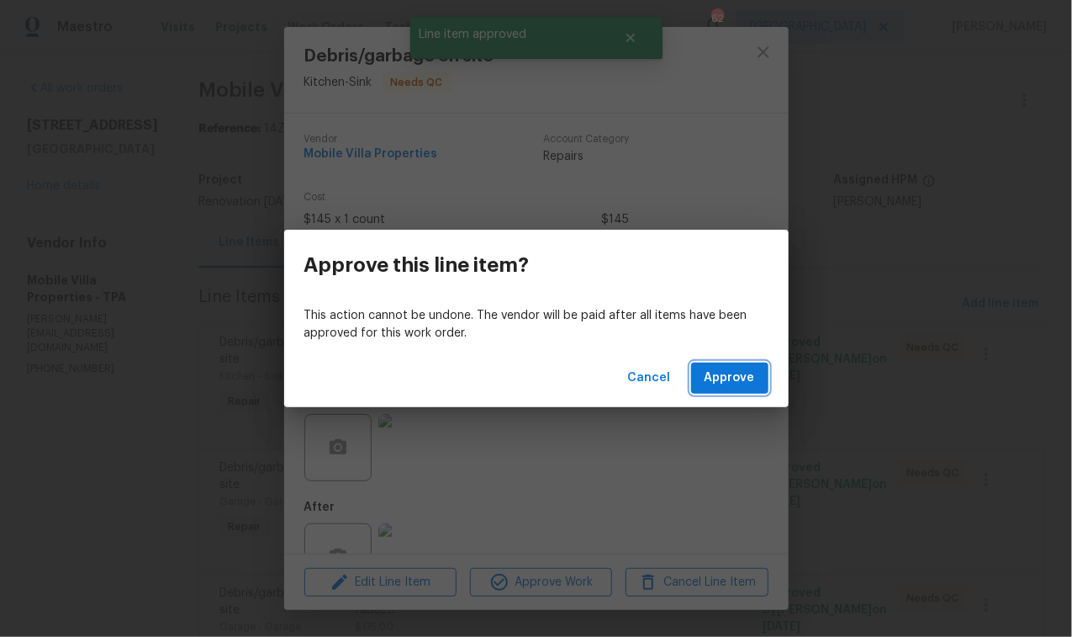
click at [717, 379] on span "Approve" at bounding box center [730, 377] width 50 height 21
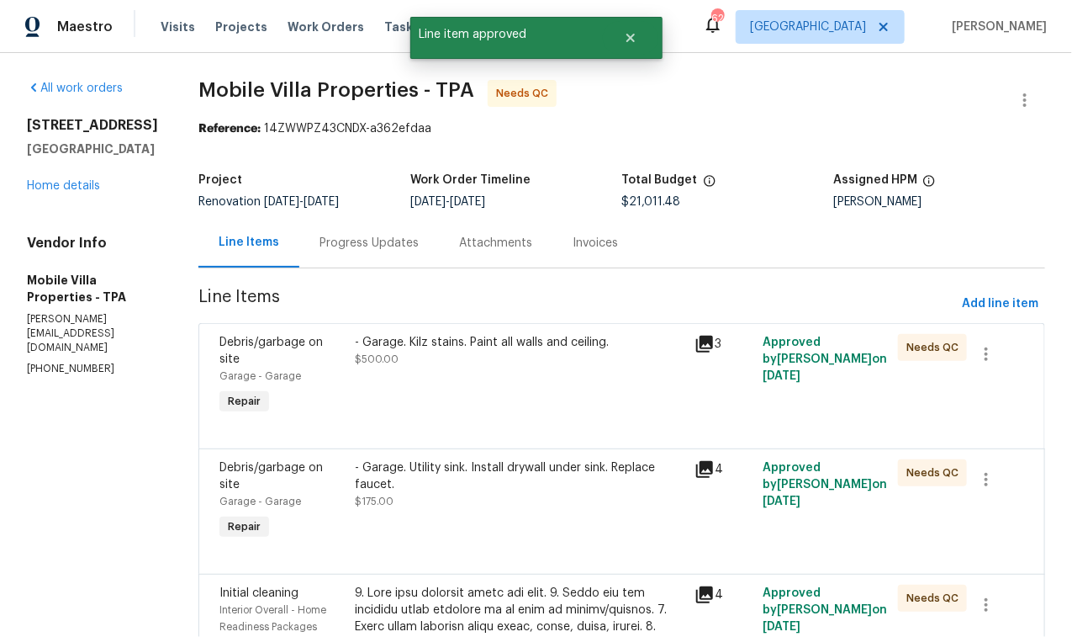
click at [424, 362] on div "- Garage. Kilz stains. Paint all walls and ceiling. $500.00" at bounding box center [521, 351] width 330 height 34
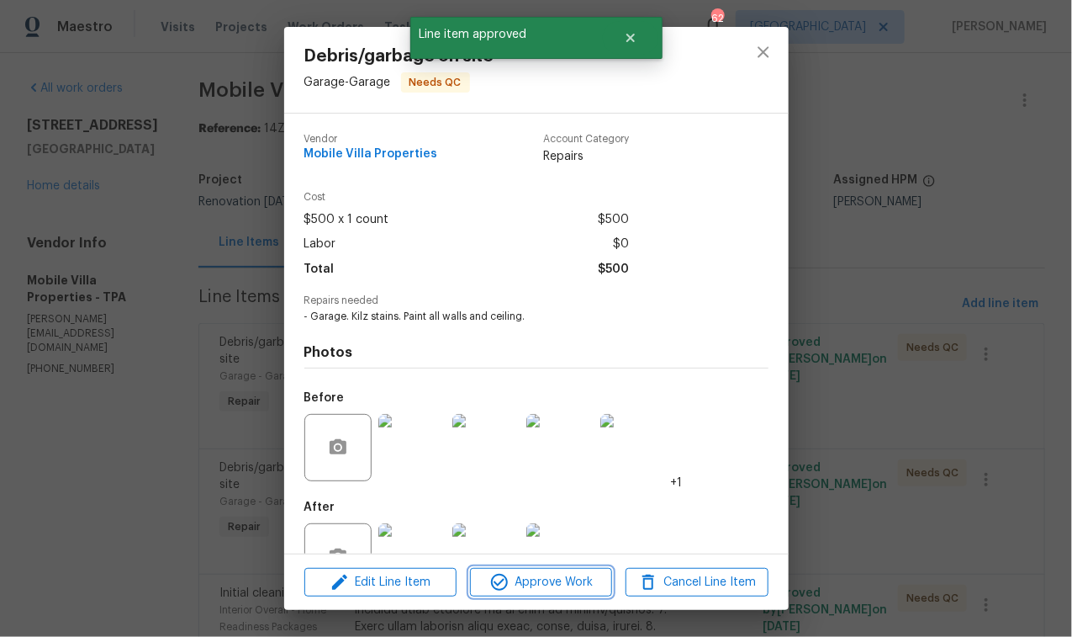
click at [526, 587] on span "Approve Work" at bounding box center [541, 582] width 132 height 21
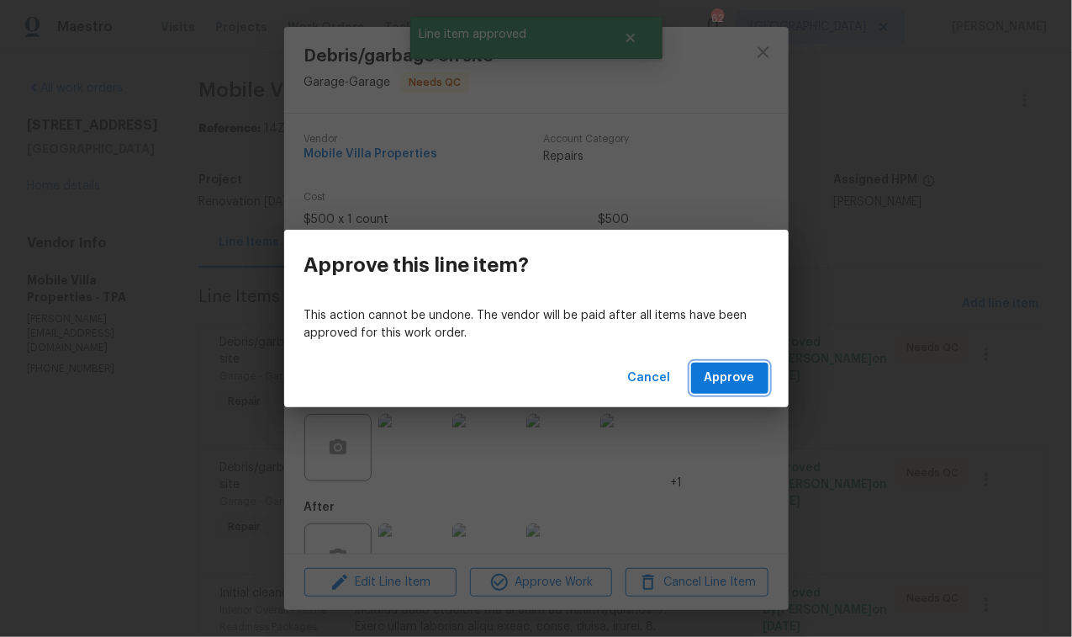
click at [716, 378] on span "Approve" at bounding box center [730, 377] width 50 height 21
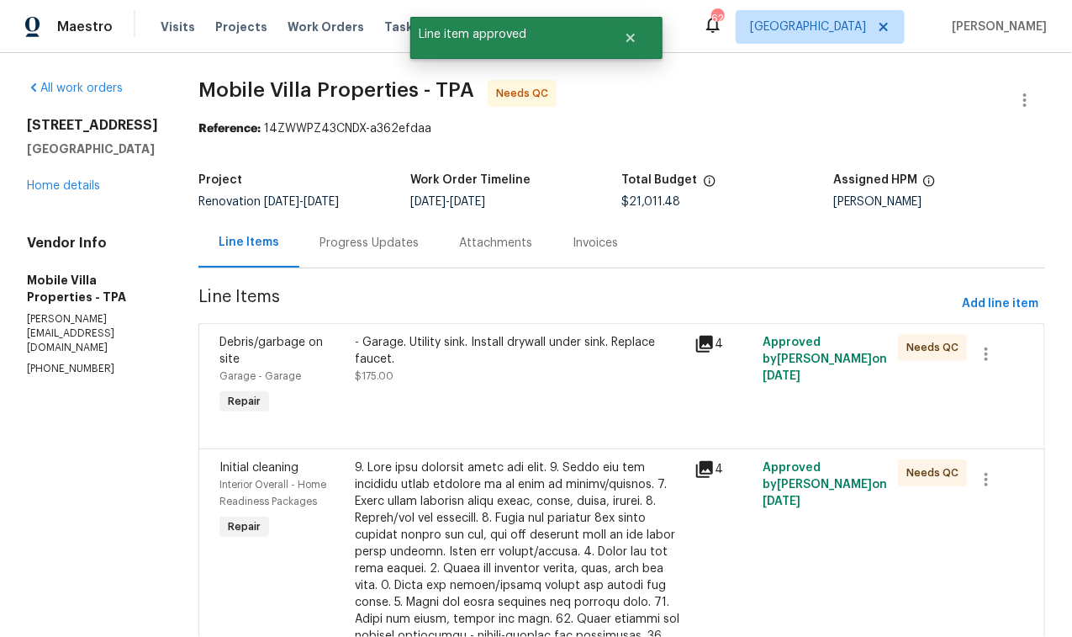
click at [481, 383] on div "- Garage. Utility sink. Install drywall under sink. Replace faucet. $175.00" at bounding box center [521, 376] width 340 height 94
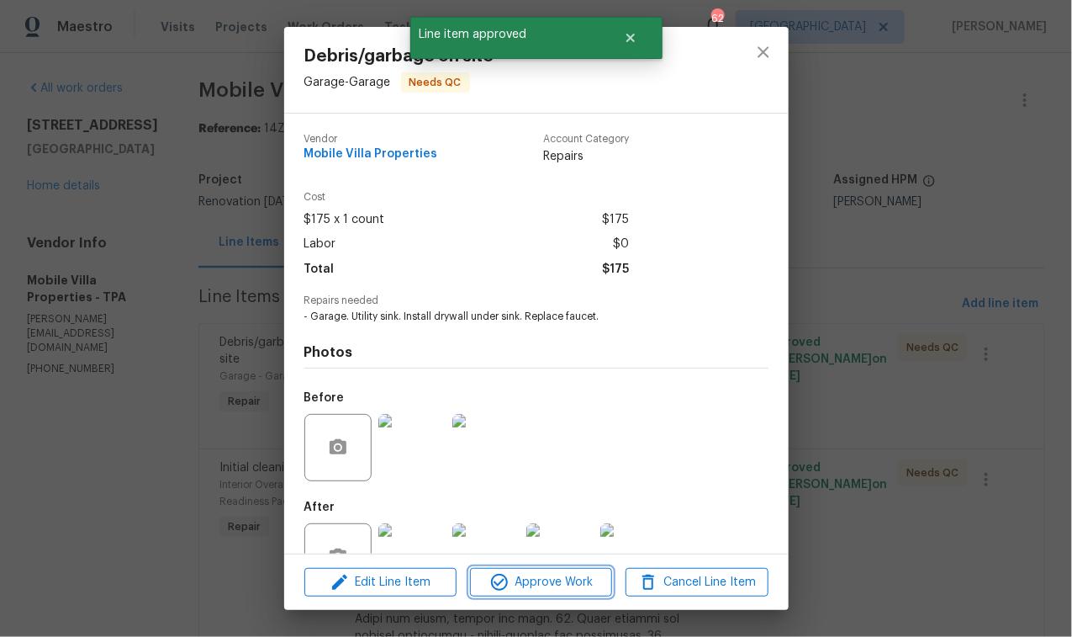
click at [568, 581] on span "Approve Work" at bounding box center [541, 582] width 132 height 21
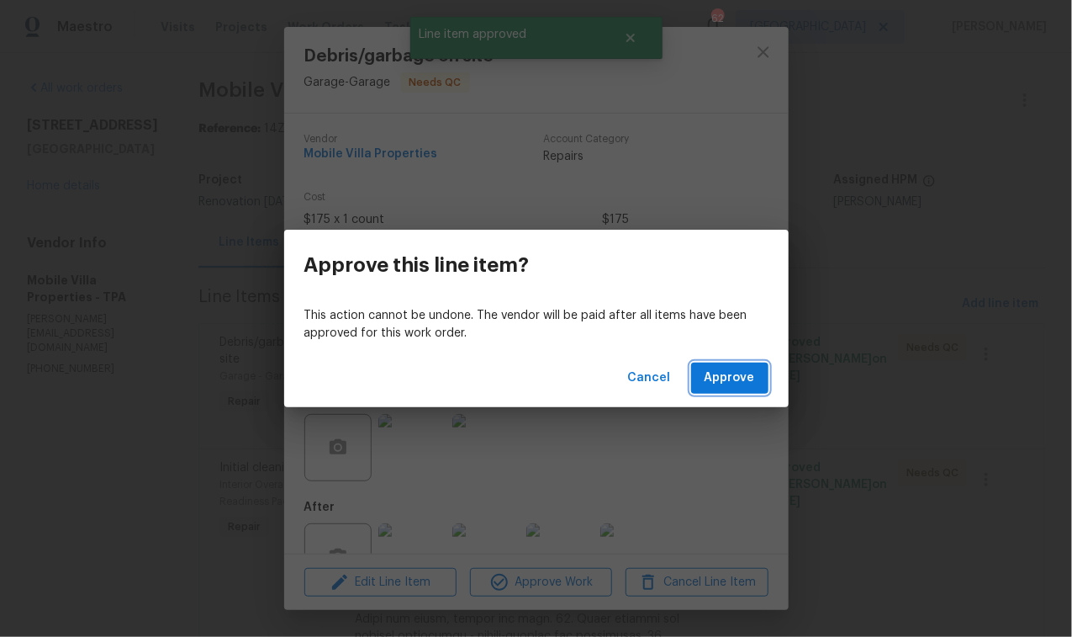
click at [729, 367] on button "Approve" at bounding box center [729, 377] width 77 height 31
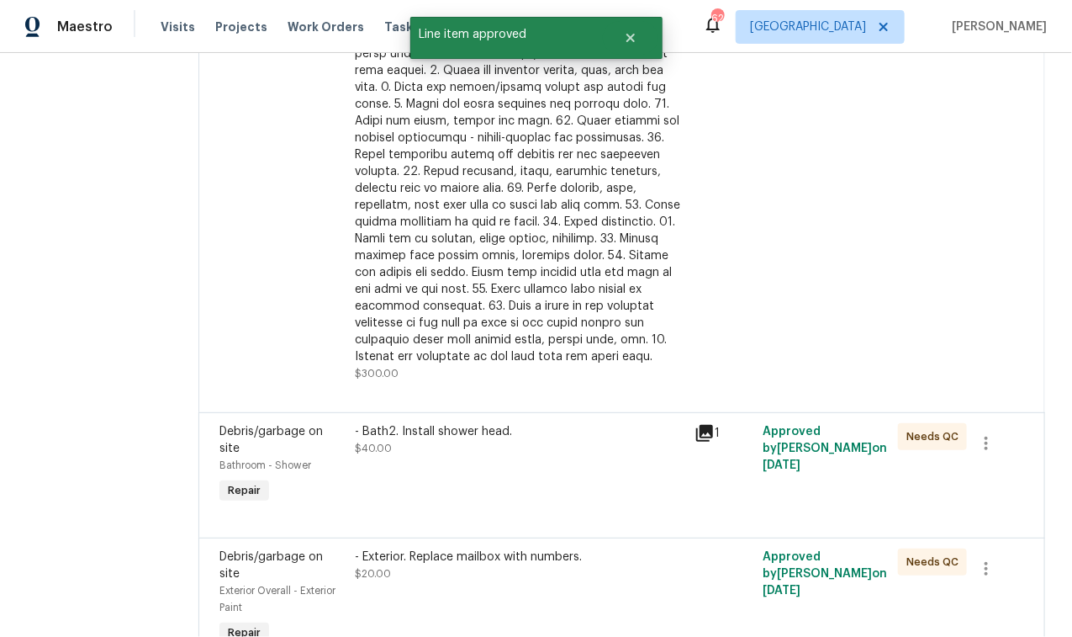
scroll to position [404, 0]
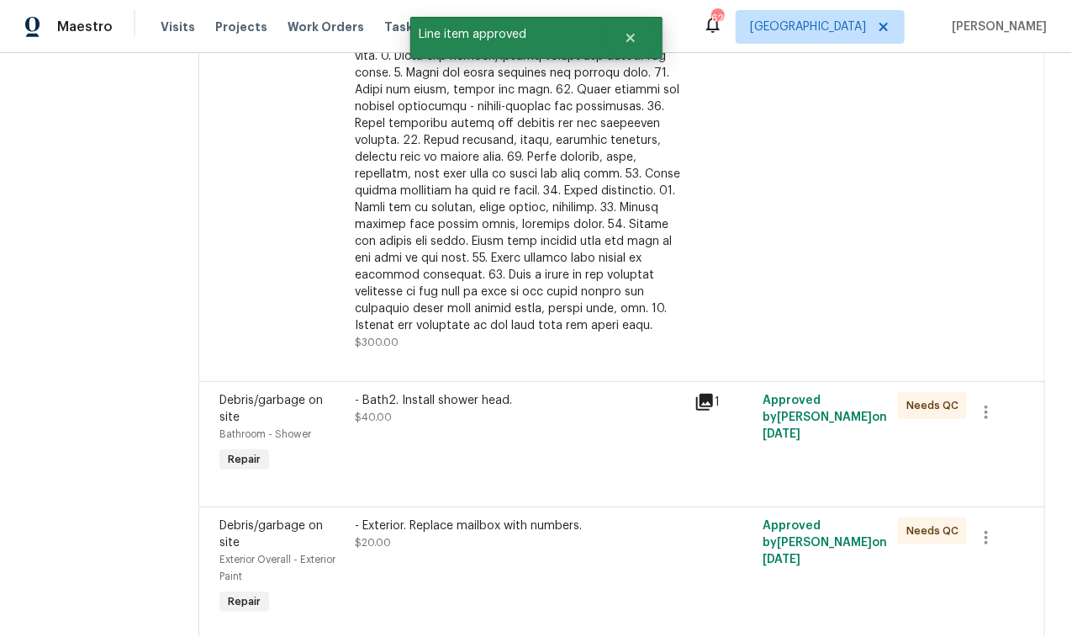
click at [449, 269] on div at bounding box center [521, 132] width 330 height 404
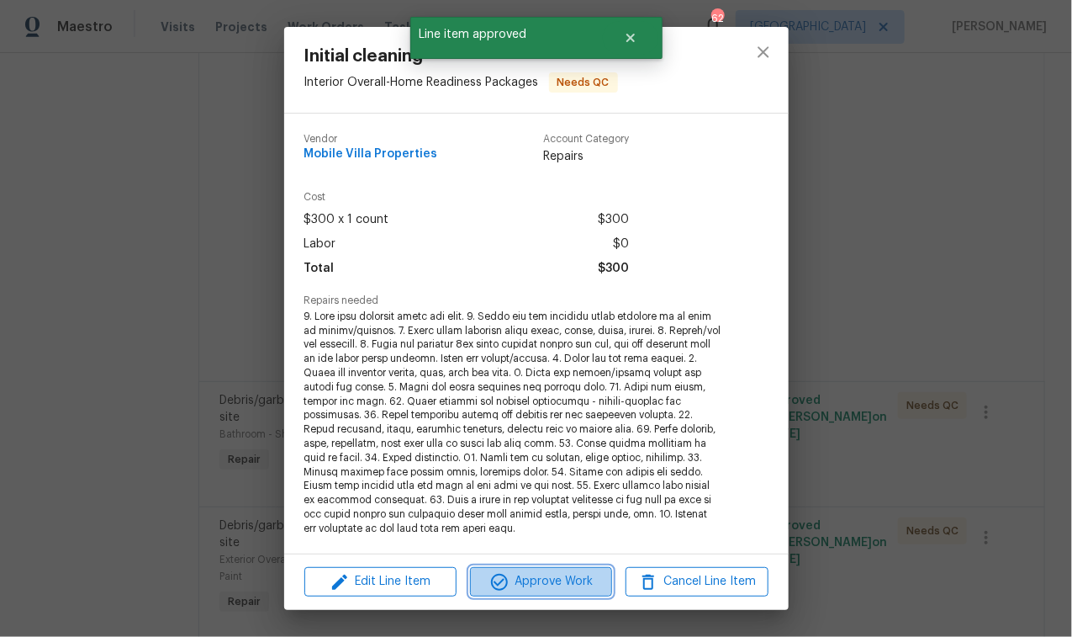
click at [579, 580] on span "Approve Work" at bounding box center [541, 581] width 132 height 21
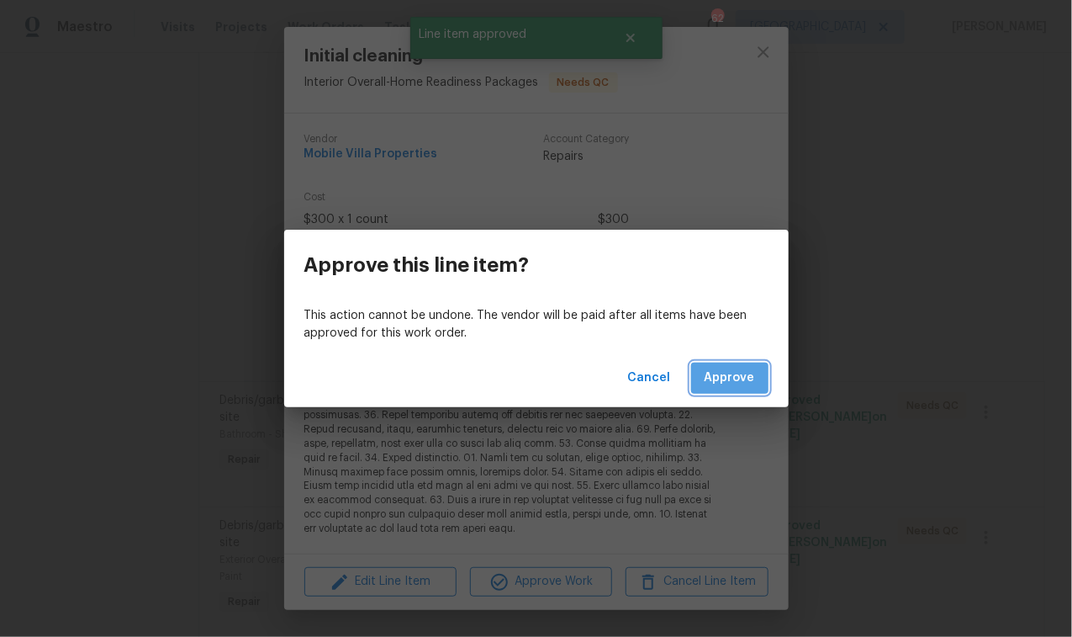
click at [732, 378] on span "Approve" at bounding box center [730, 377] width 50 height 21
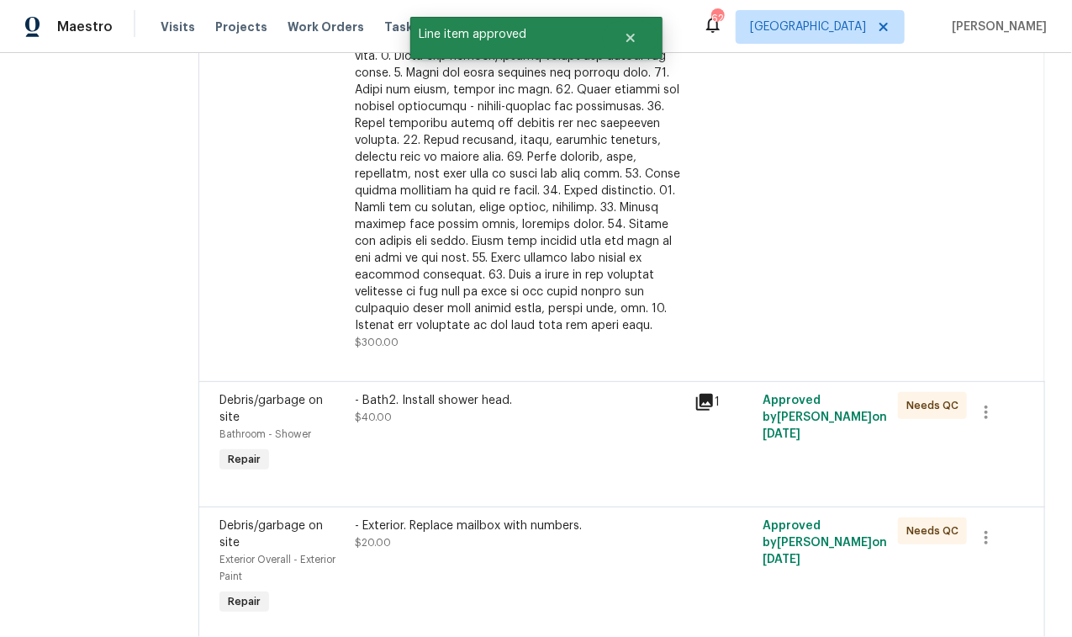
scroll to position [0, 0]
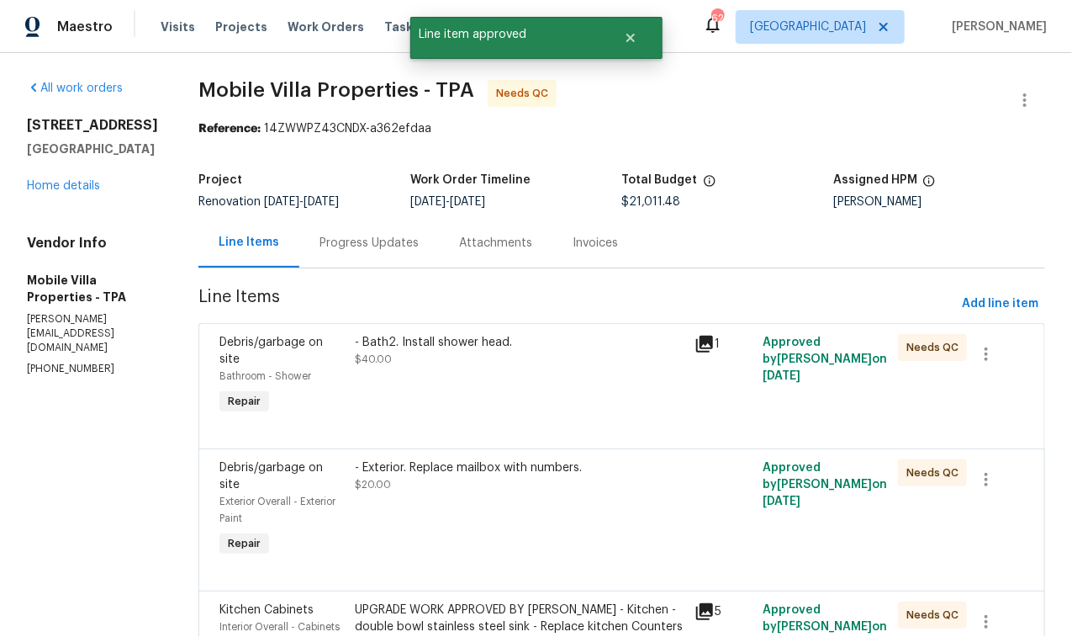
click at [454, 371] on div "- Bath2. Install shower head. $40.00" at bounding box center [521, 376] width 340 height 94
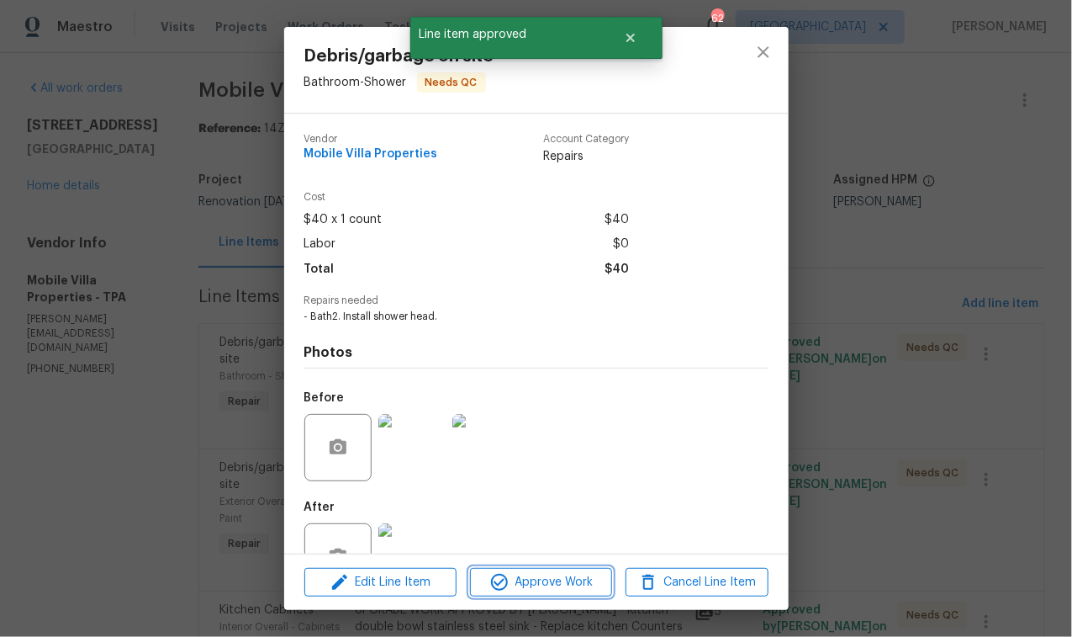
click at [558, 579] on span "Approve Work" at bounding box center [541, 582] width 132 height 21
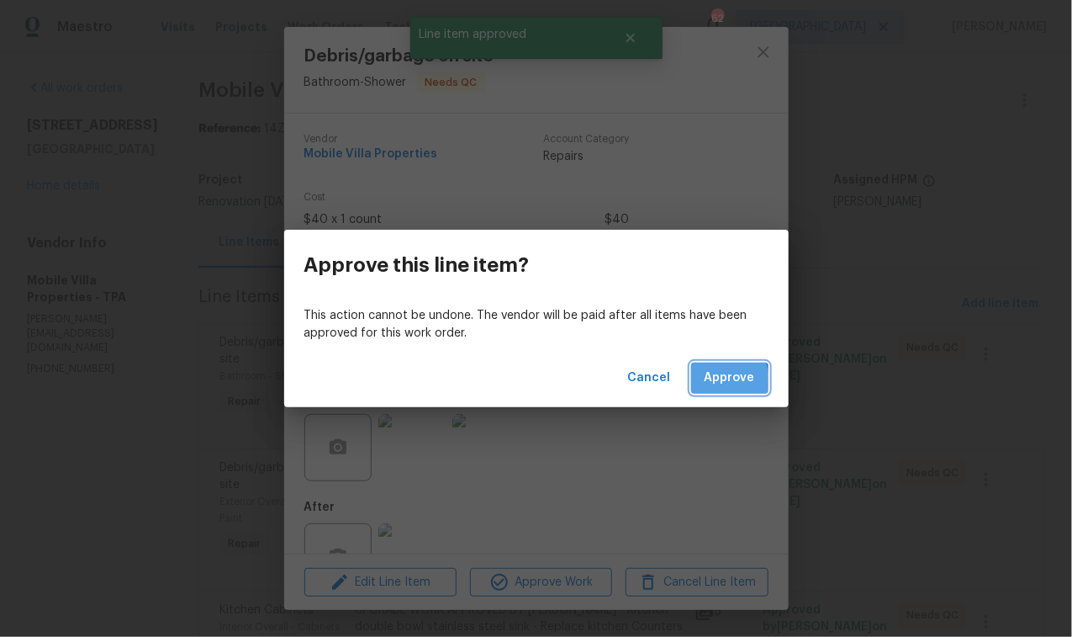
click at [715, 381] on span "Approve" at bounding box center [730, 377] width 50 height 21
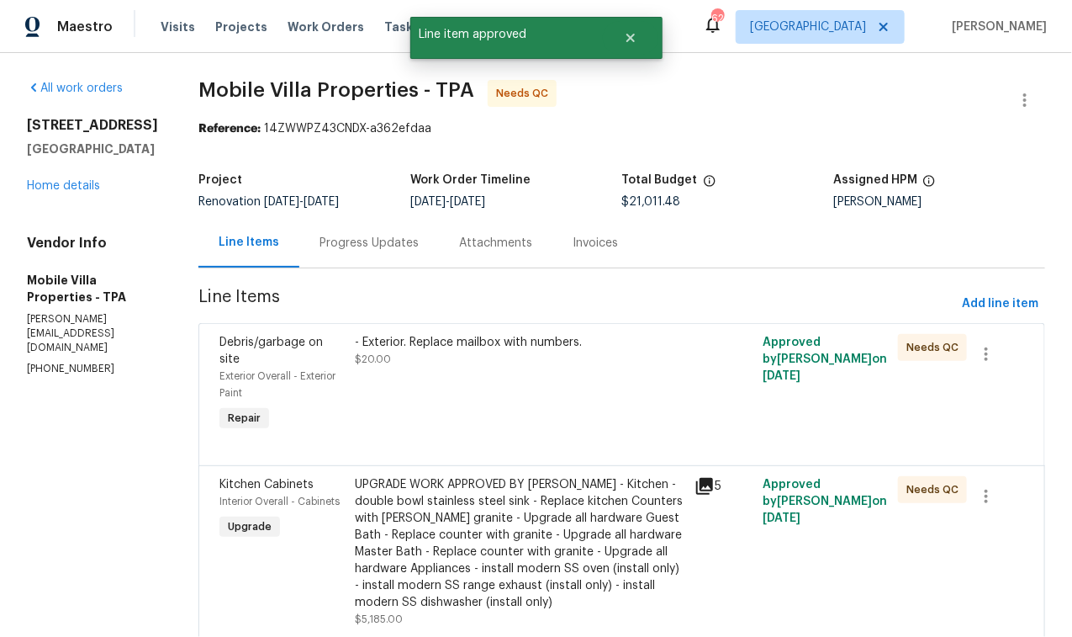
click at [442, 400] on div "- Exterior. Replace mailbox with numbers. $20.00" at bounding box center [521, 384] width 340 height 111
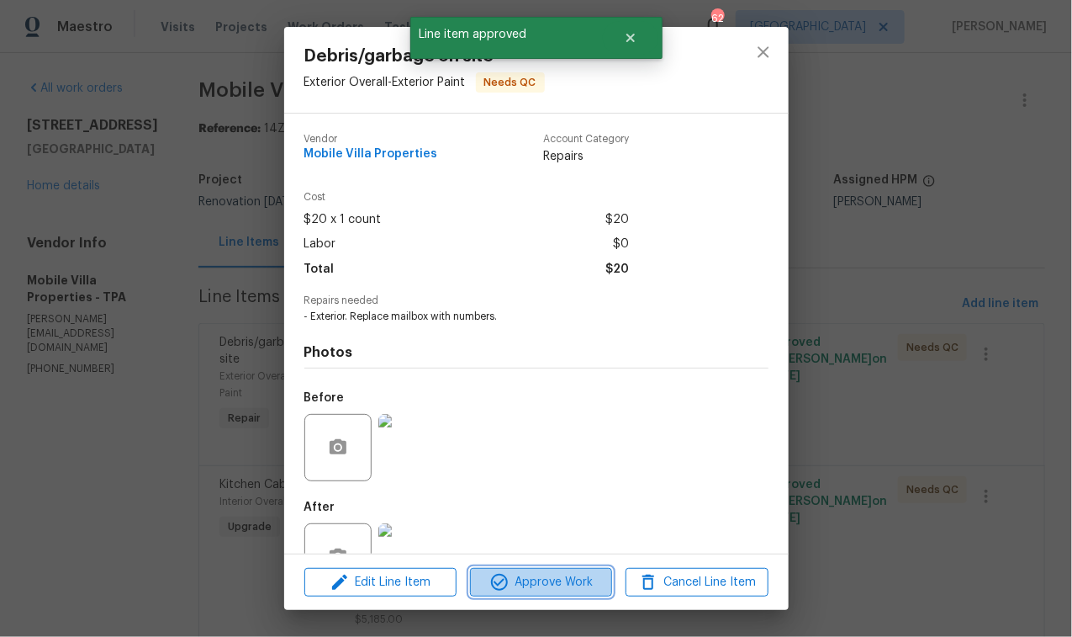
click at [559, 584] on span "Approve Work" at bounding box center [541, 582] width 132 height 21
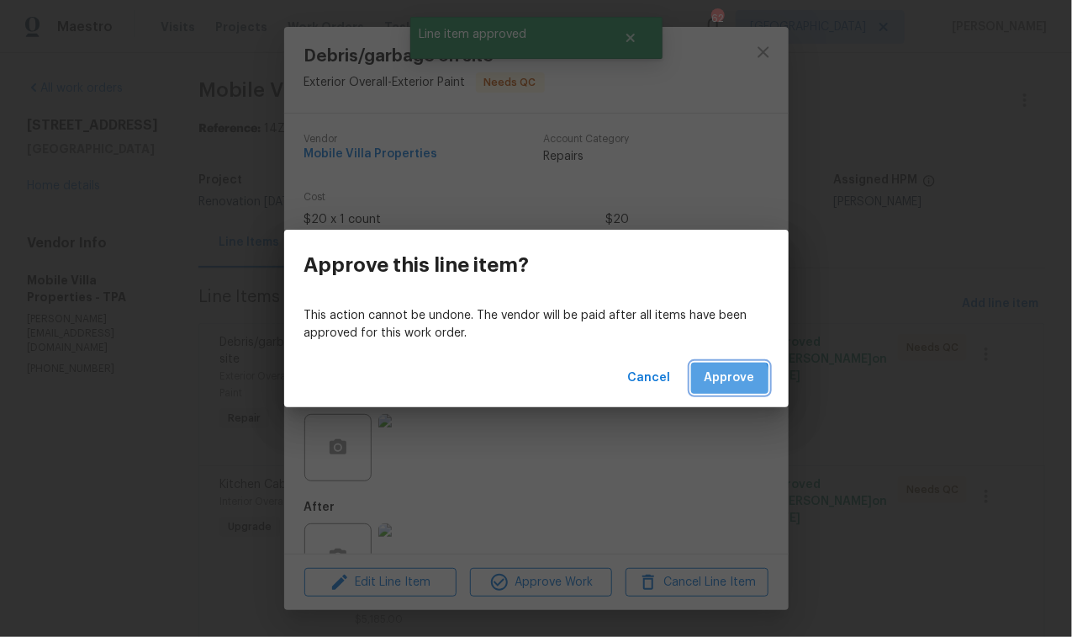
click at [708, 384] on span "Approve" at bounding box center [730, 377] width 50 height 21
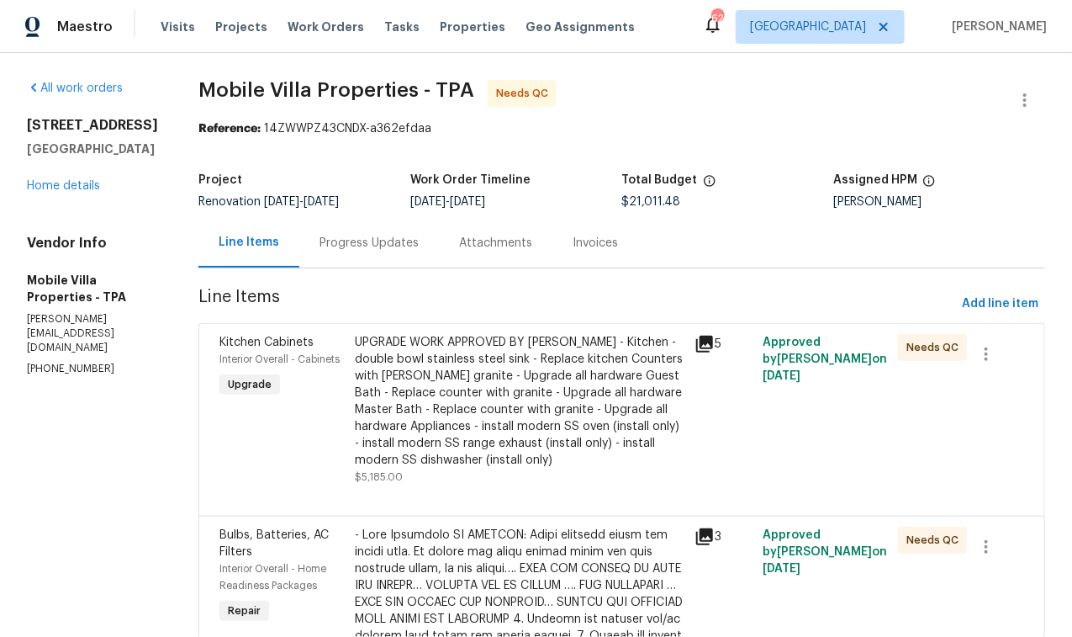
click at [475, 380] on div "UPGRADE WORK APPROVED BY [PERSON_NAME] - Kitchen - double bowl stainless steel …" at bounding box center [521, 401] width 330 height 135
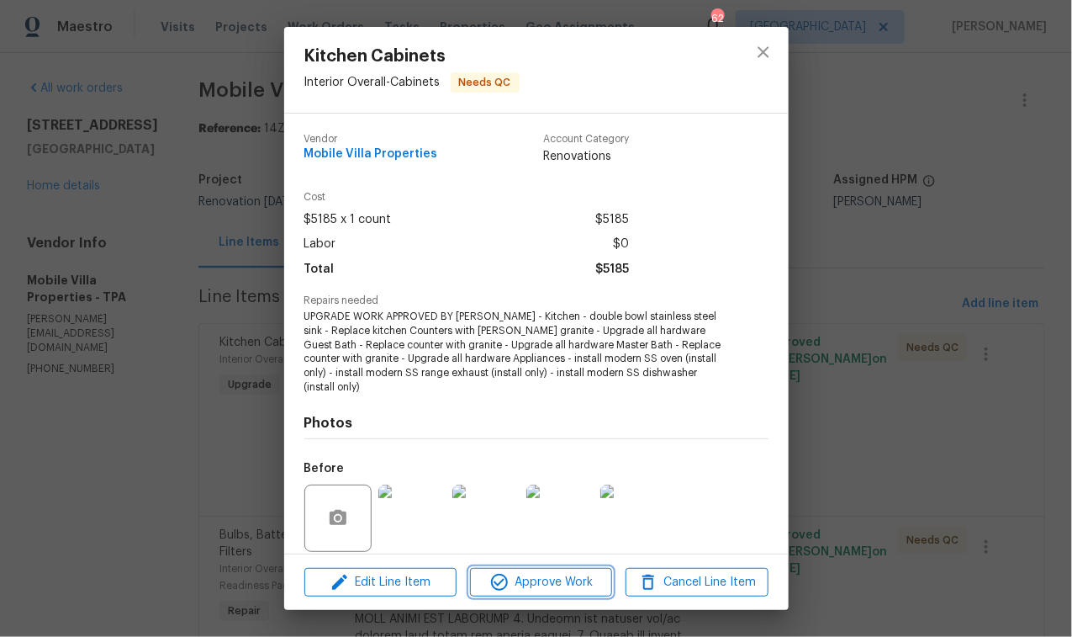
click at [570, 589] on span "Approve Work" at bounding box center [541, 582] width 132 height 21
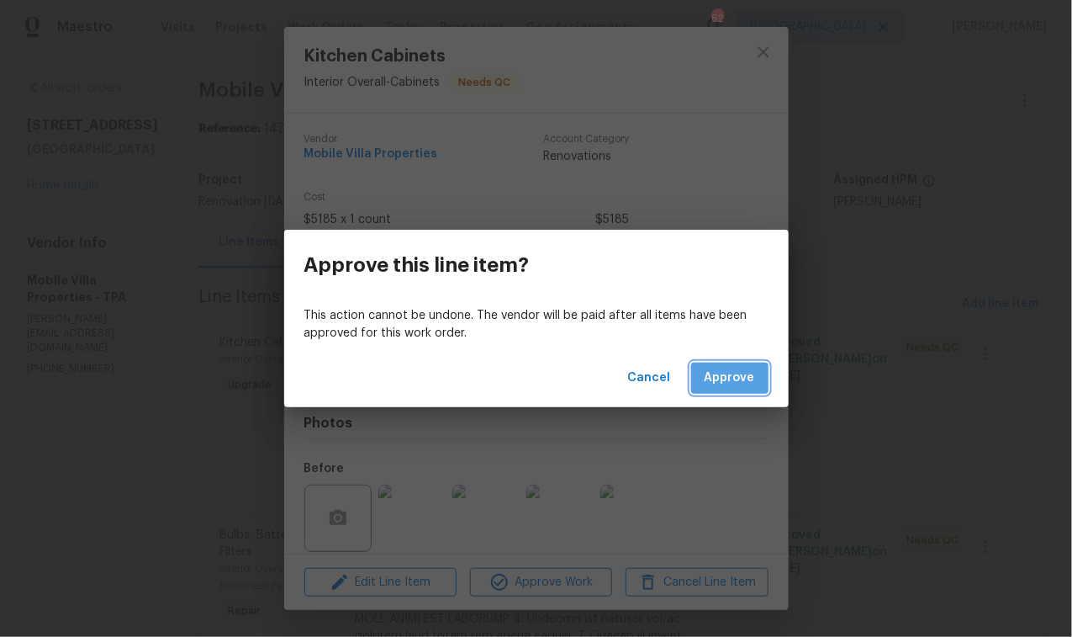
click at [731, 383] on span "Approve" at bounding box center [730, 377] width 50 height 21
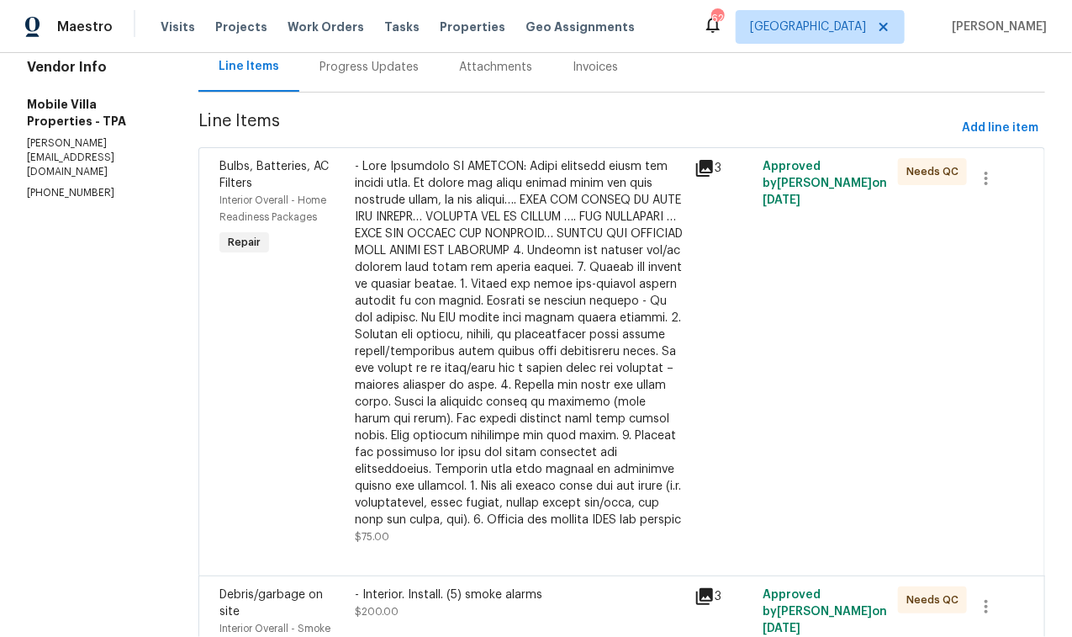
scroll to position [197, 0]
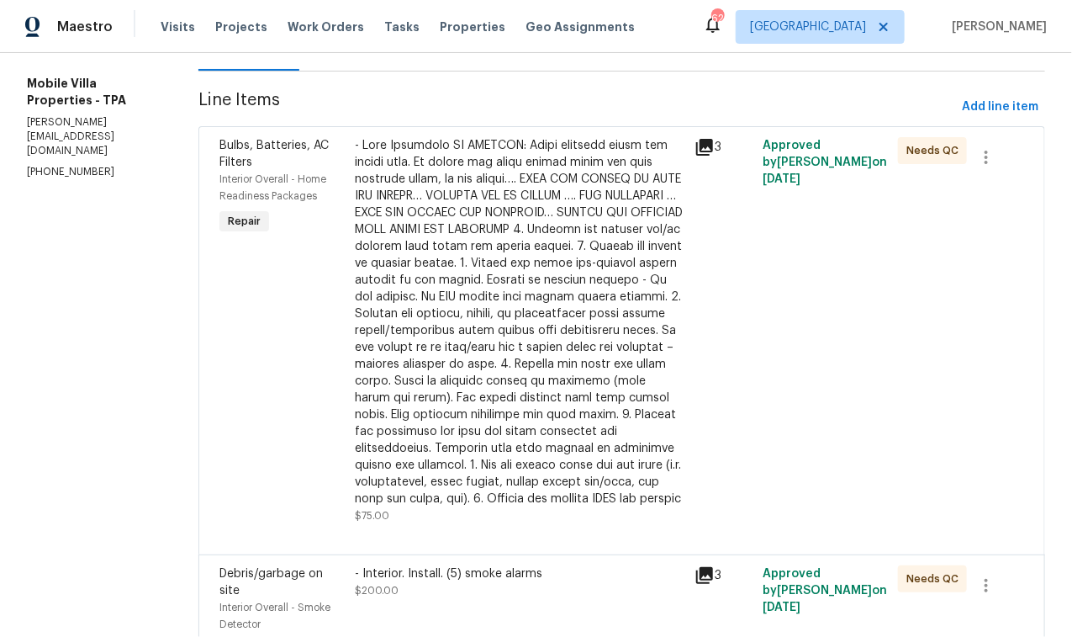
click at [574, 370] on div at bounding box center [521, 322] width 330 height 370
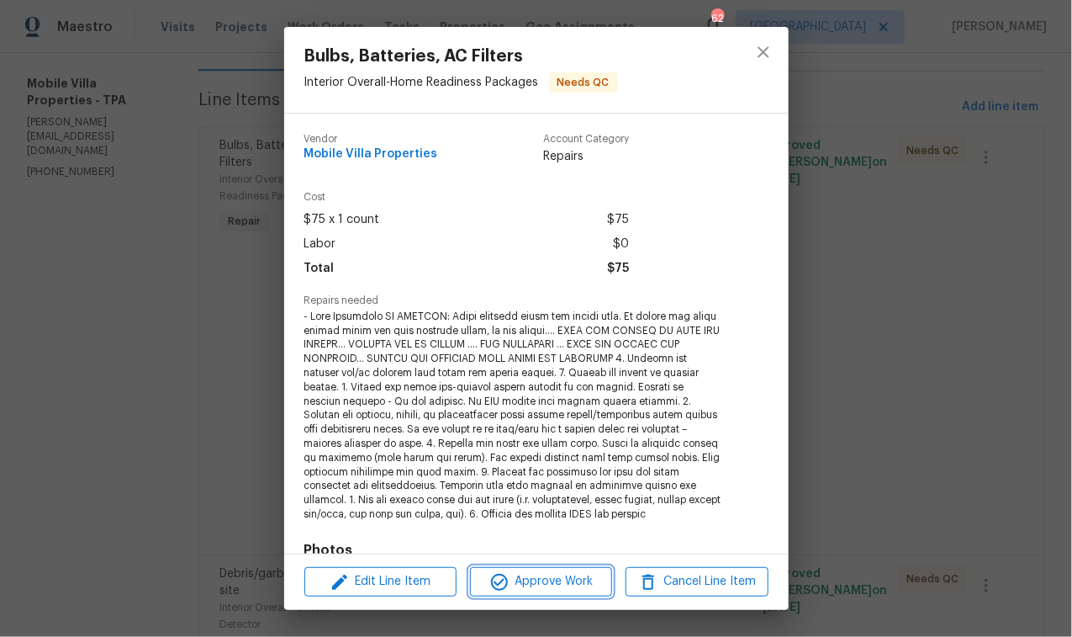
click at [558, 584] on span "Approve Work" at bounding box center [541, 581] width 132 height 21
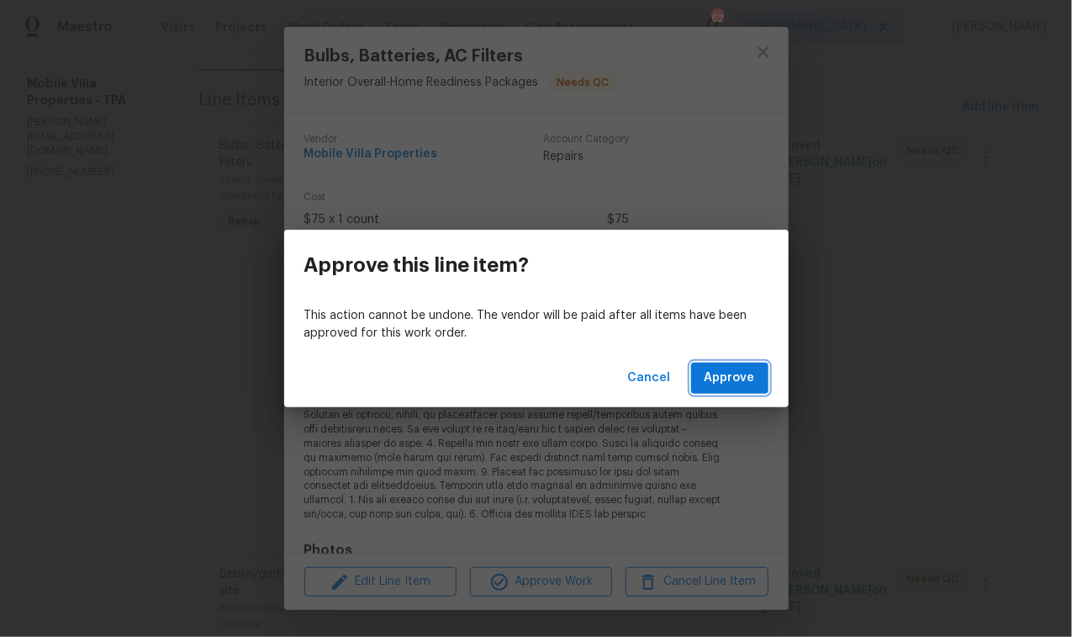
click at [735, 377] on span "Approve" at bounding box center [730, 377] width 50 height 21
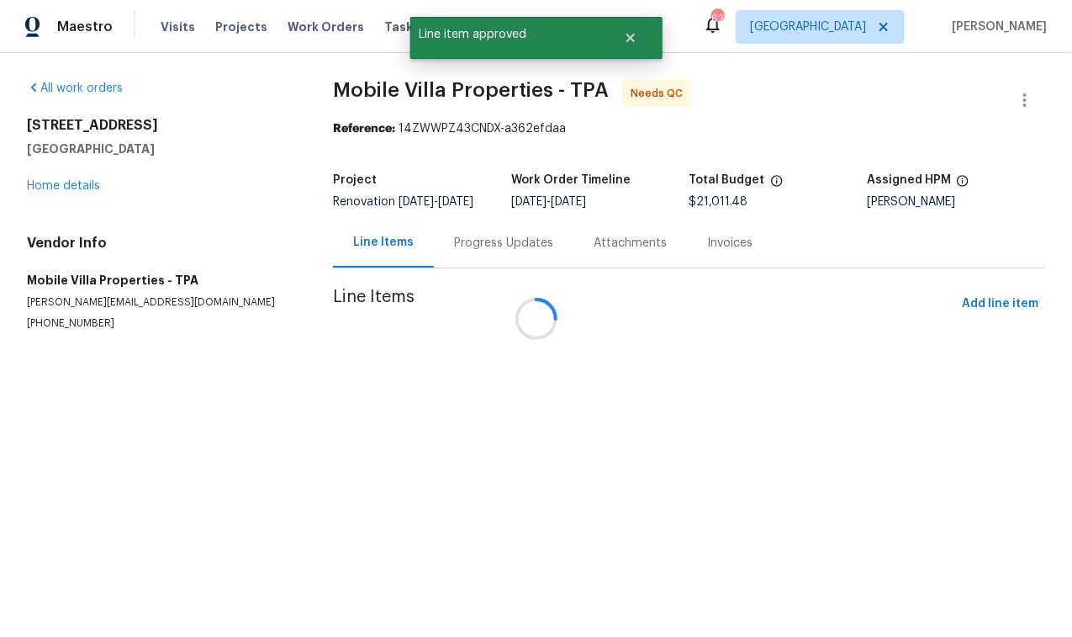
scroll to position [0, 0]
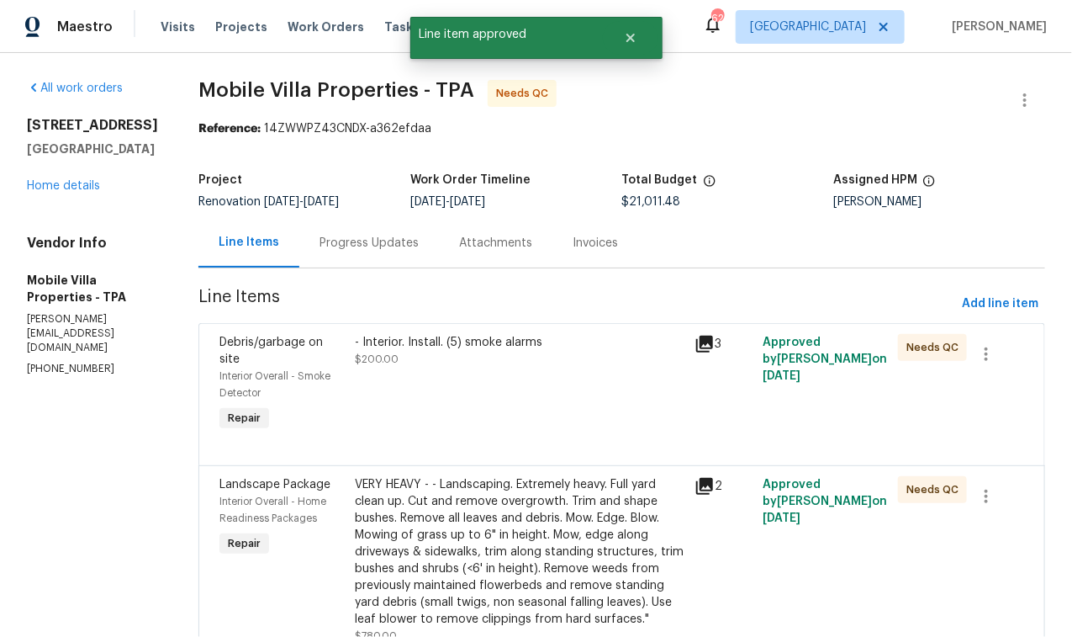
click at [505, 403] on div "- Interior. Install. (5) smoke alarms $200.00" at bounding box center [521, 384] width 340 height 111
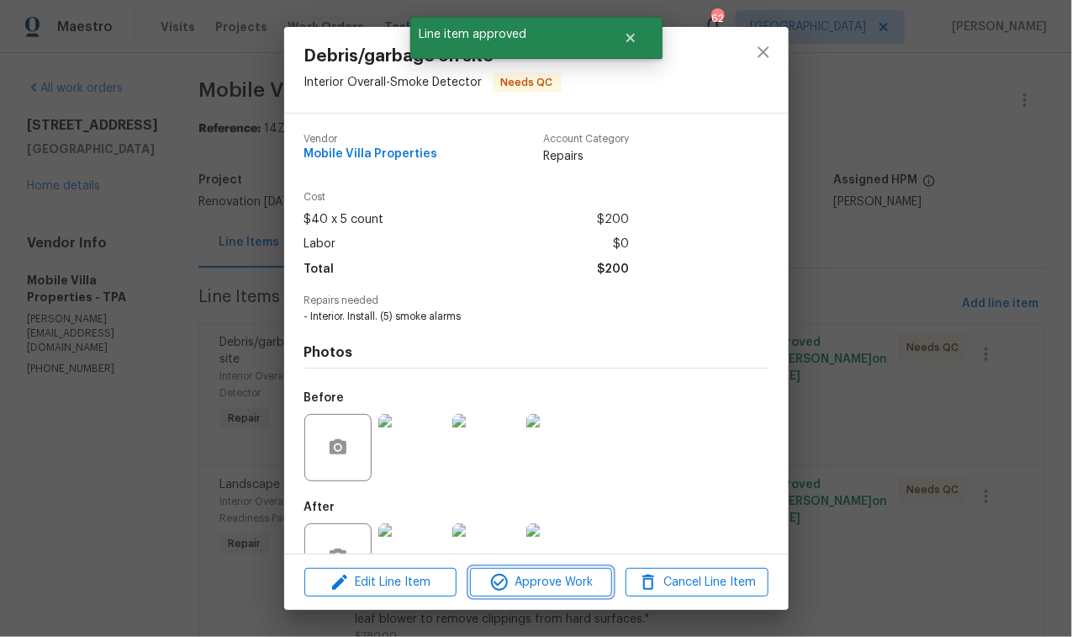
click at [542, 572] on span "Approve Work" at bounding box center [541, 582] width 132 height 21
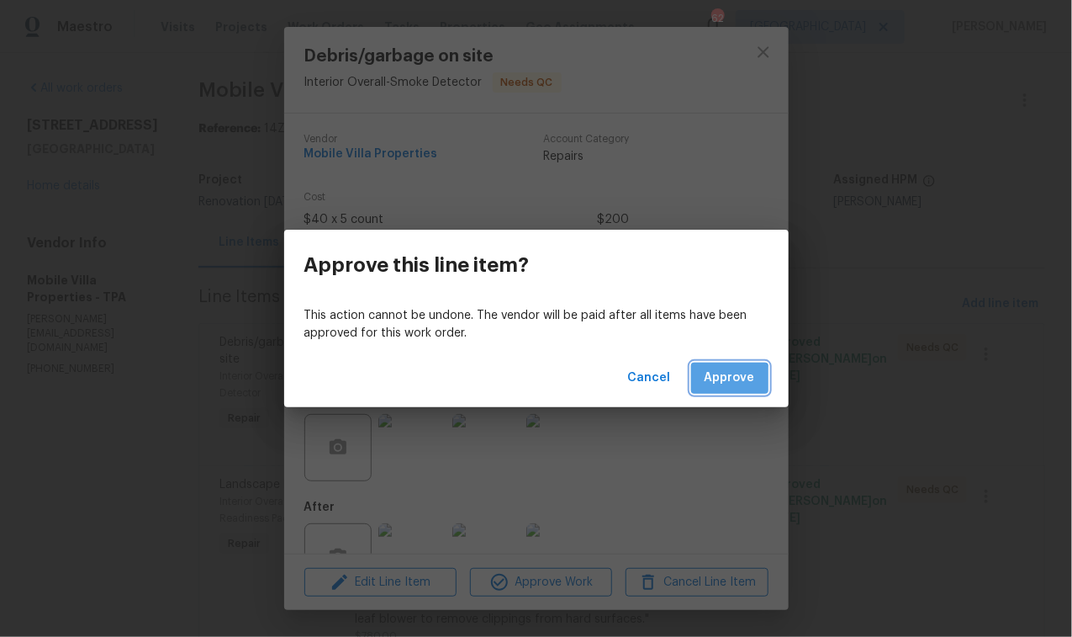
click at [725, 382] on span "Approve" at bounding box center [730, 377] width 50 height 21
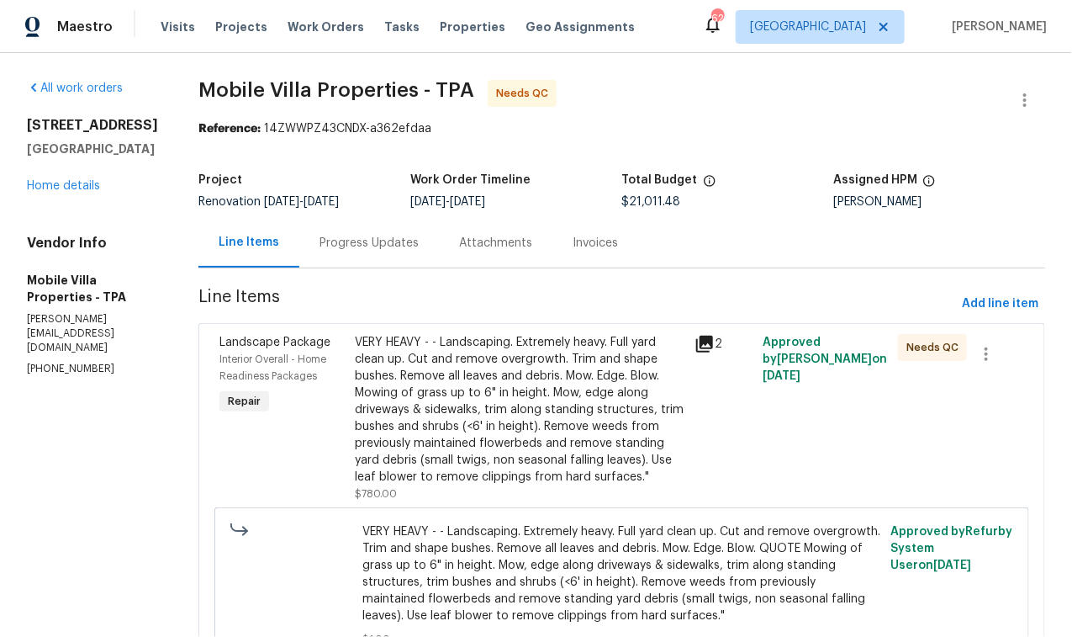
click at [414, 382] on div "VERY HEAVY - - Landscaping. Extremely heavy. Full yard clean up. Cut and remove…" at bounding box center [521, 409] width 330 height 151
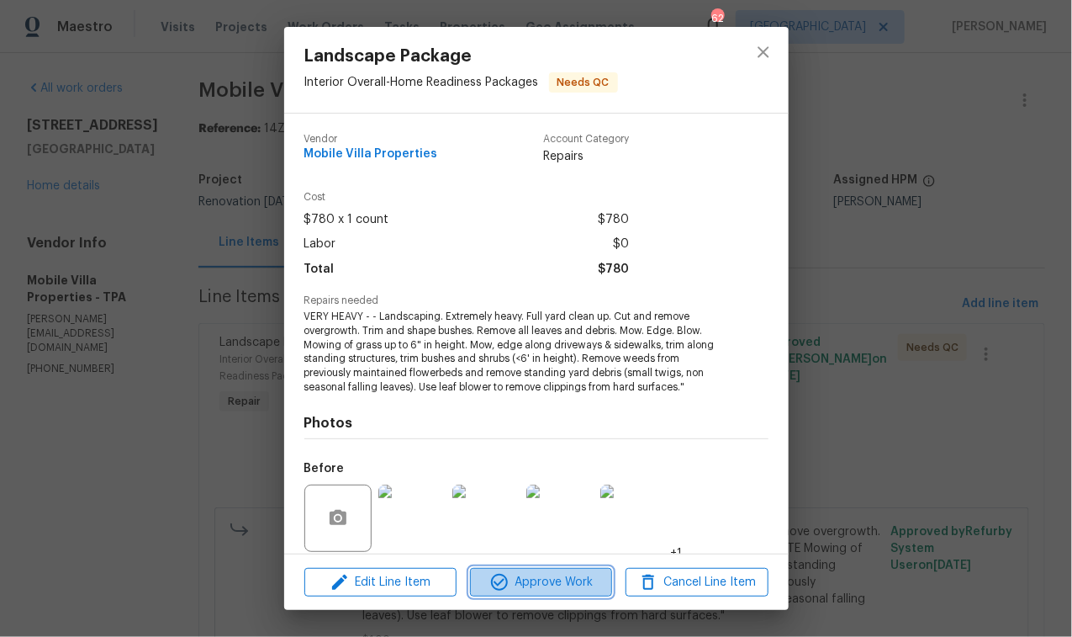
click at [542, 586] on span "Approve Work" at bounding box center [541, 582] width 132 height 21
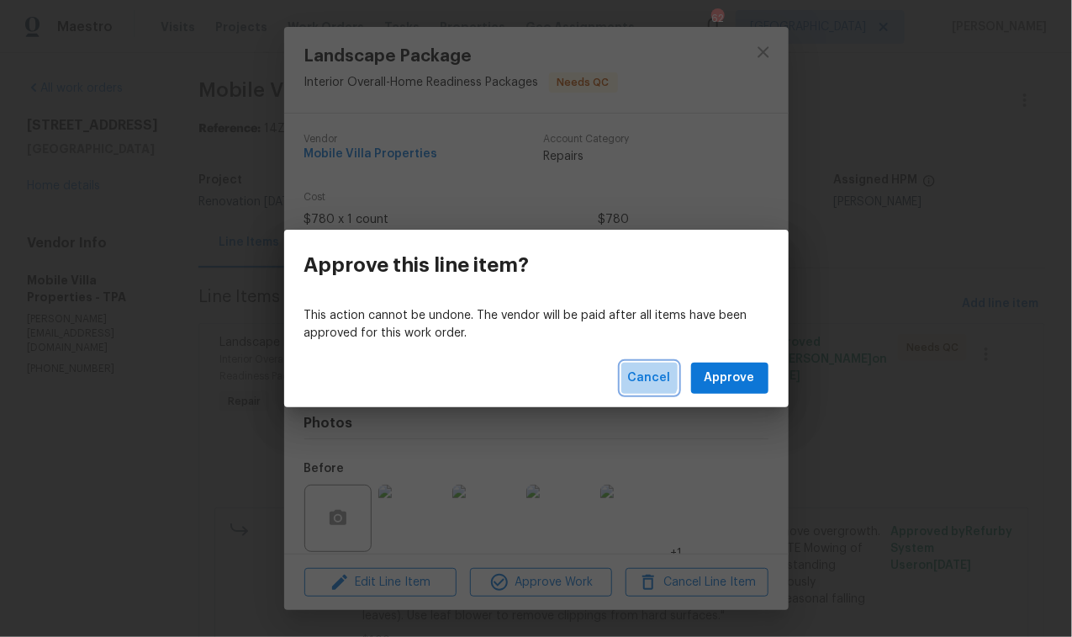
click at [644, 374] on span "Cancel" at bounding box center [649, 377] width 43 height 21
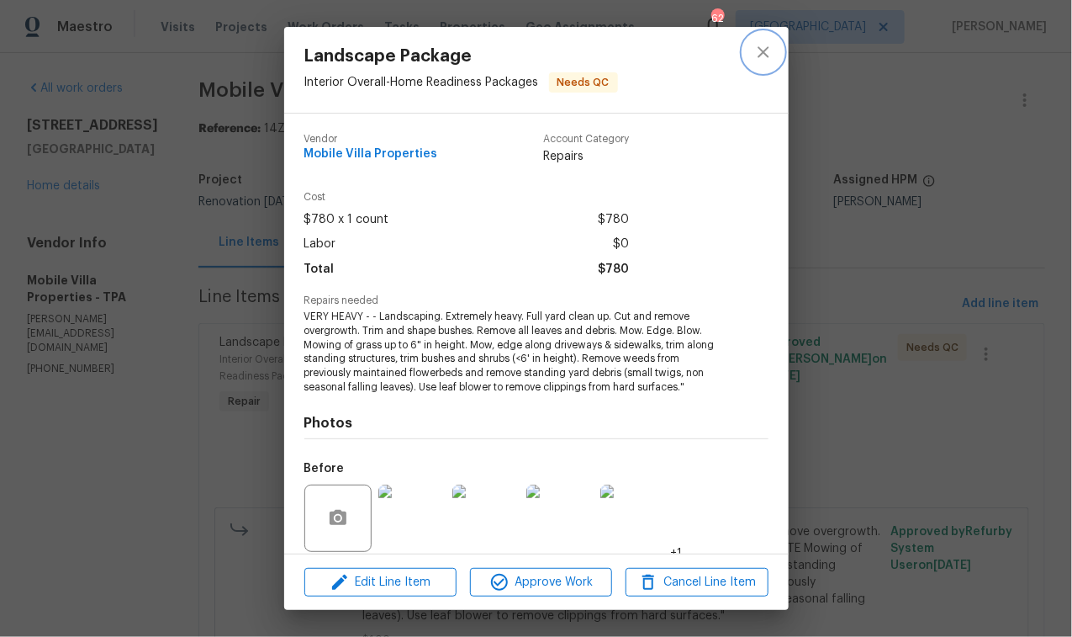
click at [767, 48] on icon "close" at bounding box center [763, 51] width 11 height 11
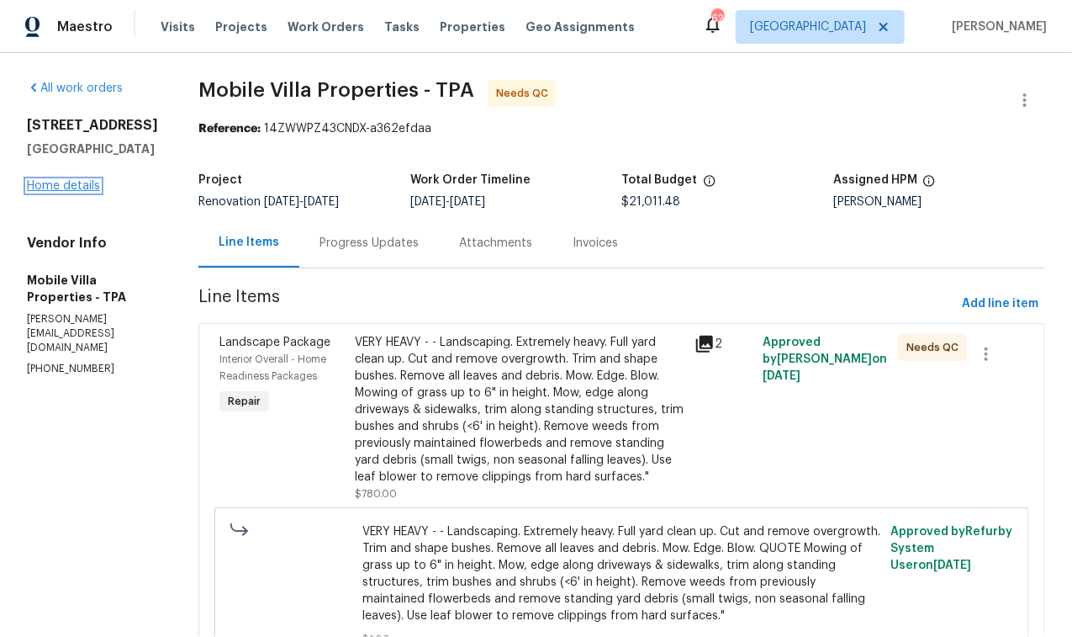
click at [68, 192] on link "Home details" at bounding box center [63, 186] width 73 height 12
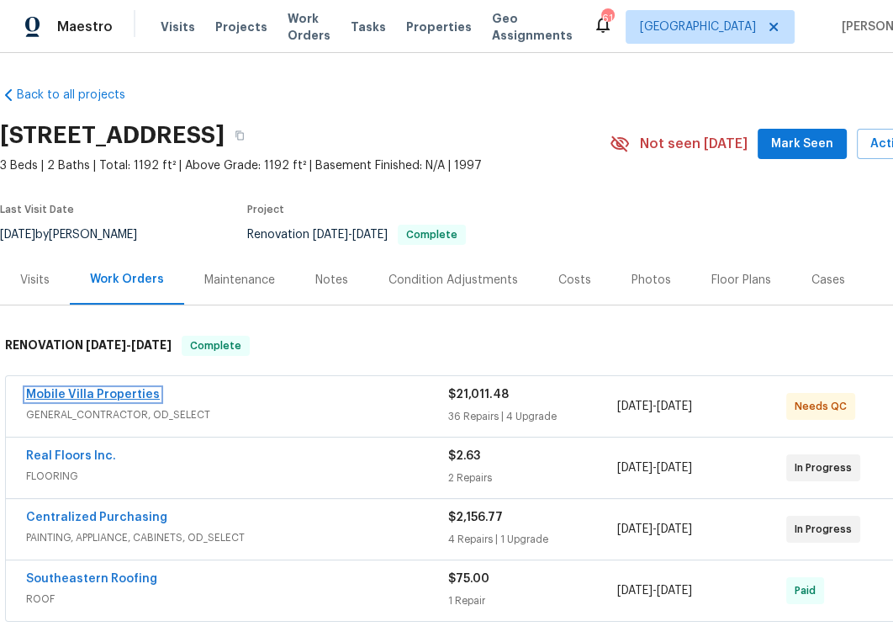
click at [138, 389] on link "Mobile Villa Properties" at bounding box center [93, 395] width 134 height 12
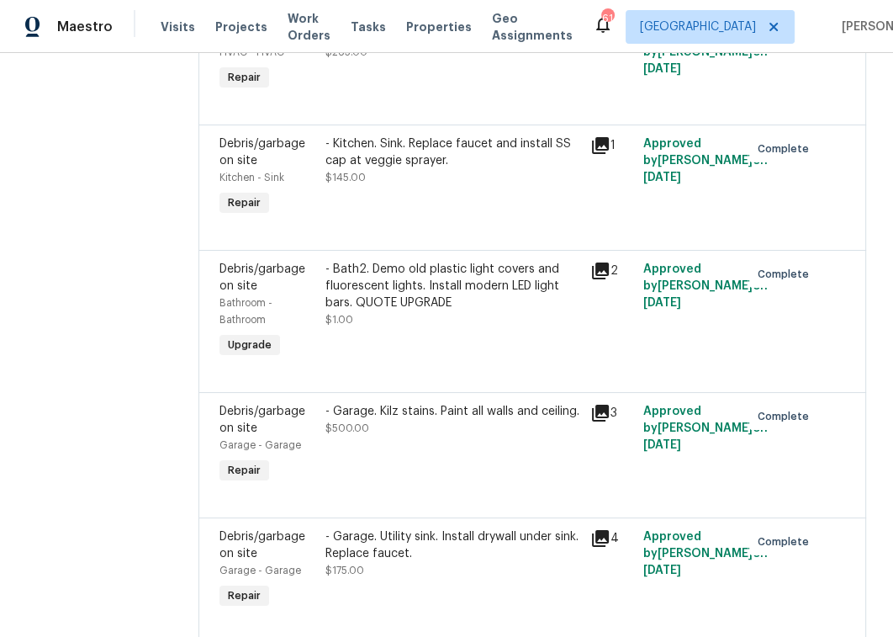
scroll to position [5024, 0]
click at [444, 262] on div "- Bath2. Demo old plastic light covers and fluorescent lights. Install modern L…" at bounding box center [452, 287] width 255 height 50
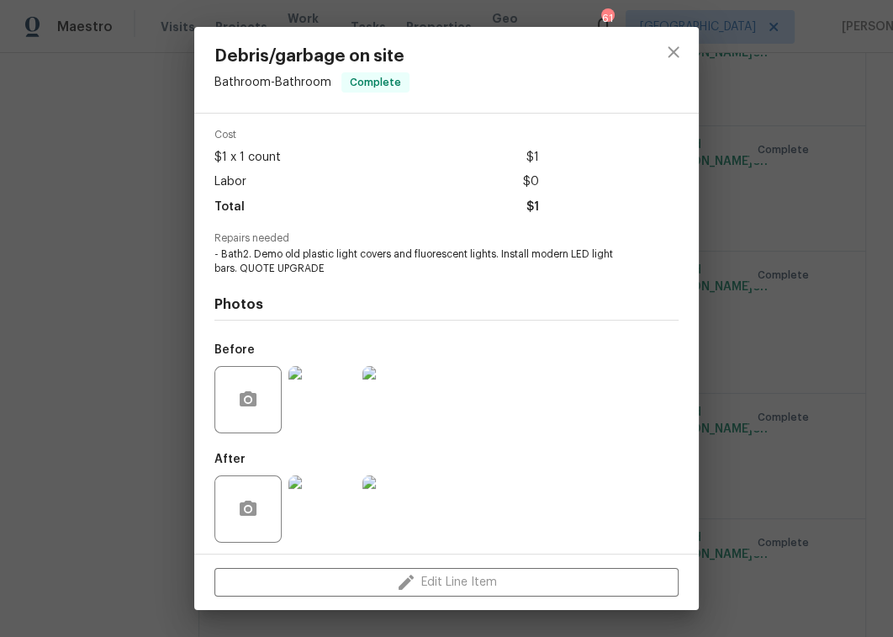
scroll to position [66, 0]
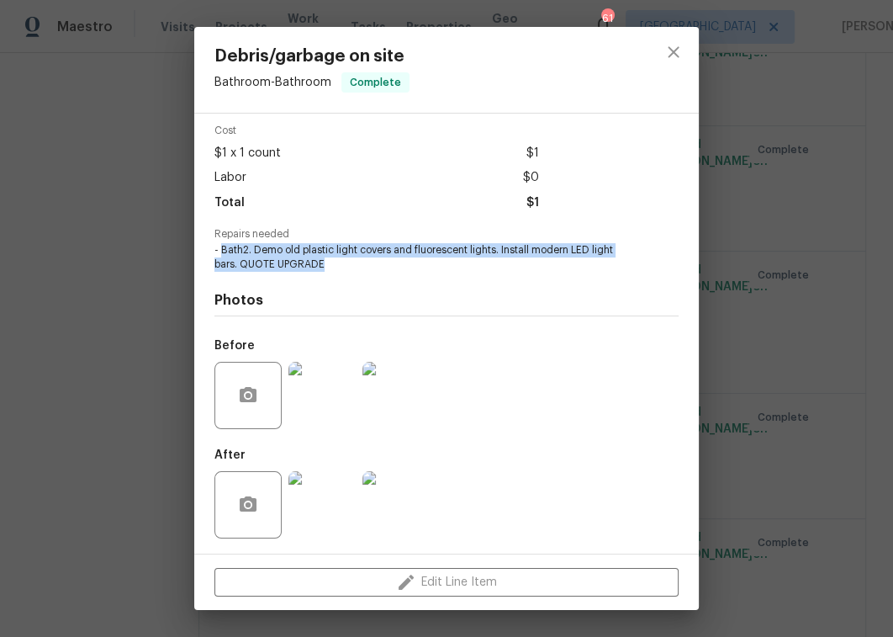
drag, startPoint x: 330, startPoint y: 262, endPoint x: 221, endPoint y: 251, distance: 109.9
click at [221, 251] on span "- Bath2. Demo old plastic light covers and fluorescent lights. Install modern L…" at bounding box center [423, 257] width 418 height 29
copy span "Bath2. Demo old plastic light covers and fluorescent lights. Install modern LED…"
click at [674, 50] on icon "close" at bounding box center [673, 51] width 11 height 11
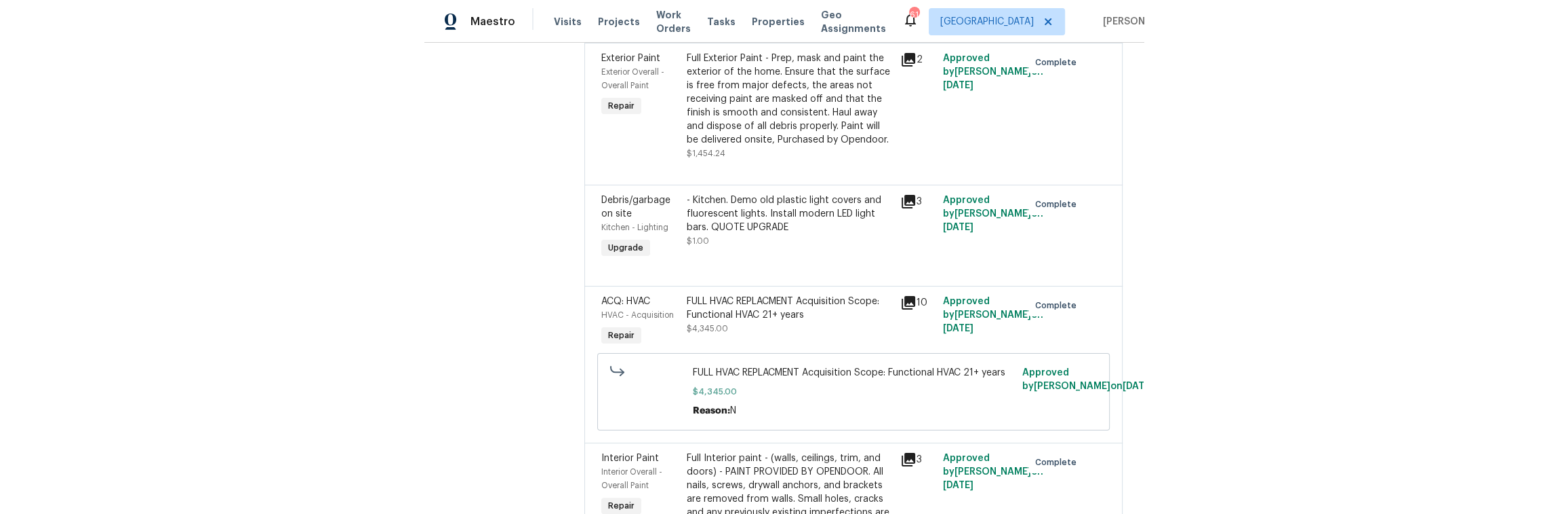
scroll to position [3017, 0]
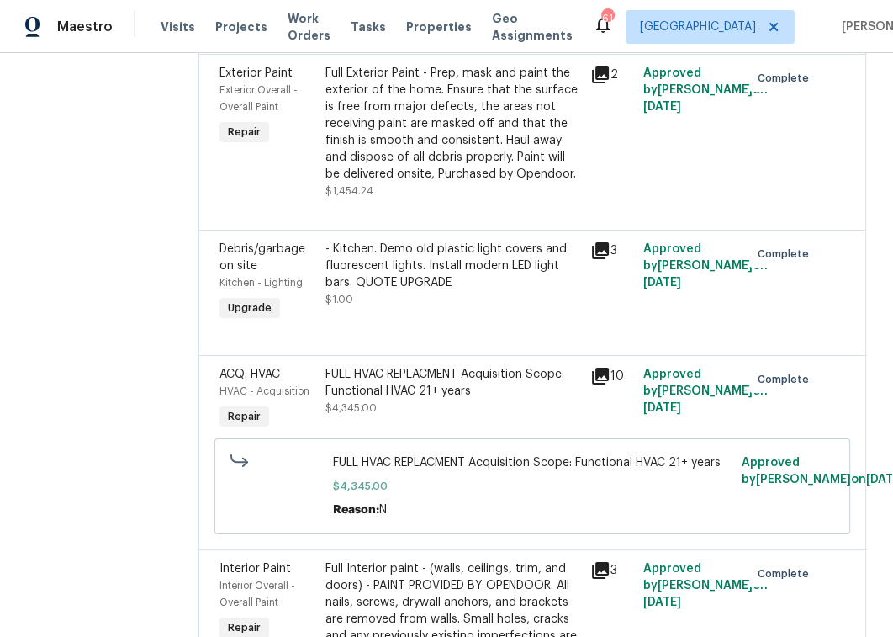
click at [336, 241] on div "- Kitchen. Demo old plastic light covers and fluorescent lights. Install modern…" at bounding box center [452, 266] width 255 height 50
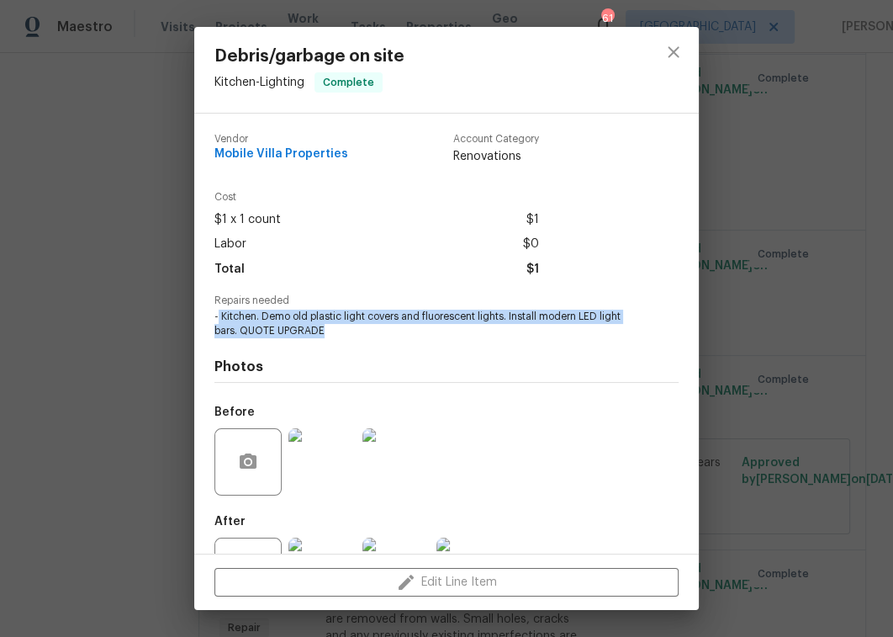
drag, startPoint x: 219, startPoint y: 314, endPoint x: 374, endPoint y: 325, distance: 156.0
click at [374, 325] on span "- Kitchen. Demo old plastic light covers and fluorescent lights. Install modern…" at bounding box center [423, 323] width 418 height 29
copy span "Kitchen. Demo old plastic light covers and fluorescent lights. Install modern L…"
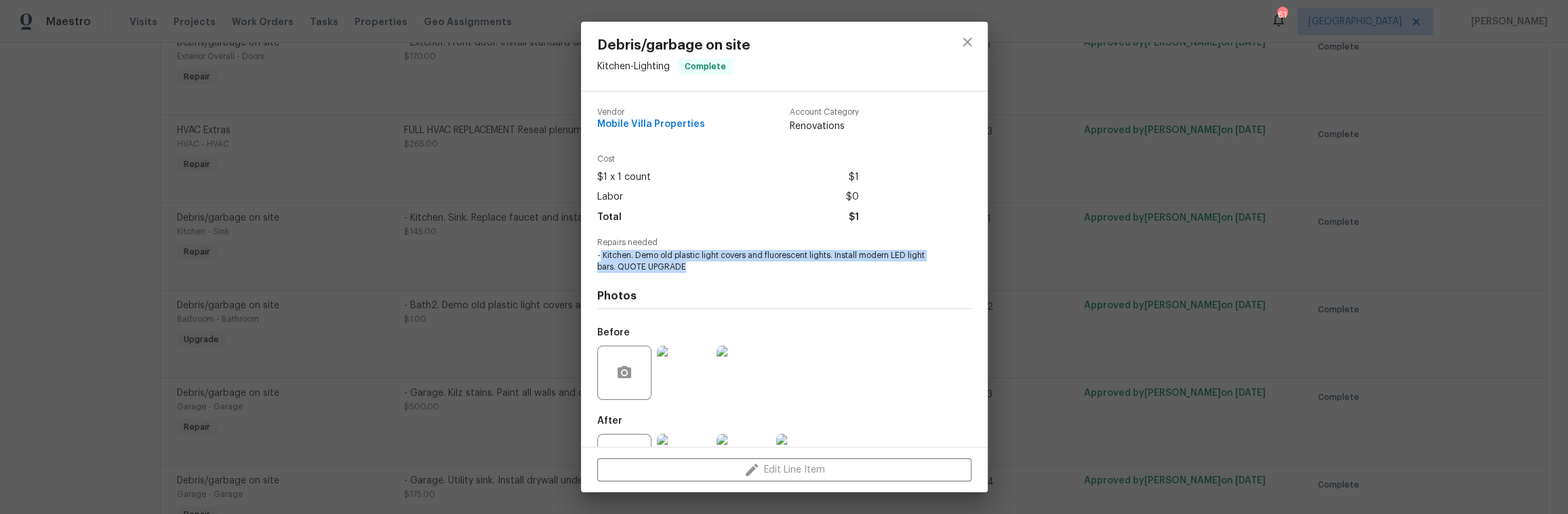
scroll to position [2309, 0]
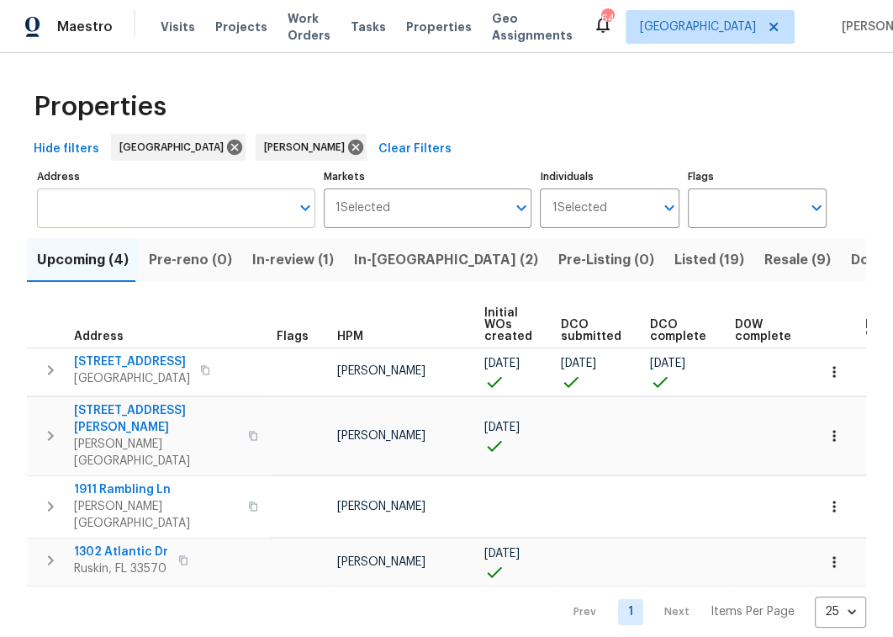
click at [147, 210] on input "Address" at bounding box center [163, 208] width 253 height 40
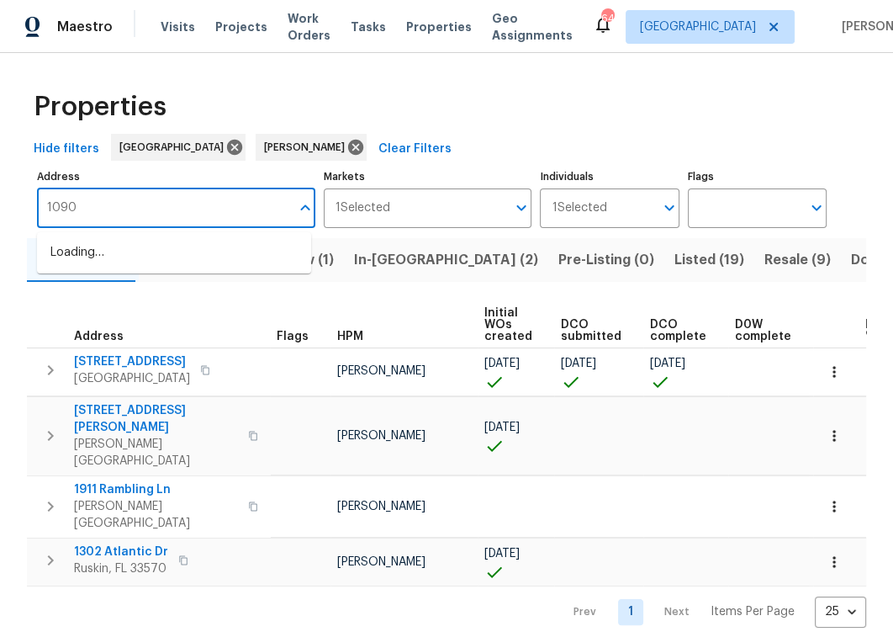
type input "10905"
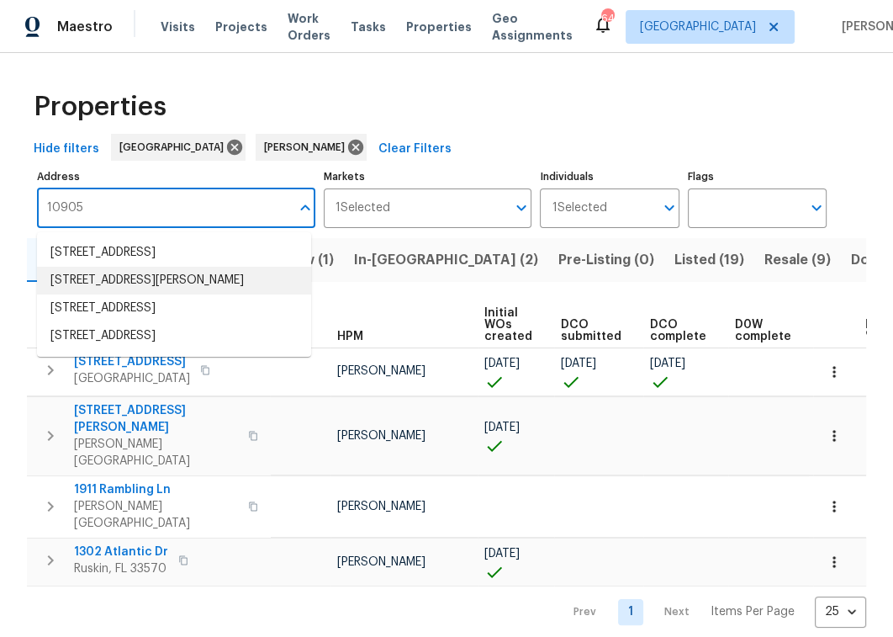
click at [187, 278] on li "[STREET_ADDRESS][PERSON_NAME]" at bounding box center [174, 281] width 274 height 28
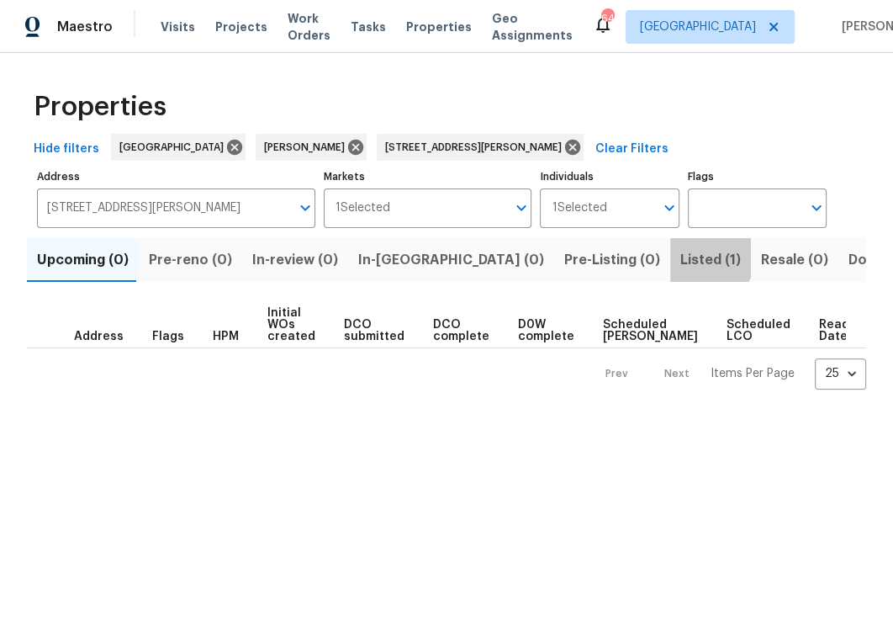
click at [680, 258] on span "Listed (1)" at bounding box center [710, 260] width 61 height 24
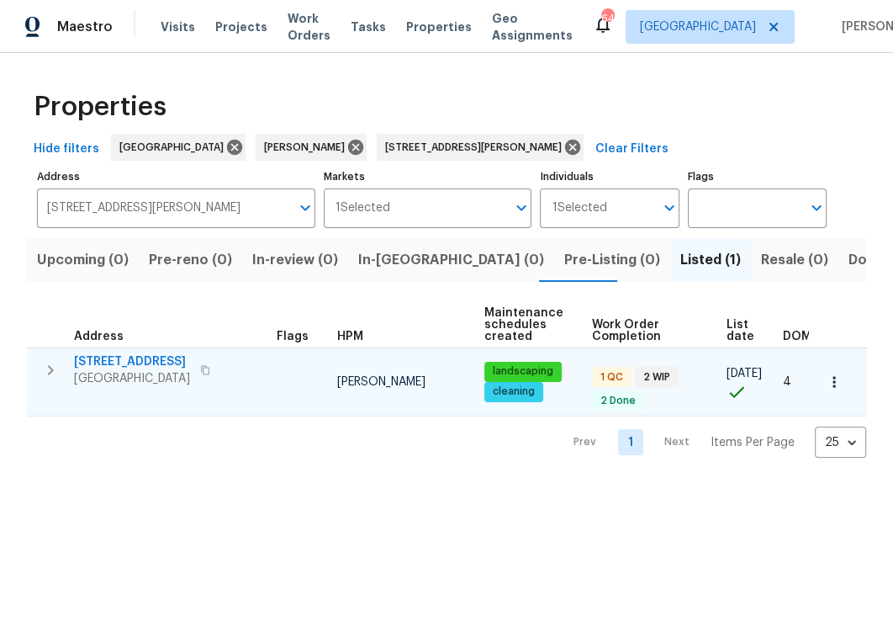
click at [159, 361] on span "[STREET_ADDRESS]" at bounding box center [132, 361] width 116 height 17
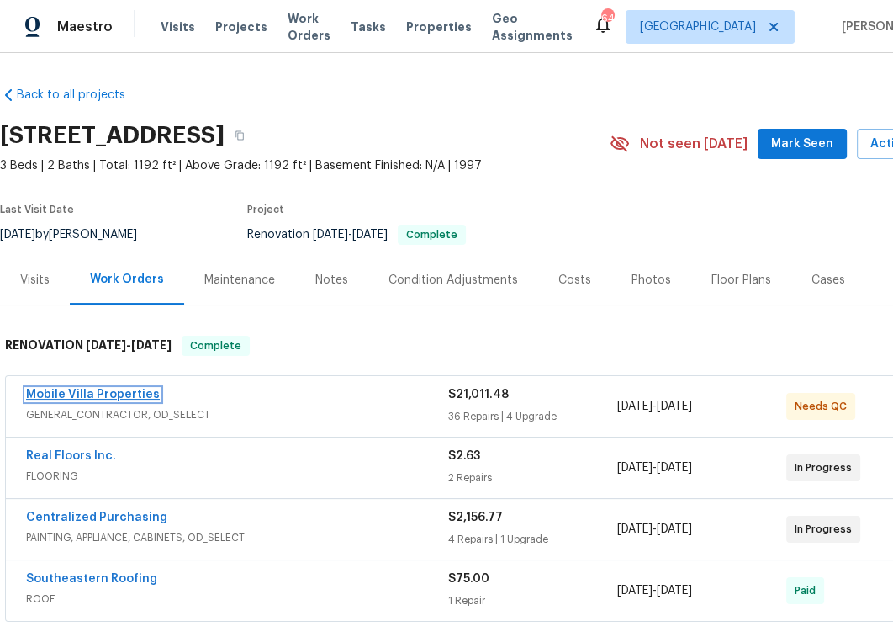
click at [140, 395] on link "Mobile Villa Properties" at bounding box center [93, 395] width 134 height 12
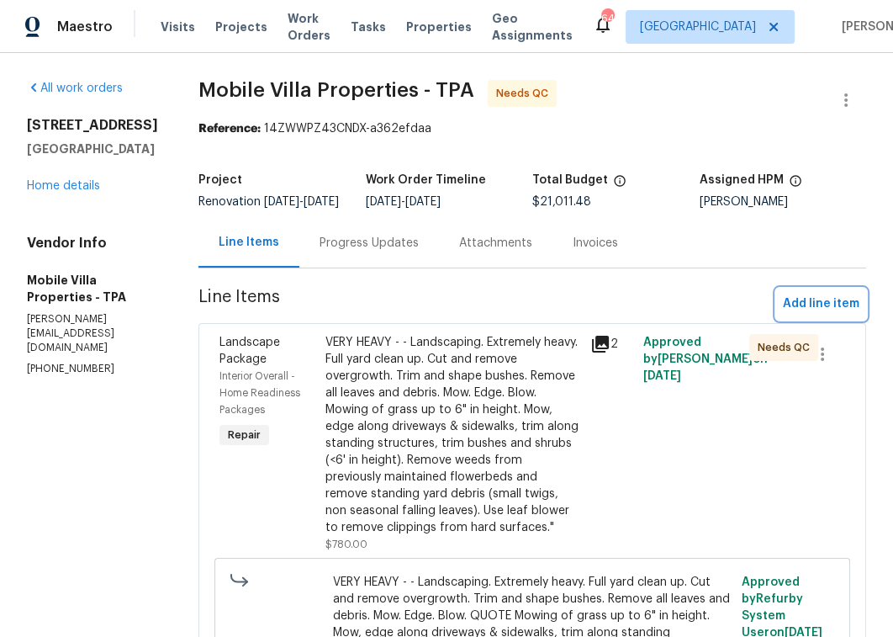
click at [802, 315] on span "Add line item" at bounding box center [821, 303] width 77 height 21
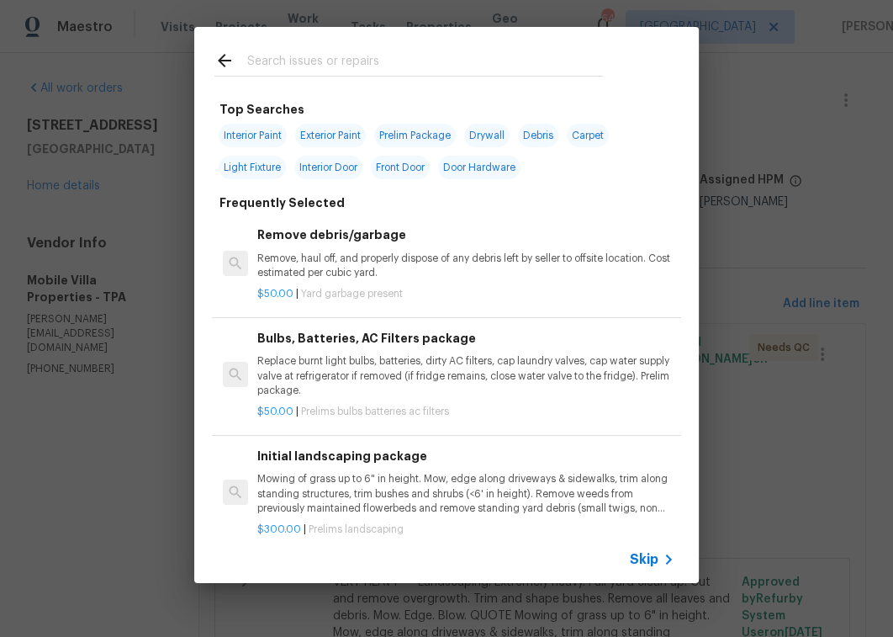
click at [389, 267] on p "Remove, haul off, and properly dispose of any debris left by seller to offsite …" at bounding box center [465, 265] width 417 height 29
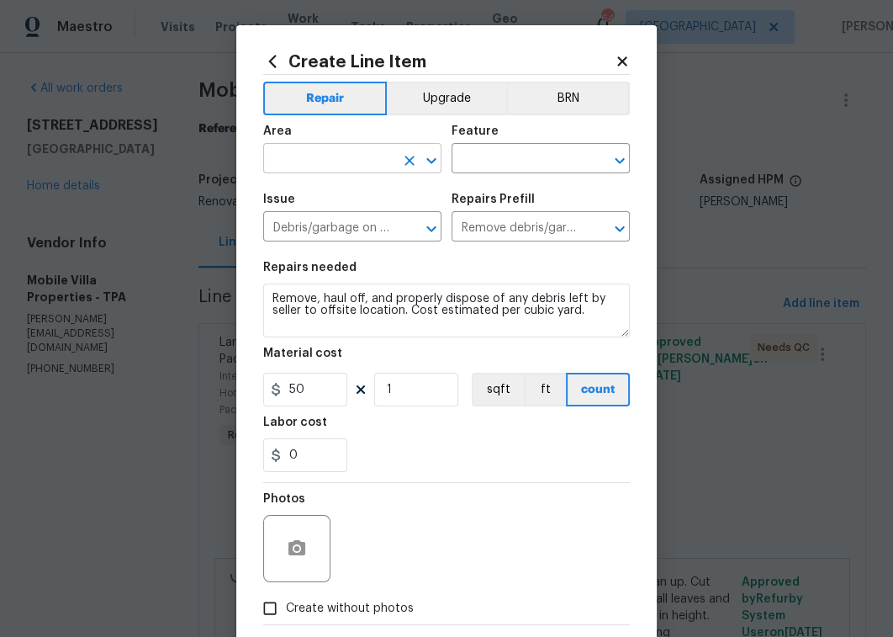
click at [308, 156] on input "text" at bounding box center [328, 160] width 131 height 26
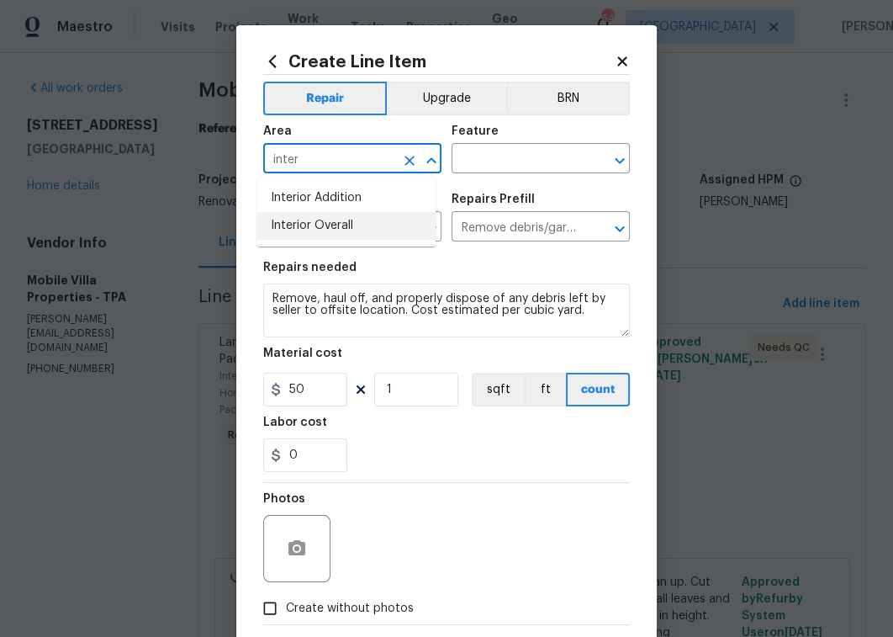
click at [344, 215] on li "Interior Overall" at bounding box center [346, 226] width 178 height 28
type input "Interior Overall"
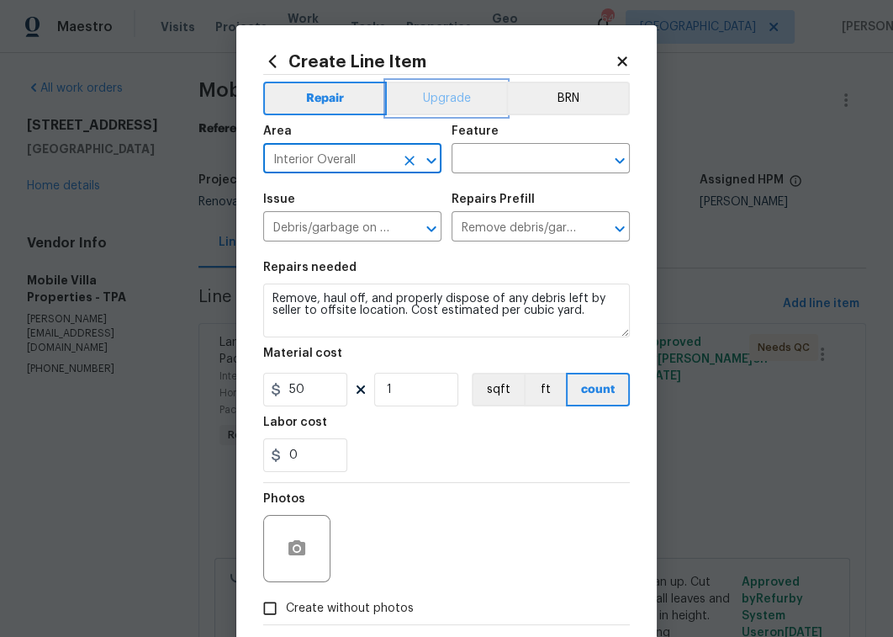
click at [454, 91] on button "Upgrade" at bounding box center [447, 99] width 120 height 34
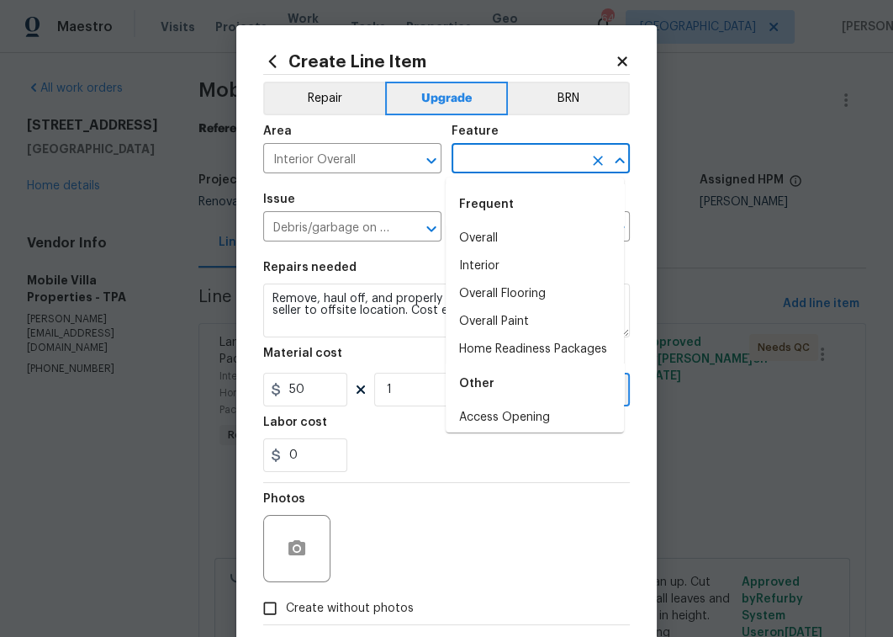
click at [560, 157] on input "text" at bounding box center [517, 160] width 131 height 26
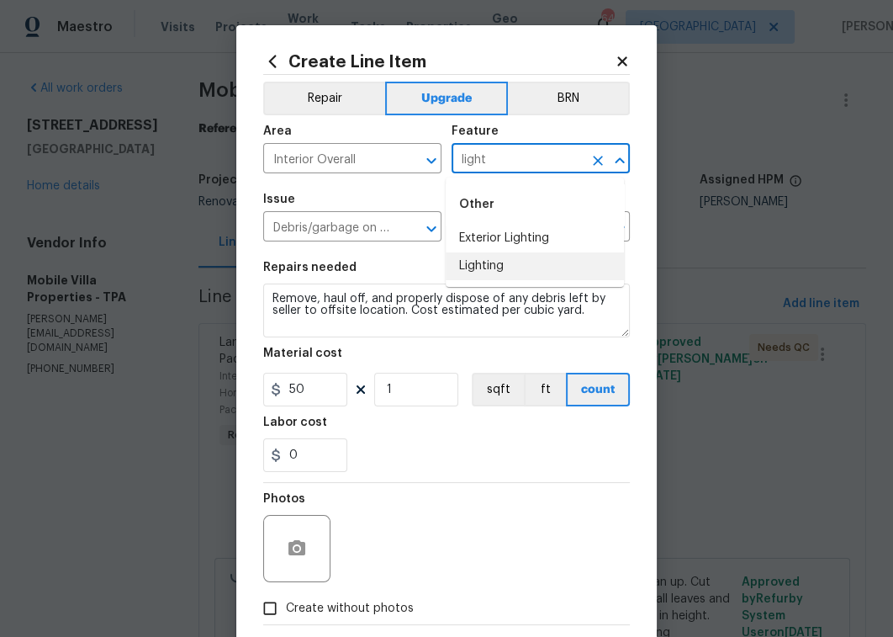
click at [508, 268] on li "Lighting" at bounding box center [535, 266] width 178 height 28
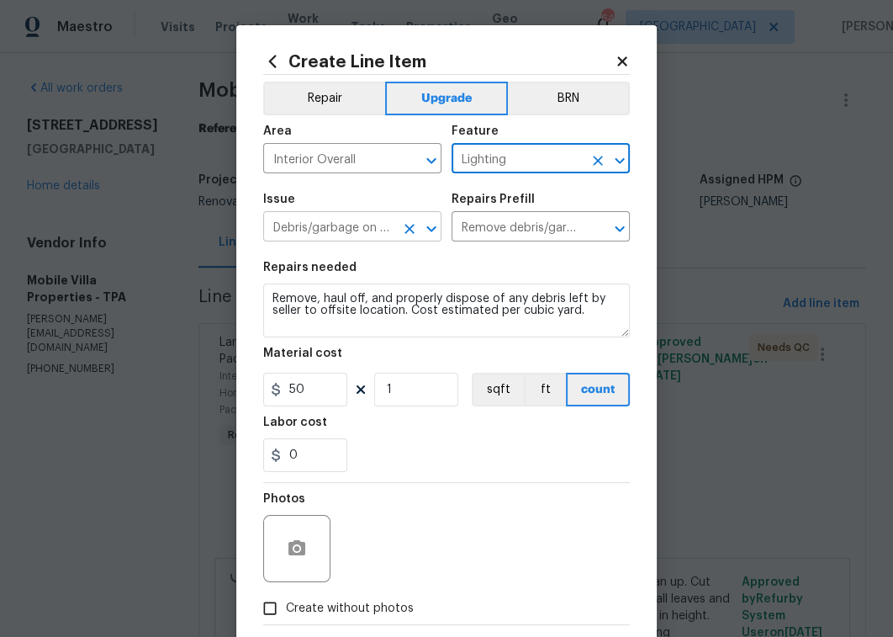
type input "Lighting"
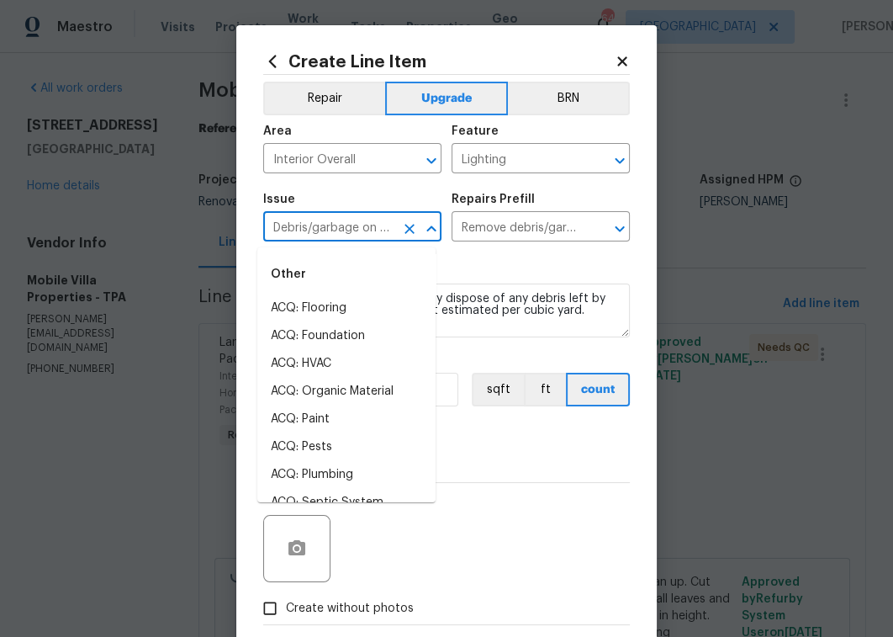
click at [358, 233] on input "Debris/garbage on site" at bounding box center [328, 228] width 131 height 26
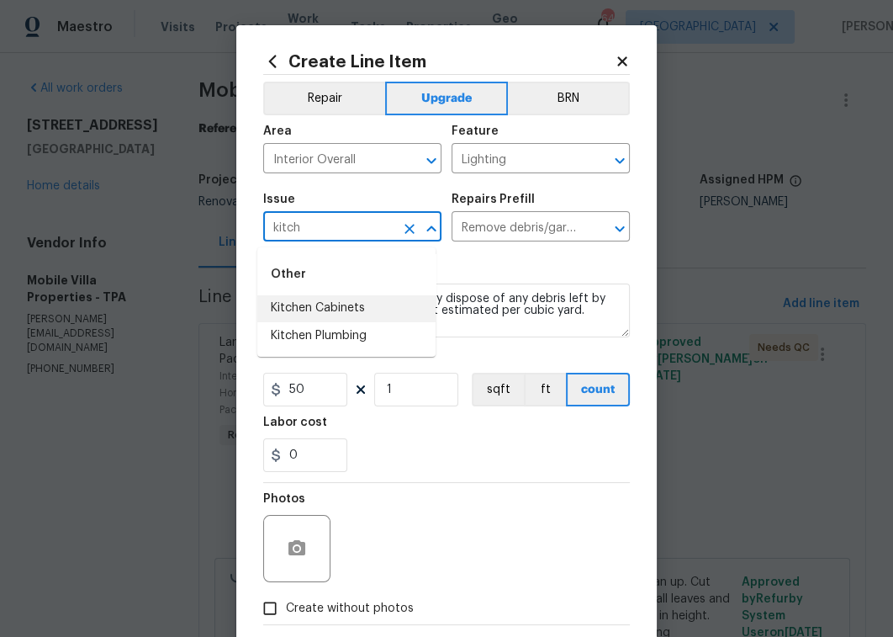
click at [320, 316] on li "Kitchen Cabinets" at bounding box center [346, 308] width 178 height 28
type input "Kitchen Cabinets"
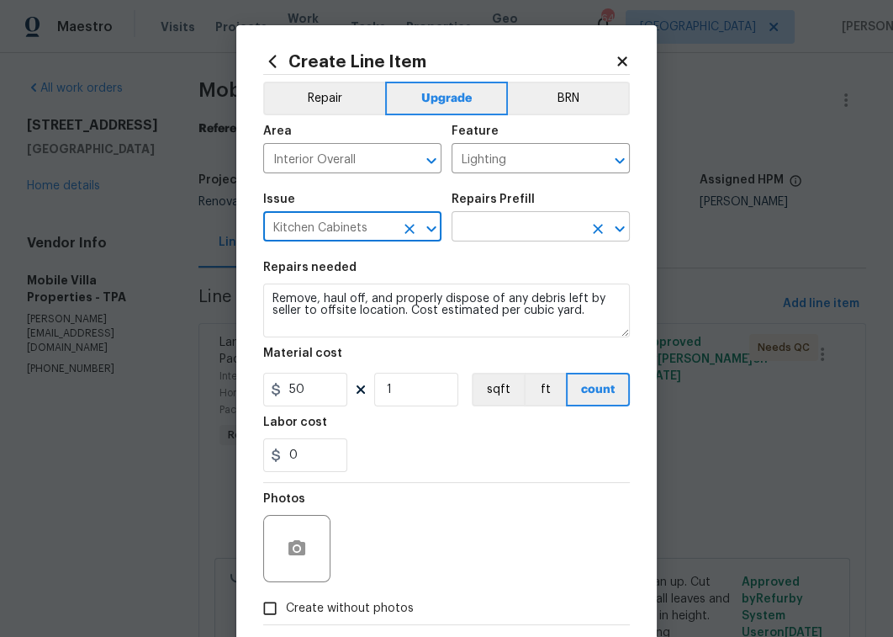
type input "Kitchen Cabinets"
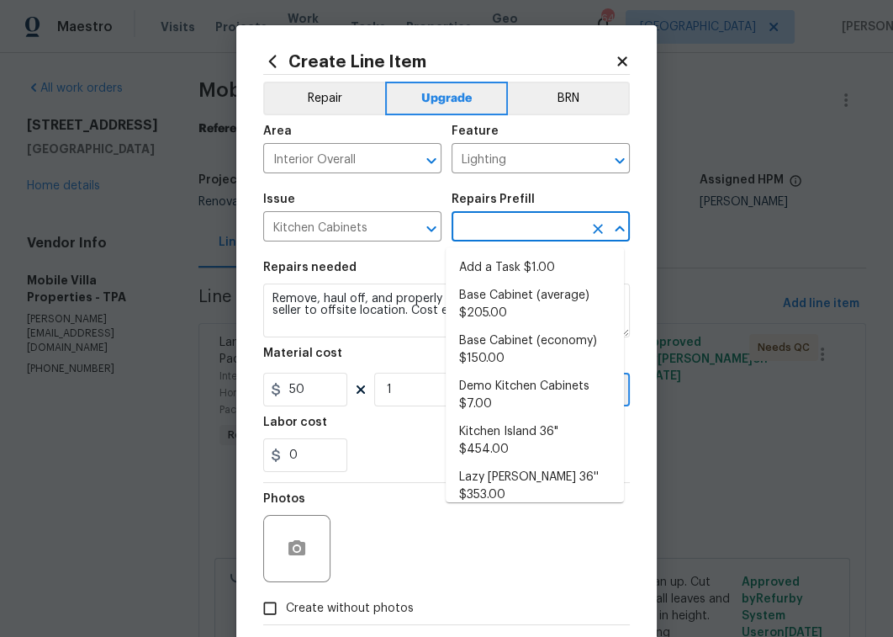
click at [496, 225] on input "text" at bounding box center [517, 228] width 131 height 26
drag, startPoint x: 501, startPoint y: 268, endPoint x: 490, endPoint y: 278, distance: 14.9
click at [501, 268] on li "Add a Task $1.00" at bounding box center [535, 268] width 178 height 28
type input "Cabinets"
type input "Add a Task $1.00"
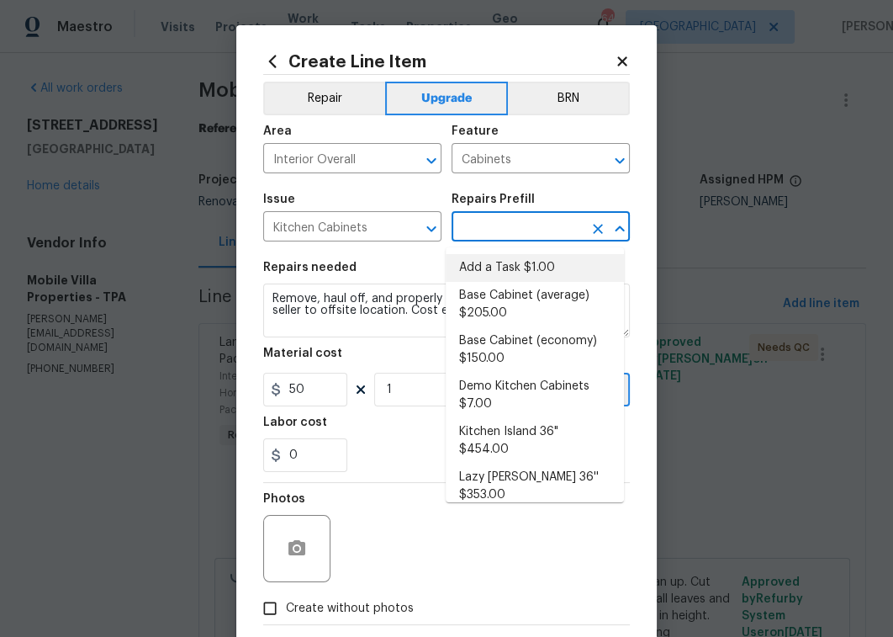
type textarea "HPM to detail"
type input "1"
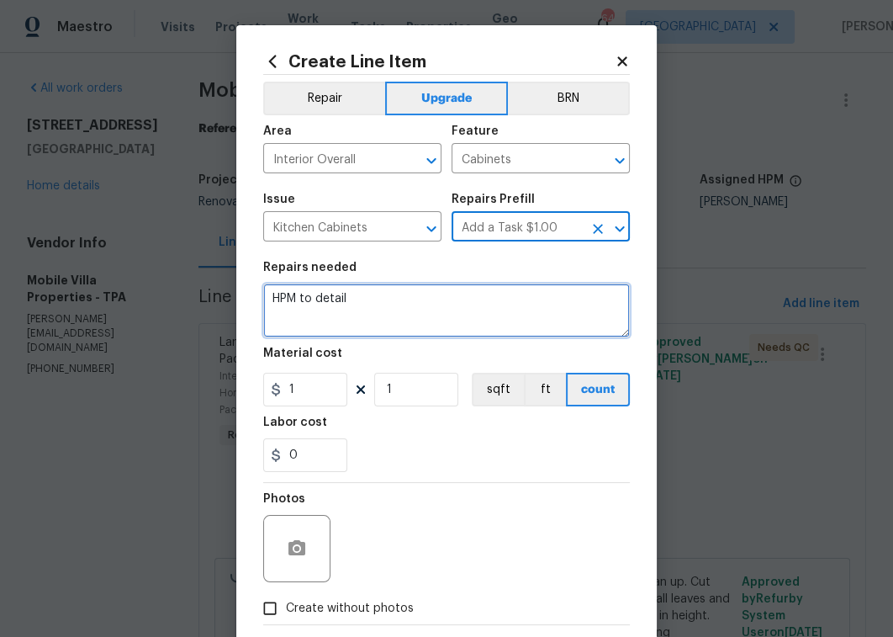
click at [417, 310] on textarea "HPM to detail" at bounding box center [446, 310] width 367 height 54
click at [418, 310] on textarea "HPM to detail" at bounding box center [446, 310] width 367 height 54
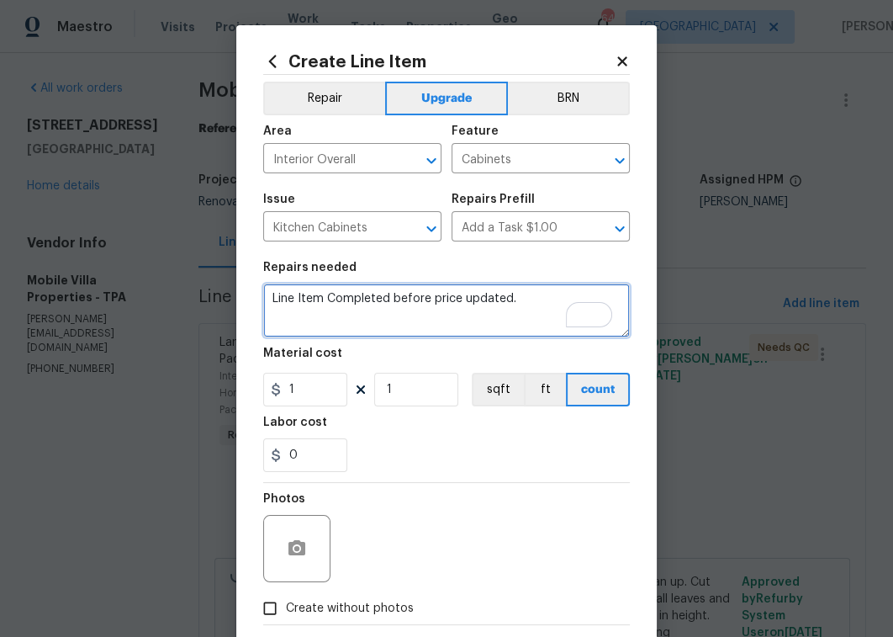
paste textarea "Bath2. Demo old plastic light covers and fluorescent lights. Install modern LED…"
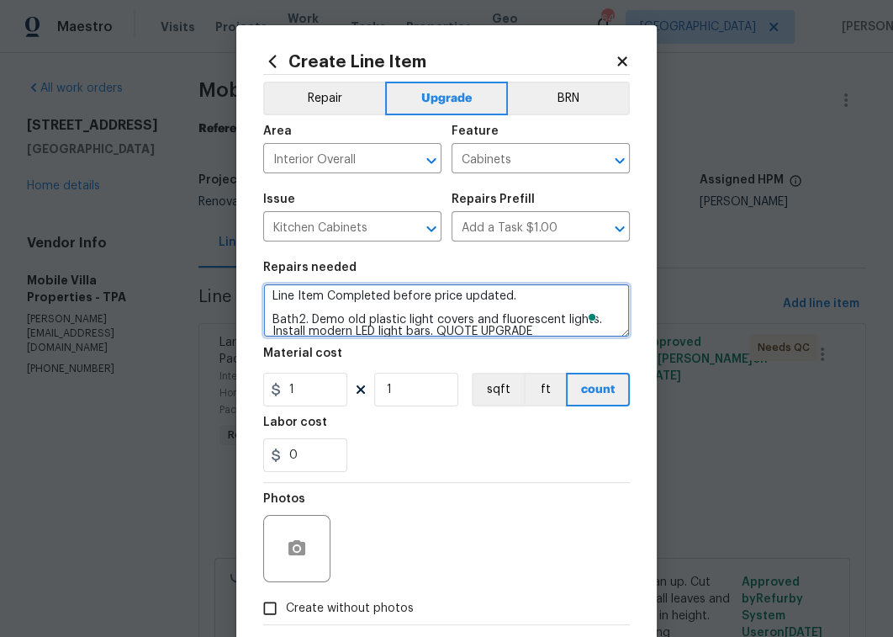
scroll to position [12, 0]
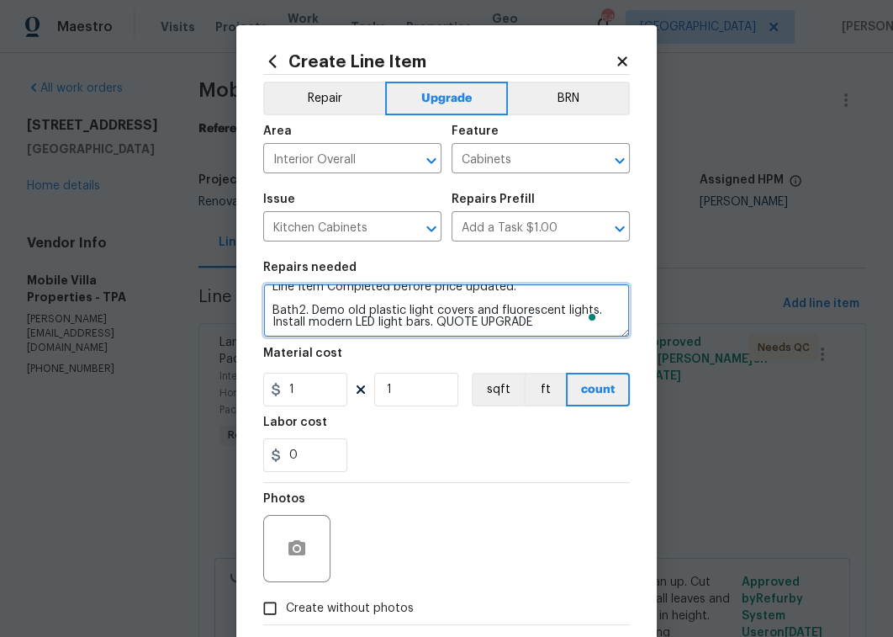
drag, startPoint x: 476, startPoint y: 332, endPoint x: 431, endPoint y: 336, distance: 44.7
click at [431, 336] on textarea "Line Item Completed before price updated. Bath2. Demo old plastic light covers …" at bounding box center [446, 310] width 367 height 54
drag, startPoint x: 471, startPoint y: 321, endPoint x: 433, endPoint y: 325, distance: 38.0
click at [433, 325] on textarea "Line Item Completed before price updated. Bath2. Demo old plastic light covers …" at bounding box center [446, 310] width 367 height 54
click at [510, 326] on textarea "Line Item Completed before price updated. Bath2. Demo old plastic light covers …" at bounding box center [446, 310] width 367 height 54
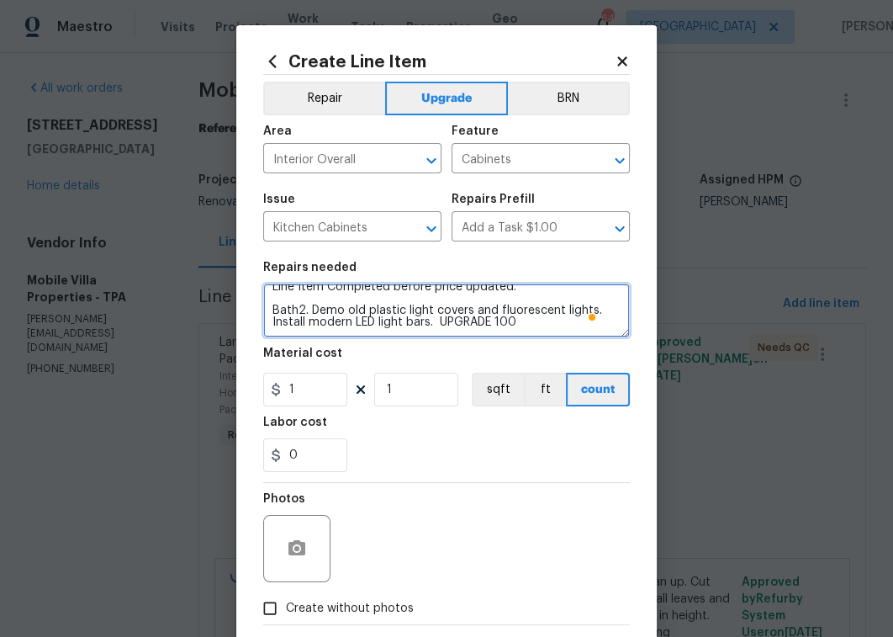
click at [535, 325] on textarea "Line Item Completed before price updated. Bath2. Demo old plastic light covers …" at bounding box center [446, 310] width 367 height 54
click at [491, 323] on textarea "Line Item Completed before price updated. Bath2. Demo old plastic light covers …" at bounding box center [446, 310] width 367 height 54
click at [549, 323] on textarea "Line Item Completed before price updated. Bath2. Demo old plastic light covers …" at bounding box center [446, 310] width 367 height 54
paste textarea "Kitchen. Demo old plastic light covers and fluorescent lights. Install modern L…"
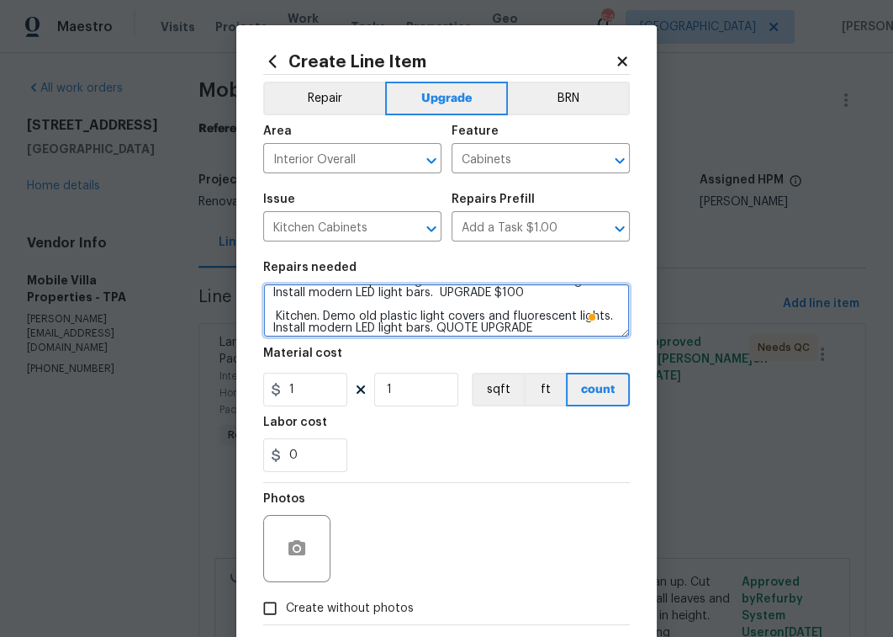
scroll to position [47, 0]
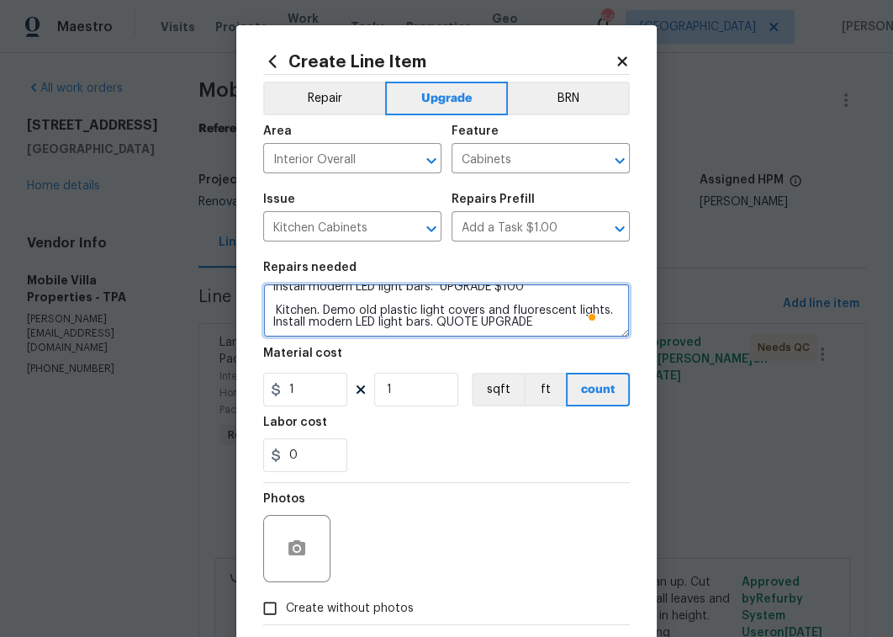
drag, startPoint x: 508, startPoint y: 325, endPoint x: 468, endPoint y: 325, distance: 40.4
click at [468, 325] on textarea "Line Item Completed before price updated. Bath2. Demo old plastic light covers …" at bounding box center [446, 310] width 367 height 54
click at [547, 321] on textarea "Line Item Completed before price updated. Bath2. Demo old plastic light covers …" at bounding box center [446, 310] width 367 height 54
type textarea "Line Item Completed before price updated. Bath2. Demo old plastic light covers …"
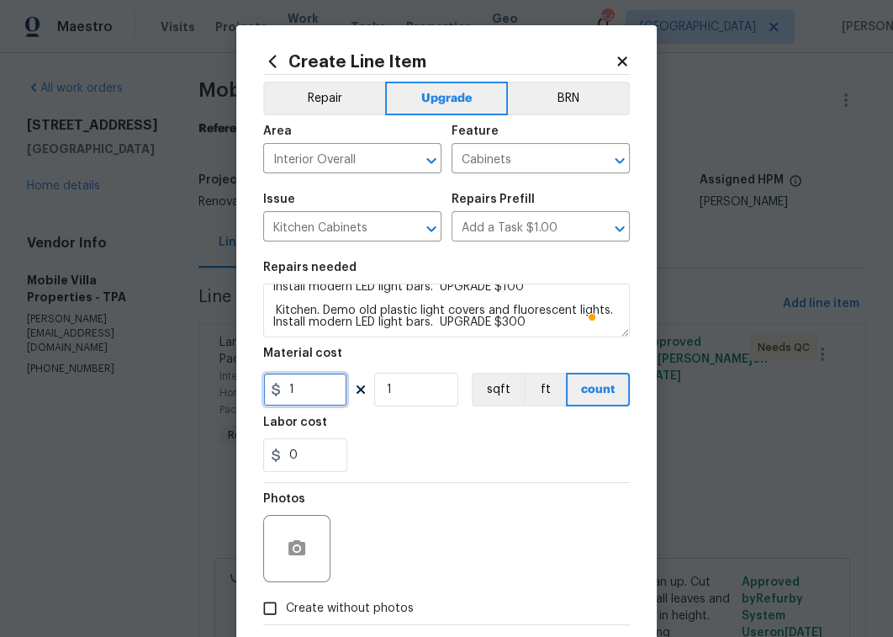
drag, startPoint x: 304, startPoint y: 399, endPoint x: 246, endPoint y: 395, distance: 59.0
click at [246, 395] on div "Create Line Item Repair Upgrade BRN Area Interior Overall ​ Feature Cabinets ​ …" at bounding box center [446, 362] width 420 height 674
type input "400"
drag, startPoint x: 297, startPoint y: 603, endPoint x: 336, endPoint y: 574, distance: 48.1
click at [297, 603] on span "Create without photos" at bounding box center [350, 609] width 128 height 18
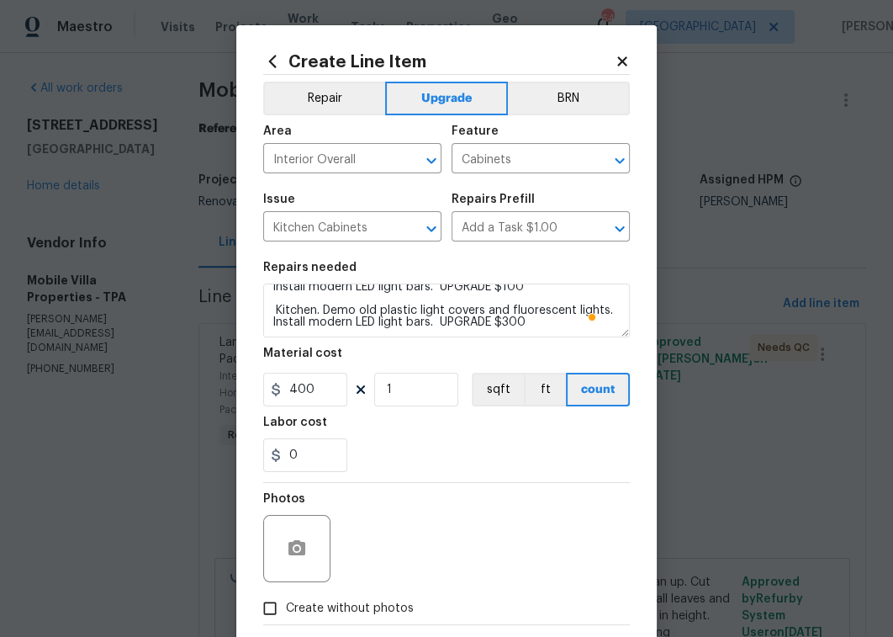
click at [286, 603] on input "Create without photos" at bounding box center [270, 608] width 32 height 32
checkbox input "true"
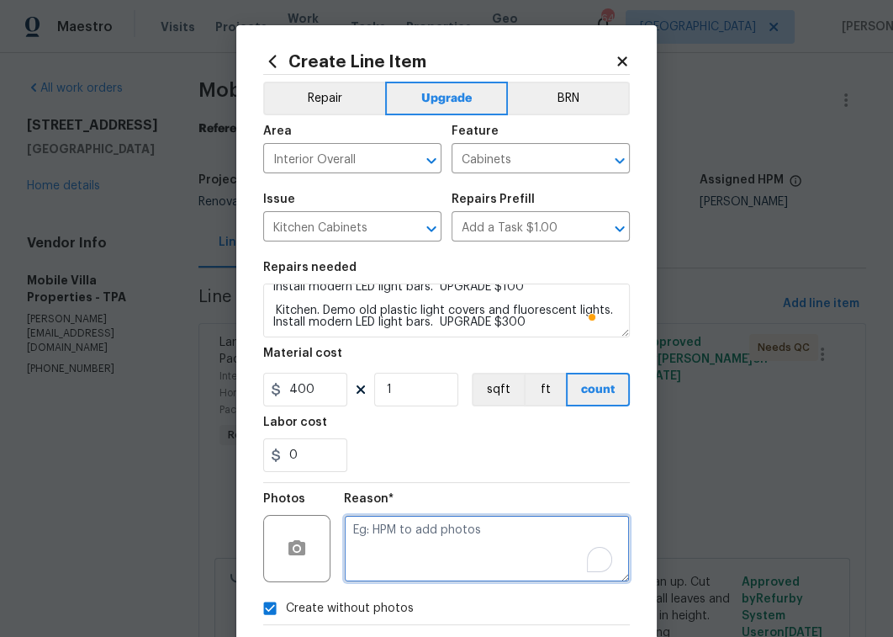
click at [396, 553] on textarea "To enrich screen reader interactions, please activate Accessibility in Grammarl…" at bounding box center [487, 548] width 286 height 67
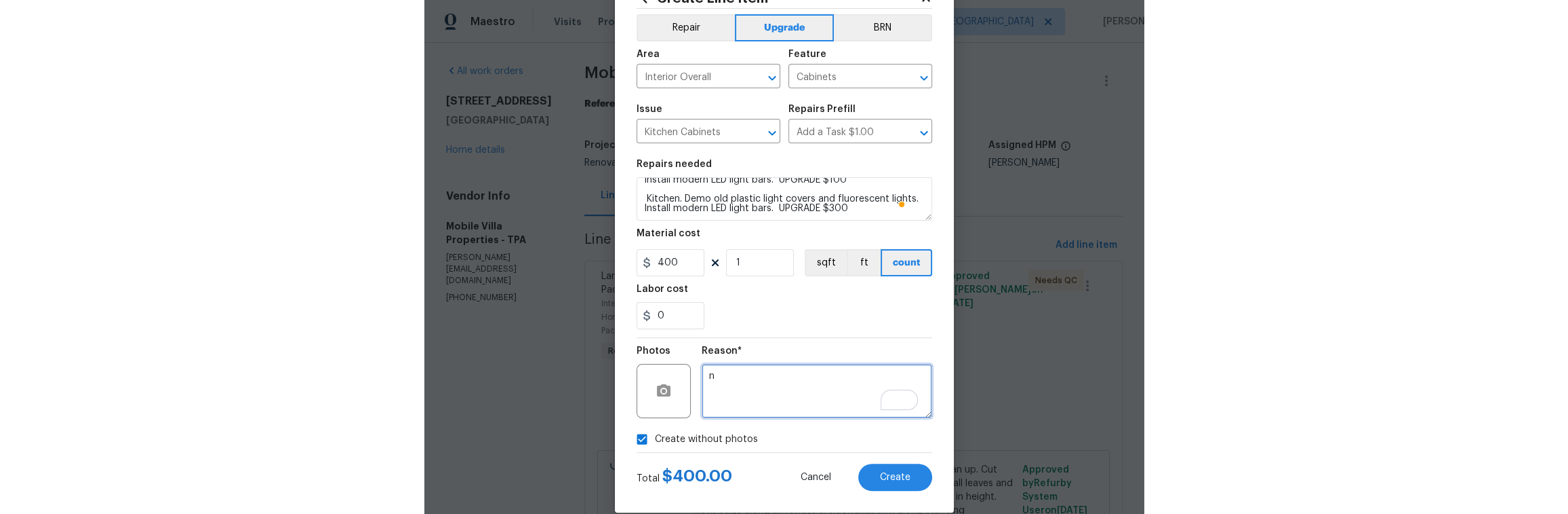
scroll to position [71, 0]
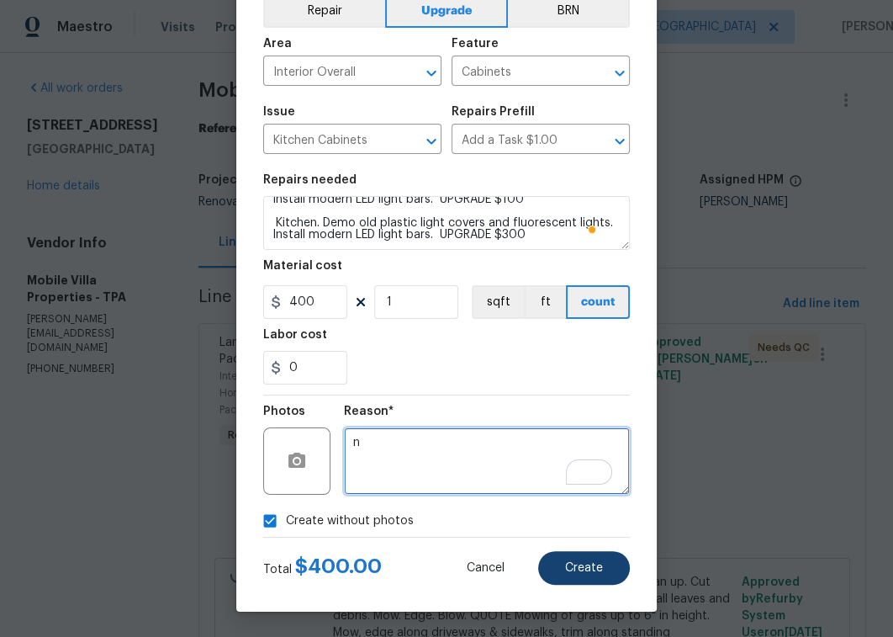
type textarea "n"
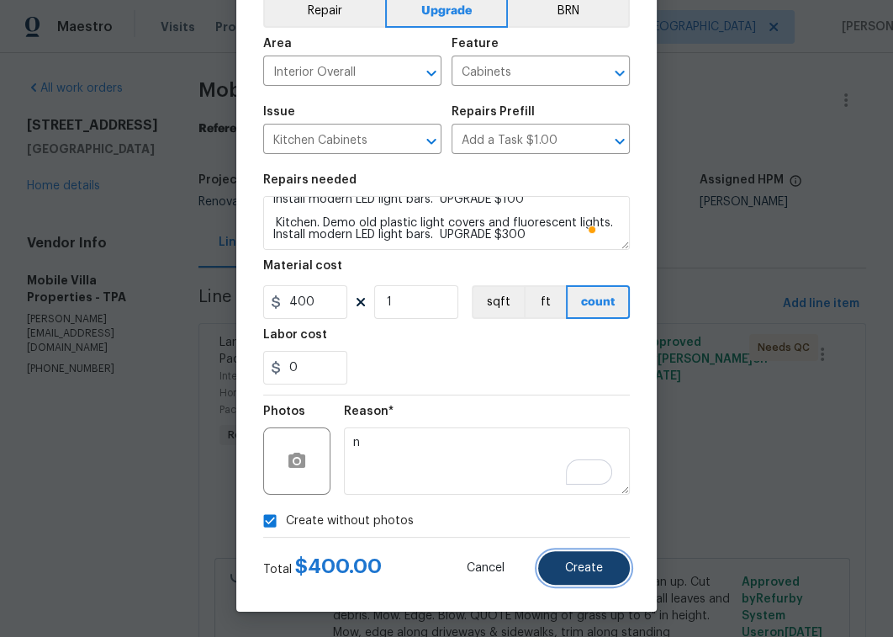
click at [585, 570] on span "Create" at bounding box center [584, 568] width 38 height 13
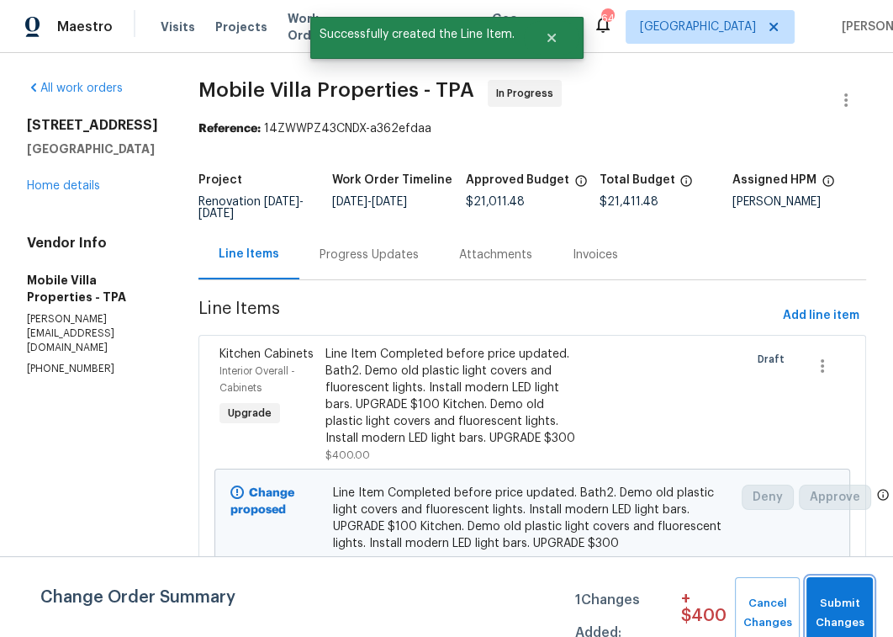
click at [854, 613] on span "Submit Changes" at bounding box center [840, 613] width 50 height 39
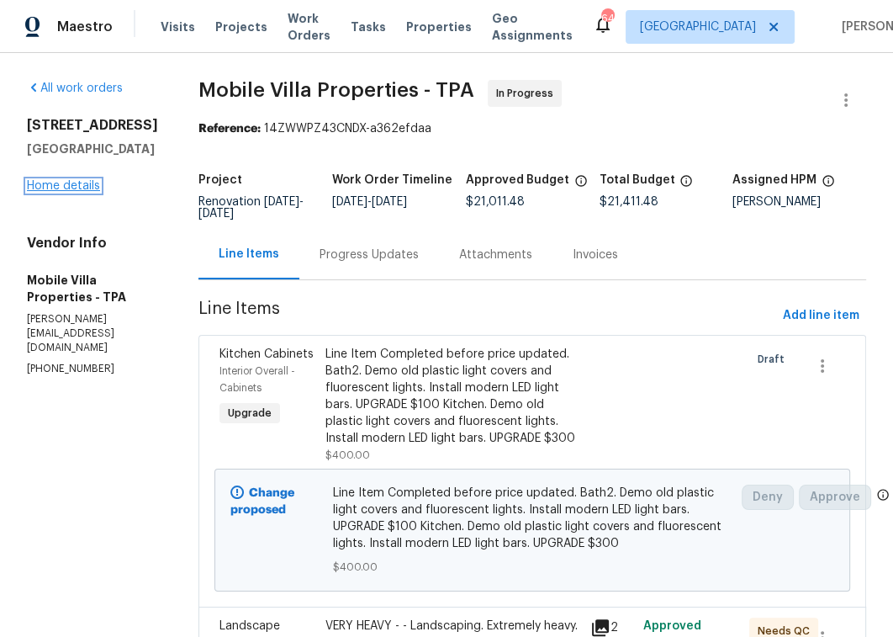
click at [75, 192] on link "Home details" at bounding box center [63, 186] width 73 height 12
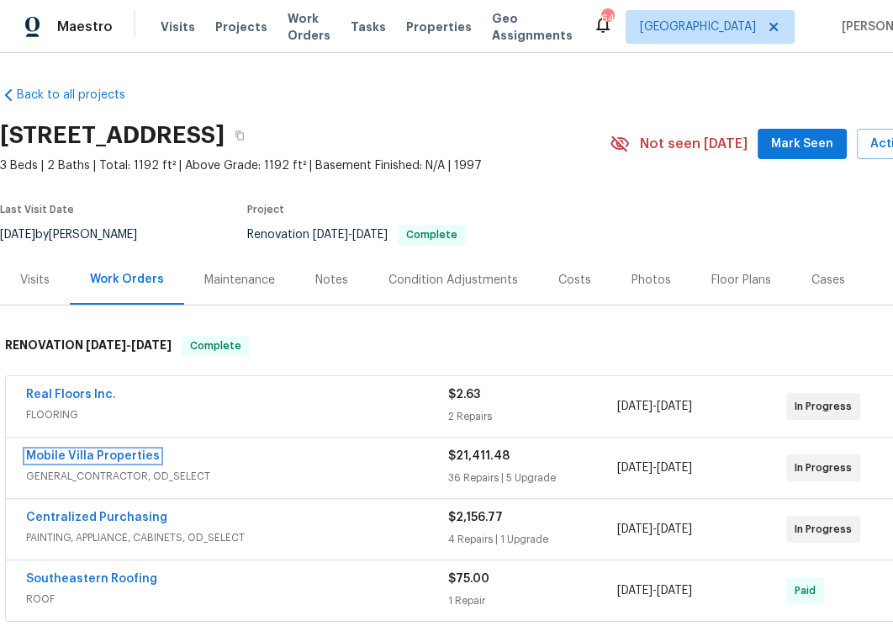
click at [133, 452] on link "Mobile Villa Properties" at bounding box center [93, 456] width 134 height 12
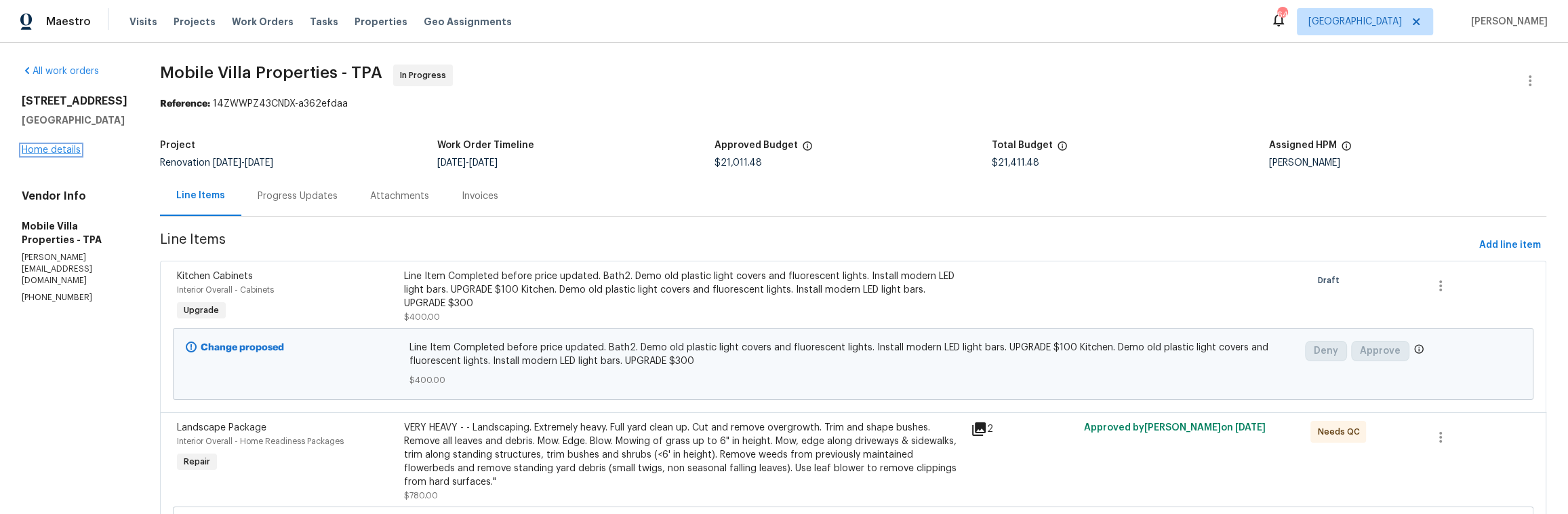
click at [66, 155] on link "Home details" at bounding box center [51, 150] width 59 height 10
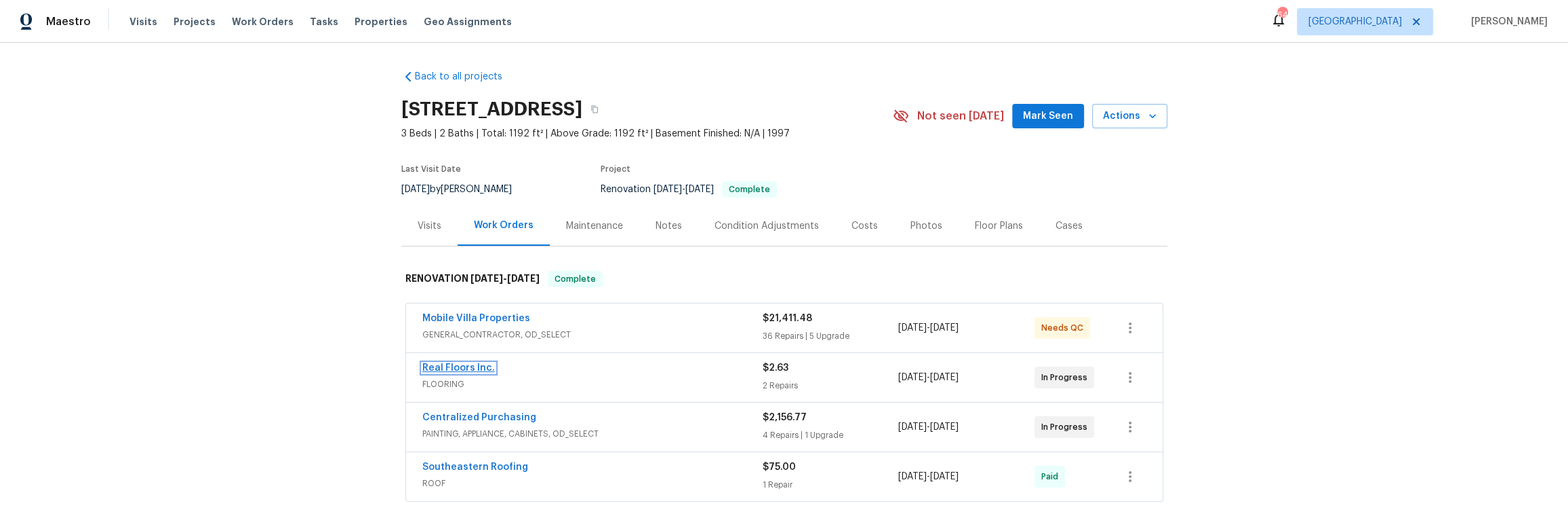
click at [439, 366] on link "Real Floors Inc." at bounding box center [459, 368] width 73 height 10
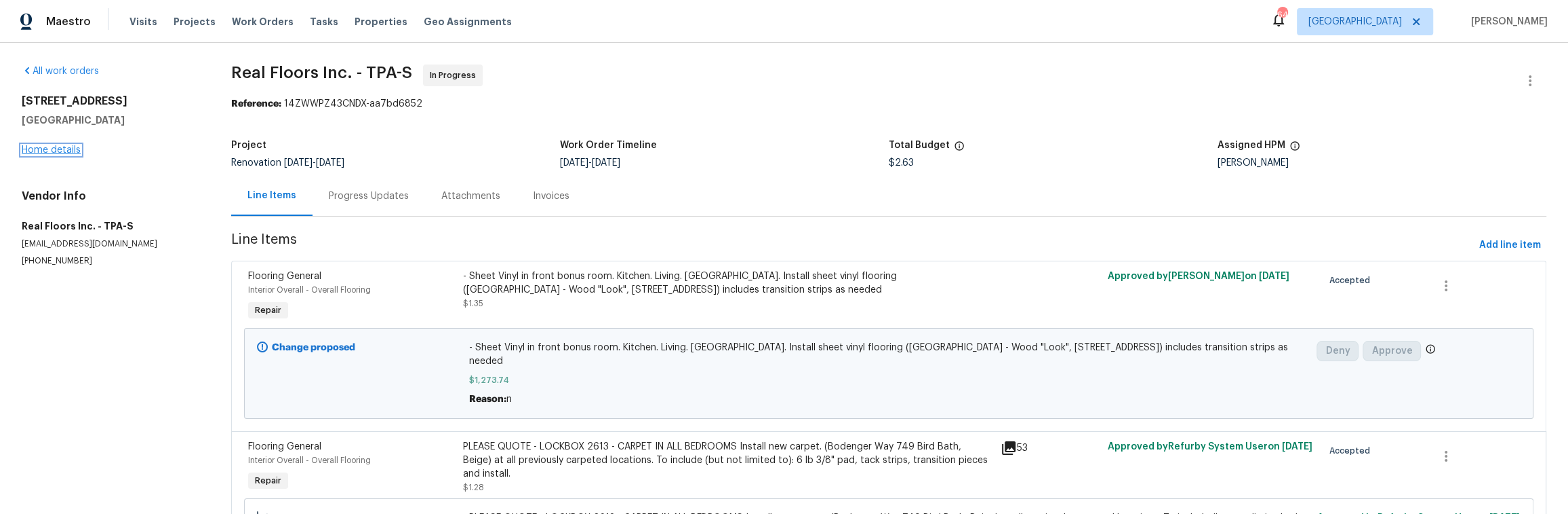
click at [41, 152] on link "Home details" at bounding box center [51, 150] width 59 height 10
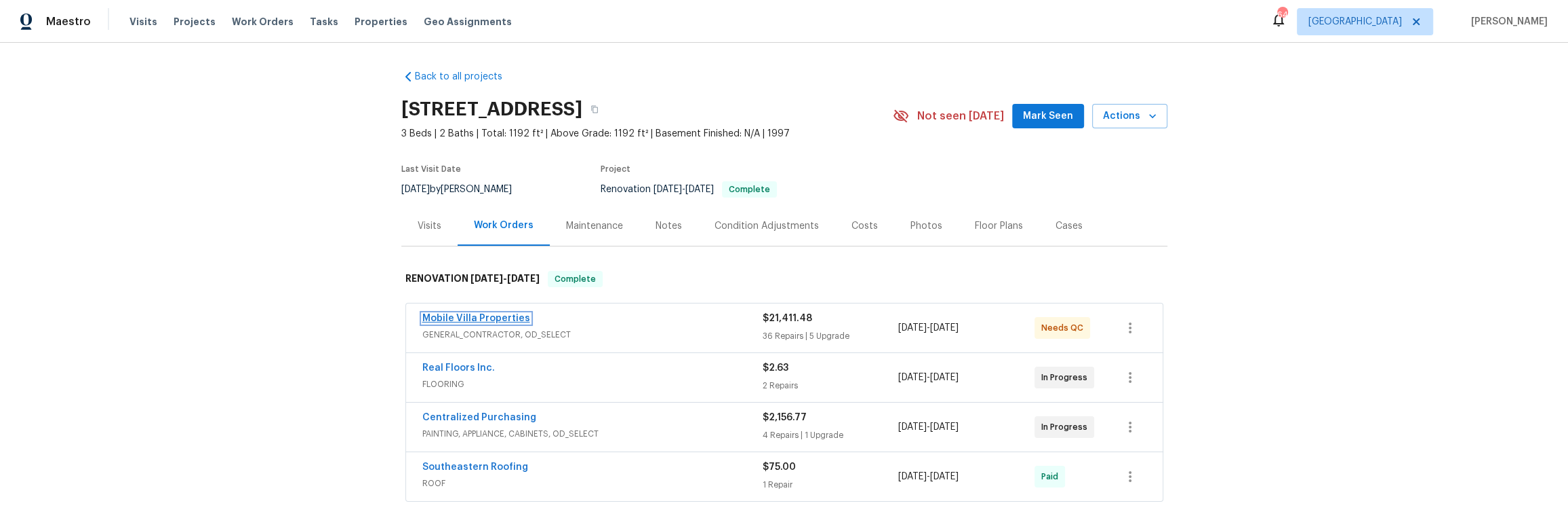
click at [491, 316] on link "Mobile Villa Properties" at bounding box center [476, 319] width 108 height 10
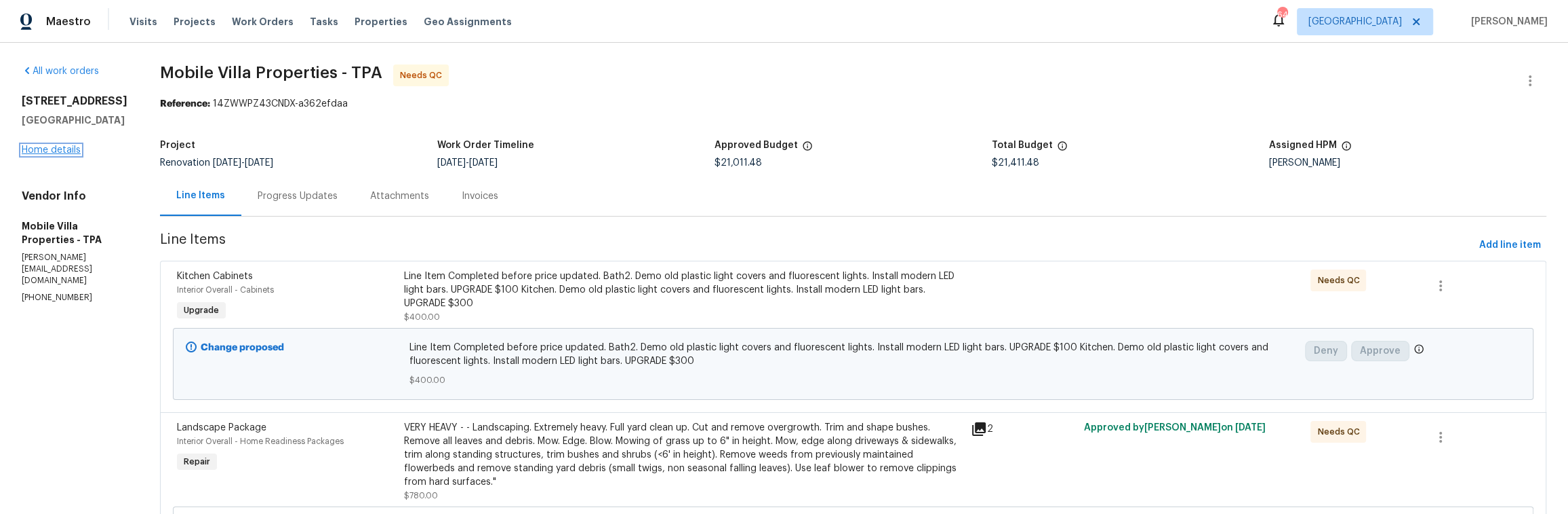
click at [34, 155] on link "Home details" at bounding box center [51, 150] width 59 height 10
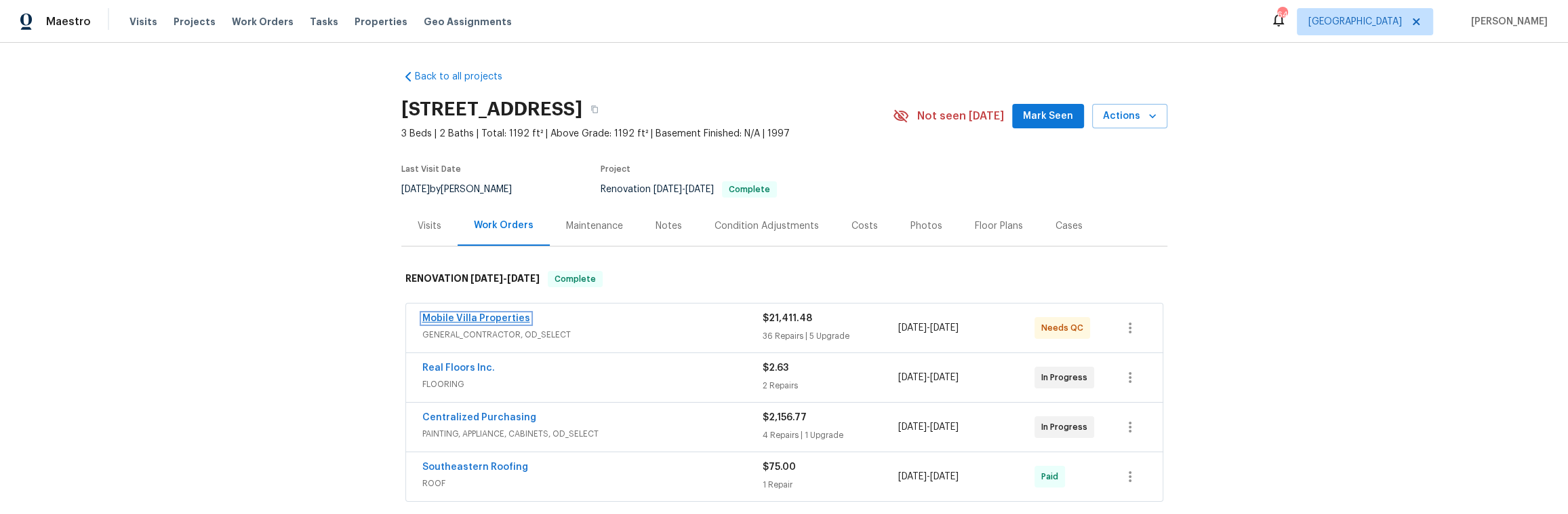
click at [489, 320] on link "Mobile Villa Properties" at bounding box center [476, 319] width 108 height 10
